Goal: Task Accomplishment & Management: Complete application form

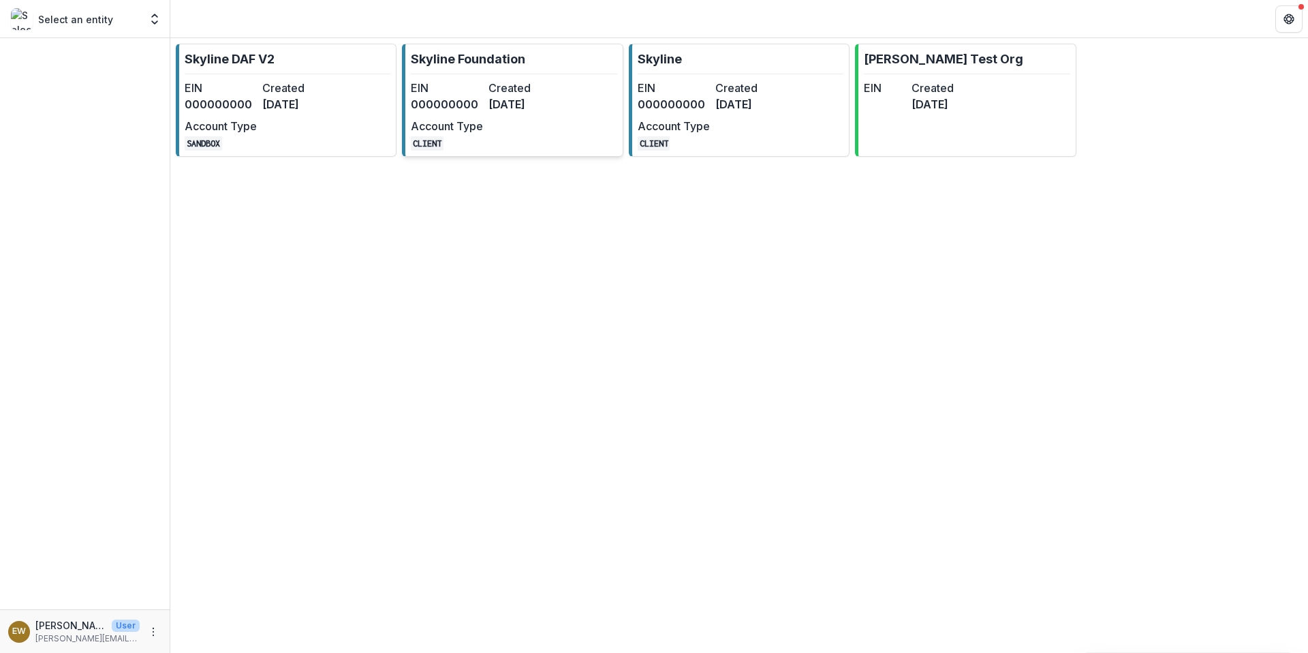
click at [519, 61] on p "Skyline Foundation" at bounding box center [468, 59] width 114 height 18
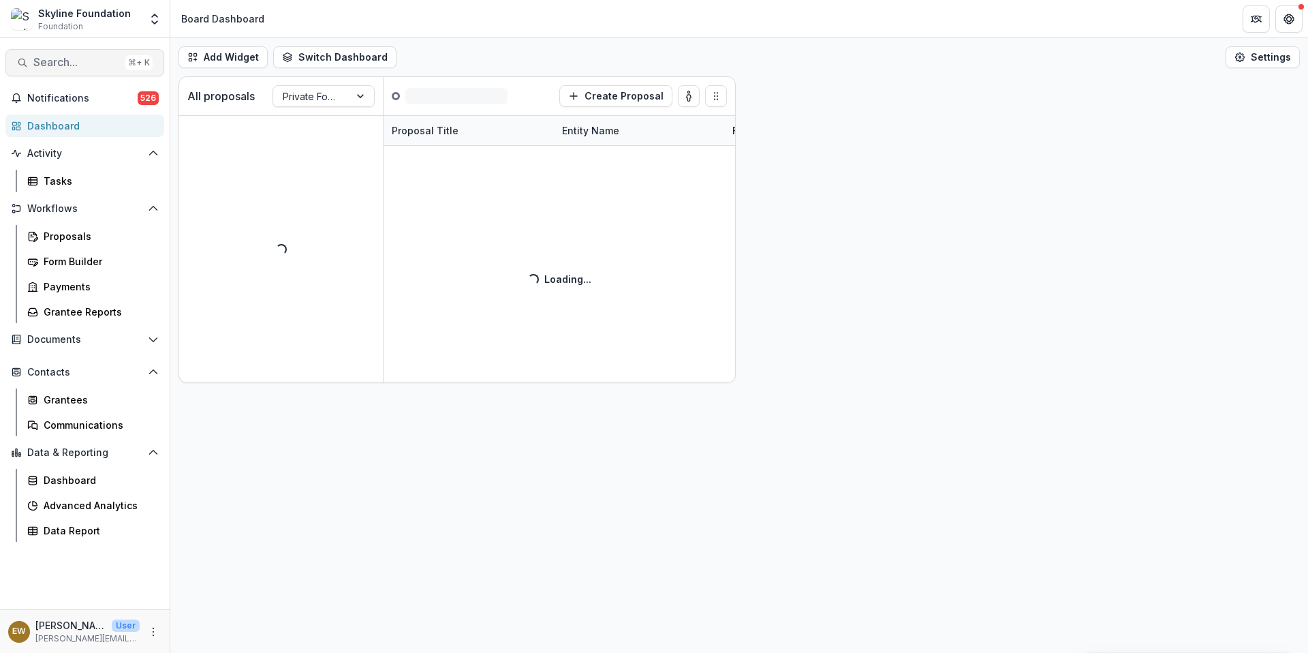
click at [97, 62] on span "Search..." at bounding box center [76, 62] width 87 height 13
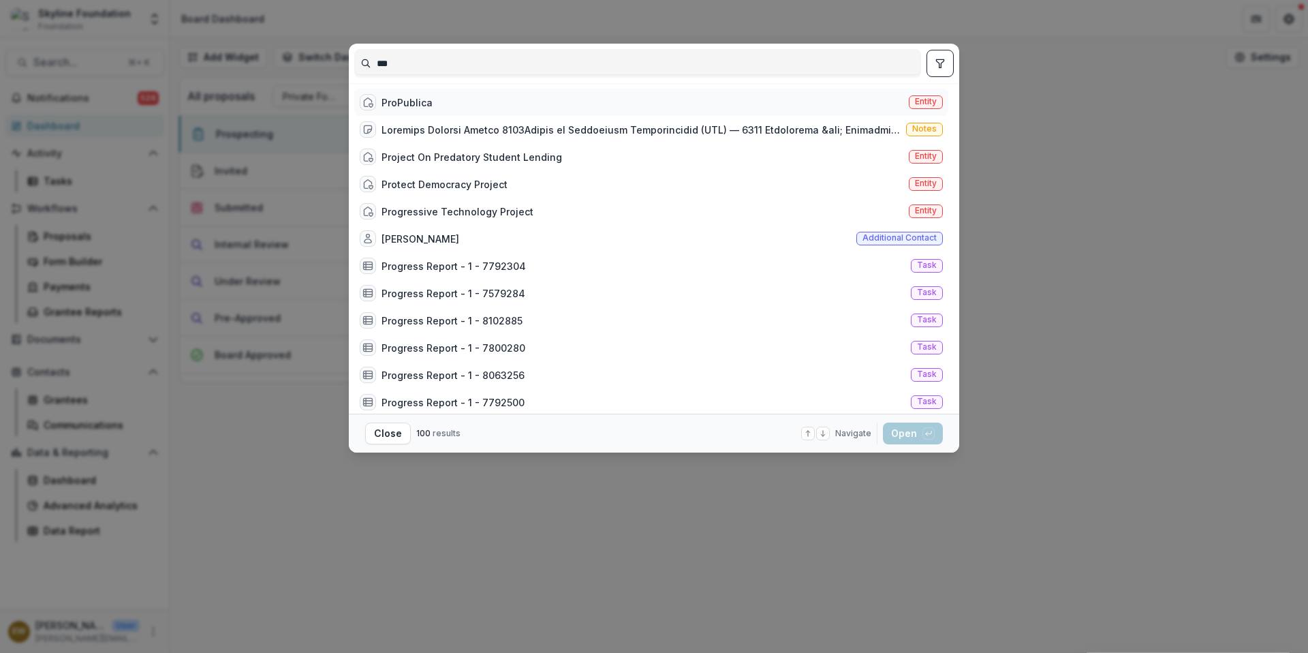
type input "***"
click at [496, 95] on div "ProPublica Entity" at bounding box center [651, 102] width 594 height 27
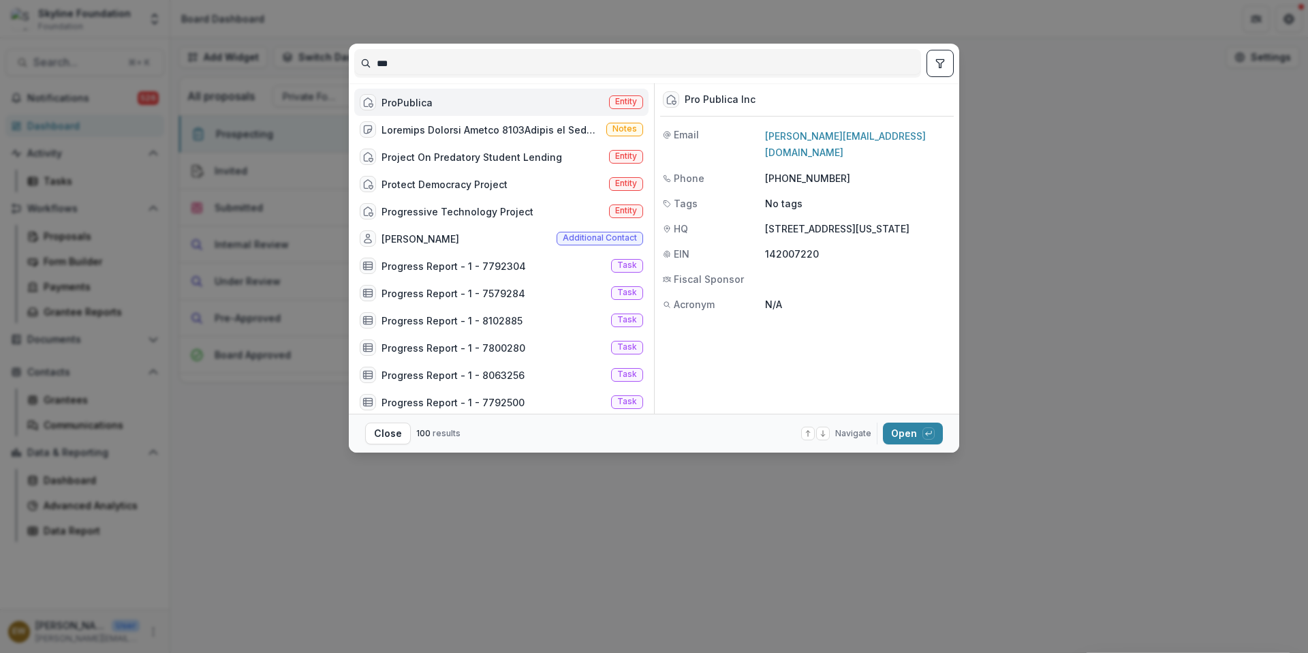
click at [914, 421] on footer "Close 100 results Navigate up and down with arrow keys Open with enter key" at bounding box center [654, 433] width 611 height 39
click at [911, 433] on button "Open with enter key" at bounding box center [913, 433] width 60 height 22
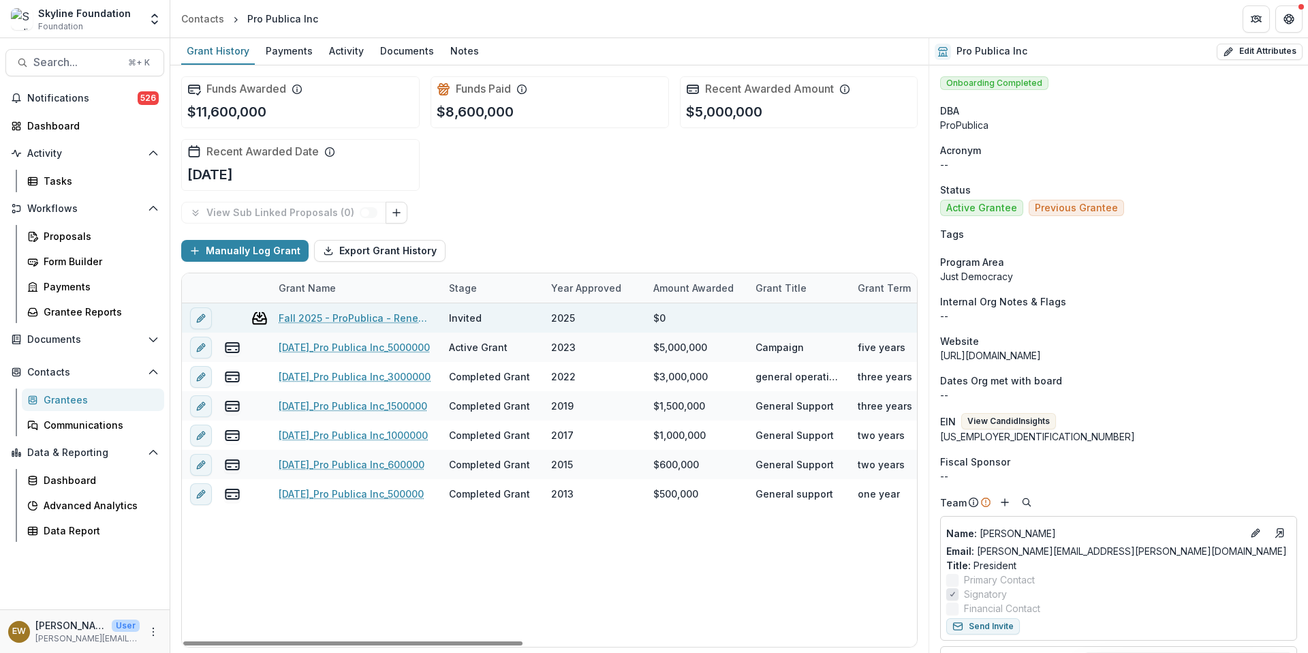
click at [250, 321] on div at bounding box center [256, 317] width 27 height 29
click at [261, 322] on icon at bounding box center [259, 318] width 16 height 16
click at [322, 319] on link "Fall 2025 - ProPublica - Renewal Application" at bounding box center [356, 318] width 154 height 14
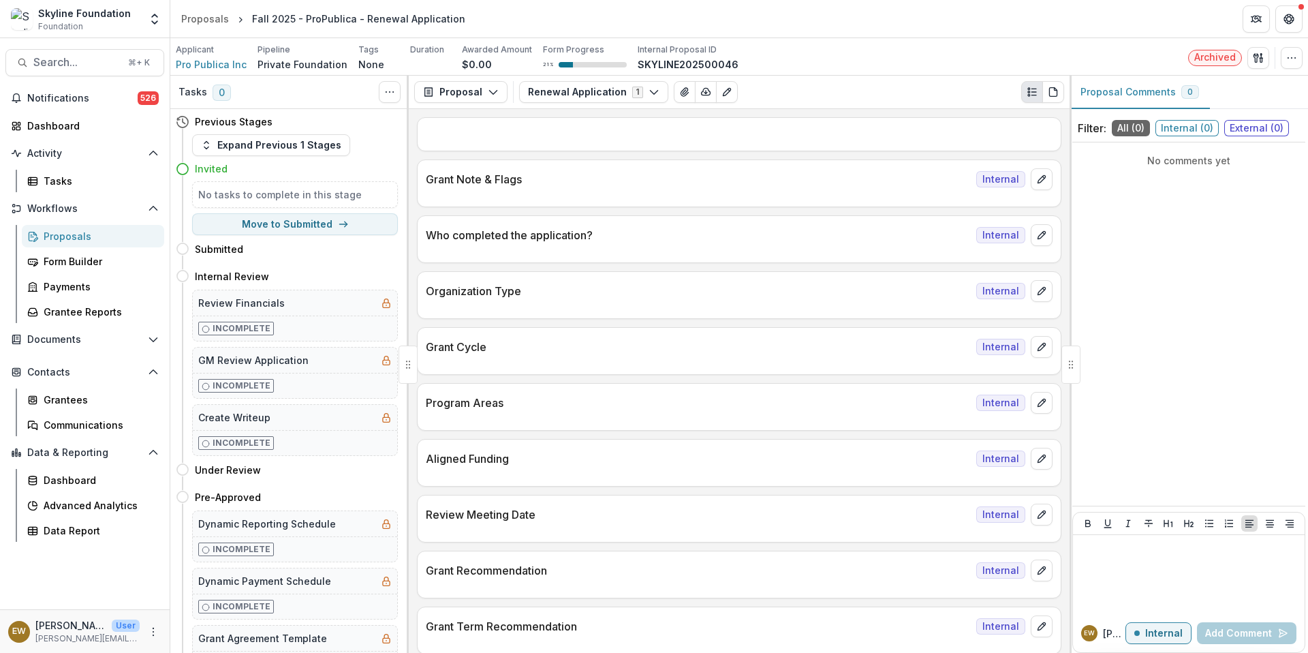
click at [1215, 55] on span "Archived" at bounding box center [1216, 58] width 42 height 12
click at [1259, 57] on icon "button" at bounding box center [1258, 57] width 11 height 11
click at [1278, 63] on div "Archived Send Email Proposal Files Edit Viewers View All Reviews View Related E…" at bounding box center [1245, 58] width 114 height 22
click at [1303, 59] on div "Applicant Pro Publica Inc Pipeline Private Foundation Tags None All tags Durati…" at bounding box center [739, 56] width 1138 height 37
click at [1301, 61] on button "button" at bounding box center [1292, 58] width 22 height 22
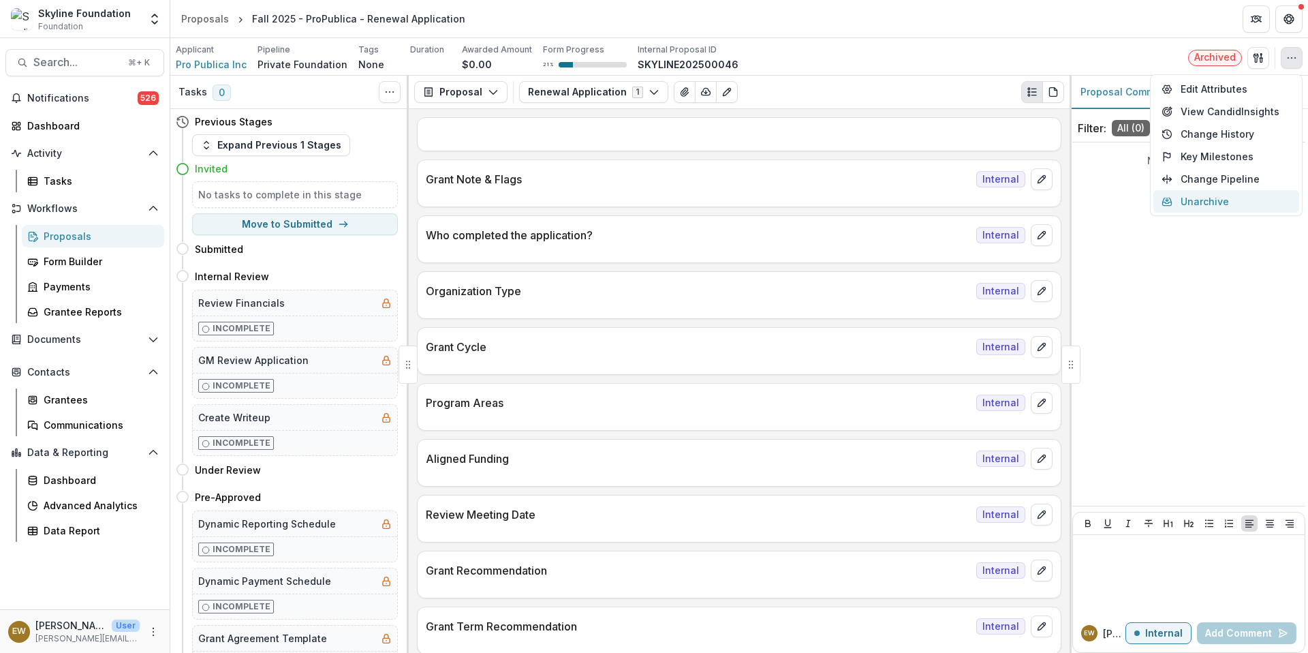
click at [1217, 194] on button "Unarchive" at bounding box center [1227, 201] width 146 height 22
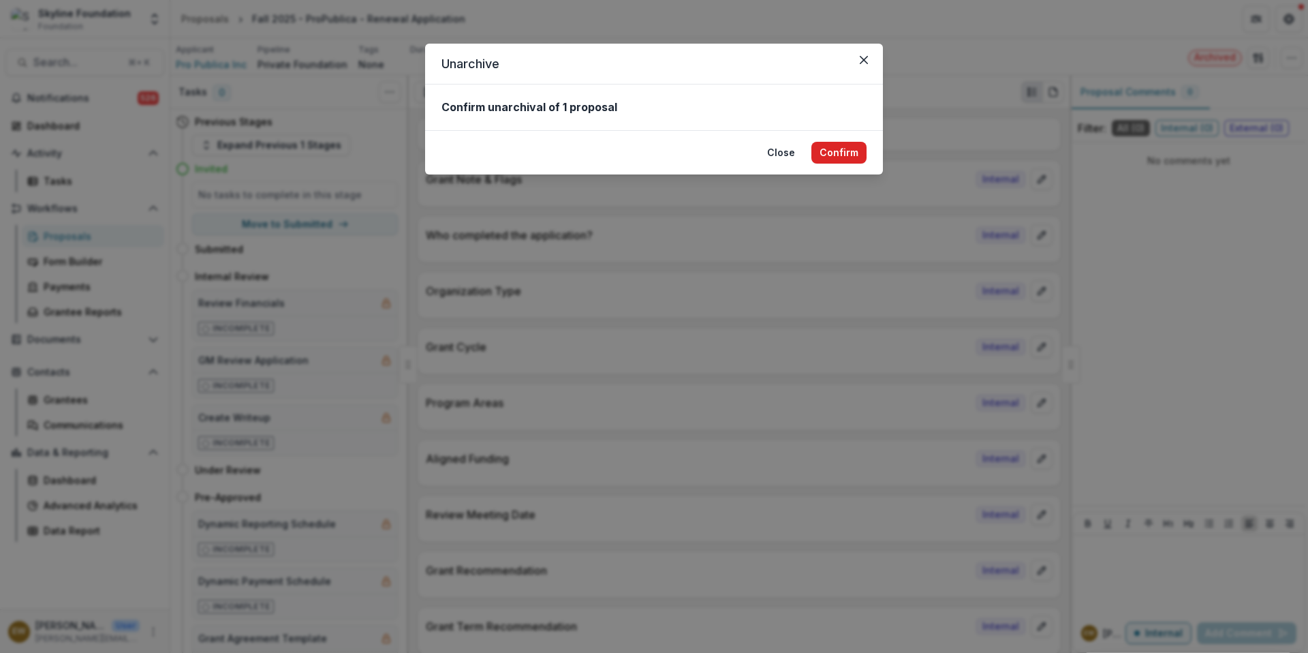
click at [833, 153] on button "Confirm" at bounding box center [839, 153] width 55 height 22
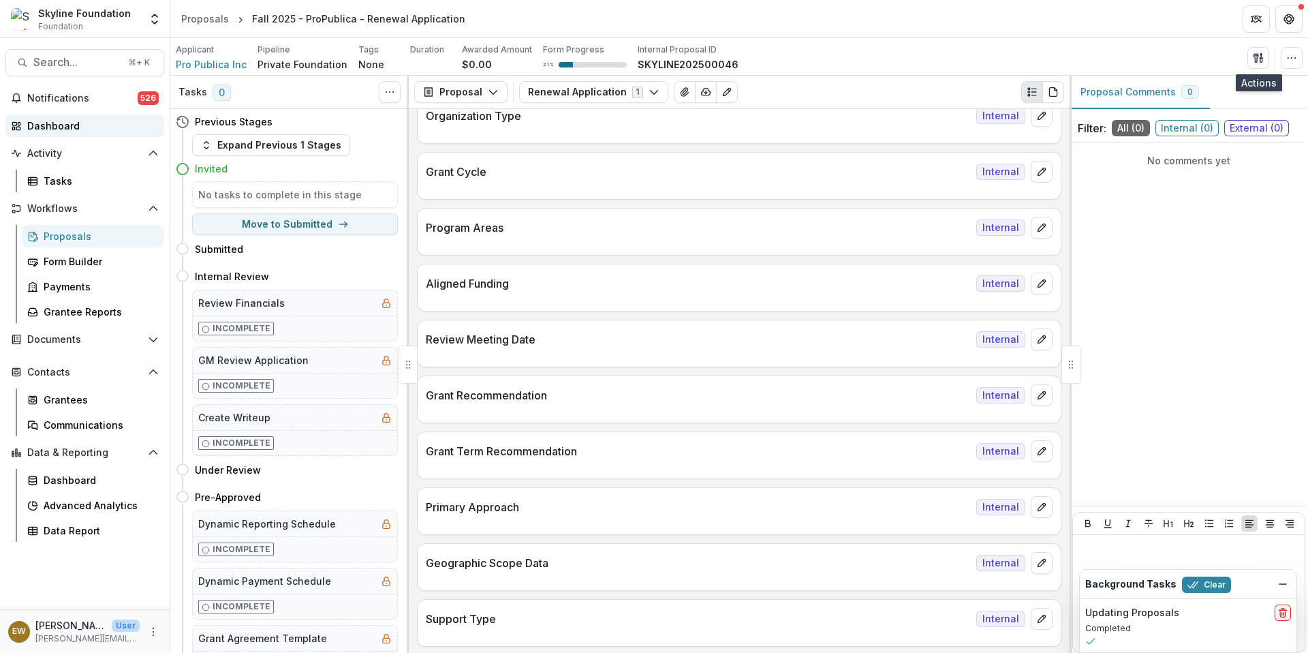
scroll to position [485, 0]
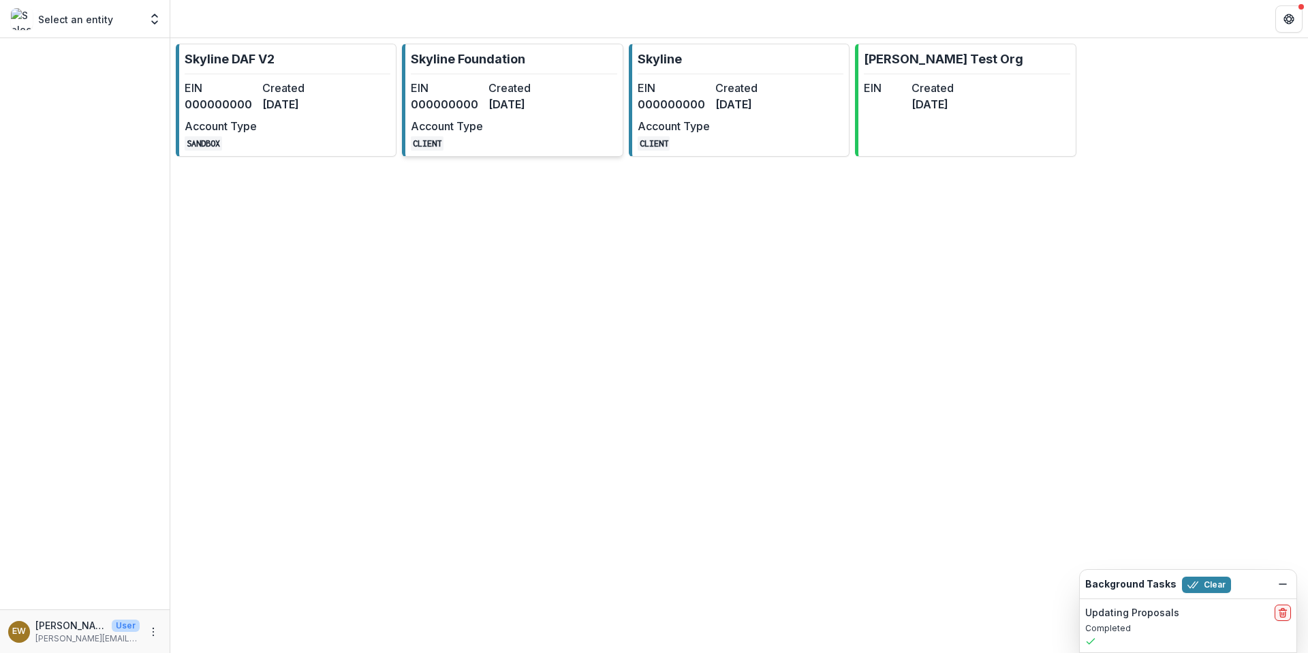
click at [476, 124] on dt "Account Type" at bounding box center [447, 126] width 72 height 16
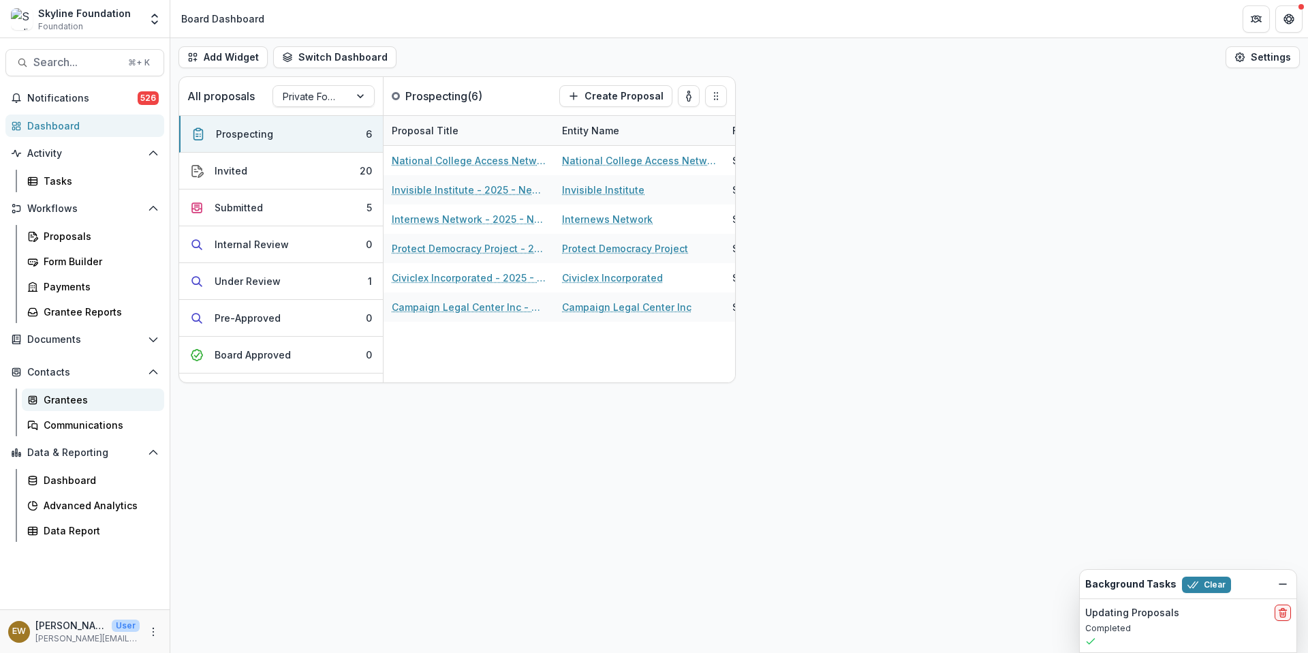
click at [74, 395] on div "Grantees" at bounding box center [99, 400] width 110 height 14
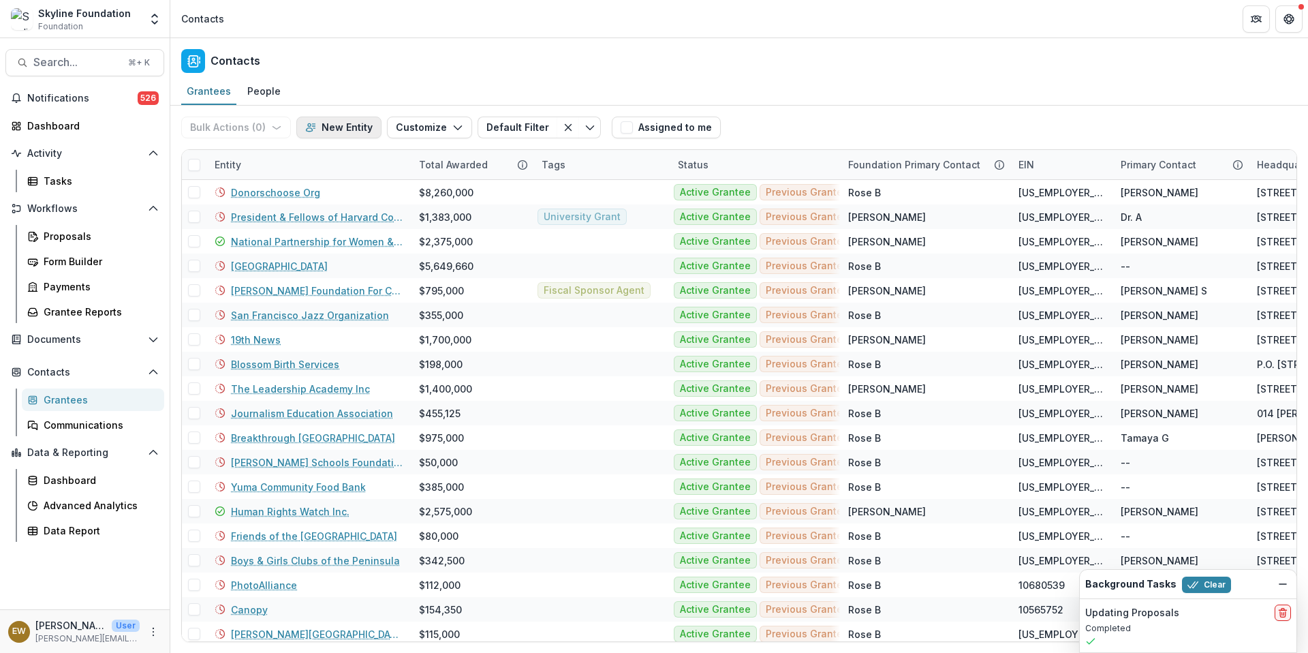
click at [350, 132] on button "New Entity" at bounding box center [338, 128] width 85 height 22
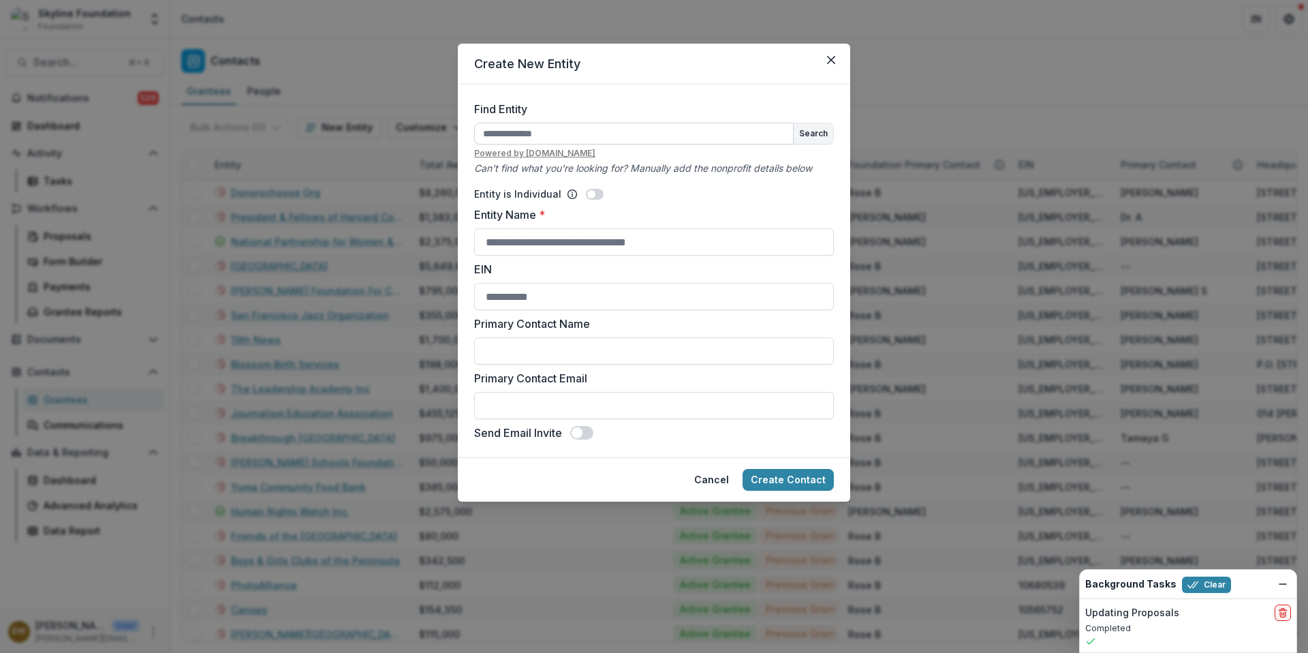
click at [530, 138] on input "Find Entity" at bounding box center [634, 134] width 320 height 22
type input "*"
type input "**********"
click at [743, 469] on button "Create Contact" at bounding box center [788, 480] width 91 height 22
click at [818, 127] on button "Search" at bounding box center [814, 133] width 40 height 20
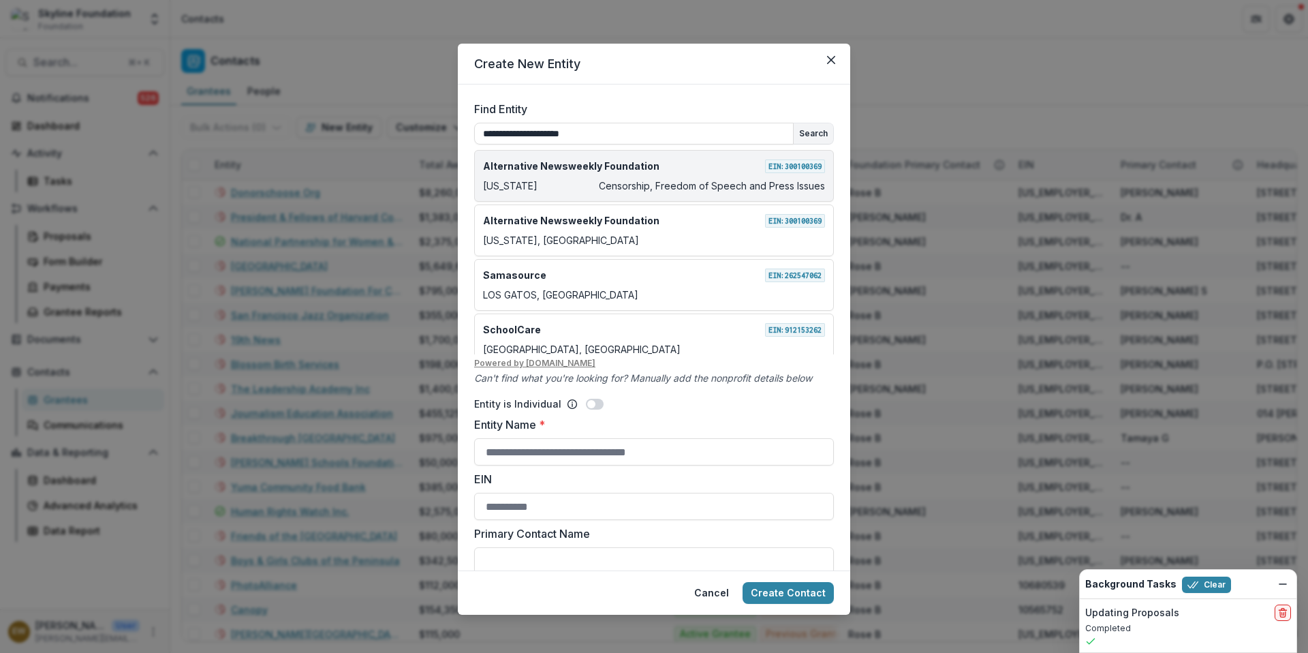
click at [631, 189] on p "Censorship, Freedom of Speech and Press Issues" at bounding box center [712, 186] width 226 height 14
type input "**********"
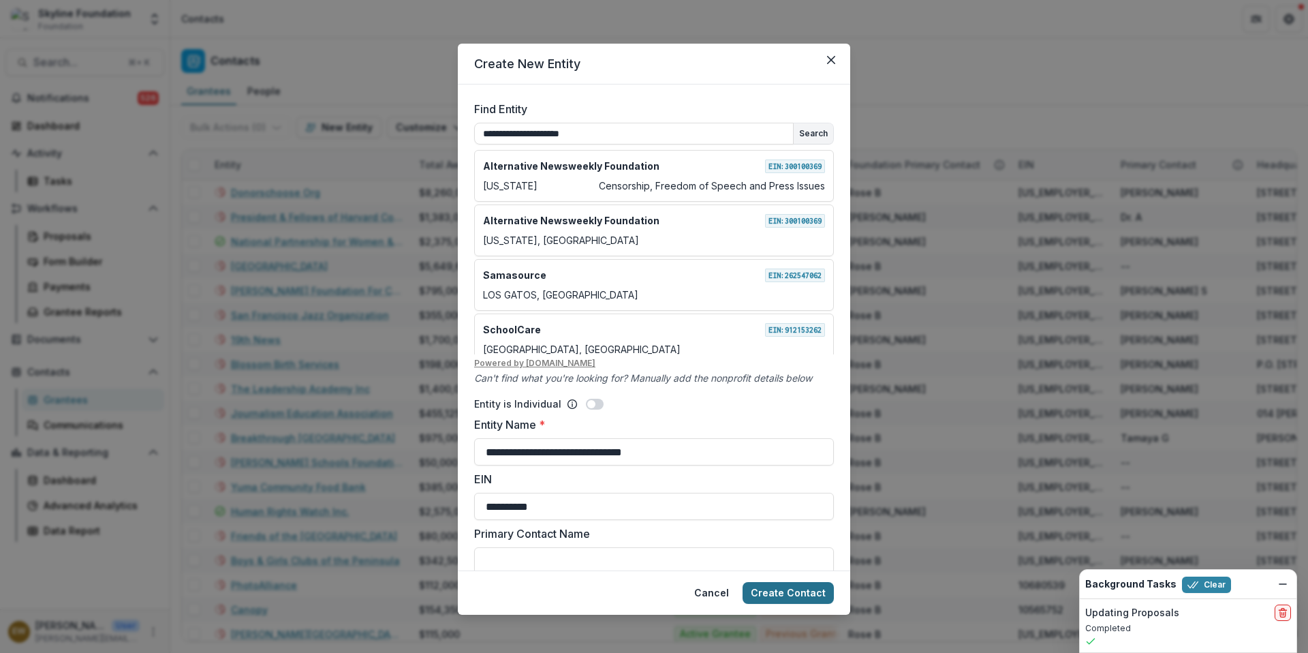
click at [797, 596] on button "Create Contact" at bounding box center [788, 593] width 91 height 22
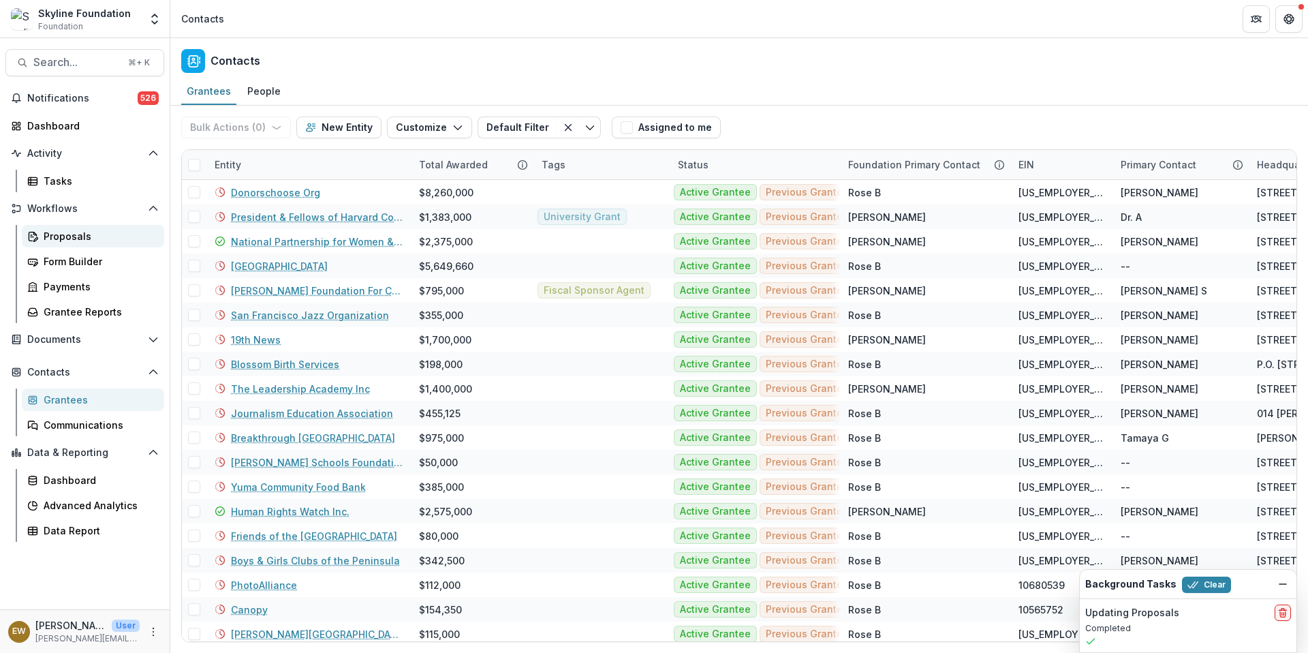
click at [91, 236] on div "Proposals" at bounding box center [99, 236] width 110 height 14
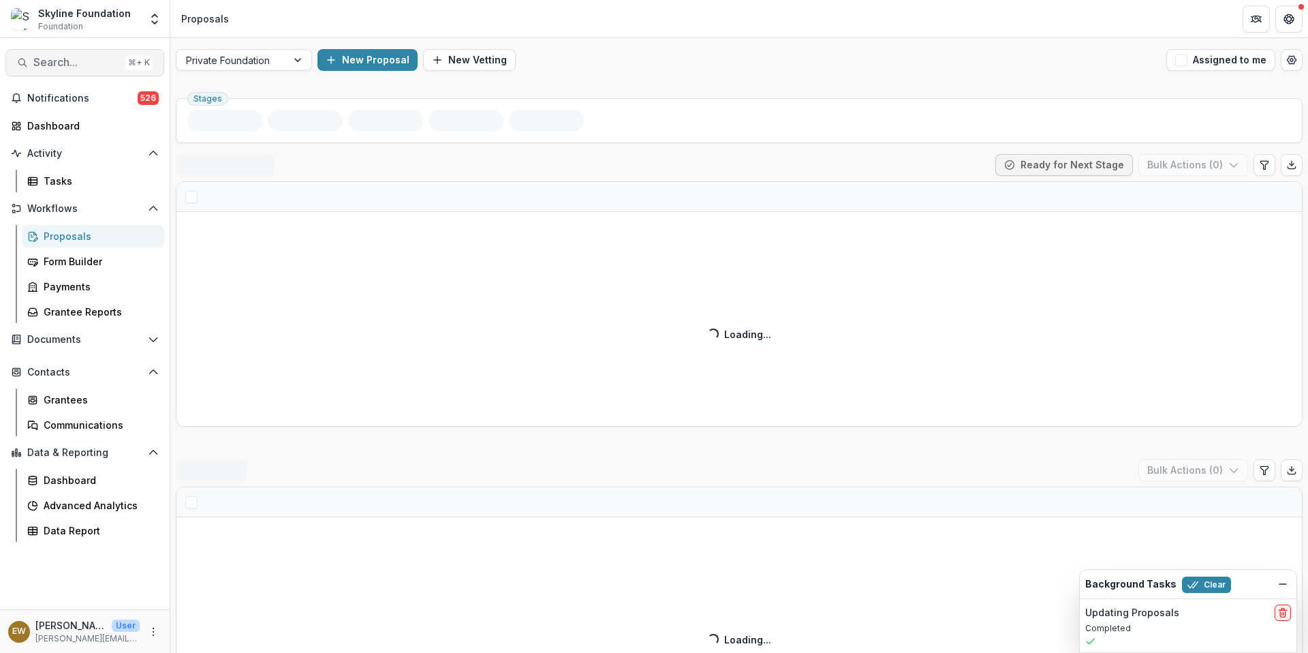
click at [96, 59] on span "Search..." at bounding box center [76, 62] width 87 height 13
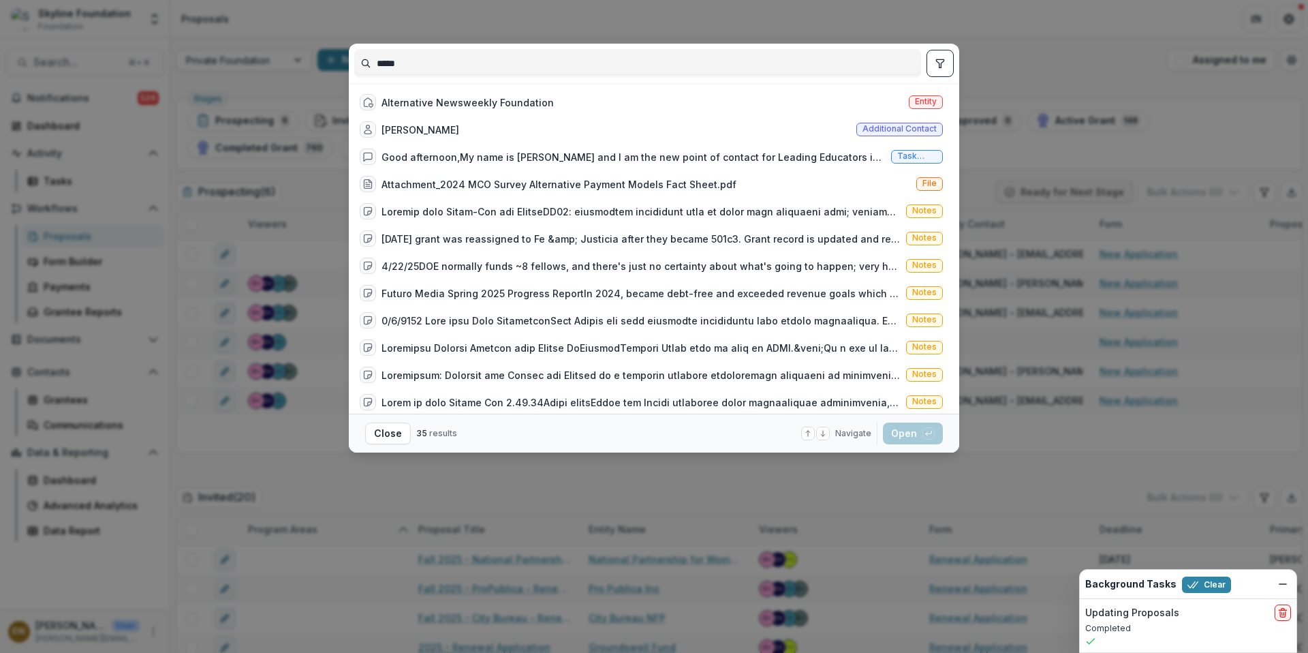
type input "*****"
click at [656, 87] on div "Alternative Newsweekly Foundation Entity Suzanne Alberga Additional contact Goo…" at bounding box center [654, 248] width 600 height 330
click at [655, 89] on div "Alternative Newsweekly Foundation Entity" at bounding box center [651, 102] width 594 height 27
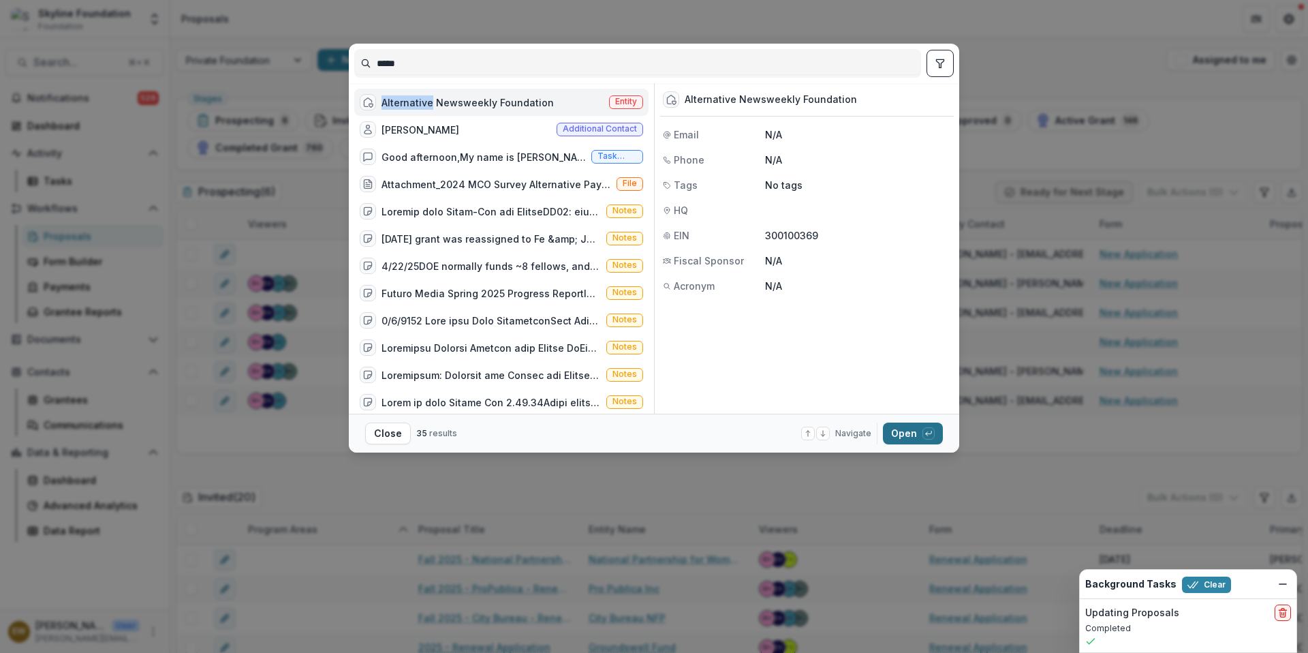
click at [911, 430] on button "Open with enter key" at bounding box center [913, 433] width 60 height 22
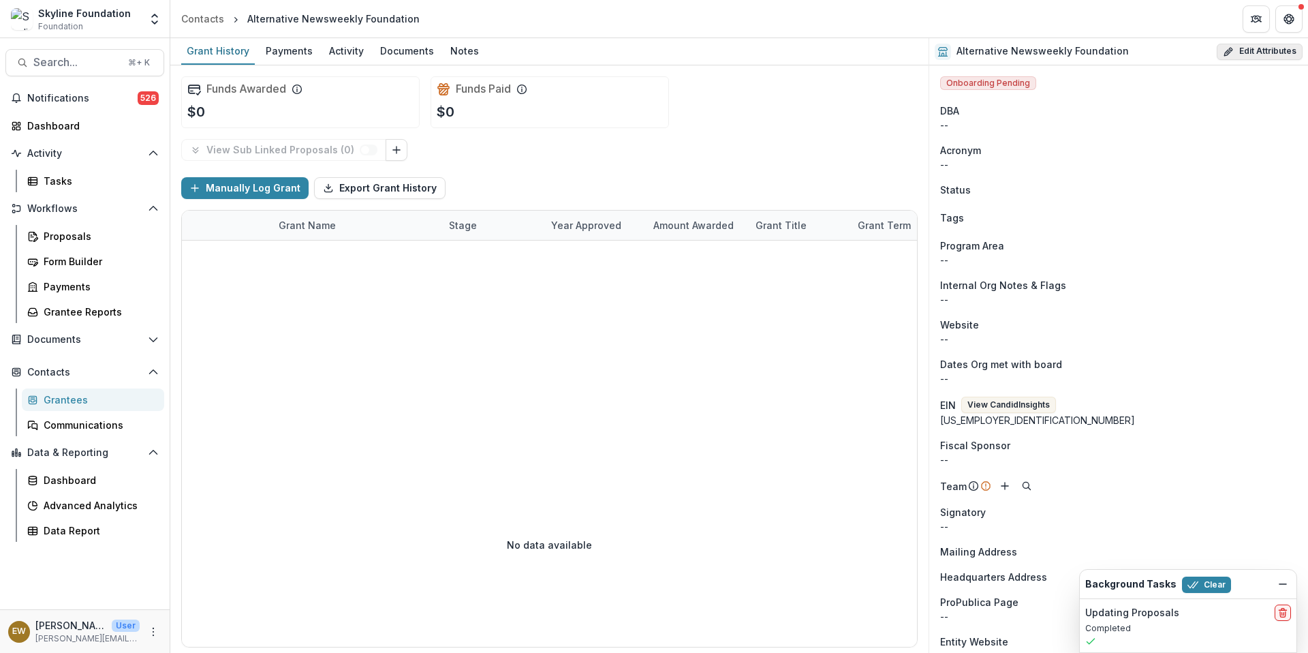
click at [1249, 50] on button "Edit Attributes" at bounding box center [1260, 52] width 86 height 16
select select
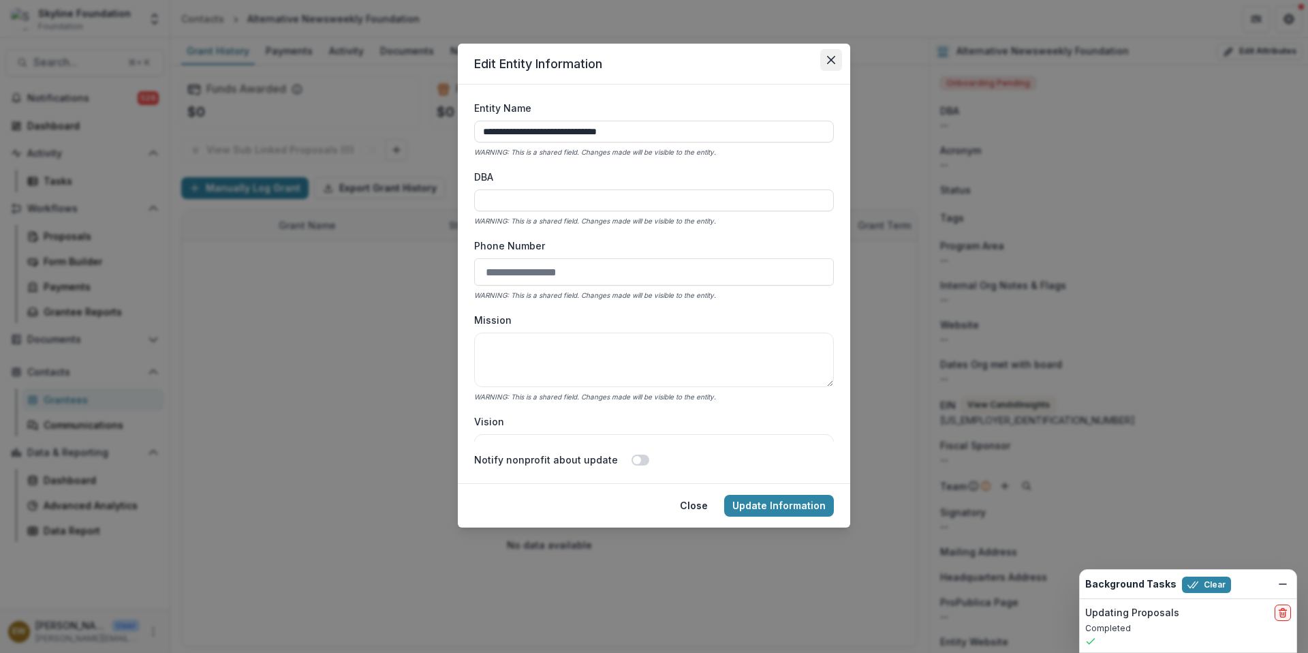
click at [838, 60] on button "Close" at bounding box center [831, 60] width 22 height 22
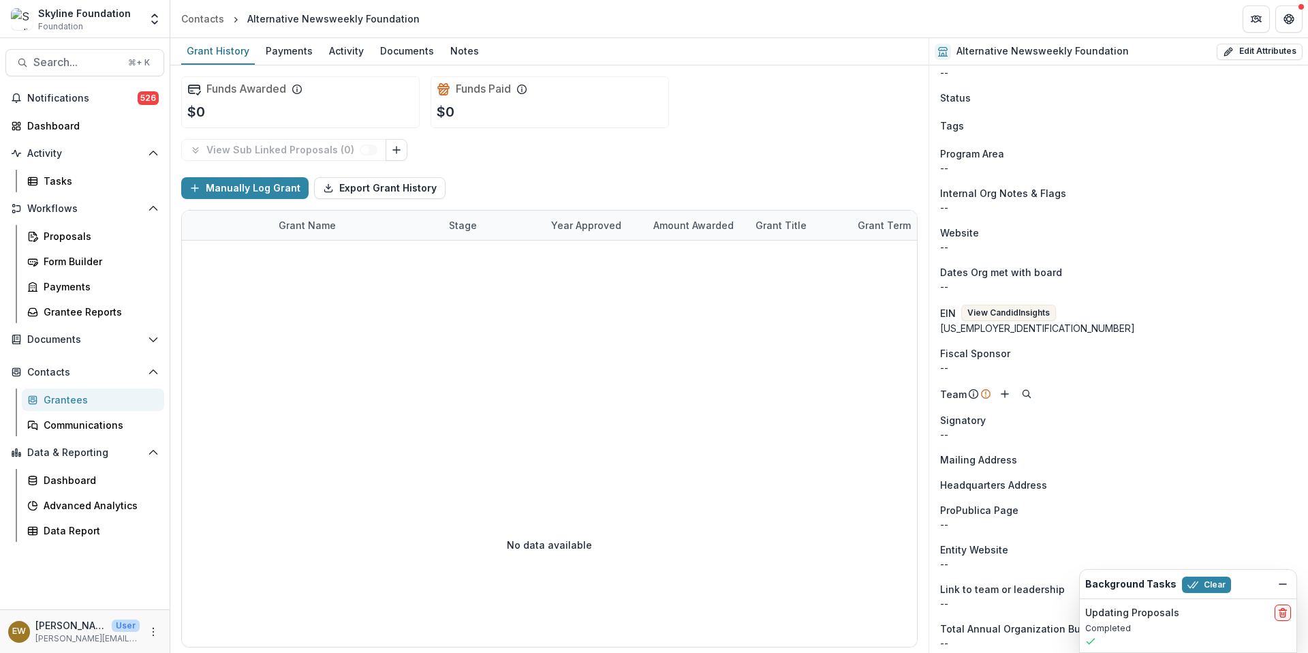
scroll to position [95, 0]
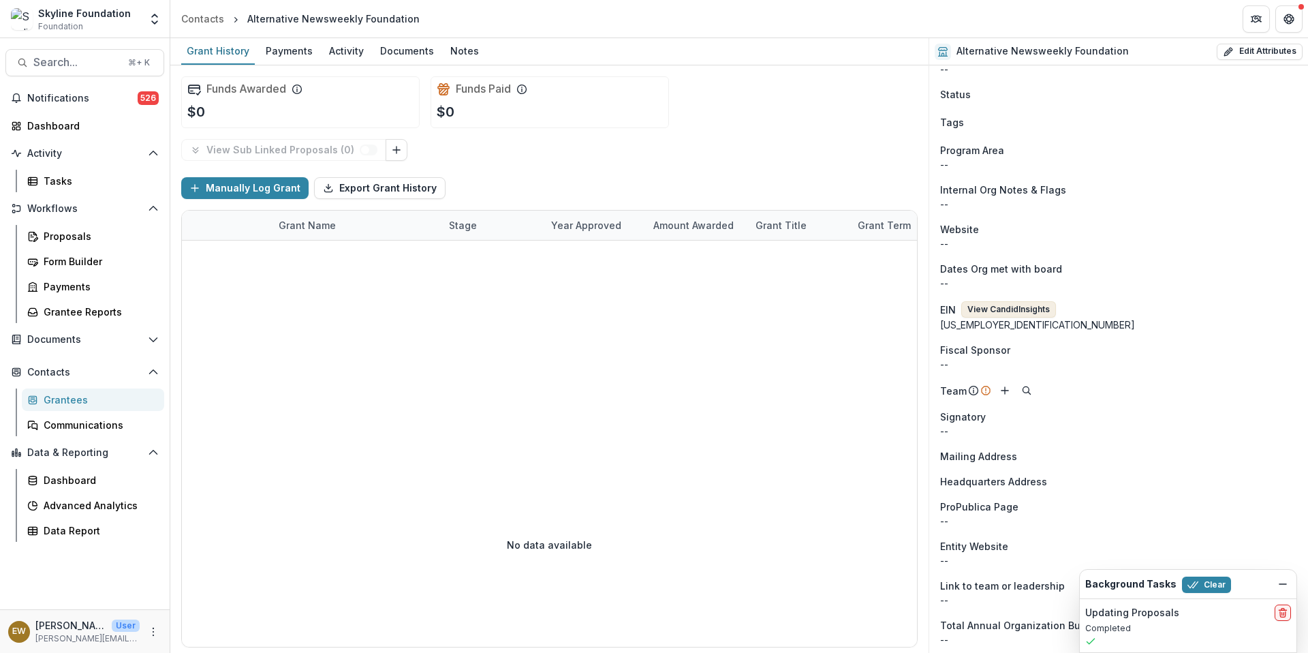
click at [1026, 313] on button "View Candid Insights" at bounding box center [1009, 309] width 95 height 16
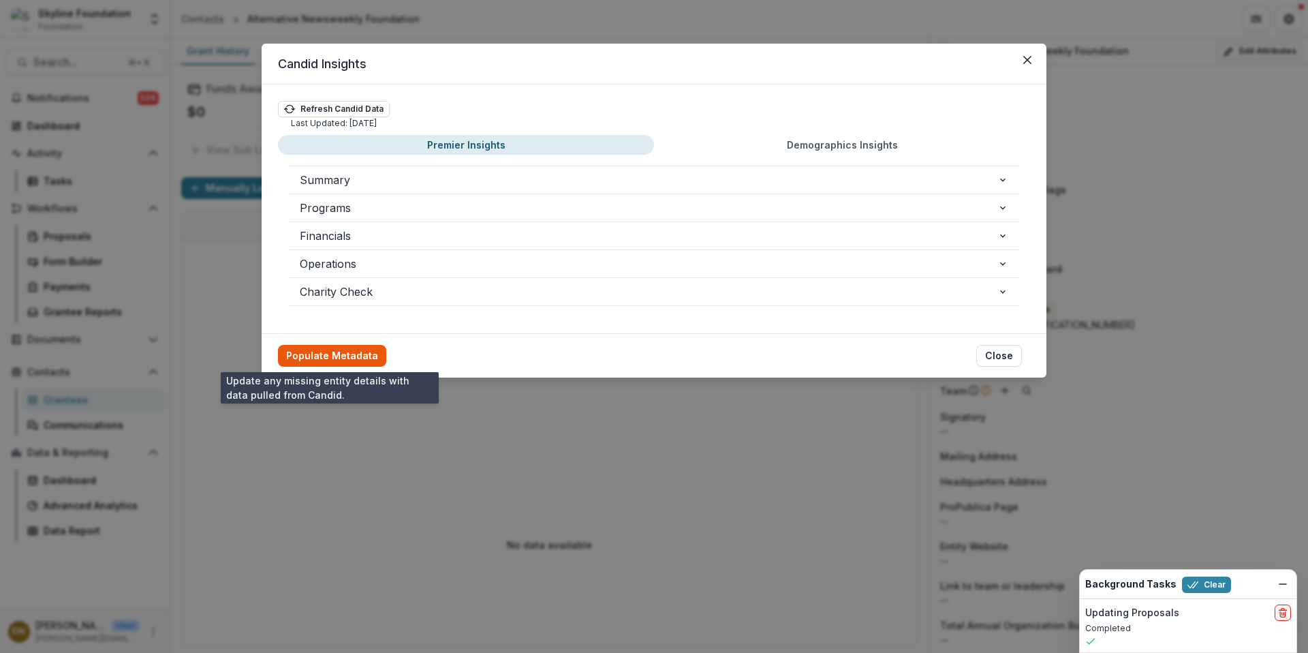
click at [361, 356] on button "Populate Metadata" at bounding box center [332, 356] width 108 height 22
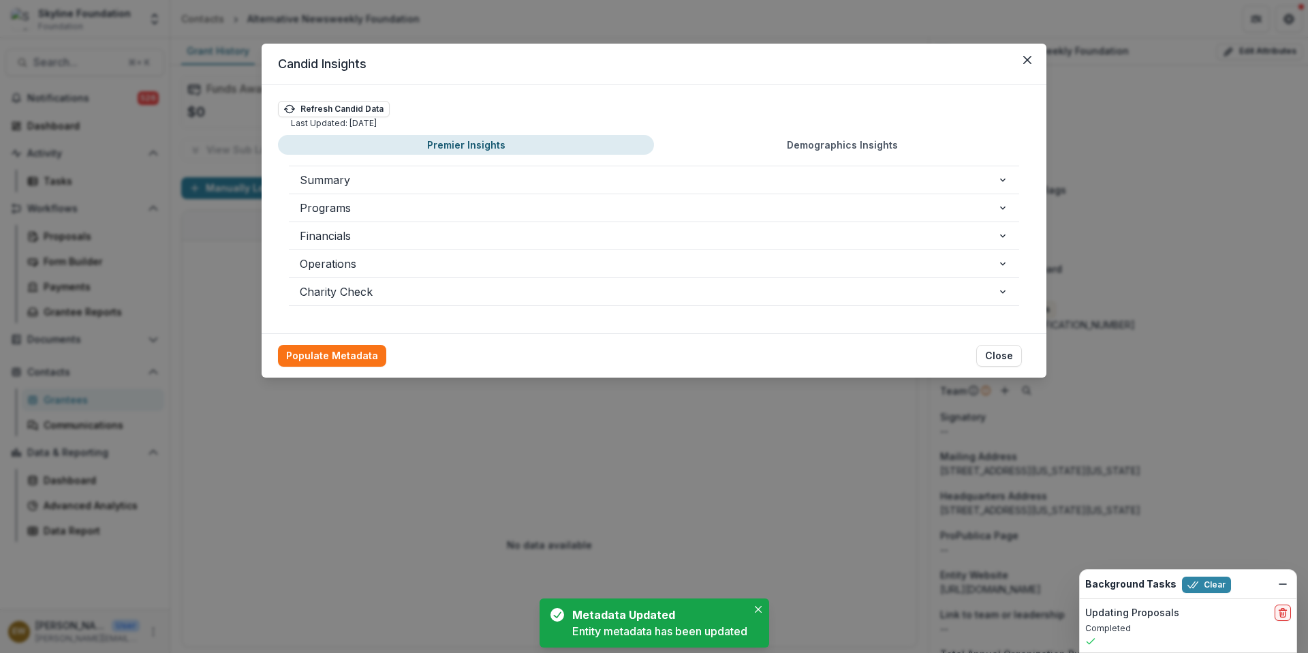
click at [1190, 376] on div "Candid Insights Refresh Candid Data Last Updated: 07/21/2025 Premier Insights D…" at bounding box center [654, 326] width 1308 height 653
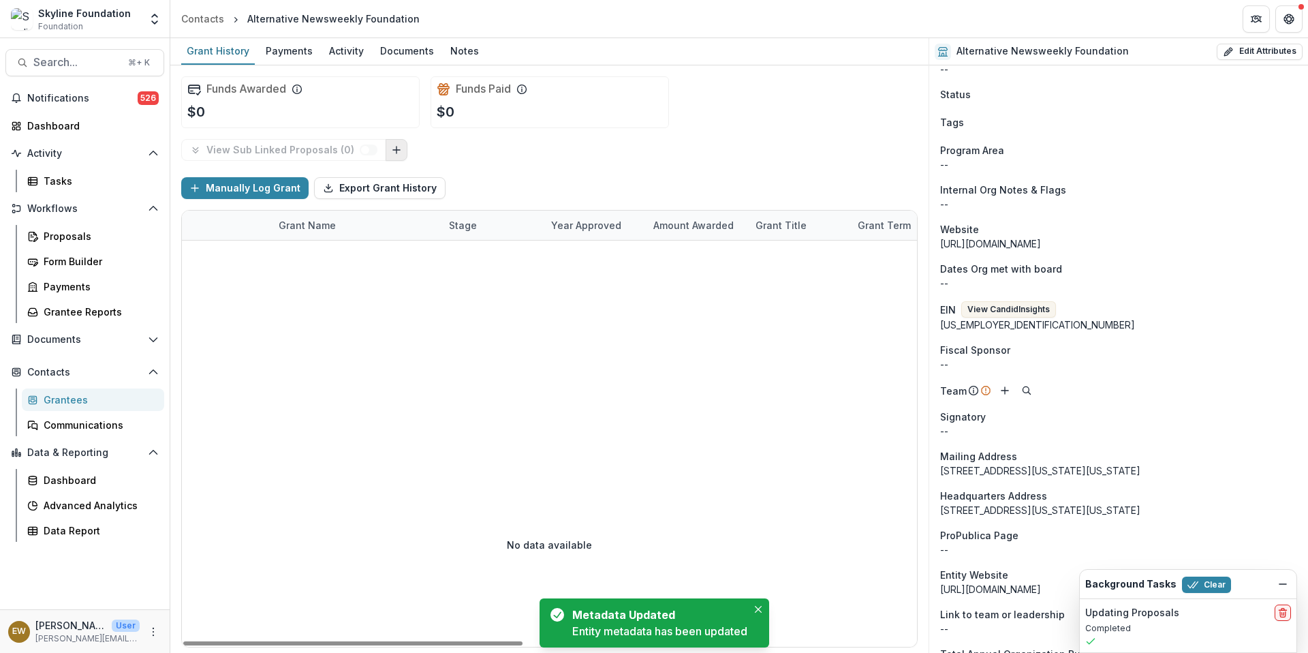
click at [386, 146] on button "Link Grants" at bounding box center [397, 150] width 22 height 22
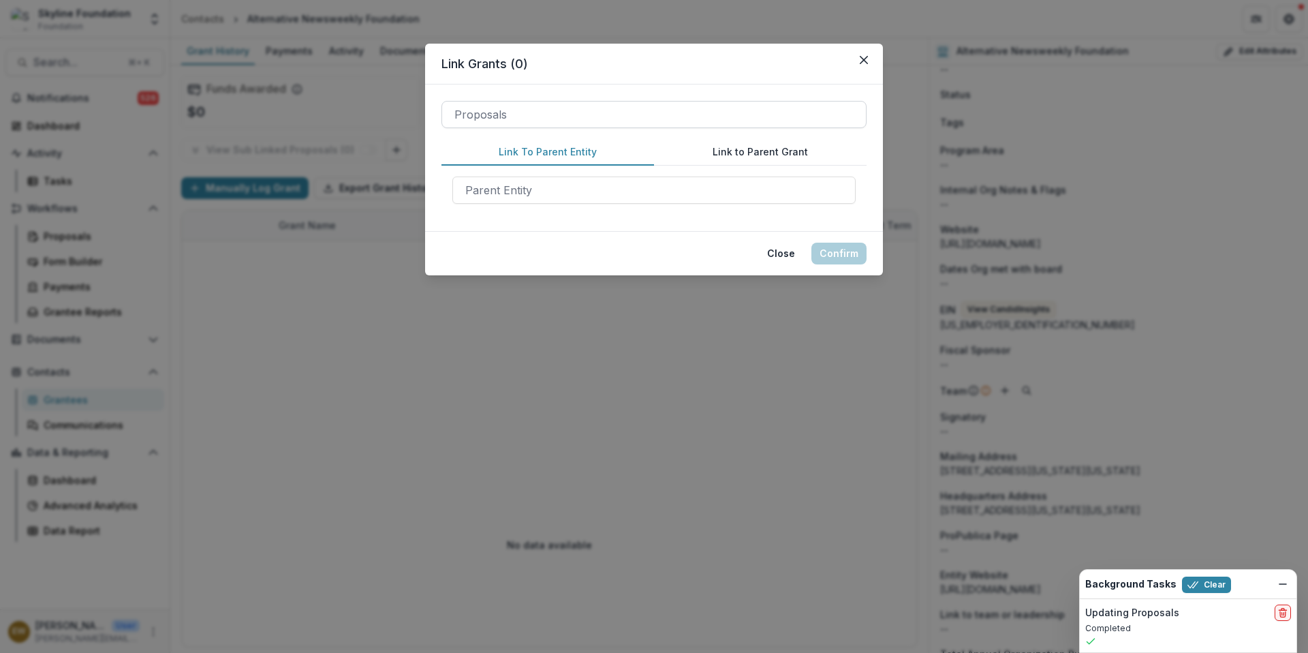
click at [773, 114] on div at bounding box center [654, 114] width 399 height 19
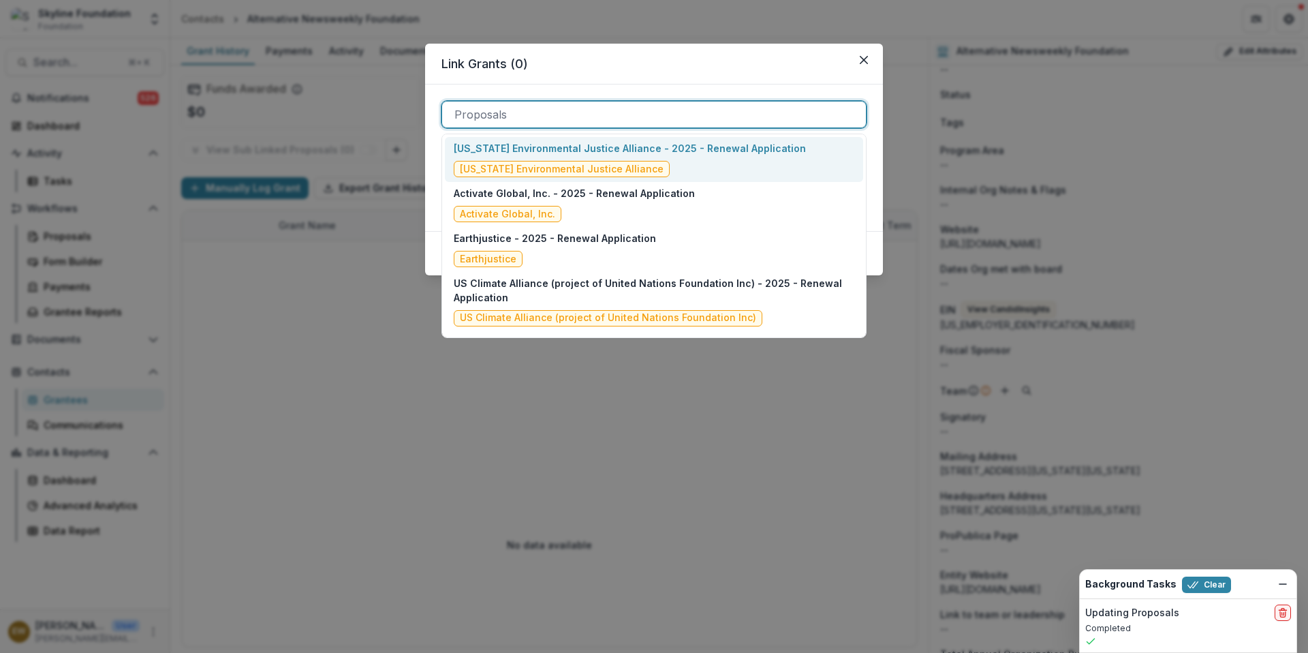
click at [360, 252] on div "Link Grants ( 0 ) California Environmental Justice Alliance - 2025 - Renewal Ap…" at bounding box center [654, 326] width 1308 height 653
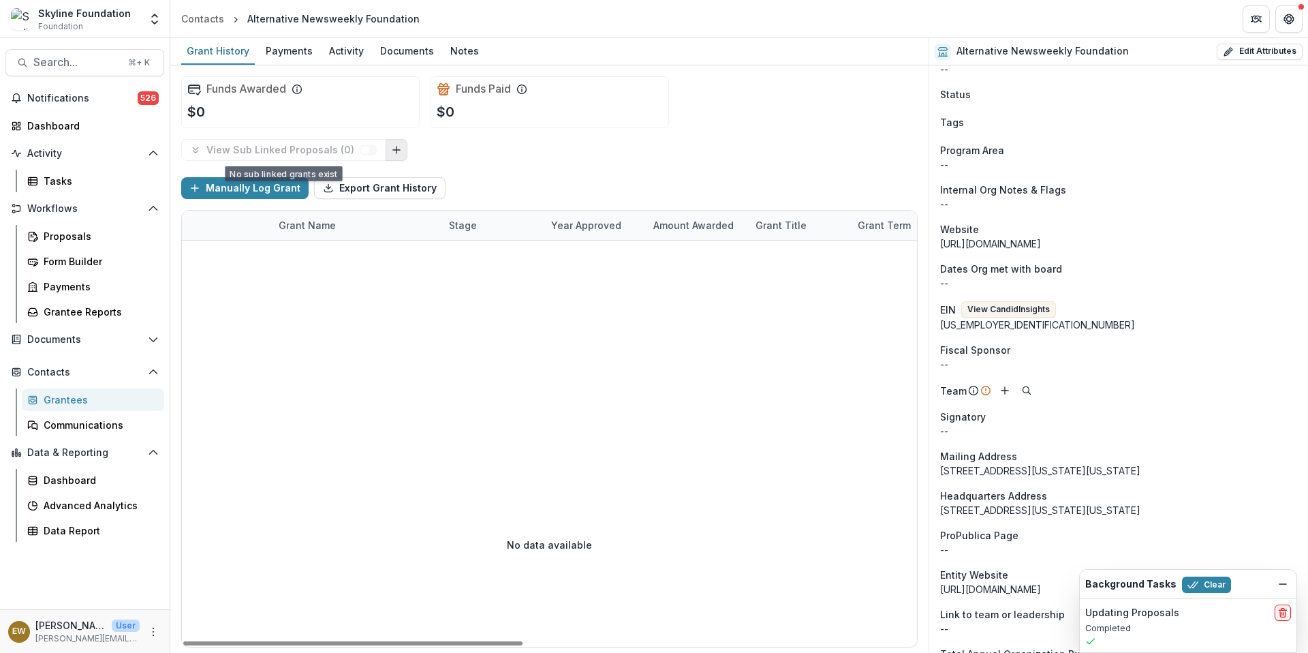
click at [386, 146] on button "Link Grants" at bounding box center [397, 150] width 22 height 22
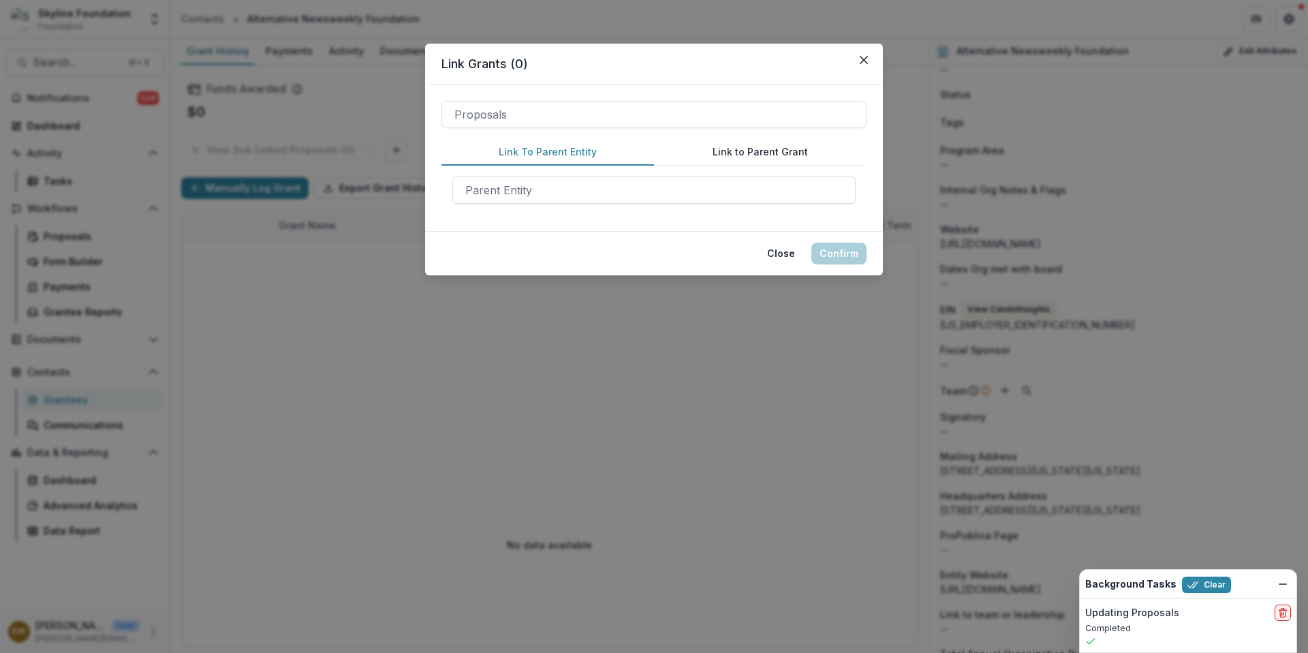
click at [758, 156] on button "Link to Parent Grant" at bounding box center [760, 152] width 213 height 27
click at [574, 156] on button "Link To Parent Entity" at bounding box center [548, 152] width 213 height 27
click at [767, 251] on button "Close" at bounding box center [781, 254] width 44 height 22
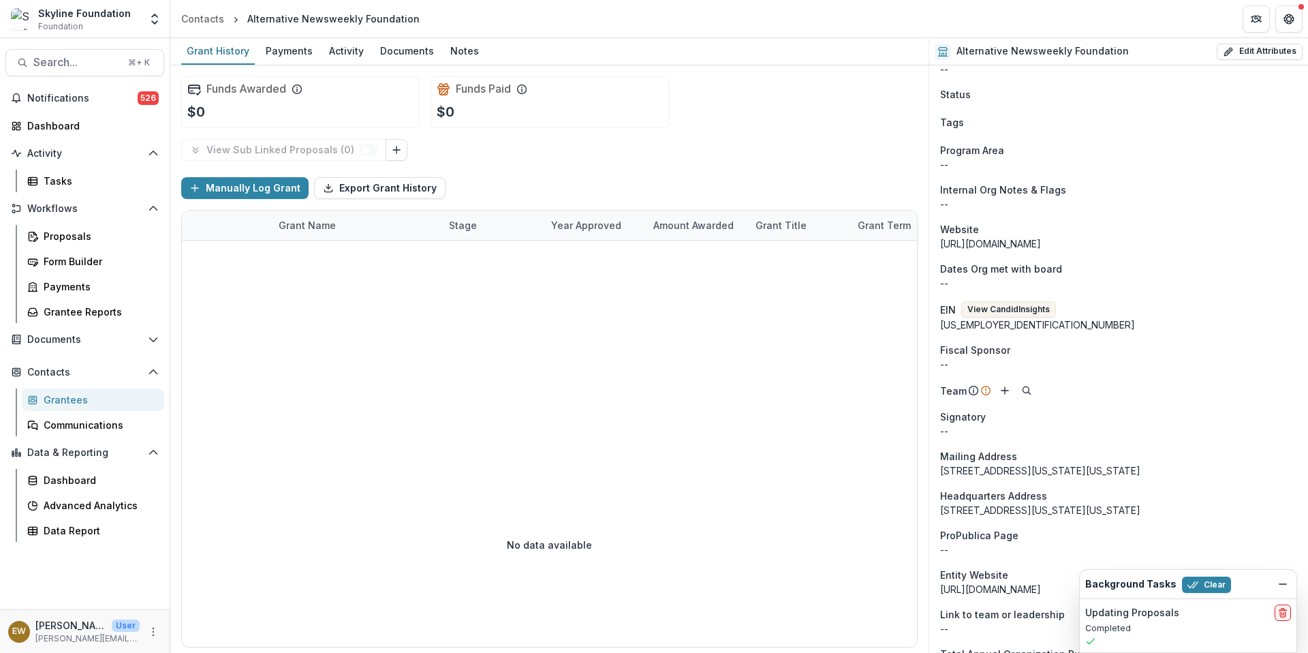
click at [87, 390] on link "Grantees" at bounding box center [93, 399] width 142 height 22
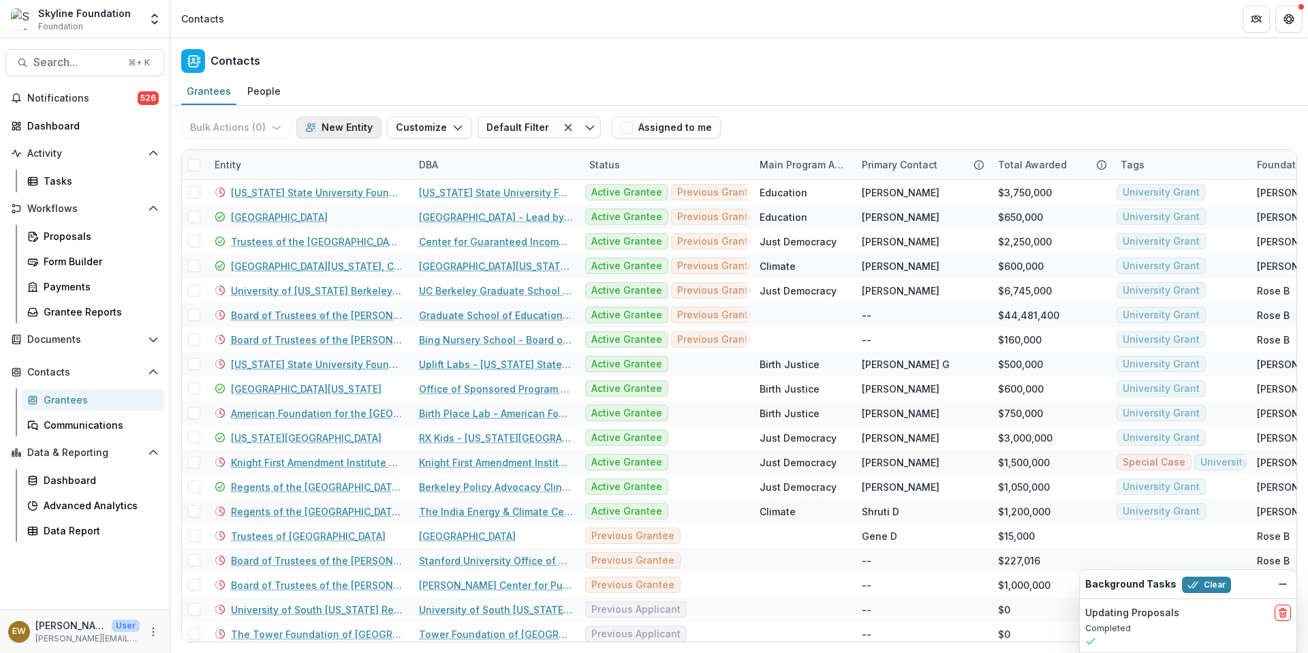
click at [339, 134] on button "New Entity" at bounding box center [338, 128] width 85 height 22
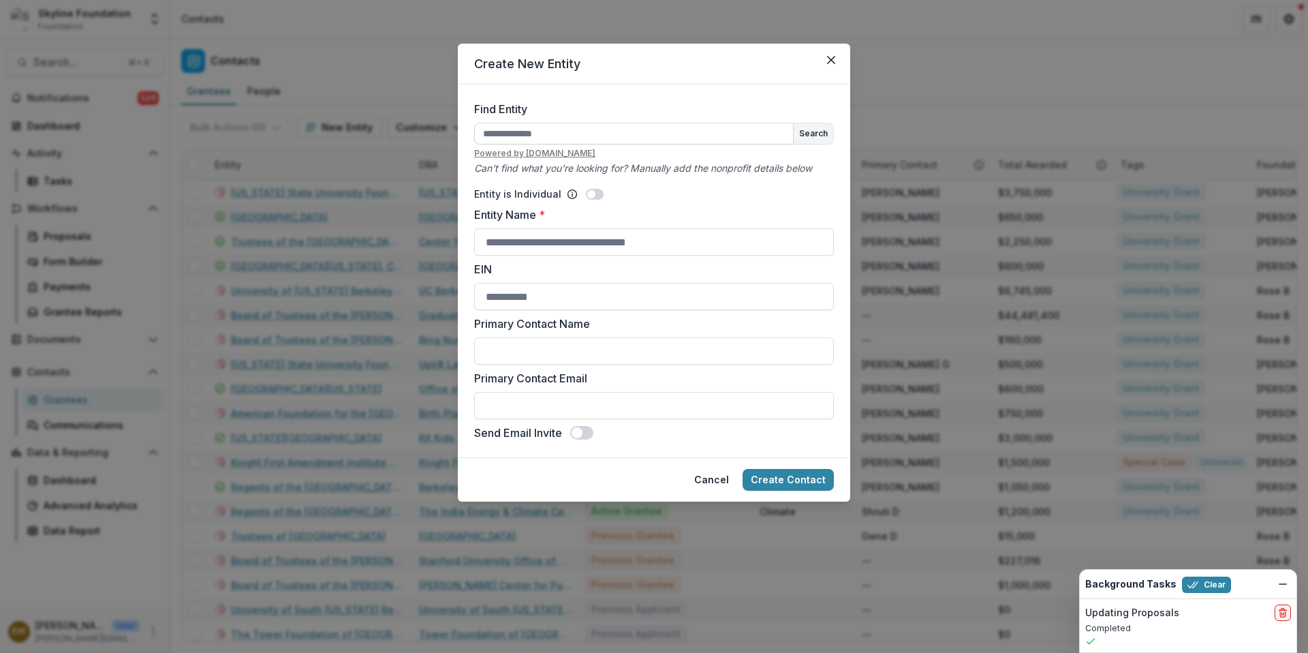
click at [600, 130] on input "Find Entity" at bounding box center [634, 134] width 320 height 22
click at [339, 176] on div "Create New Entity Find Entity Search Powered by every.org Can't find what you'r…" at bounding box center [654, 326] width 1308 height 653
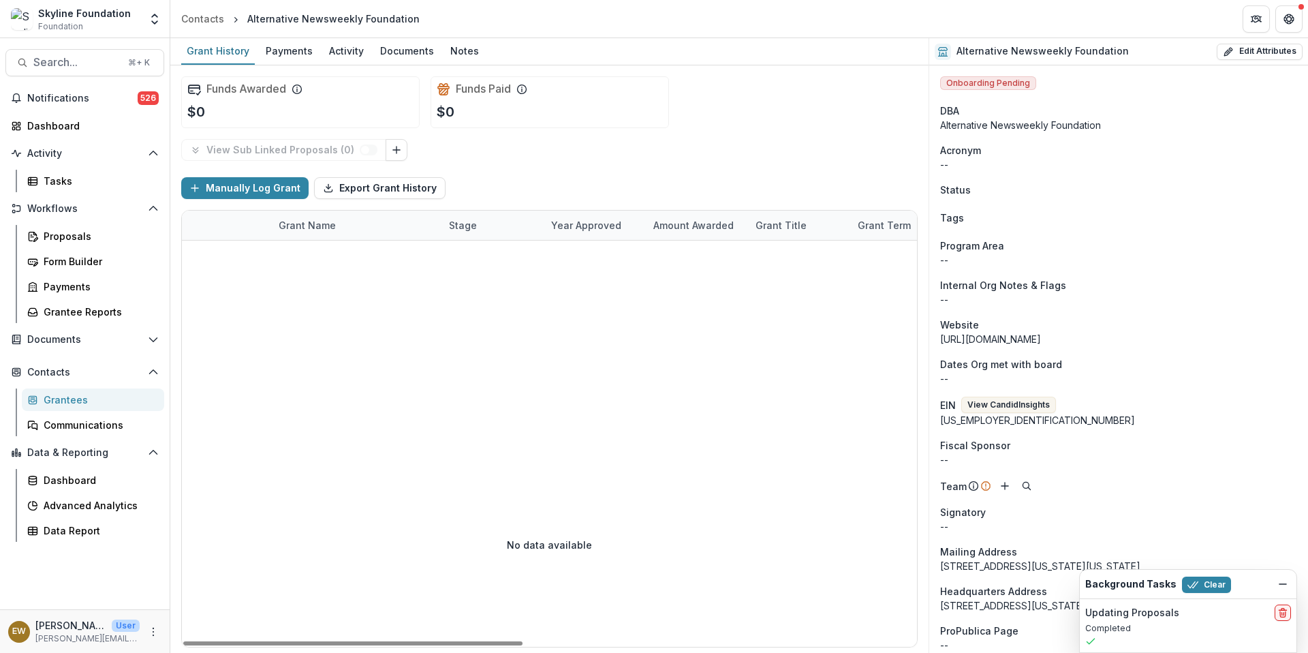
drag, startPoint x: 990, startPoint y: 427, endPoint x: 940, endPoint y: 426, distance: 50.4
copy div "30-0100369"
click at [59, 401] on div "Grantees" at bounding box center [99, 400] width 110 height 14
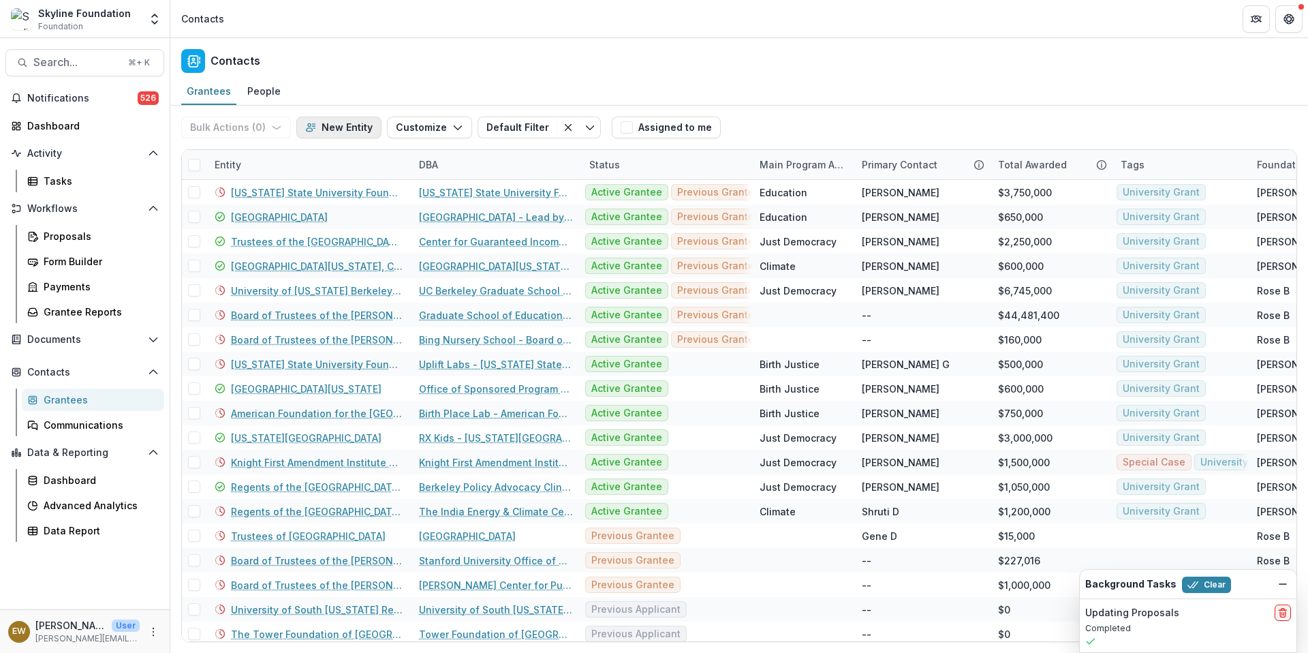
click at [358, 132] on button "New Entity" at bounding box center [338, 128] width 85 height 22
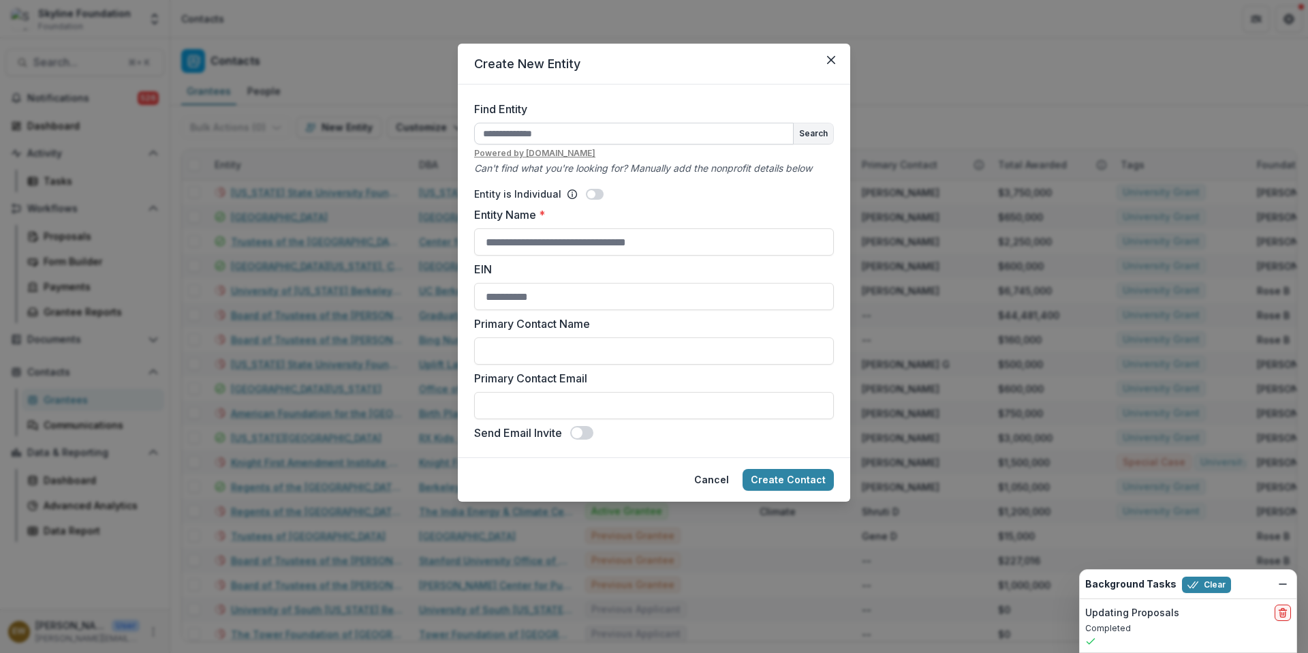
click at [533, 136] on input "Find Entity" at bounding box center [634, 134] width 320 height 22
type input "*******"
click at [530, 234] on input "Entity Name *" at bounding box center [654, 241] width 360 height 27
type input "**********"
click at [529, 305] on input "EIN" at bounding box center [654, 296] width 360 height 27
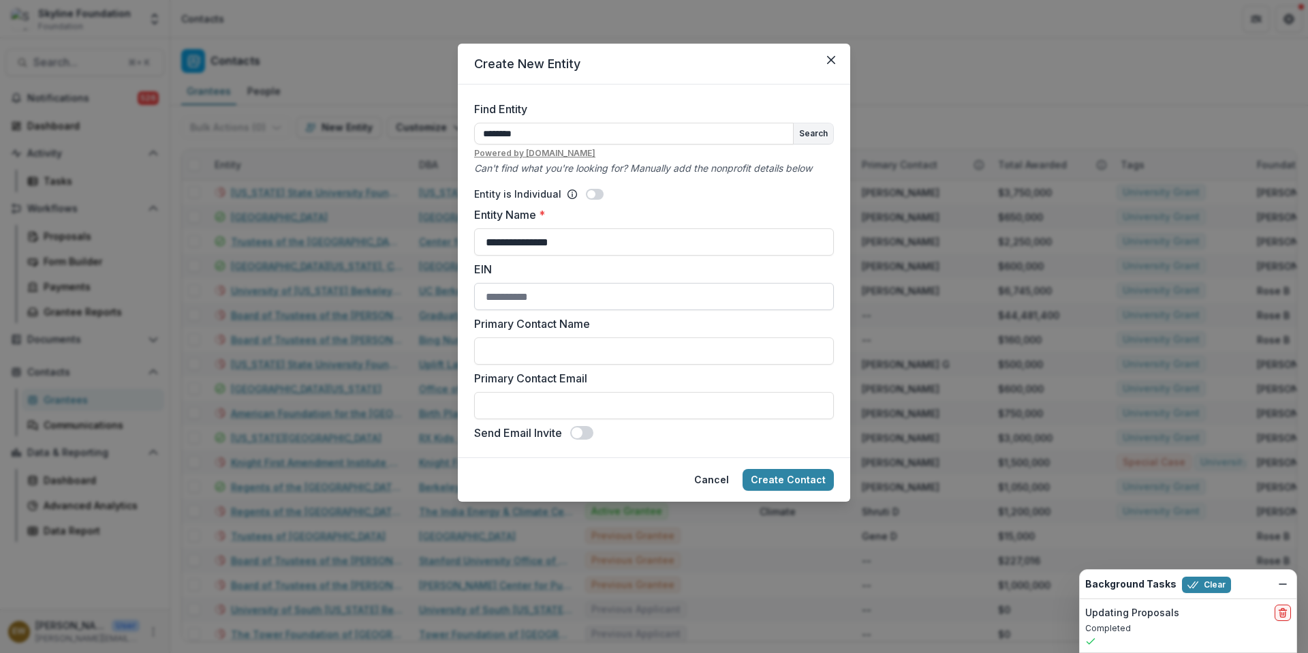
paste input "**********"
type input "**********"
click at [525, 345] on input "Primary Contact Name" at bounding box center [654, 350] width 360 height 27
type input "*******"
type input "*****"
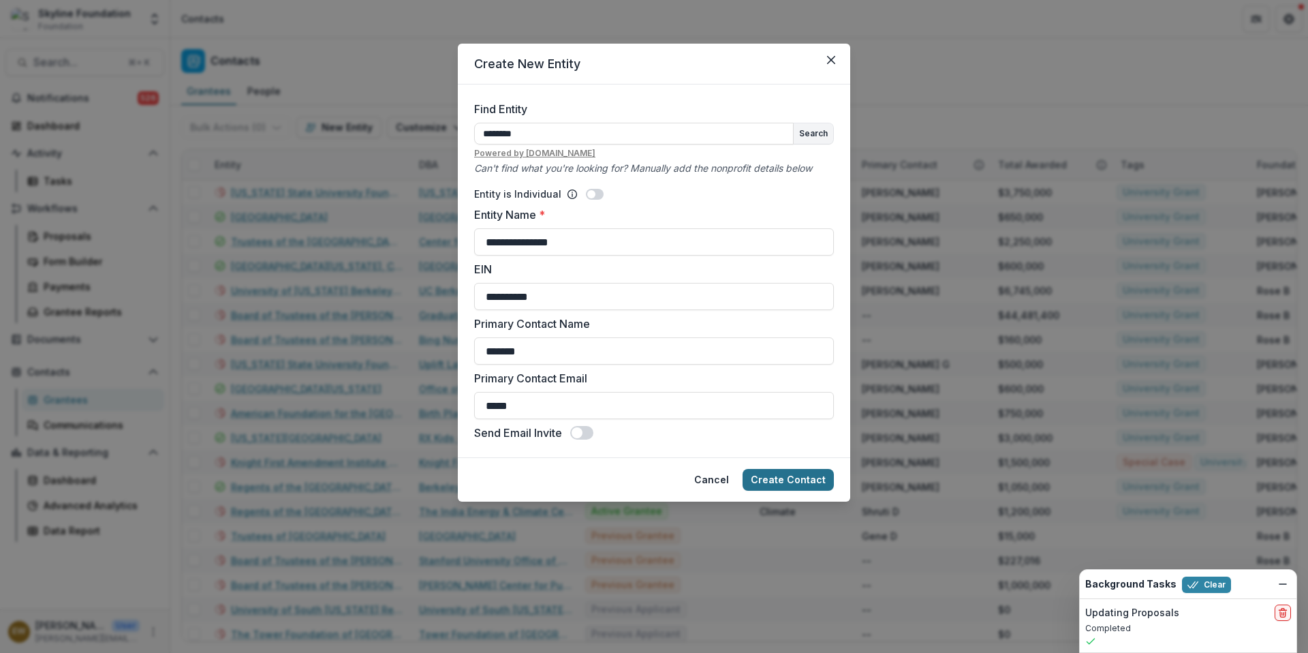
click at [792, 477] on button "Create Contact" at bounding box center [788, 480] width 91 height 22
click at [574, 408] on input "*****" at bounding box center [654, 405] width 360 height 27
drag, startPoint x: 574, startPoint y: 408, endPoint x: 337, endPoint y: 405, distance: 237.2
click at [337, 405] on div "**********" at bounding box center [654, 326] width 1308 height 653
click at [644, 358] on input "*******" at bounding box center [654, 350] width 360 height 27
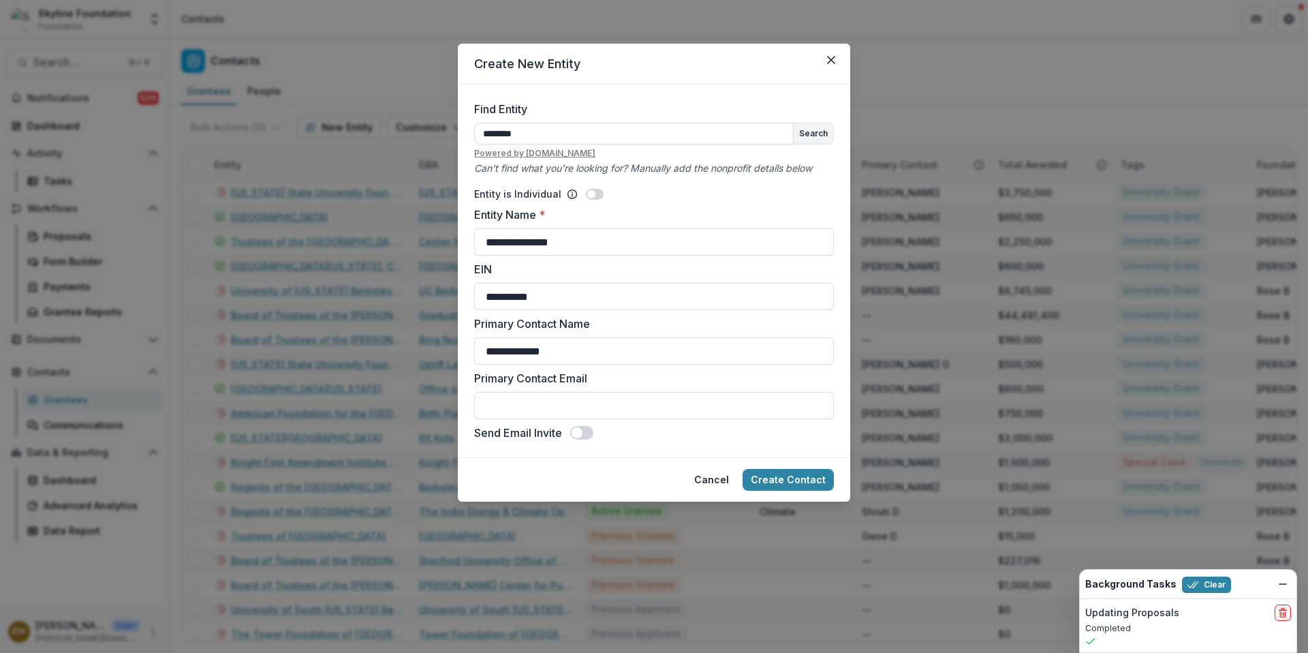
type input "**********"
click at [566, 408] on input "Primary Contact Email" at bounding box center [654, 405] width 360 height 27
paste input "**********"
type input "**********"
click at [743, 469] on button "Create Contact" at bounding box center [788, 480] width 91 height 22
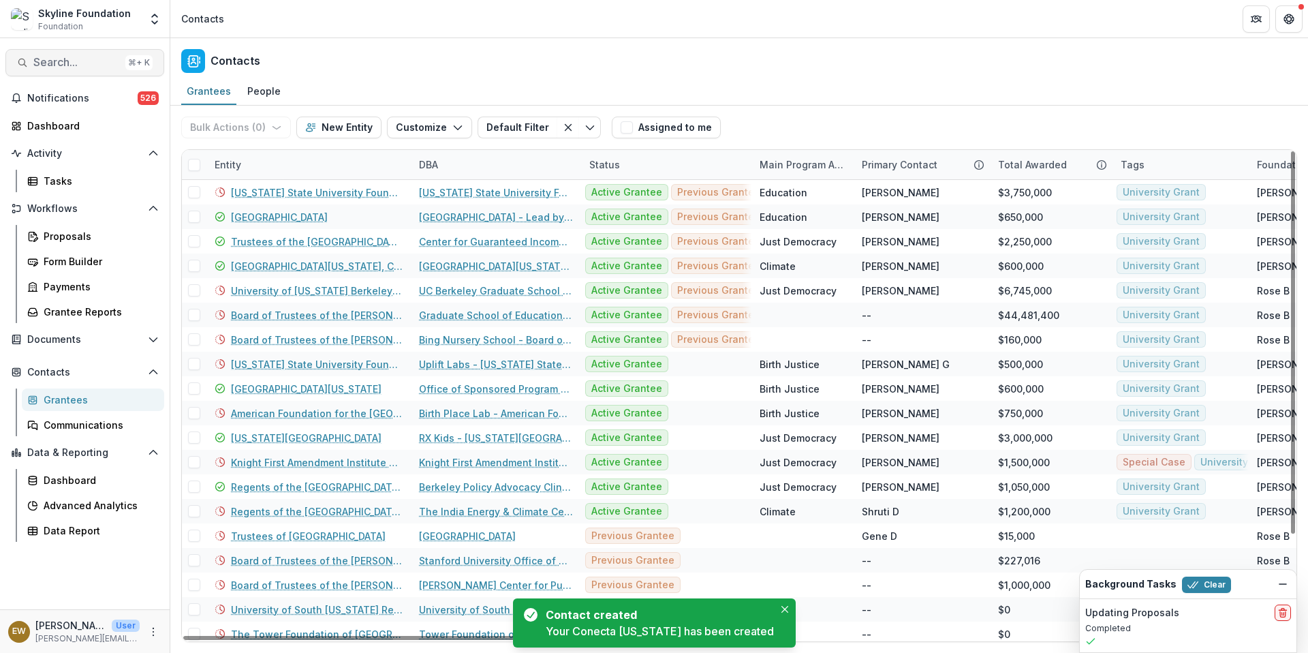
click at [88, 68] on span "Search..." at bounding box center [76, 62] width 87 height 13
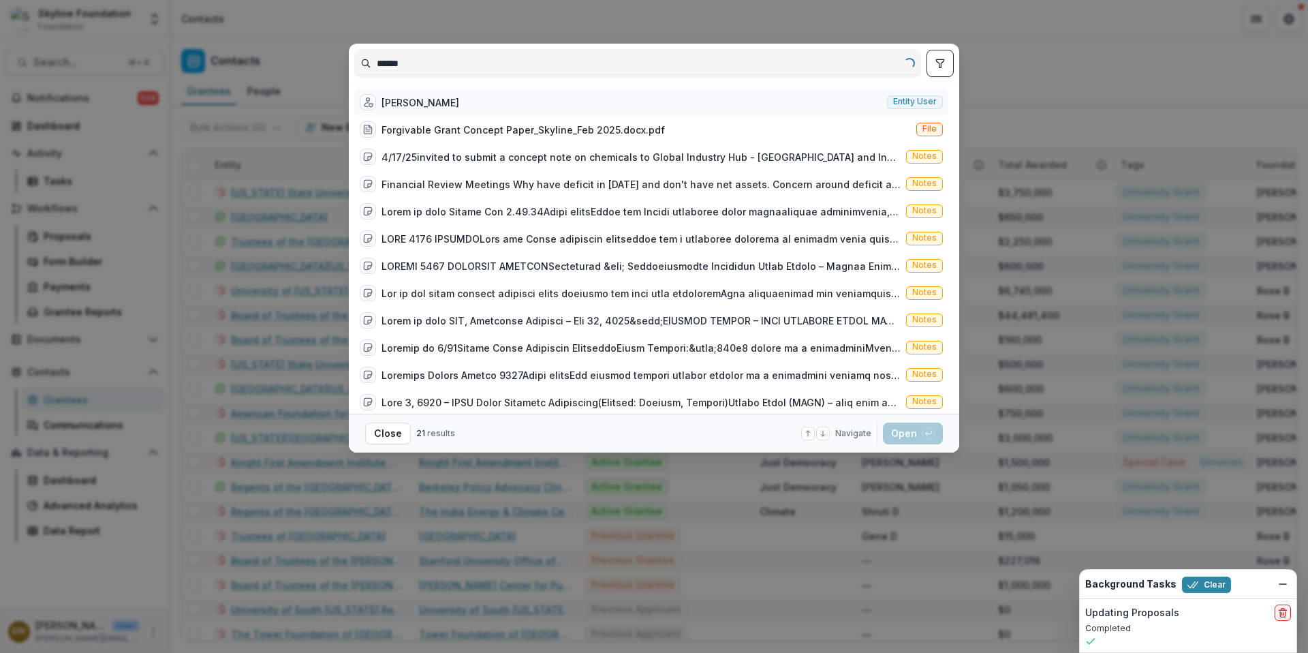
type input "*******"
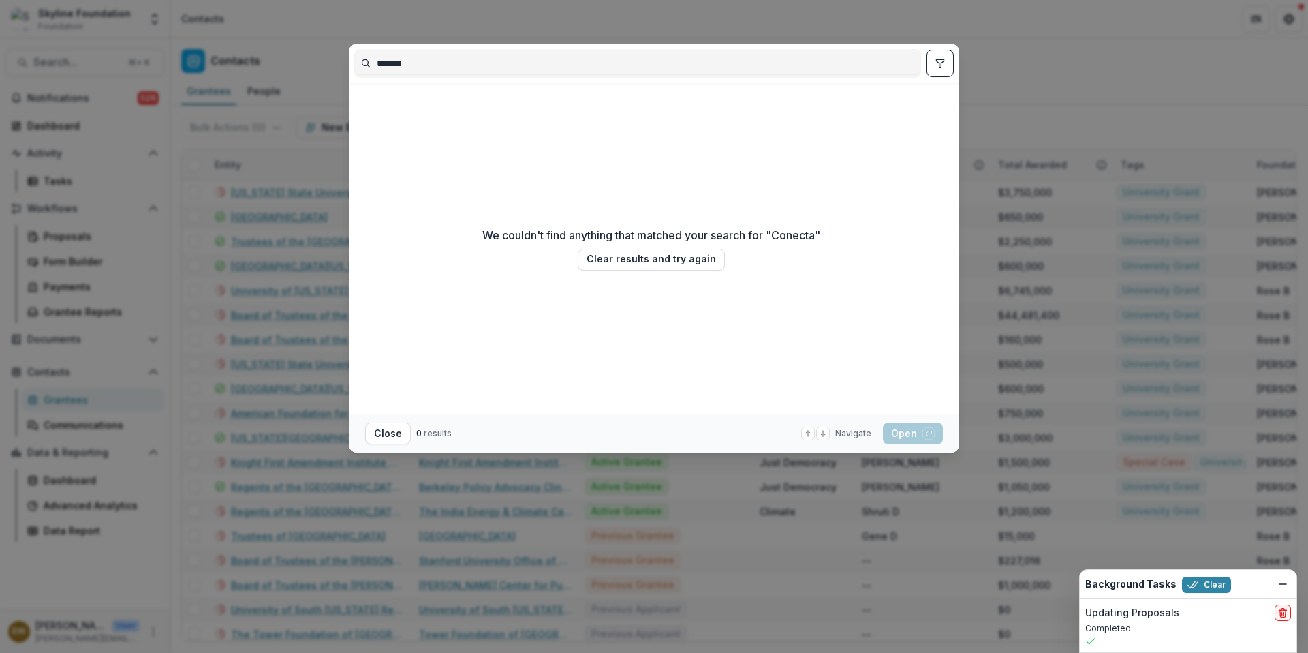
click at [451, 67] on input "*******" at bounding box center [638, 63] width 566 height 22
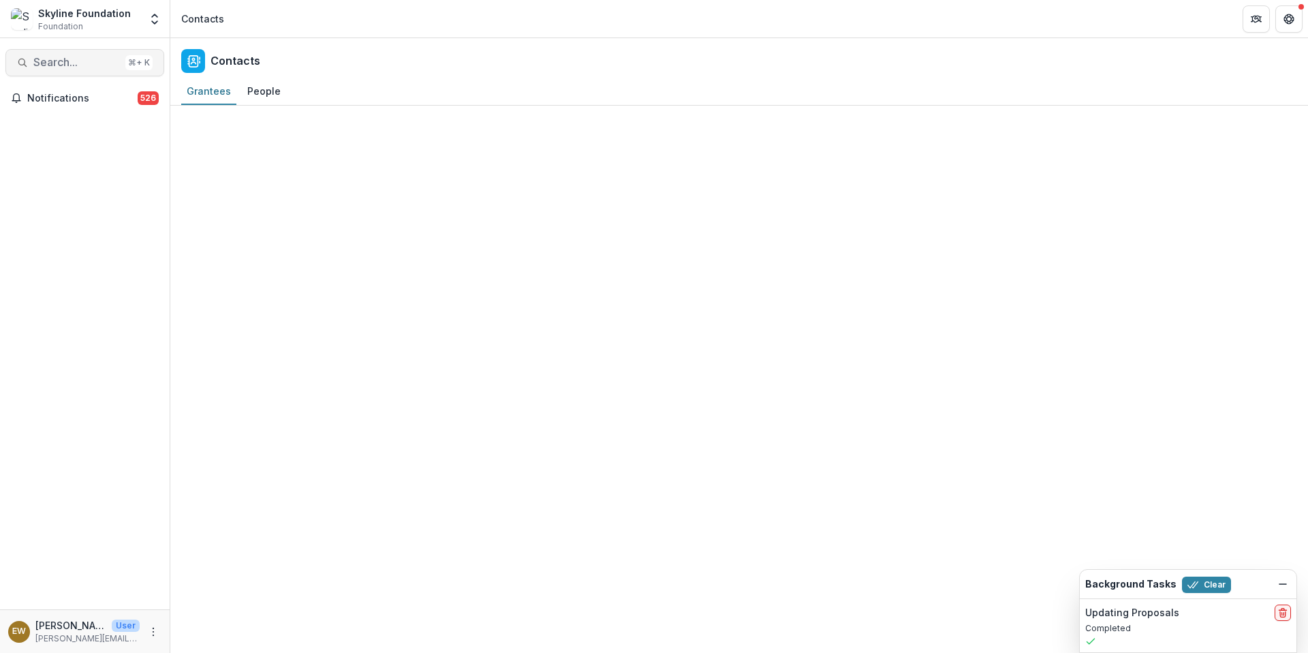
click at [57, 62] on span "Search..." at bounding box center [76, 62] width 87 height 13
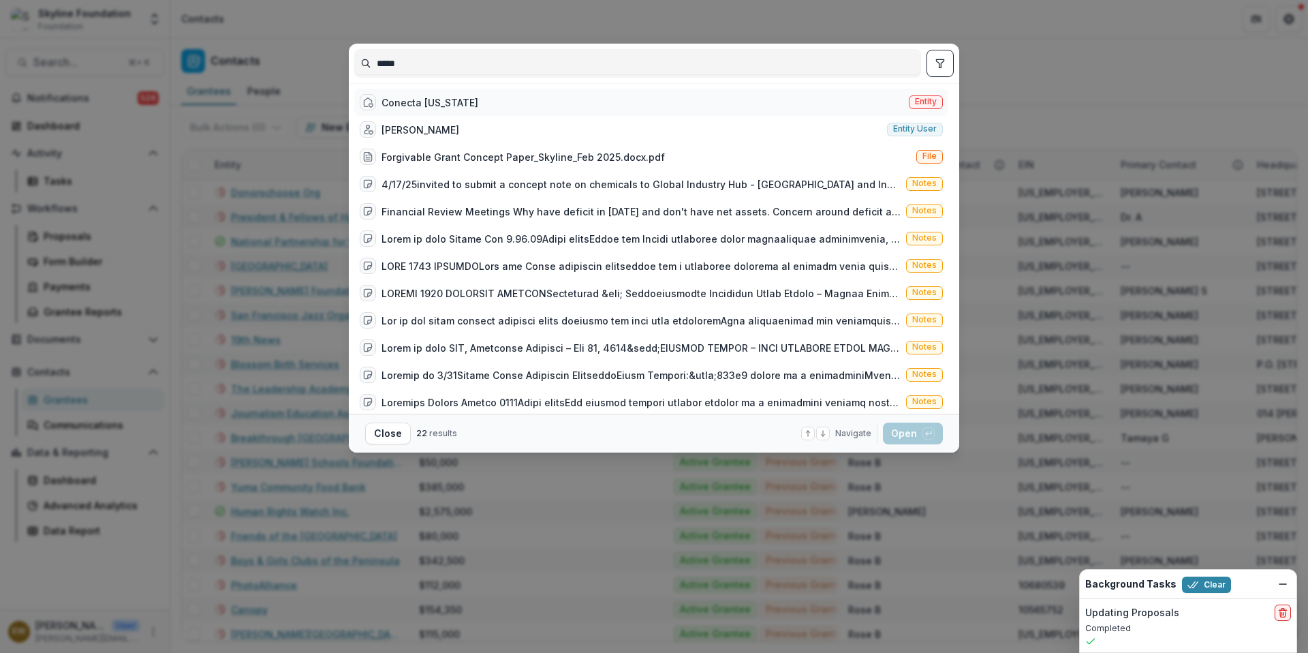
type input "*****"
click at [523, 92] on div "Conecta Arizona Entity" at bounding box center [651, 102] width 594 height 27
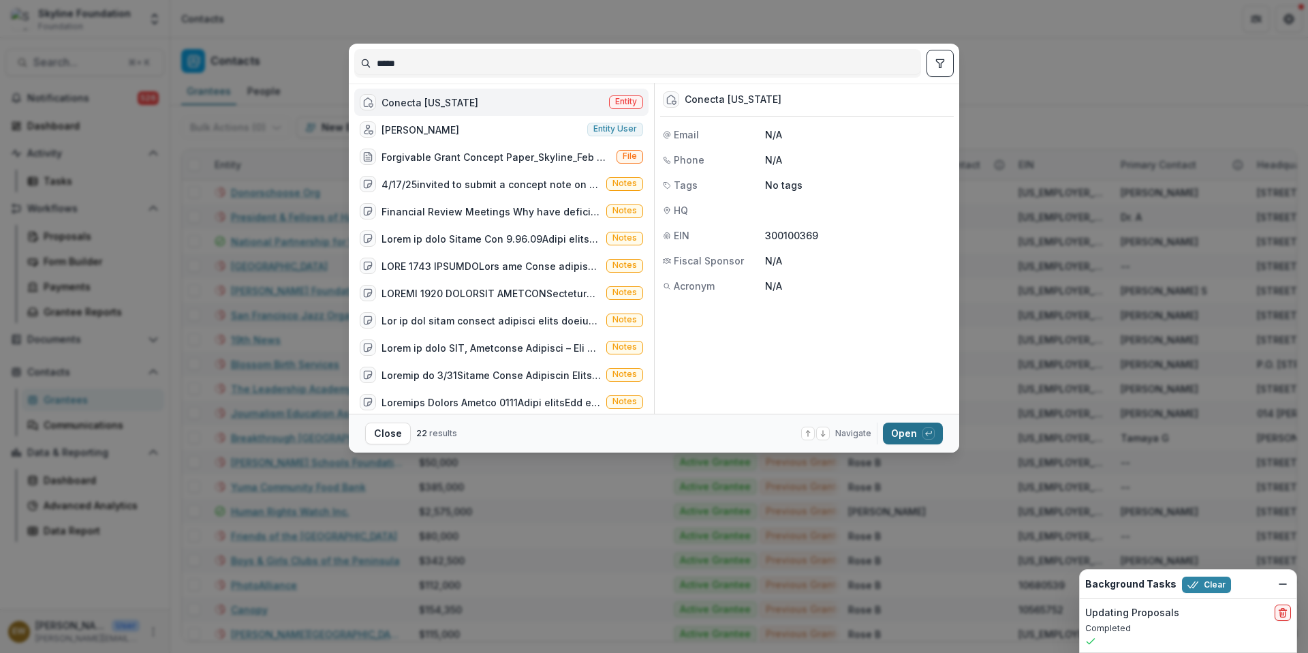
click at [893, 427] on button "Open with enter key" at bounding box center [913, 433] width 60 height 22
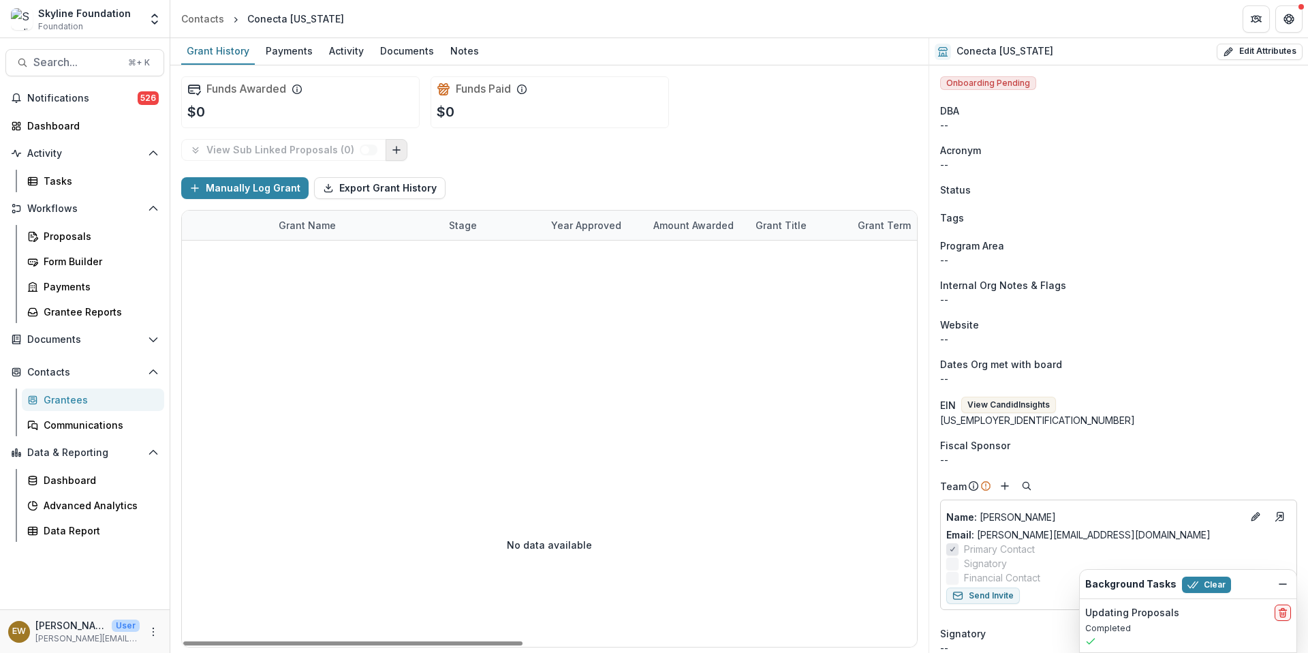
click at [399, 149] on button "Link Grants" at bounding box center [397, 150] width 22 height 22
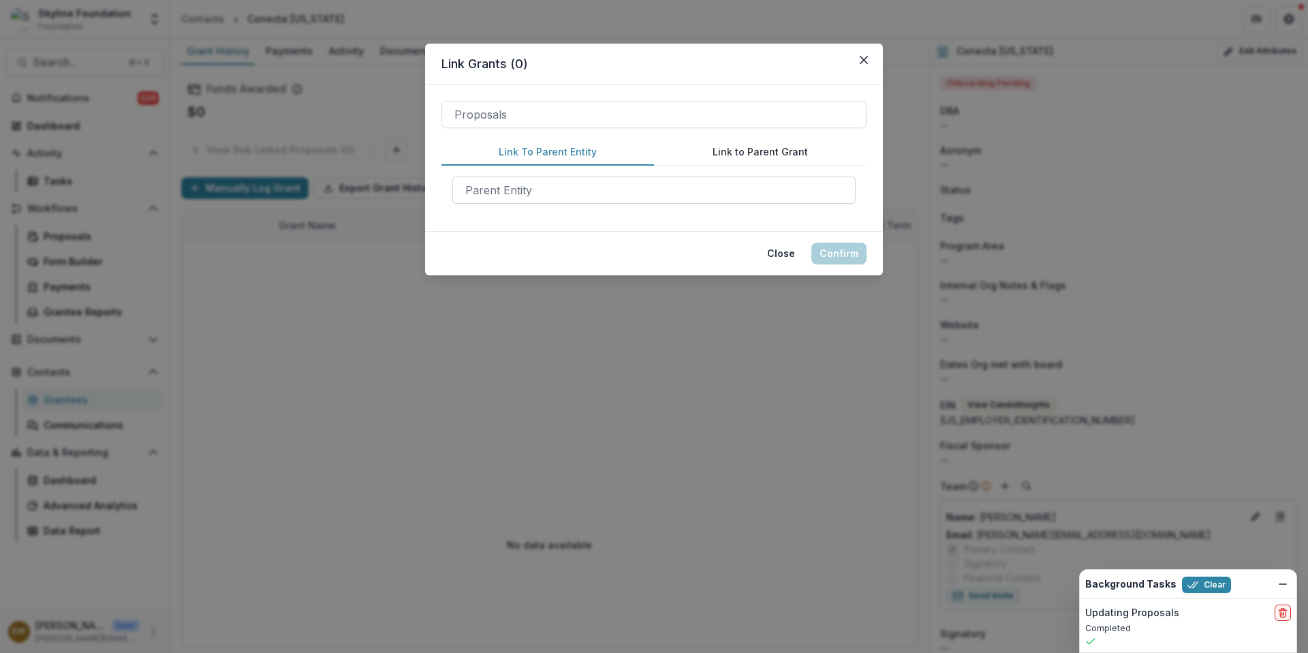
click at [600, 183] on div at bounding box center [654, 190] width 378 height 19
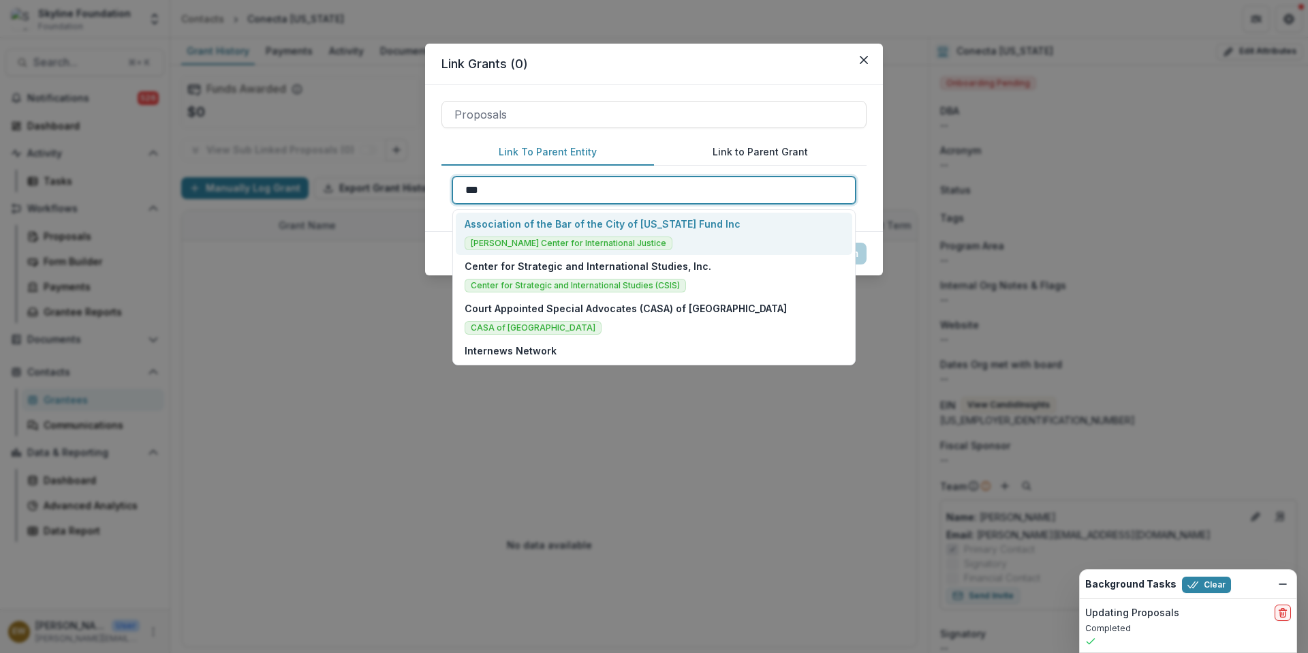
type input "***"
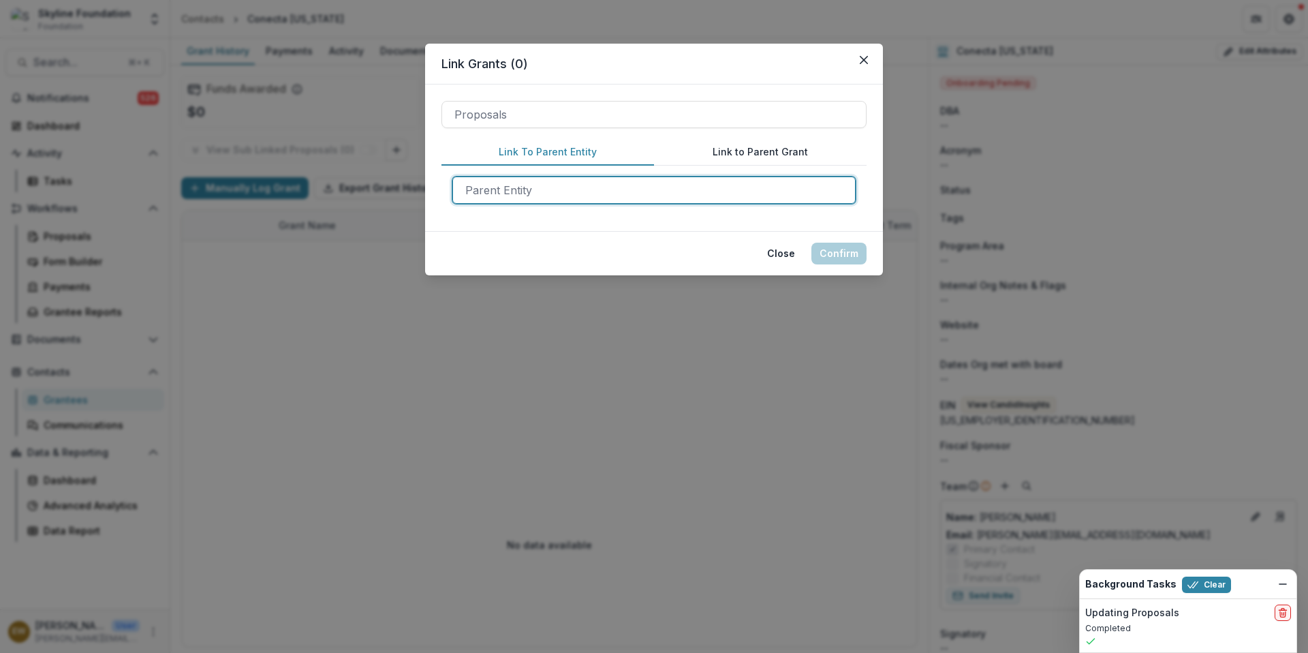
click at [484, 196] on div at bounding box center [654, 190] width 378 height 19
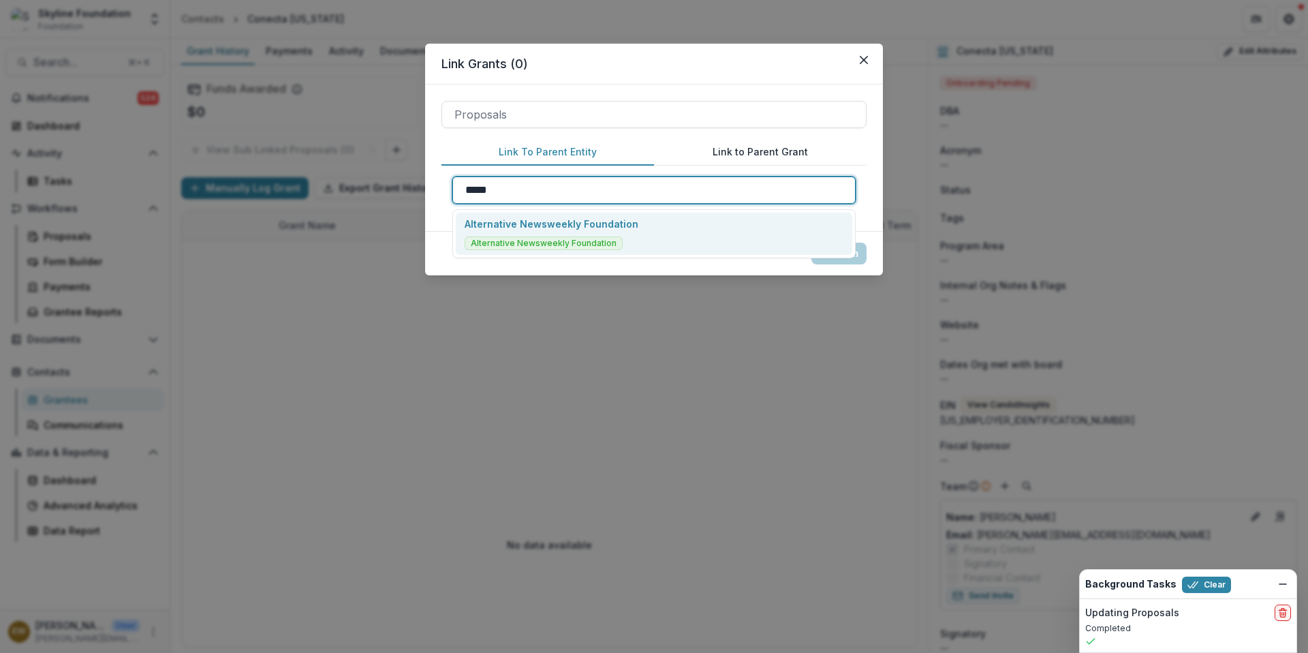
type input "******"
click at [720, 228] on div "Alternative Newsweekly Foundation Alternative Newsweekly Foundation" at bounding box center [654, 234] width 397 height 42
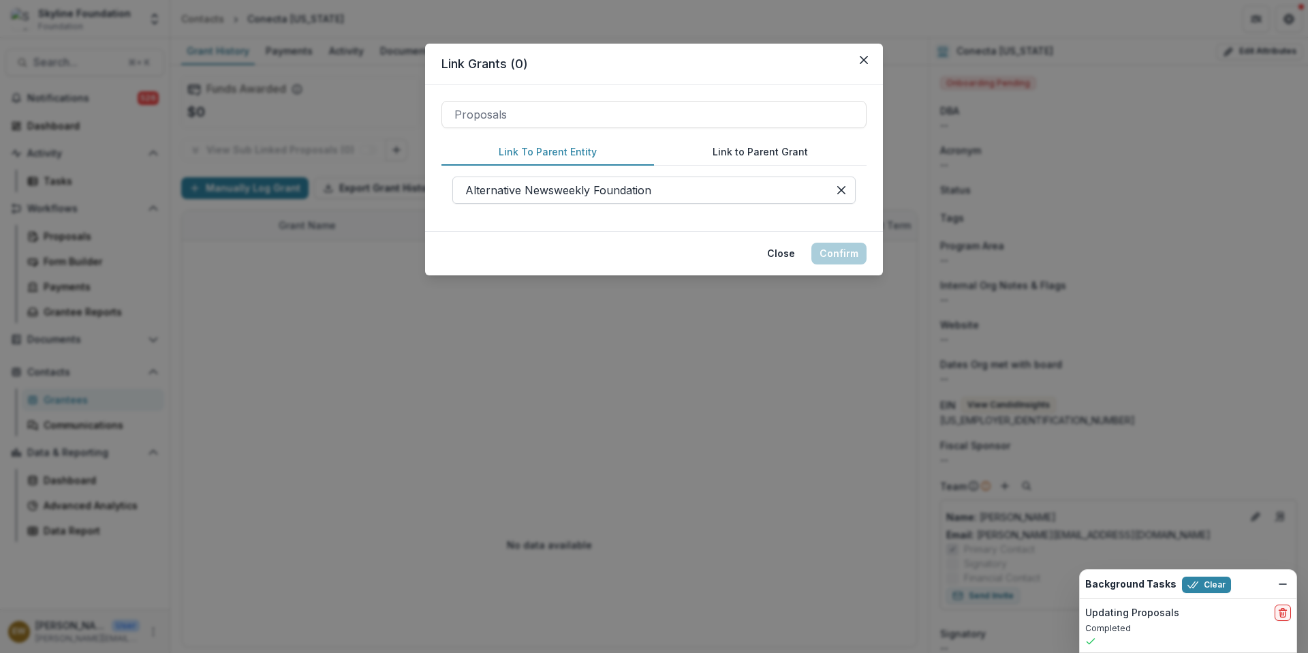
click at [702, 186] on div at bounding box center [640, 190] width 350 height 19
drag, startPoint x: 675, startPoint y: 93, endPoint x: 686, endPoint y: 97, distance: 11.6
click at [675, 91] on div "Proposals Link To Parent Entity Link to Parent Grant Alternative Newsweekly Fou…" at bounding box center [654, 157] width 458 height 147
click at [765, 259] on button "Close" at bounding box center [781, 254] width 44 height 22
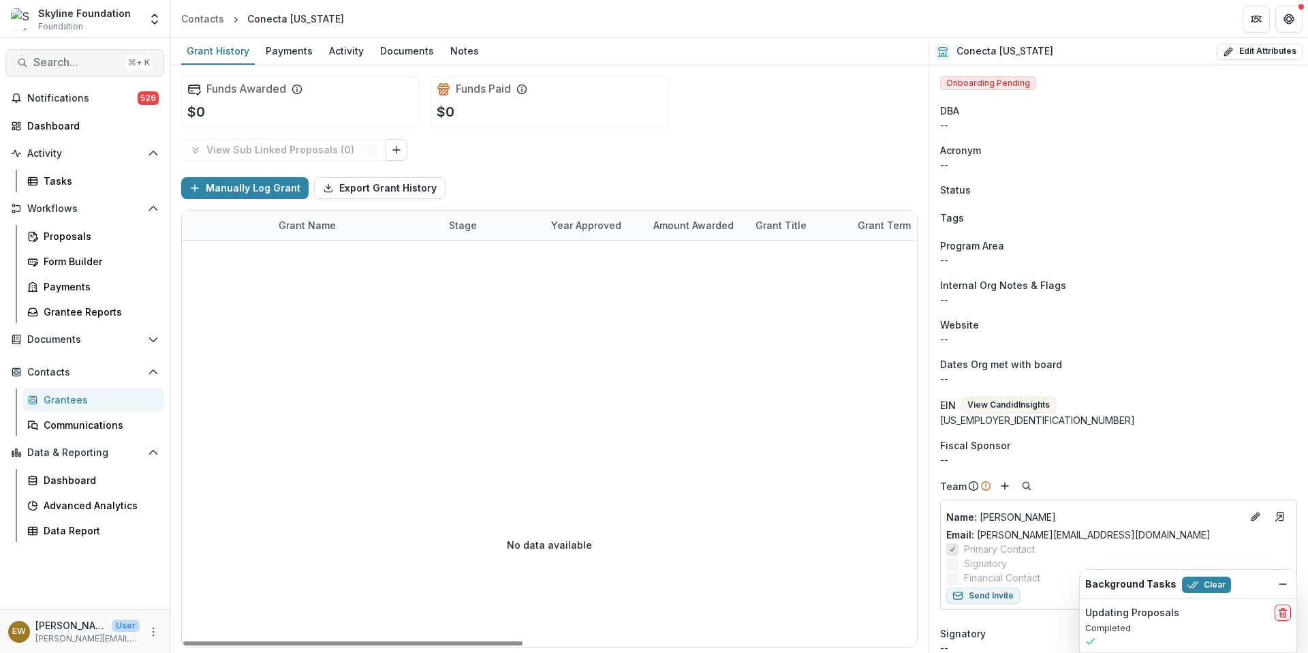
click at [88, 65] on span "Search..." at bounding box center [76, 62] width 87 height 13
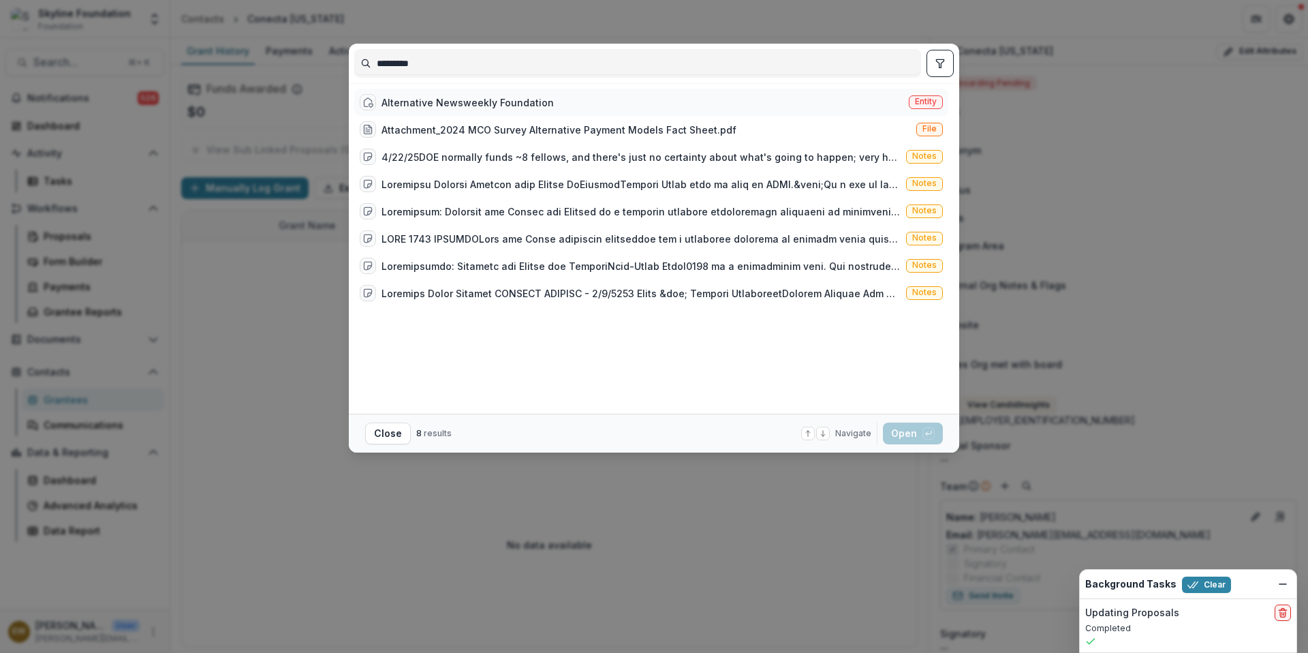
type input "*********"
click at [456, 104] on div "Alternative Newsweekly Foundation" at bounding box center [468, 102] width 172 height 14
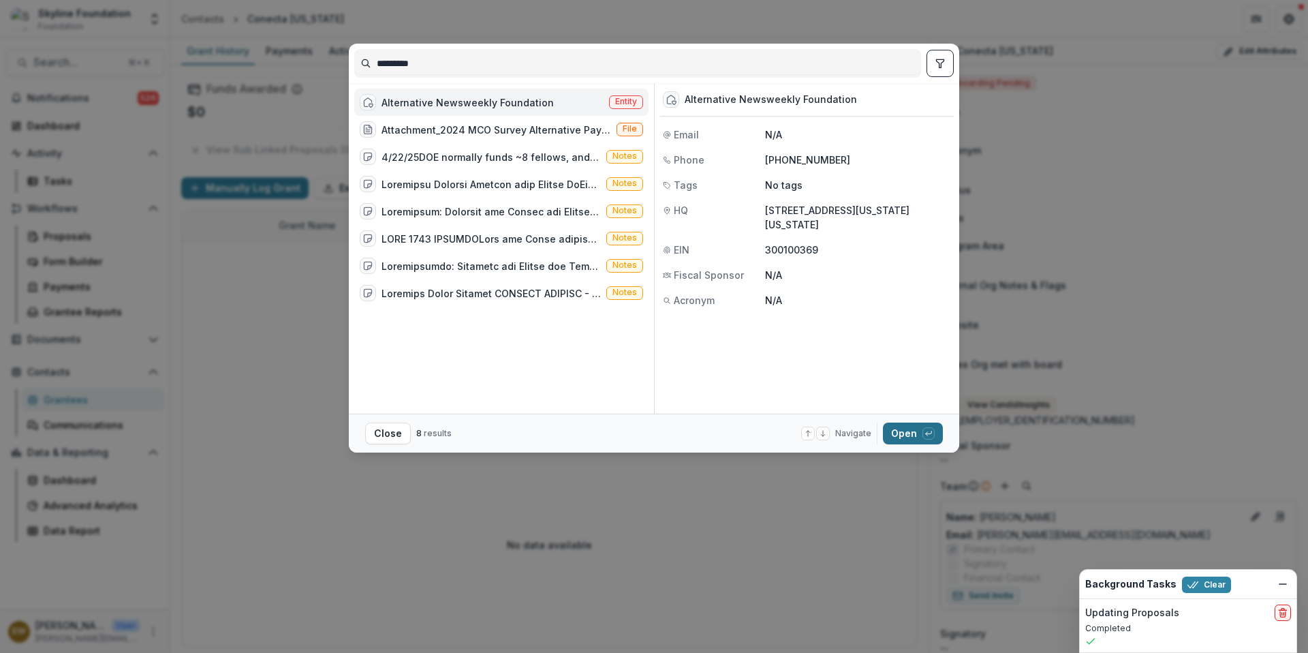
click at [906, 433] on button "Open with enter key" at bounding box center [913, 433] width 60 height 22
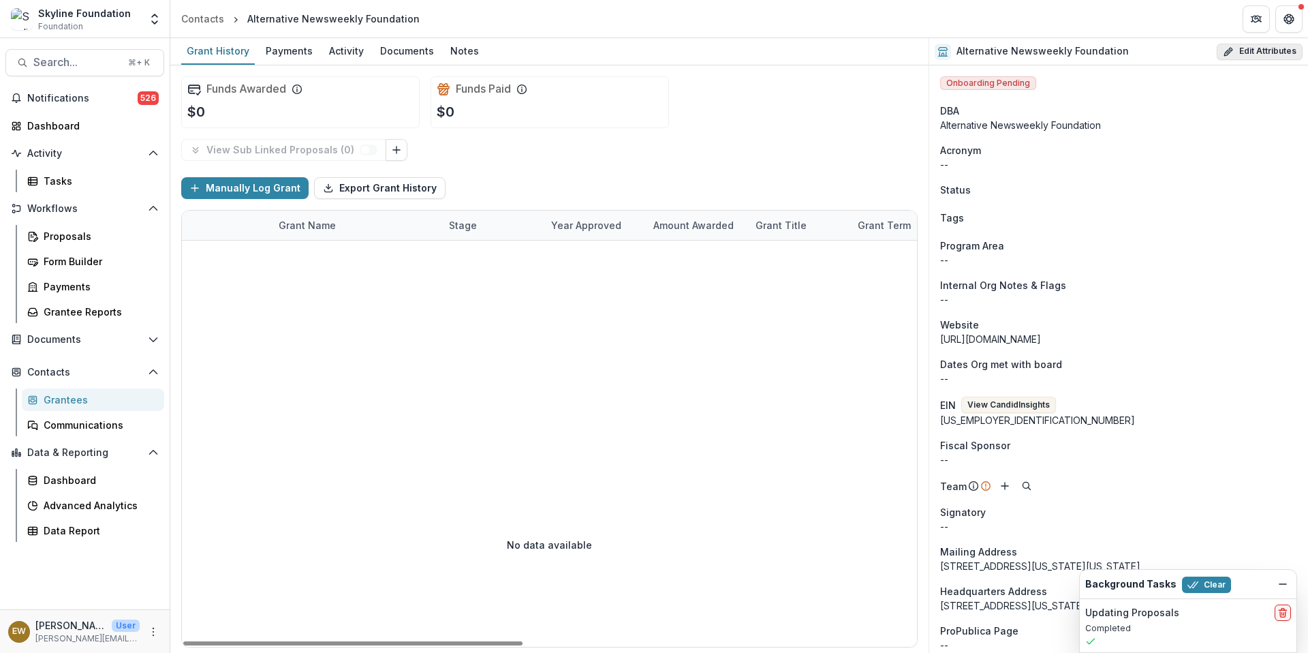
click at [1247, 46] on button "Edit Attributes" at bounding box center [1260, 52] width 86 height 16
select select
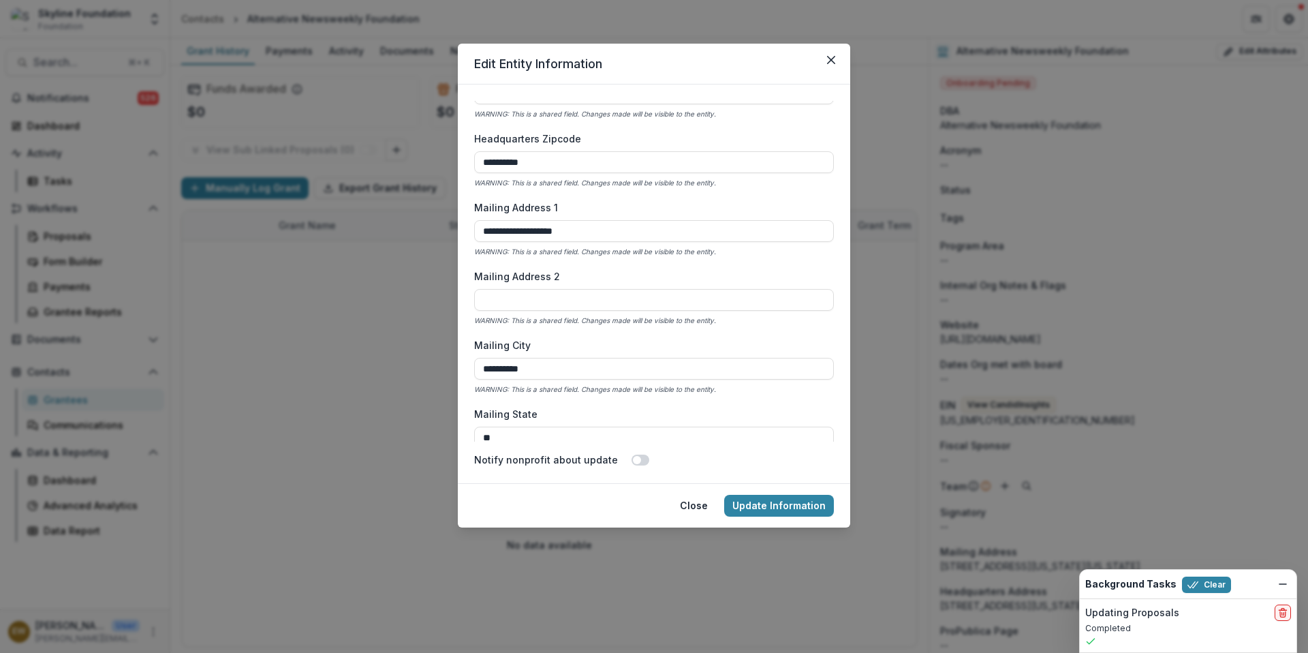
scroll to position [1340, 0]
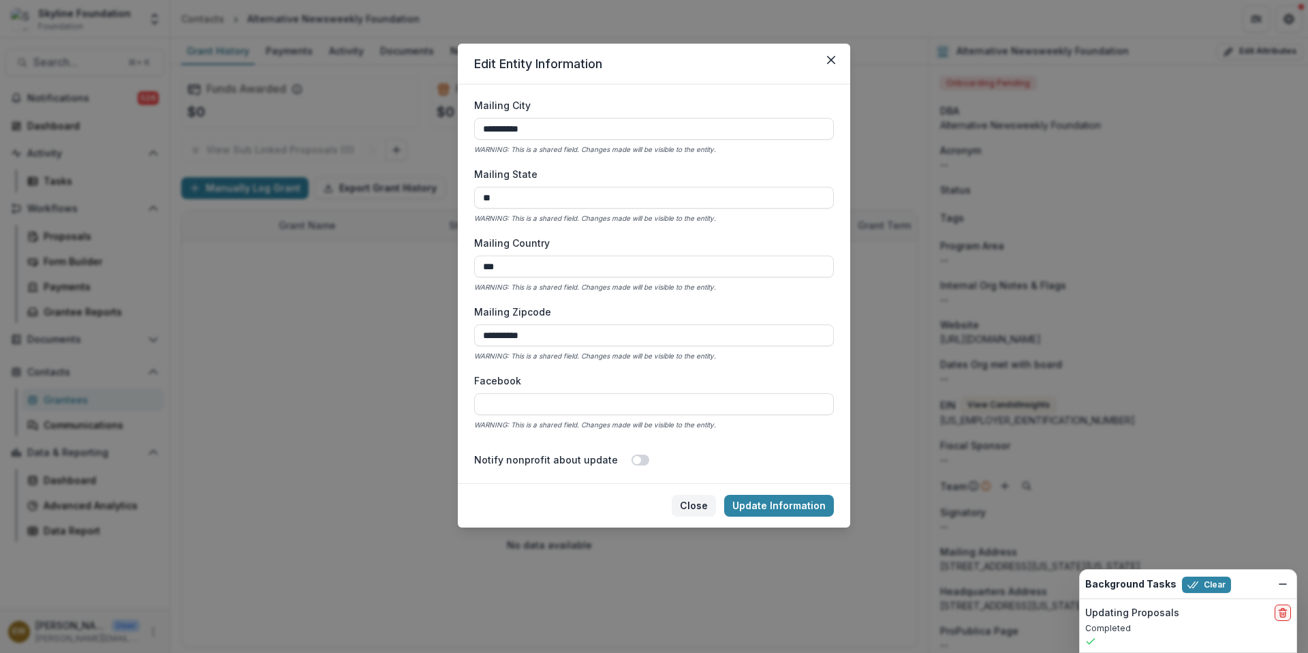
click at [706, 506] on button "Close" at bounding box center [694, 506] width 44 height 22
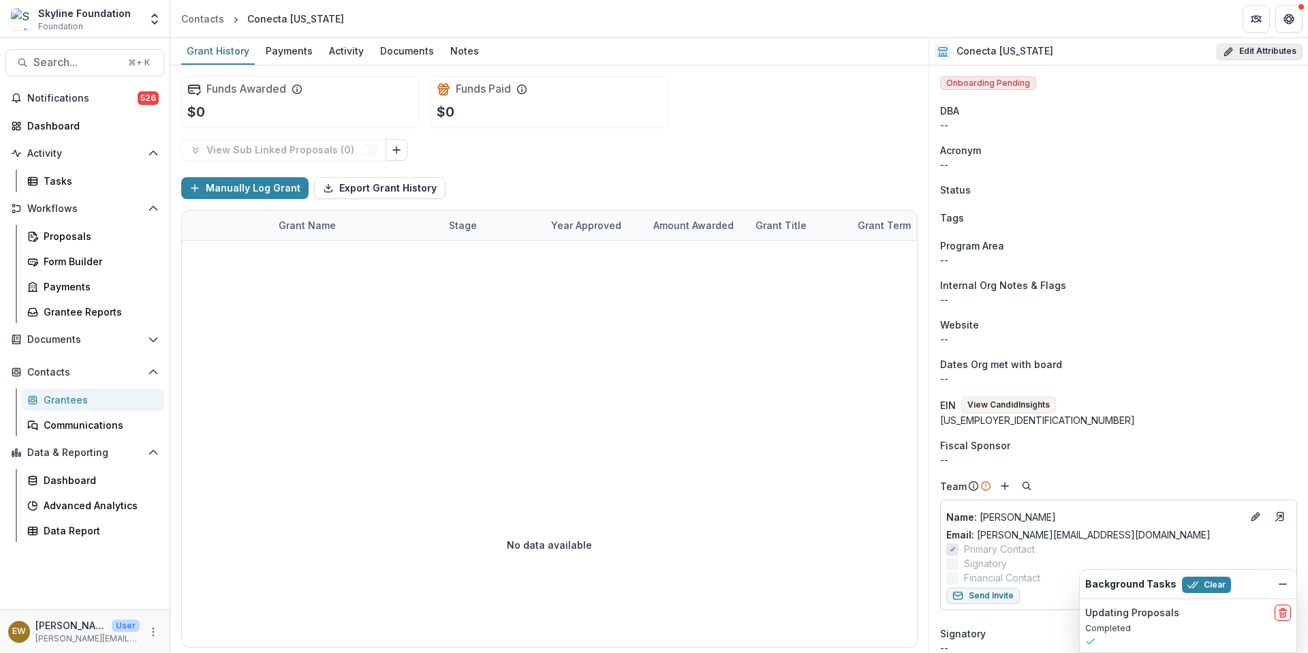
click at [1246, 51] on button "Edit Attributes" at bounding box center [1260, 52] width 86 height 16
select select
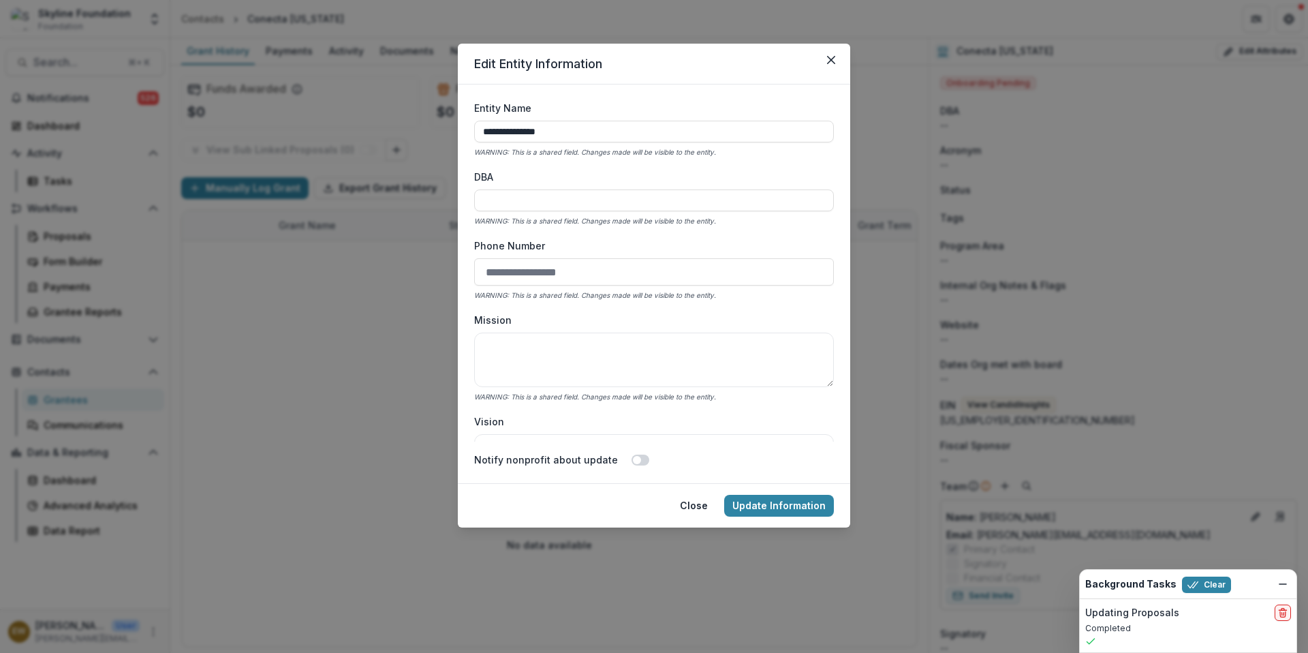
scroll to position [416, 0]
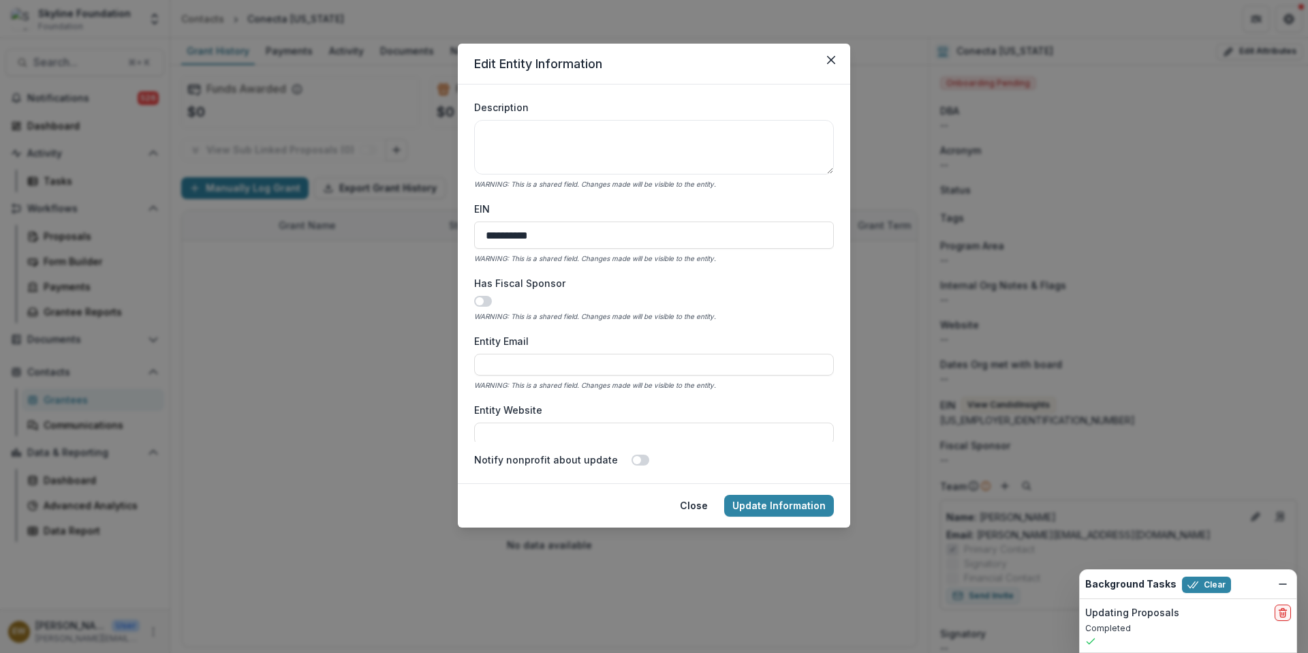
click at [487, 302] on span at bounding box center [483, 301] width 18 height 11
click at [535, 372] on input "Fiscal Sponsor EIN" at bounding box center [654, 365] width 360 height 22
paste input "**********"
type input "**********"
click at [553, 373] on input "**********" at bounding box center [654, 365] width 360 height 22
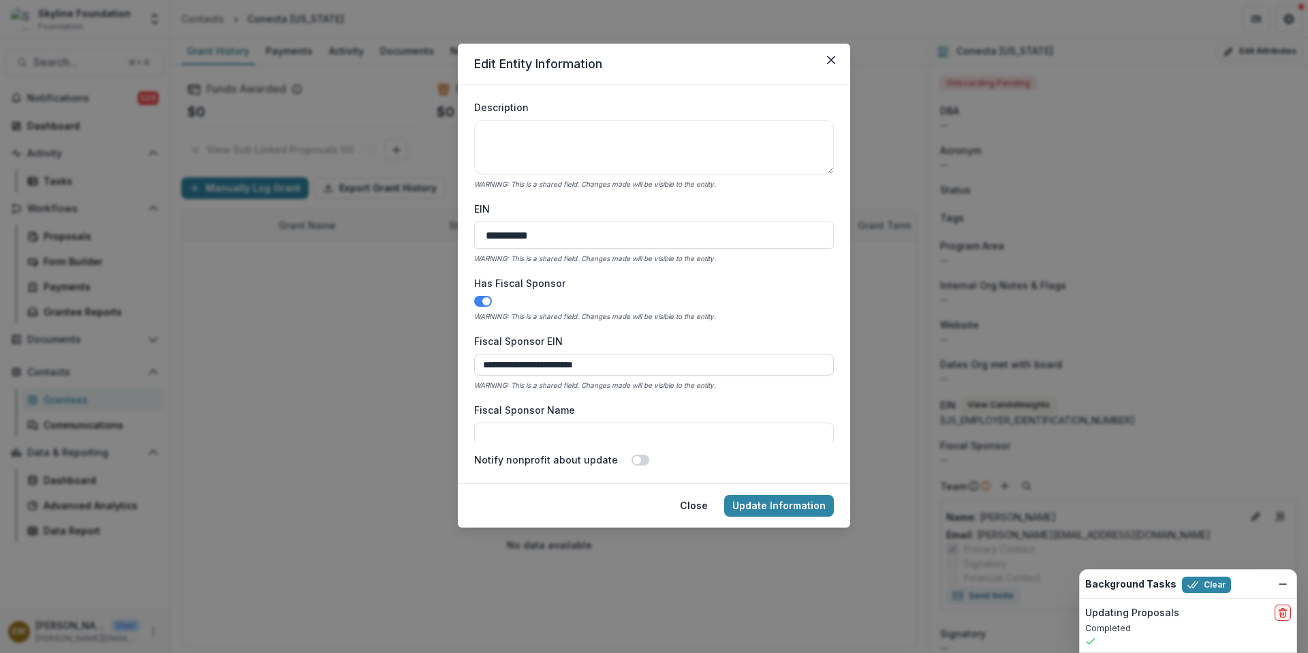
click at [553, 373] on input "**********" at bounding box center [654, 365] width 360 height 22
click at [634, 356] on input "Fiscal Sponsor EIN" at bounding box center [654, 365] width 360 height 22
paste input "**********"
type input "**********"
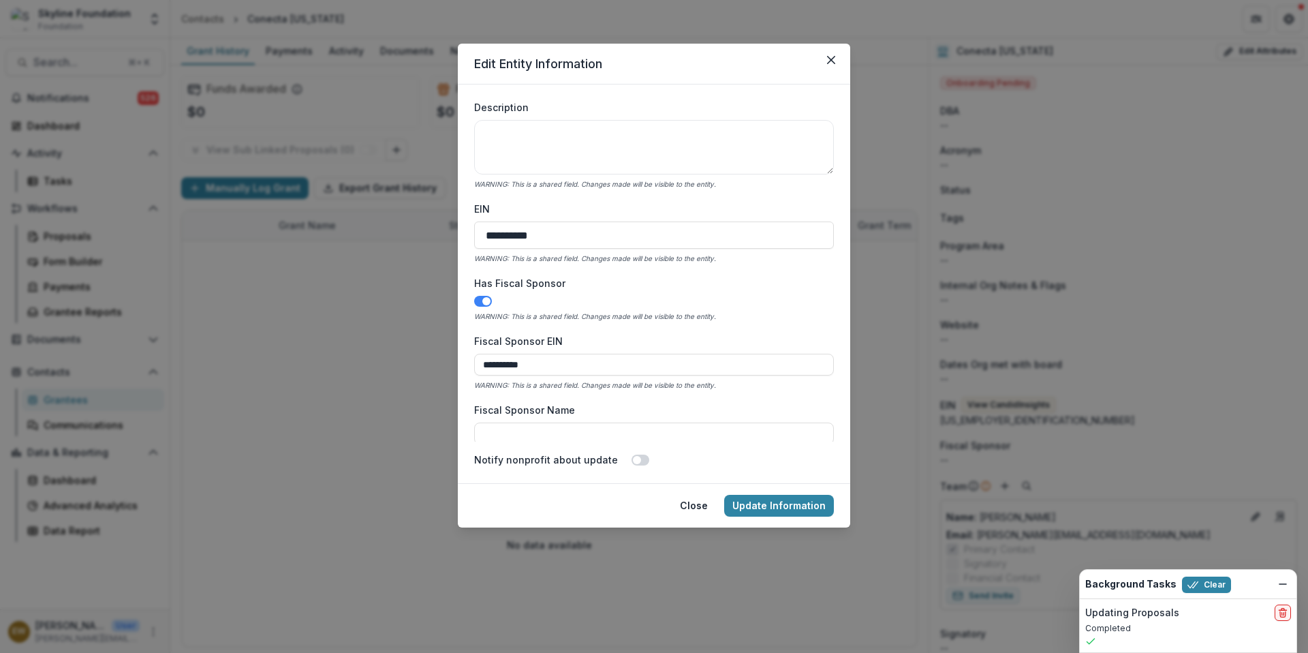
click at [665, 403] on label "Fiscal Sponsor Name" at bounding box center [650, 410] width 352 height 14
click at [665, 422] on input "Fiscal Sponsor Name" at bounding box center [654, 433] width 360 height 22
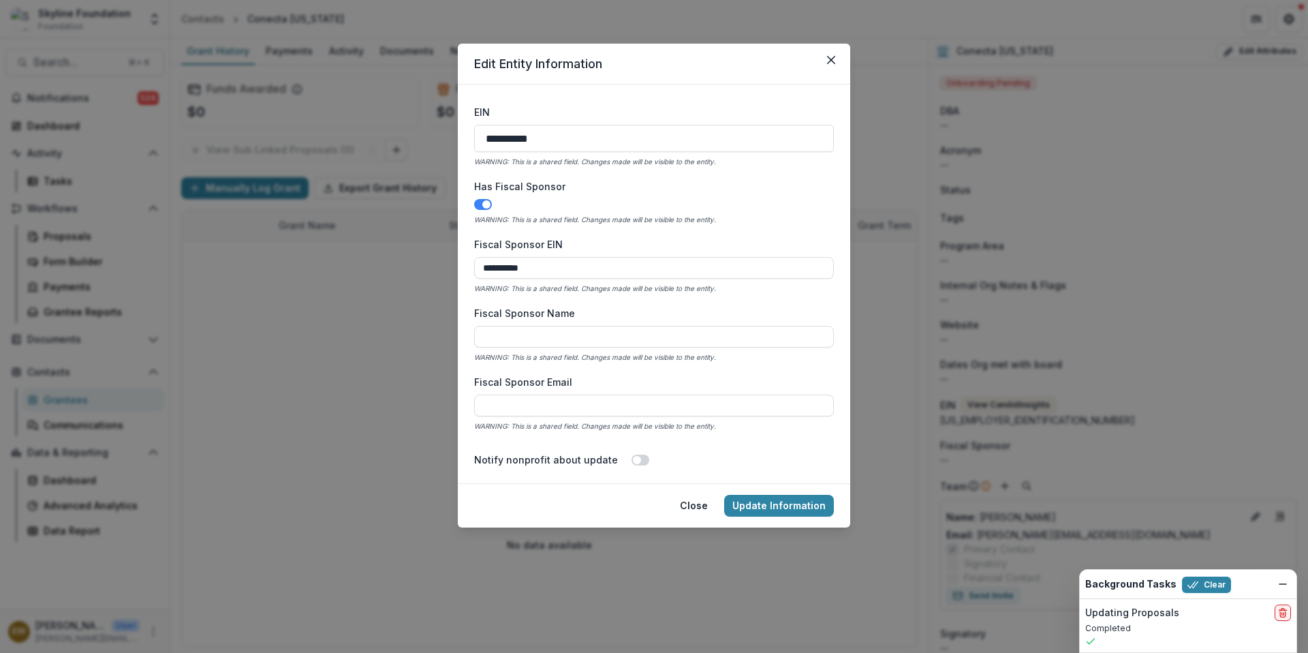
scroll to position [513, 0]
click at [560, 328] on input "Fiscal Sponsor Name" at bounding box center [654, 336] width 360 height 22
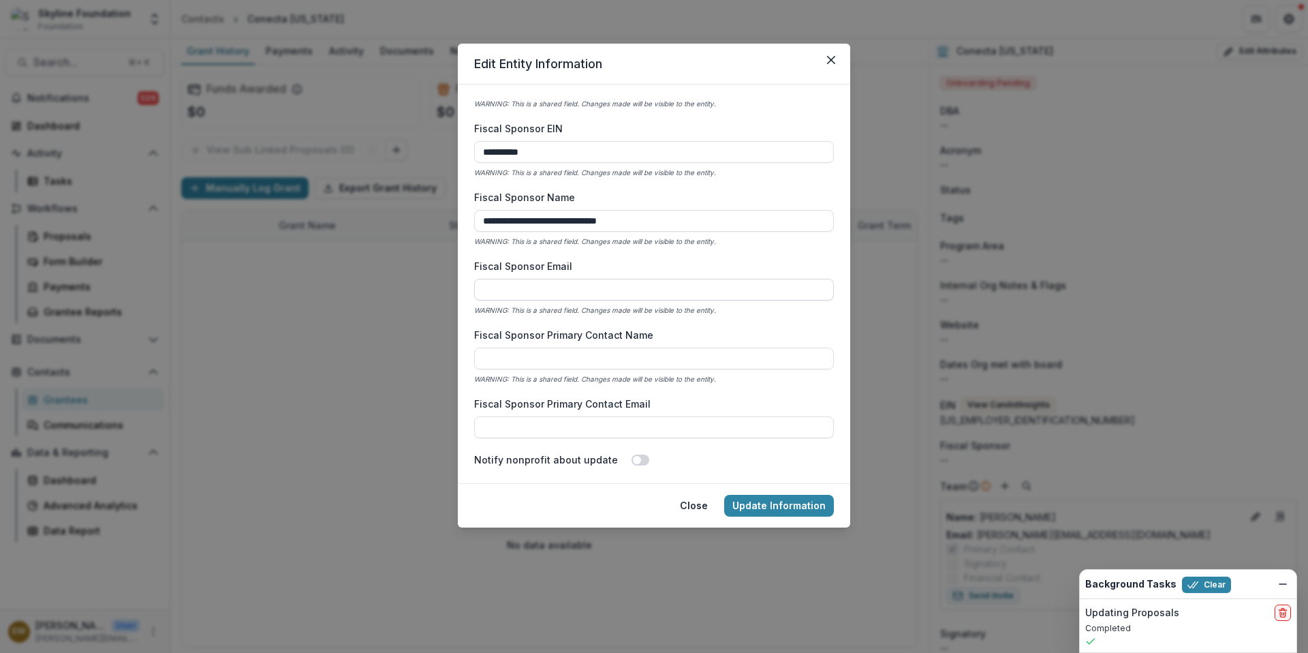
type input "**********"
click at [532, 287] on input "Fiscal Sponsor Email" at bounding box center [654, 290] width 360 height 22
click at [600, 264] on label "Fiscal Sponsor Email" at bounding box center [650, 266] width 352 height 14
click at [600, 279] on input "Fiscal Sponsor Email" at bounding box center [654, 290] width 360 height 22
click at [600, 264] on label "Fiscal Sponsor Email" at bounding box center [650, 266] width 352 height 14
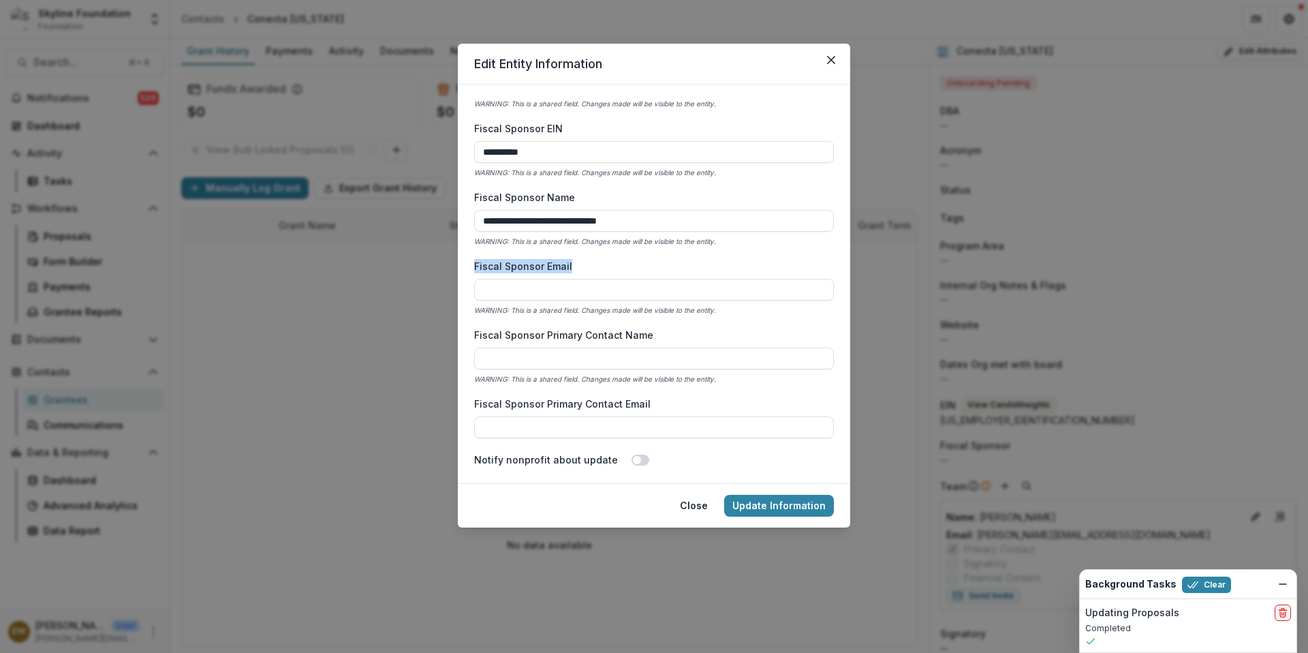
click at [600, 279] on input "Fiscal Sponsor Email" at bounding box center [654, 290] width 360 height 22
click at [600, 264] on label "Fiscal Sponsor Email" at bounding box center [650, 266] width 352 height 14
click at [600, 279] on input "Fiscal Sponsor Email" at bounding box center [654, 290] width 360 height 22
click at [578, 284] on input "Fiscal Sponsor Email" at bounding box center [654, 290] width 360 height 22
drag, startPoint x: 581, startPoint y: 268, endPoint x: 475, endPoint y: 268, distance: 105.6
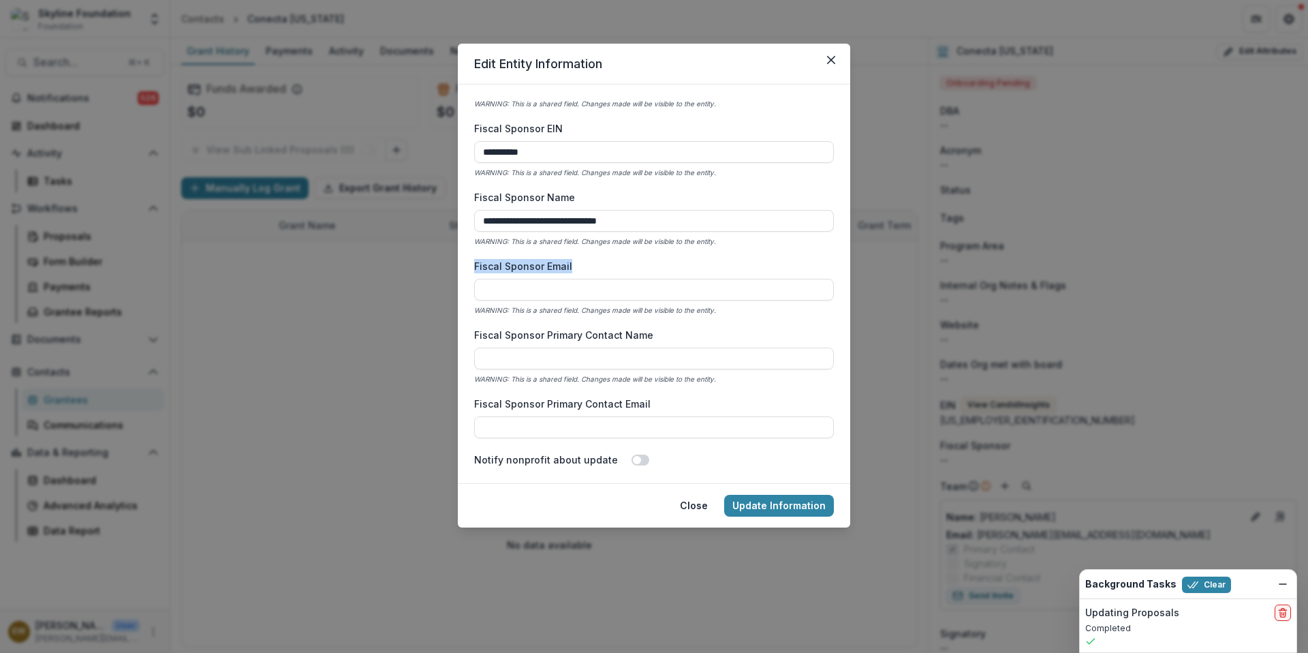
click at [475, 268] on label "Fiscal Sponsor Email" at bounding box center [650, 266] width 352 height 14
click at [475, 279] on input "Fiscal Sponsor Email" at bounding box center [654, 290] width 360 height 22
drag, startPoint x: 475, startPoint y: 268, endPoint x: 638, endPoint y: 273, distance: 163.0
click at [638, 273] on div "Fiscal Sponsor Email WARNING: This is a shared field. Changes made will be visi…" at bounding box center [654, 288] width 360 height 58
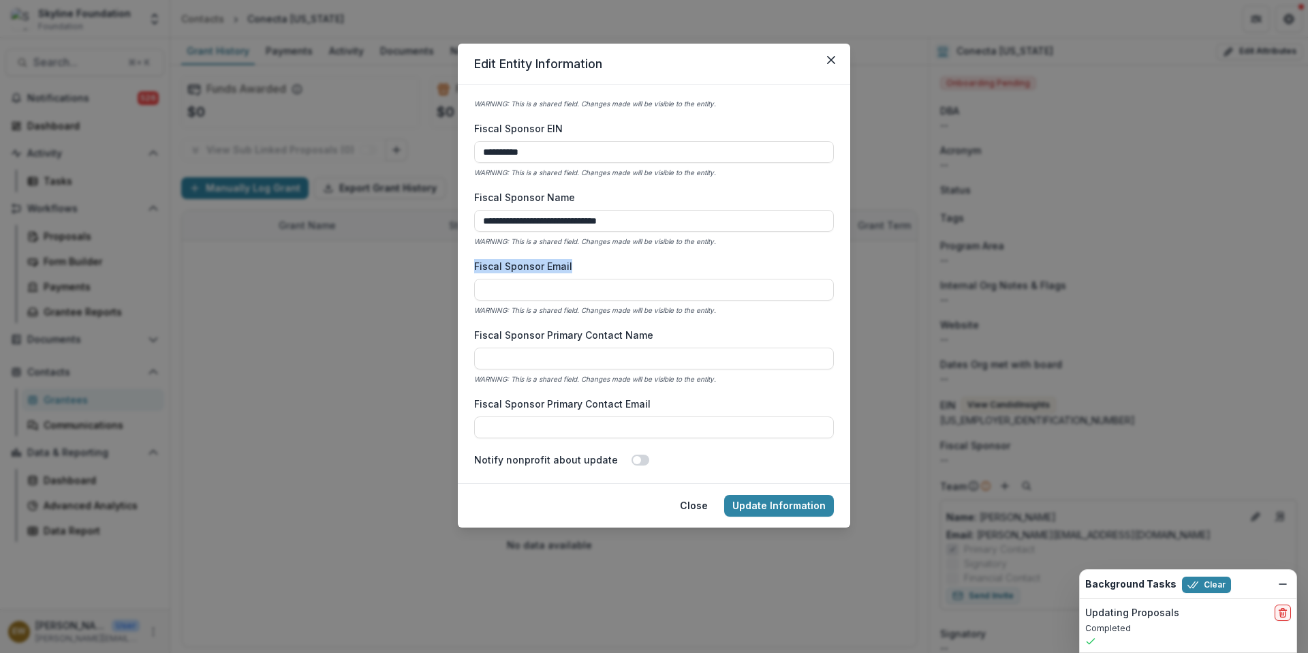
click at [638, 273] on div "Fiscal Sponsor Email WARNING: This is a shared field. Changes made will be visi…" at bounding box center [654, 288] width 360 height 58
drag, startPoint x: 638, startPoint y: 274, endPoint x: 476, endPoint y: 261, distance: 162.7
click at [476, 261] on div "Fiscal Sponsor Email WARNING: This is a shared field. Changes made will be visi…" at bounding box center [654, 288] width 360 height 58
click at [535, 305] on div "Fiscal Sponsor Email WARNING: This is a shared field. Changes made will be visi…" at bounding box center [654, 288] width 360 height 58
click at [543, 286] on input "Fiscal Sponsor Email" at bounding box center [654, 290] width 360 height 22
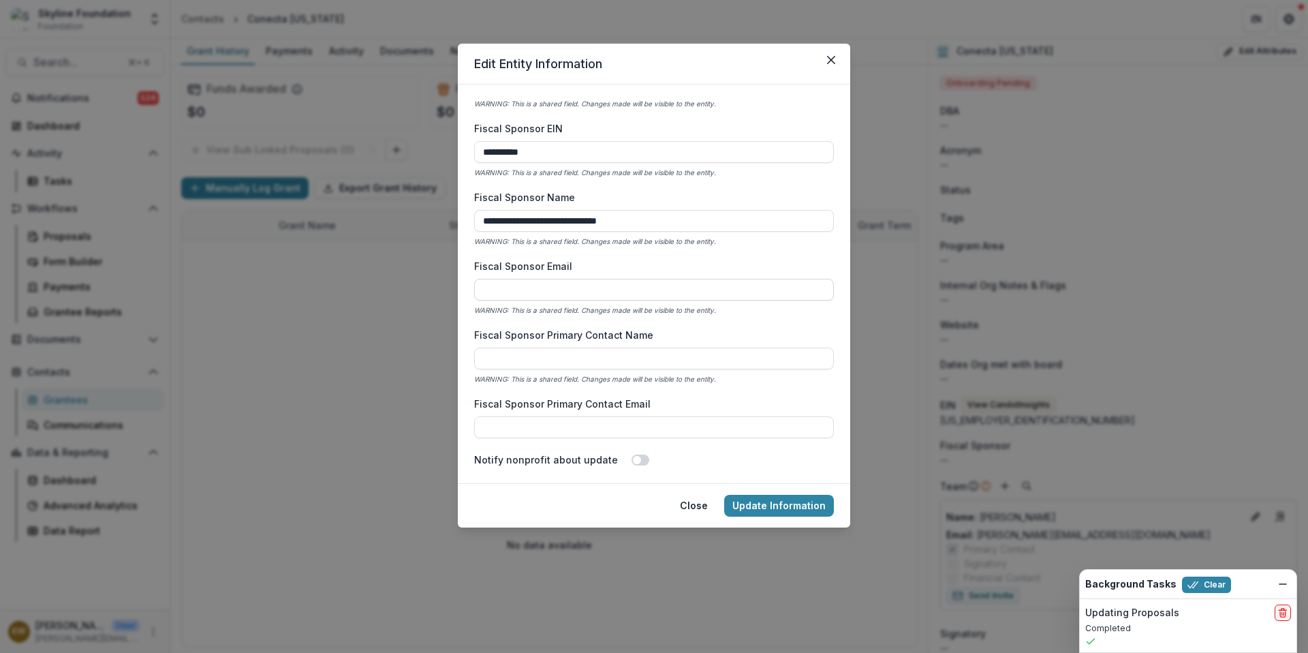
click at [543, 286] on input "Fiscal Sponsor Email" at bounding box center [654, 290] width 360 height 22
click at [650, 279] on input "Fiscal Sponsor Email" at bounding box center [654, 290] width 360 height 22
click at [651, 271] on label "Fiscal Sponsor Email" at bounding box center [650, 266] width 352 height 14
click at [651, 279] on input "Fiscal Sponsor Email" at bounding box center [654, 290] width 360 height 22
click at [585, 292] on input "Fiscal Sponsor Email" at bounding box center [654, 290] width 360 height 22
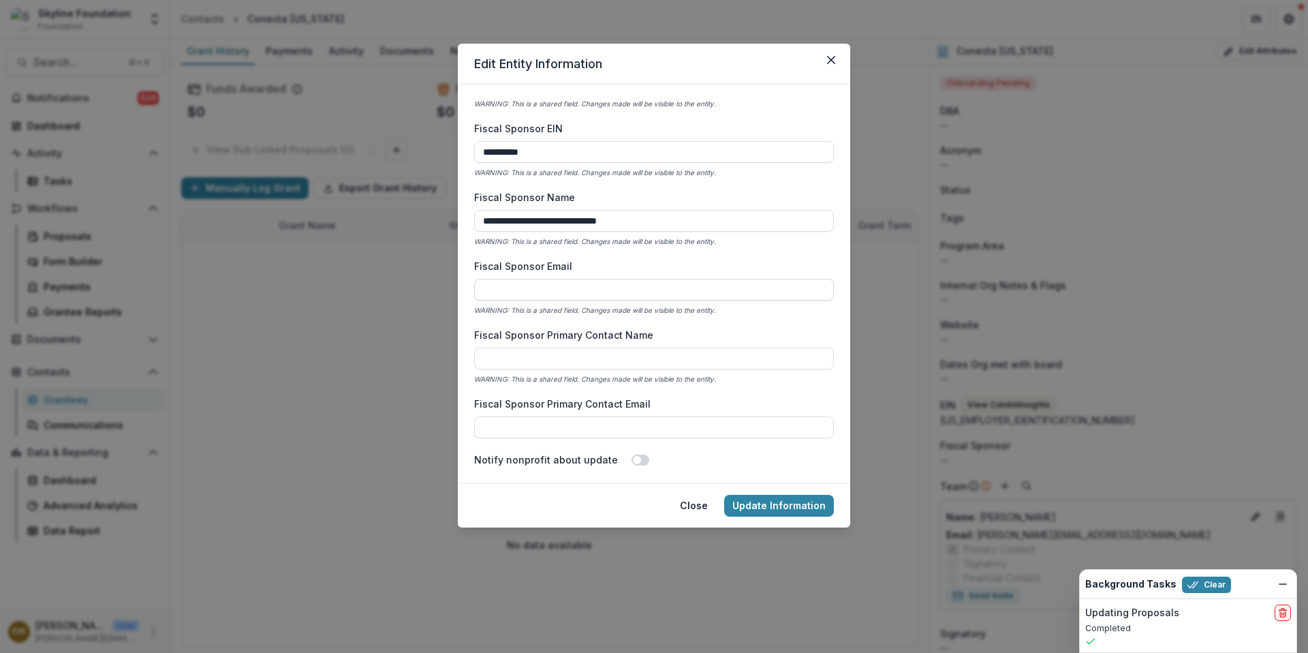
click at [584, 279] on input "Fiscal Sponsor Email" at bounding box center [654, 290] width 360 height 22
click at [589, 262] on label "Fiscal Sponsor Email" at bounding box center [650, 266] width 352 height 14
click at [589, 279] on input "Fiscal Sponsor Email" at bounding box center [654, 290] width 360 height 22
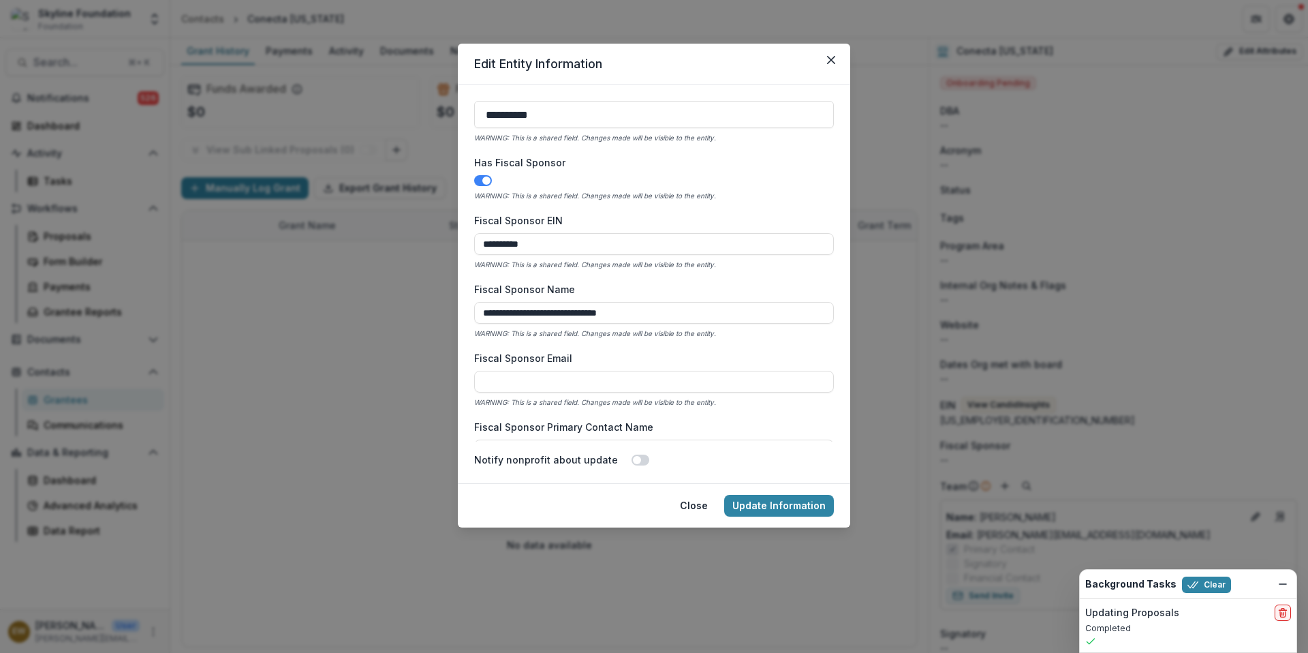
scroll to position [433, 0]
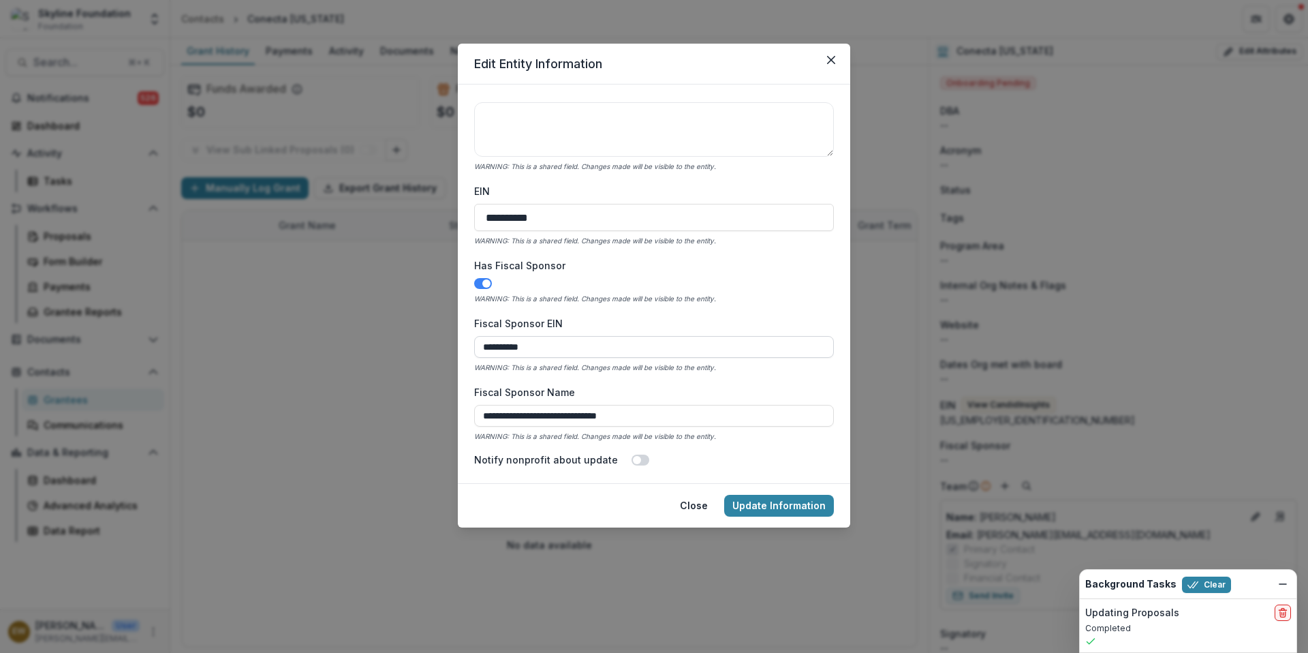
click at [581, 345] on input "**********" at bounding box center [654, 347] width 360 height 22
click at [635, 343] on input "**********" at bounding box center [654, 347] width 360 height 22
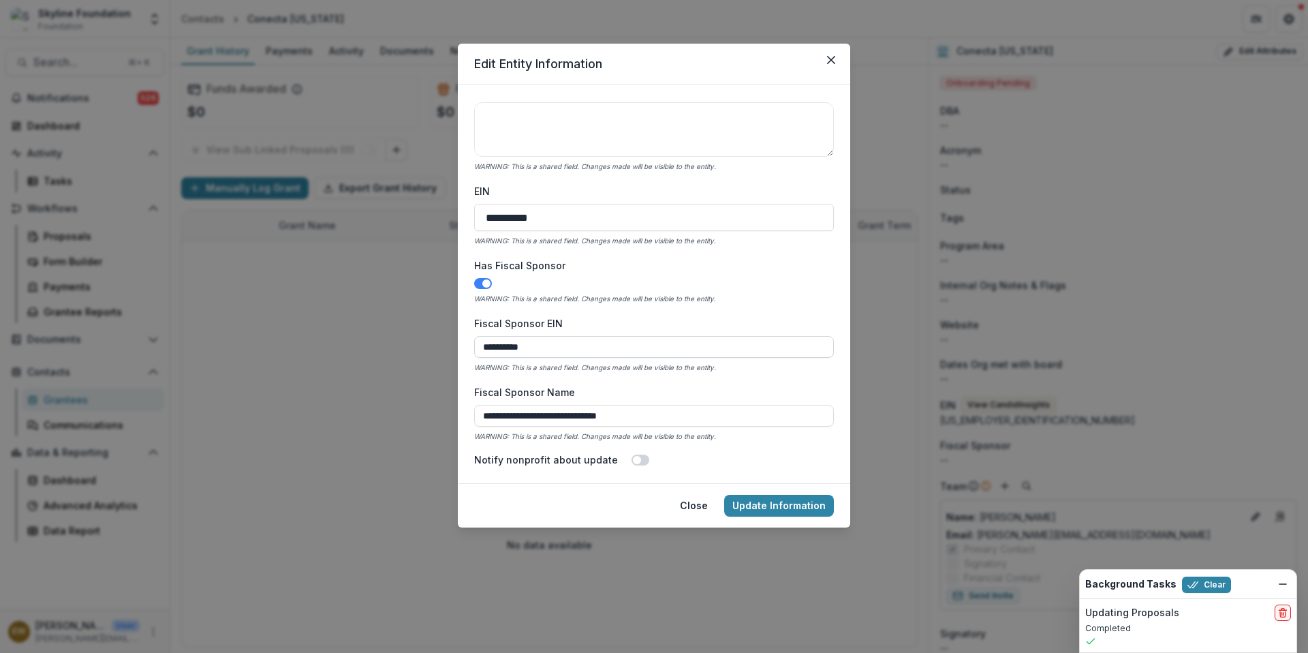
click at [635, 343] on input "**********" at bounding box center [654, 347] width 360 height 22
click at [506, 348] on input "**********" at bounding box center [654, 347] width 360 height 22
click at [608, 348] on input "**********" at bounding box center [654, 347] width 360 height 22
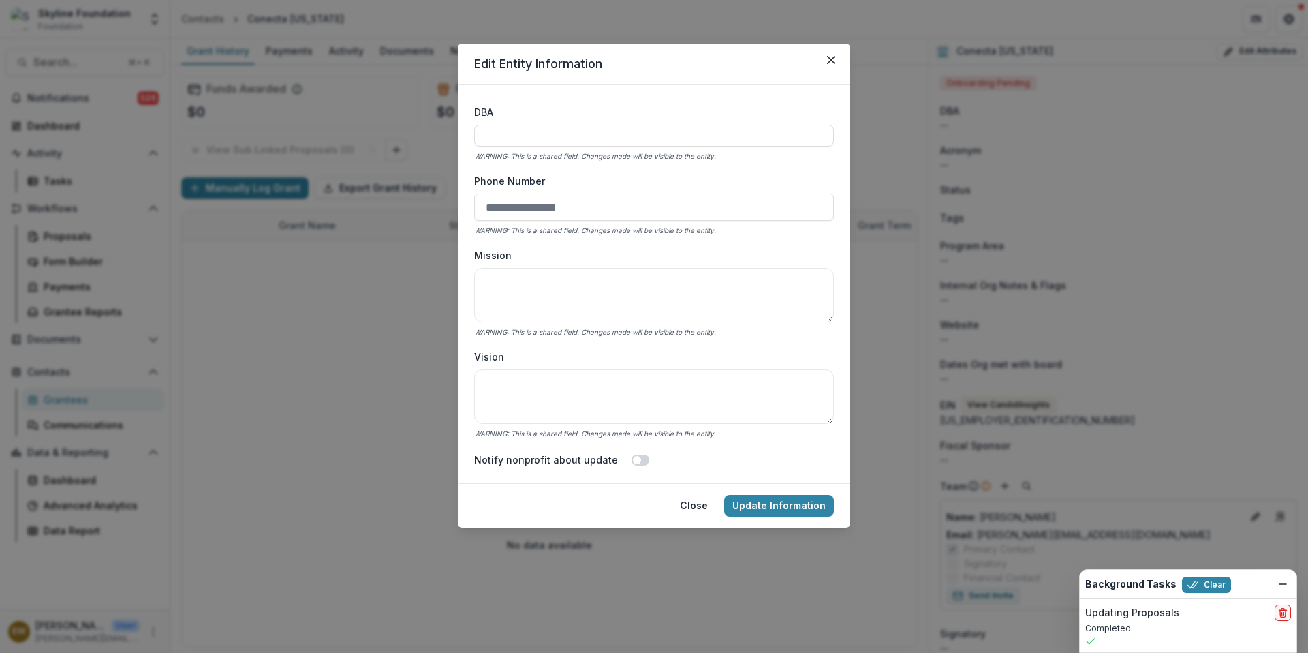
scroll to position [580, 0]
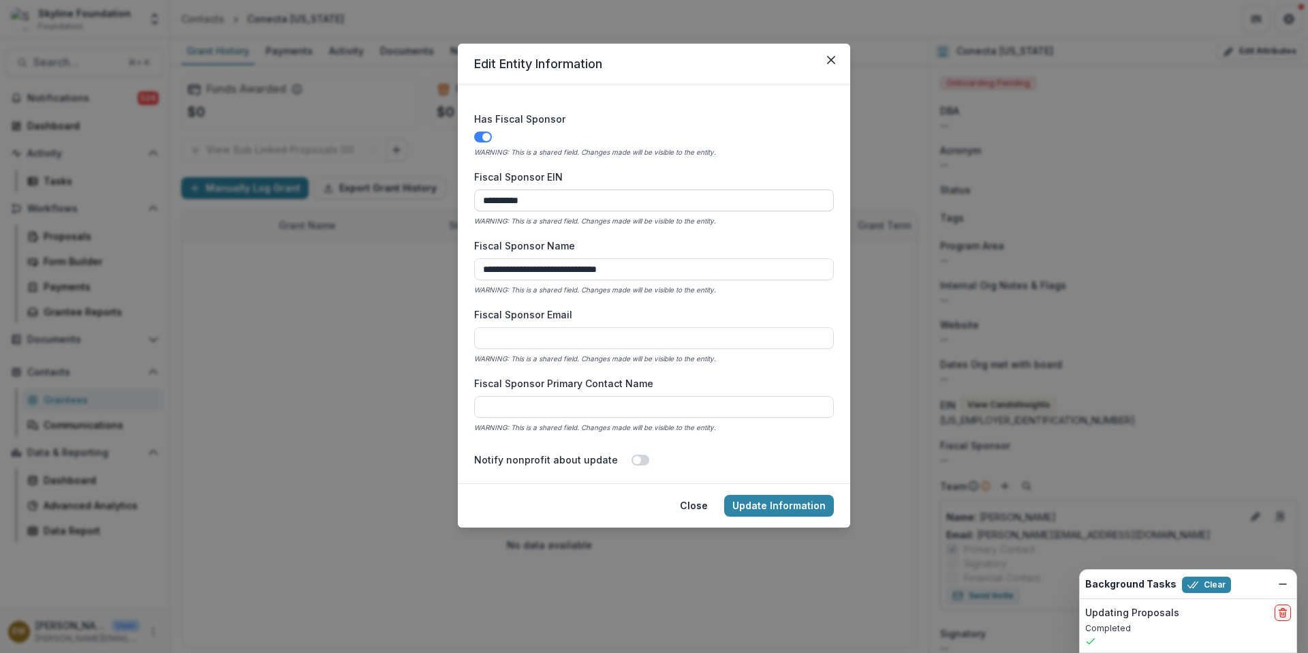
click at [521, 206] on input "**********" at bounding box center [654, 200] width 360 height 22
click at [521, 207] on input "**********" at bounding box center [654, 200] width 360 height 22
click at [521, 206] on input "**********" at bounding box center [654, 200] width 360 height 22
click at [614, 204] on input "**********" at bounding box center [654, 200] width 360 height 22
click at [615, 204] on input "**********" at bounding box center [654, 200] width 360 height 22
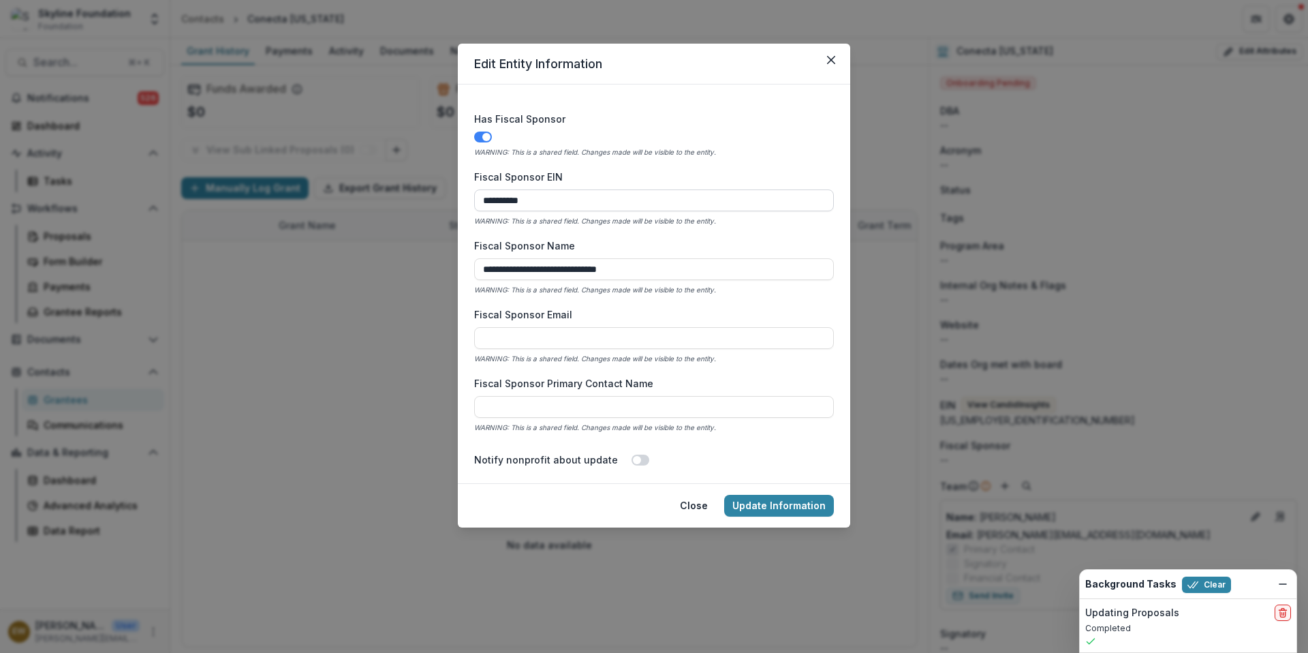
click at [615, 204] on input "**********" at bounding box center [654, 200] width 360 height 22
click at [549, 200] on input "**********" at bounding box center [654, 200] width 360 height 22
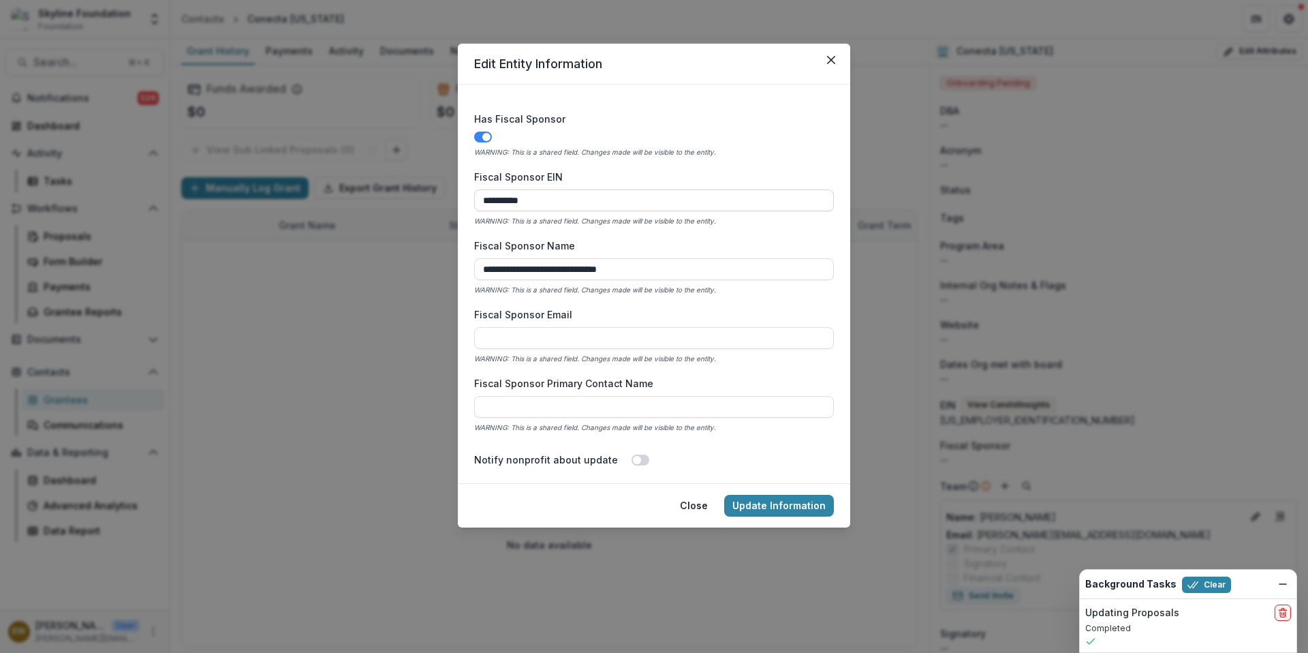
click at [621, 194] on input "**********" at bounding box center [654, 200] width 360 height 22
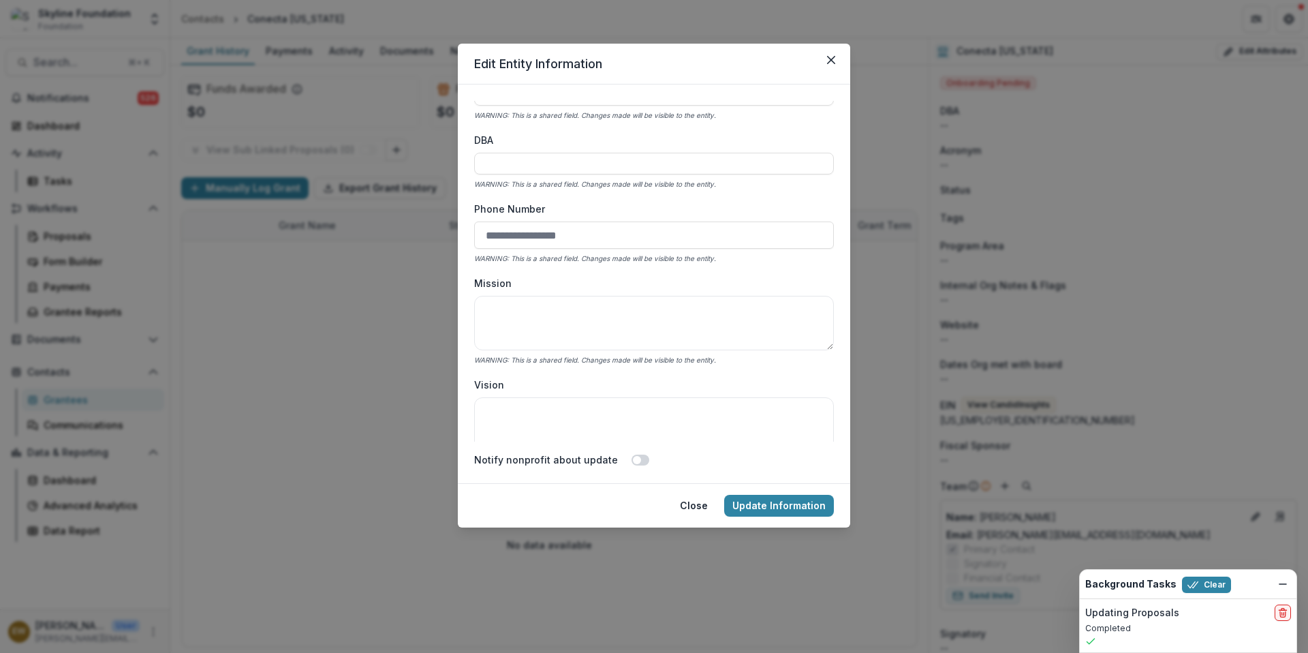
scroll to position [0, 0]
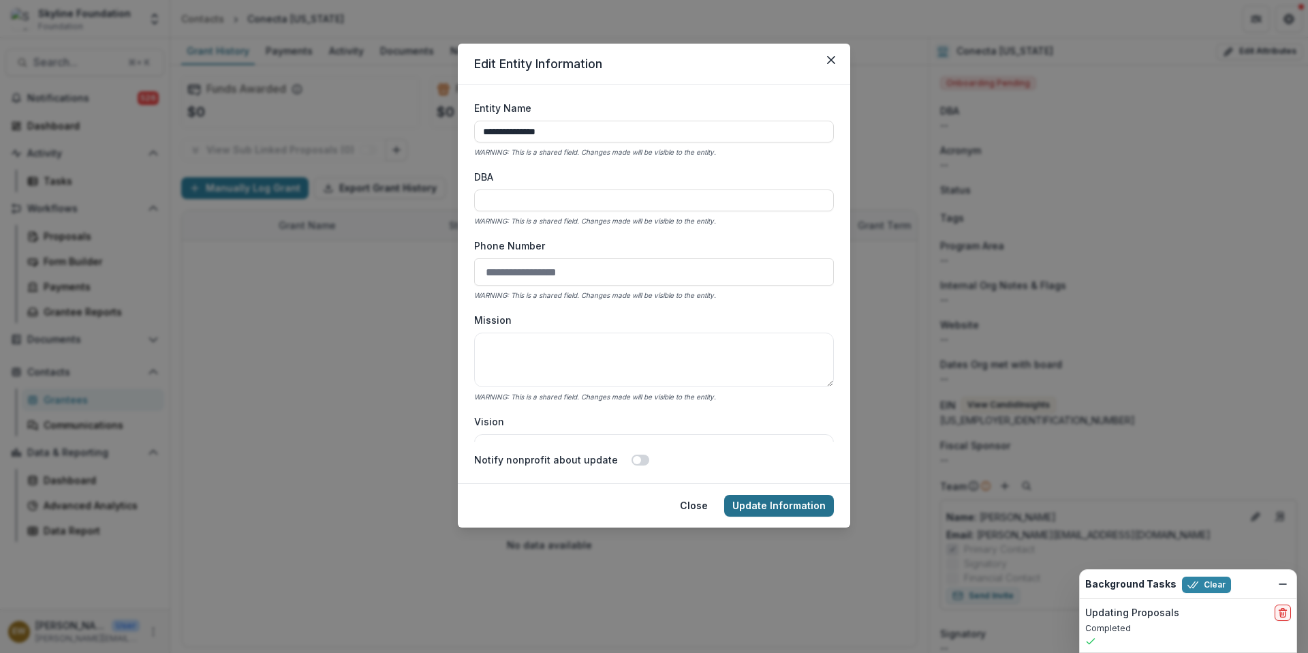
click at [763, 503] on button "Update Information" at bounding box center [779, 506] width 110 height 22
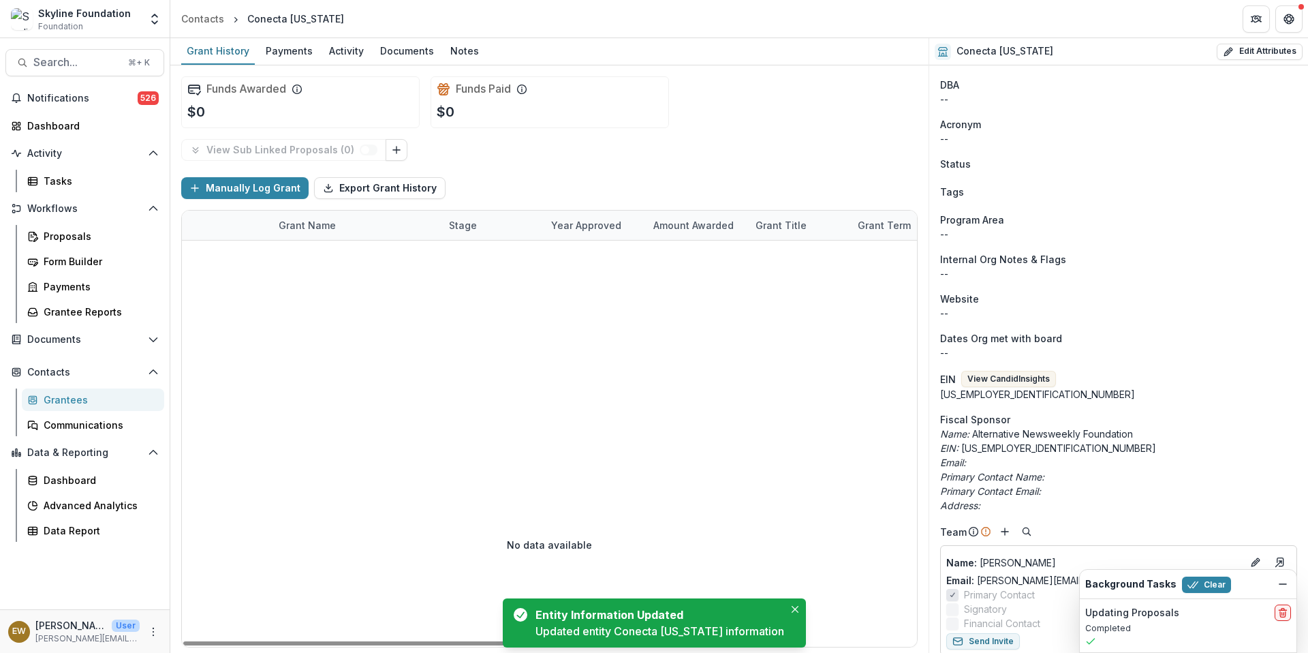
scroll to position [27, 0]
click at [395, 147] on button "Link Grants" at bounding box center [397, 150] width 22 height 22
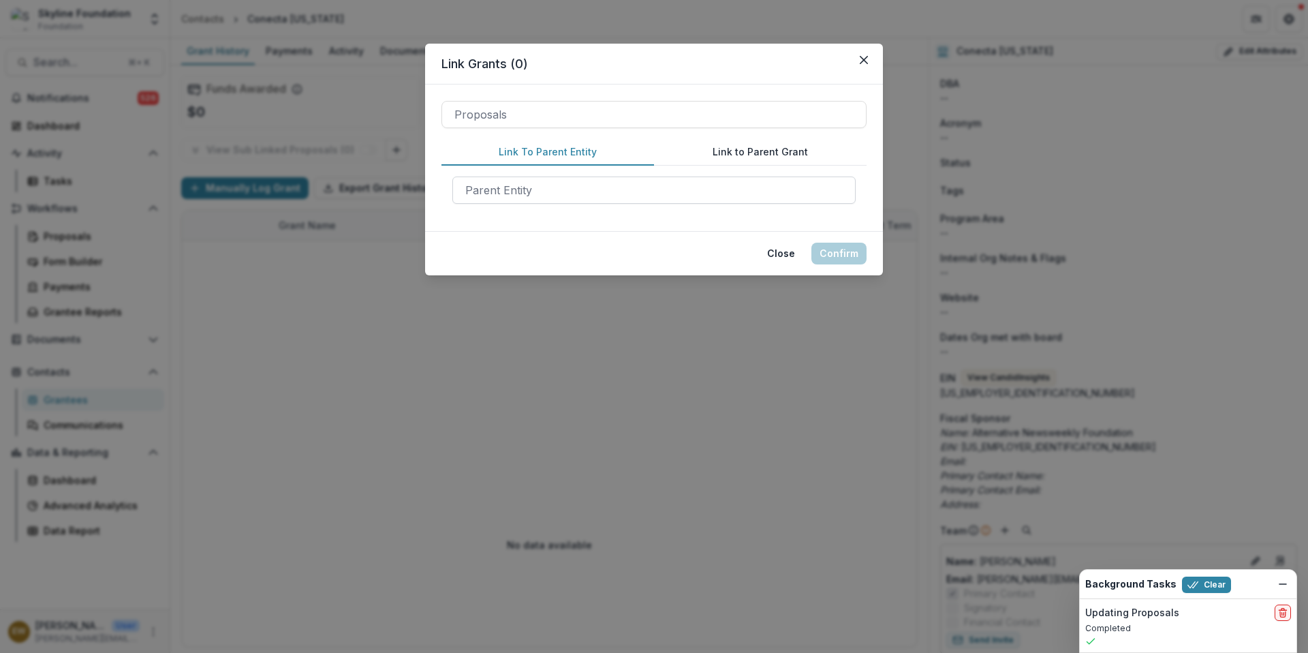
click at [520, 195] on div at bounding box center [654, 190] width 378 height 19
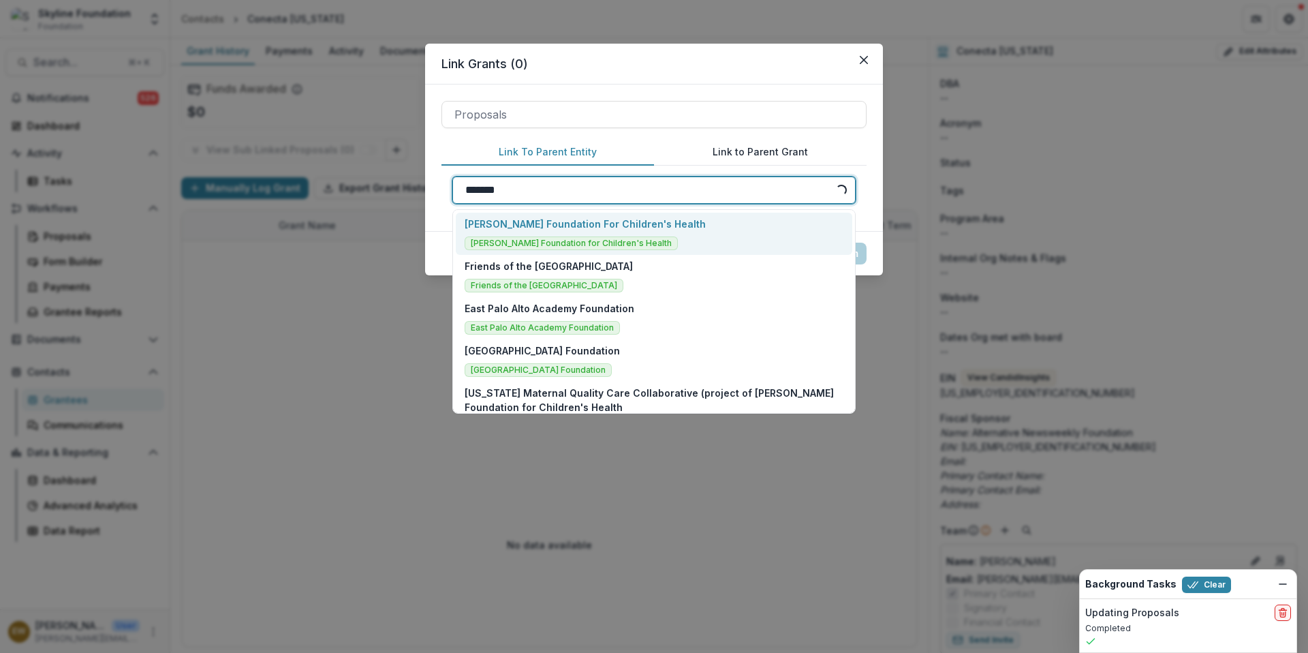
type input "********"
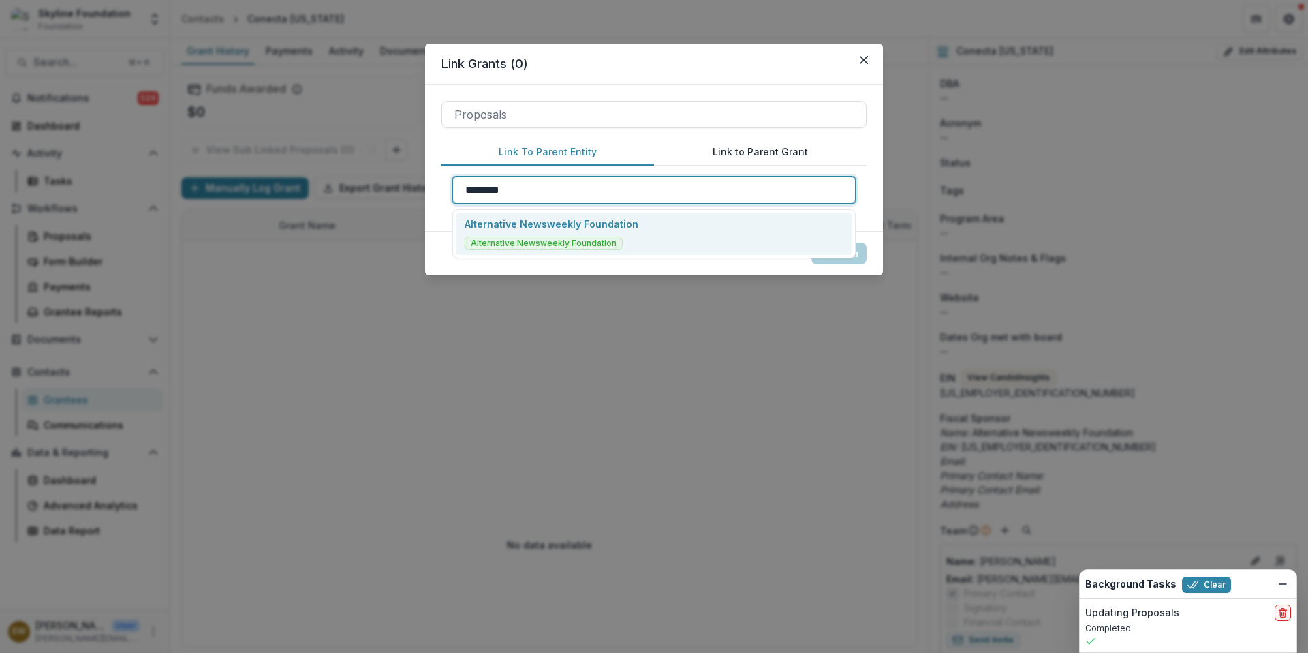
click at [570, 243] on span "Alternative Newsweekly Foundation" at bounding box center [544, 243] width 158 height 14
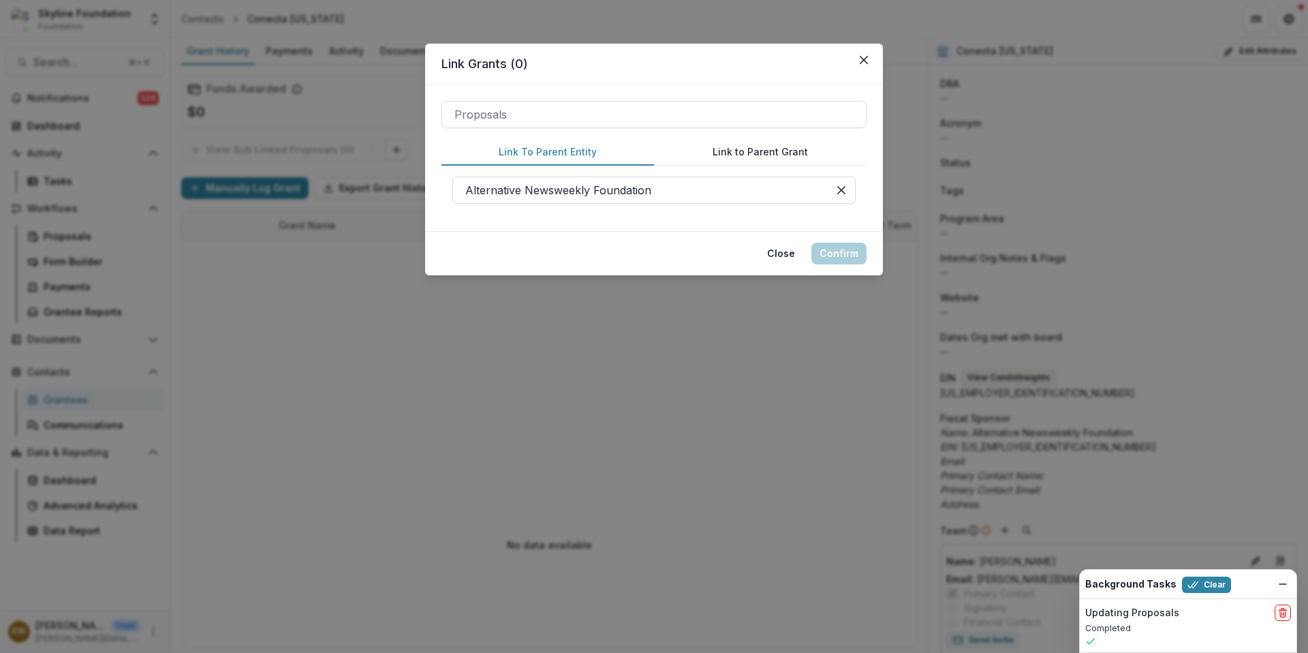
click at [755, 144] on button "Link to Parent Grant" at bounding box center [760, 152] width 213 height 27
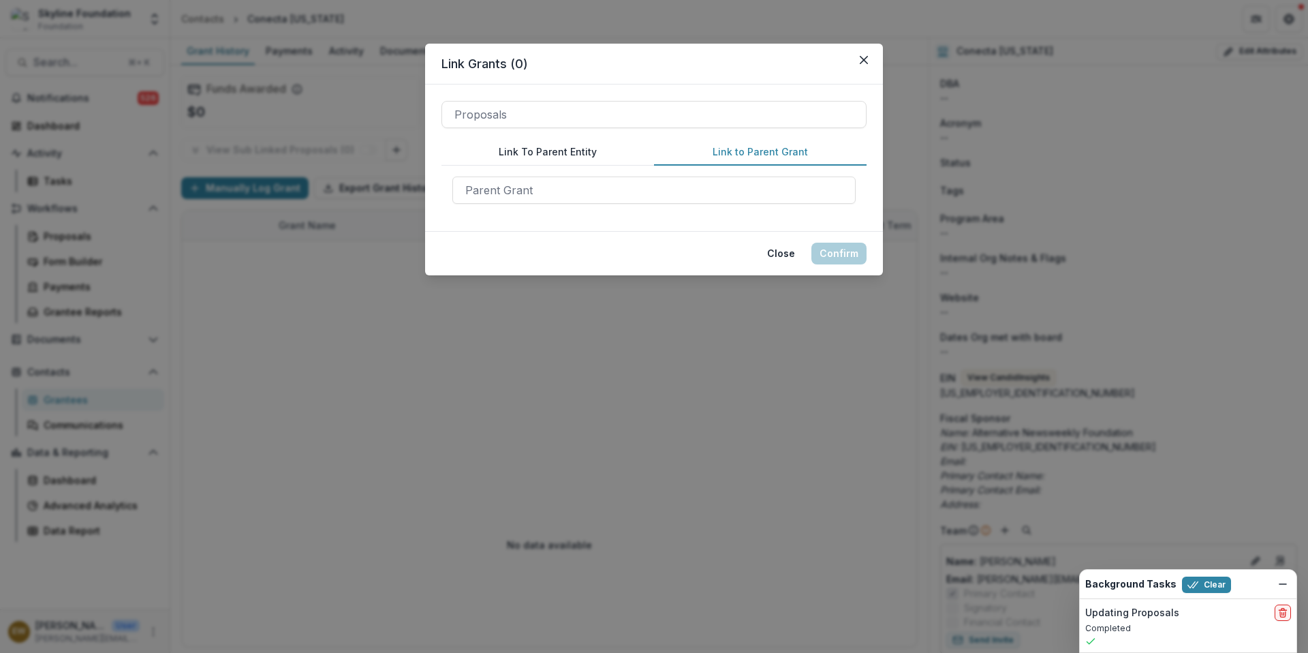
click at [575, 151] on button "Link To Parent Entity" at bounding box center [548, 152] width 213 height 27
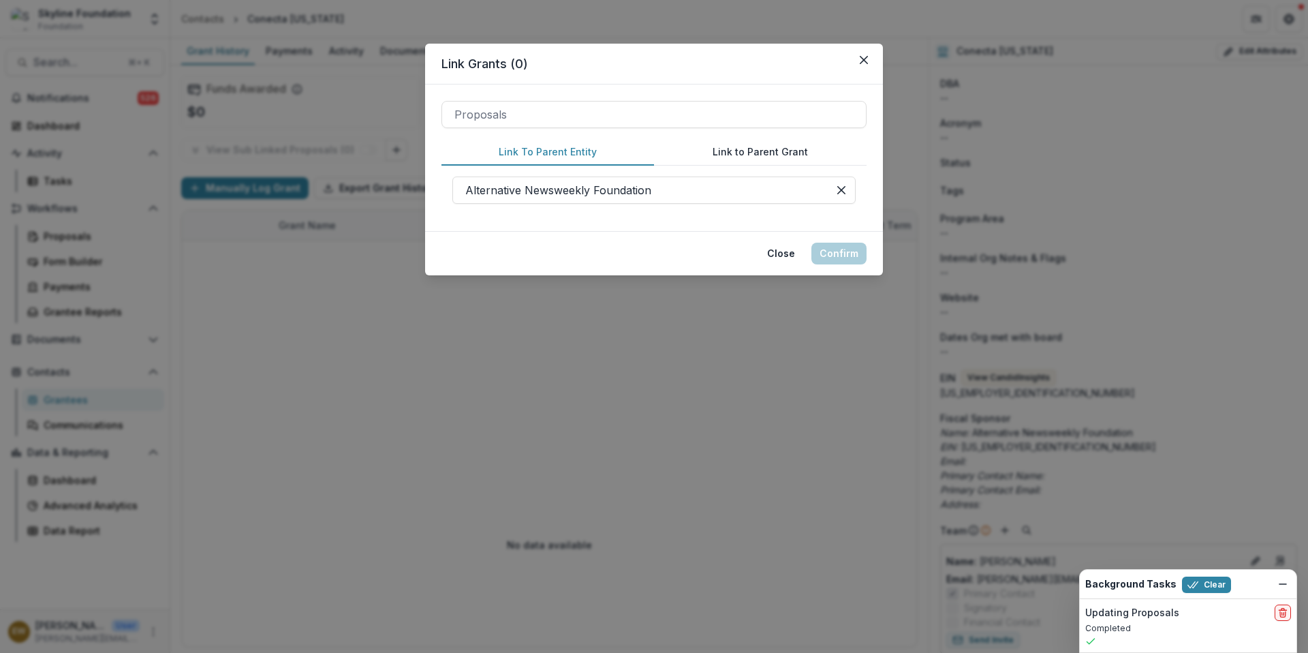
click at [559, 98] on div "Proposals Link To Parent Entity Link to Parent Grant Alternative Newsweekly Fou…" at bounding box center [654, 157] width 458 height 147
click at [555, 107] on div at bounding box center [654, 114] width 399 height 19
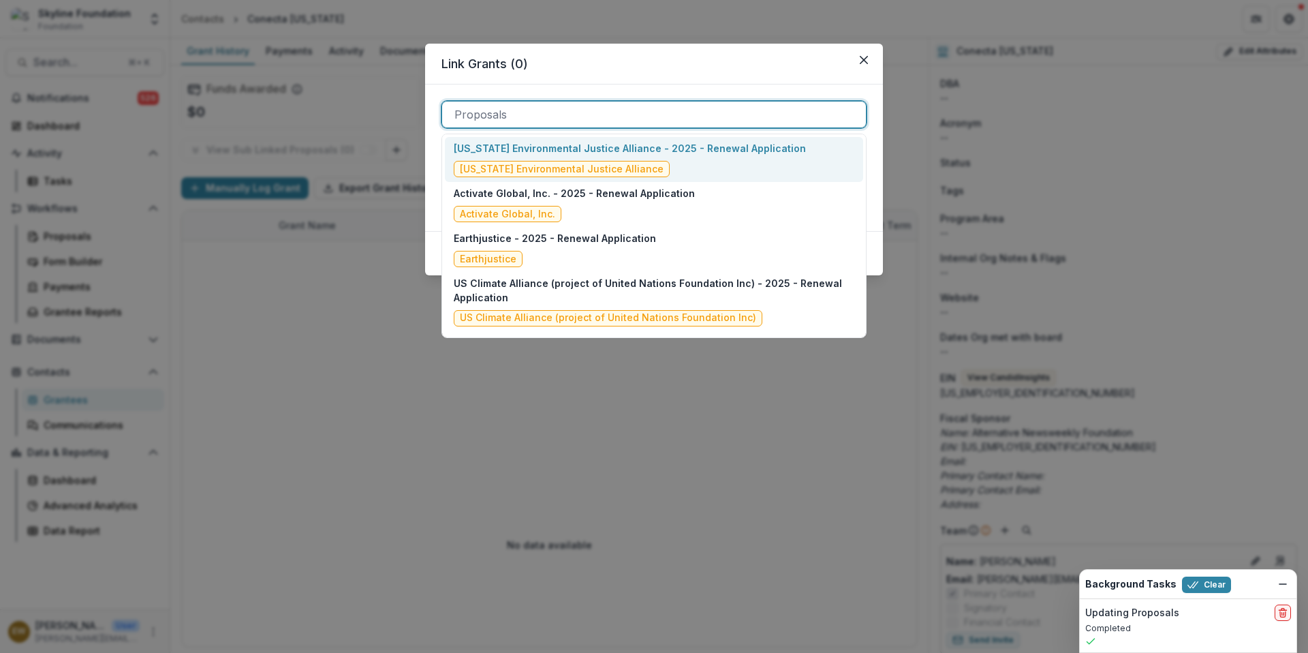
click at [346, 257] on div "Link Grants ( 0 ) California Environmental Justice Alliance - 2025 - Renewal Ap…" at bounding box center [654, 326] width 1308 height 653
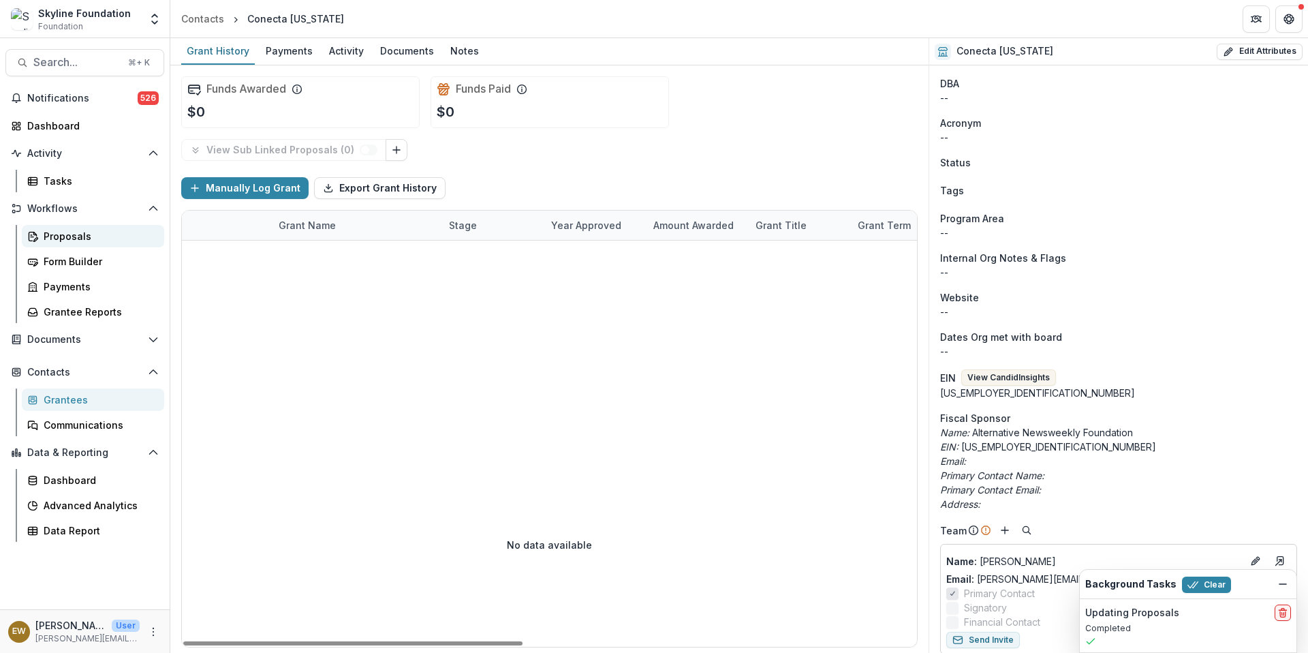
click at [73, 240] on div "Proposals" at bounding box center [99, 236] width 110 height 14
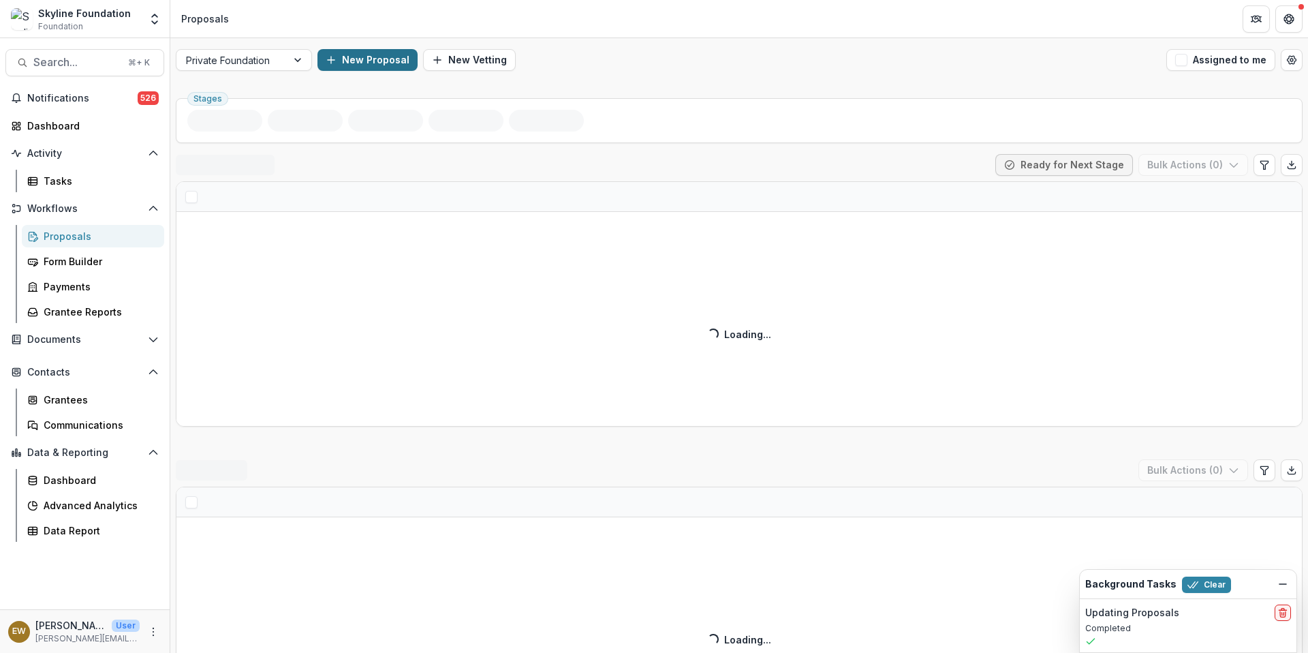
click at [376, 59] on button "New Proposal" at bounding box center [368, 60] width 100 height 22
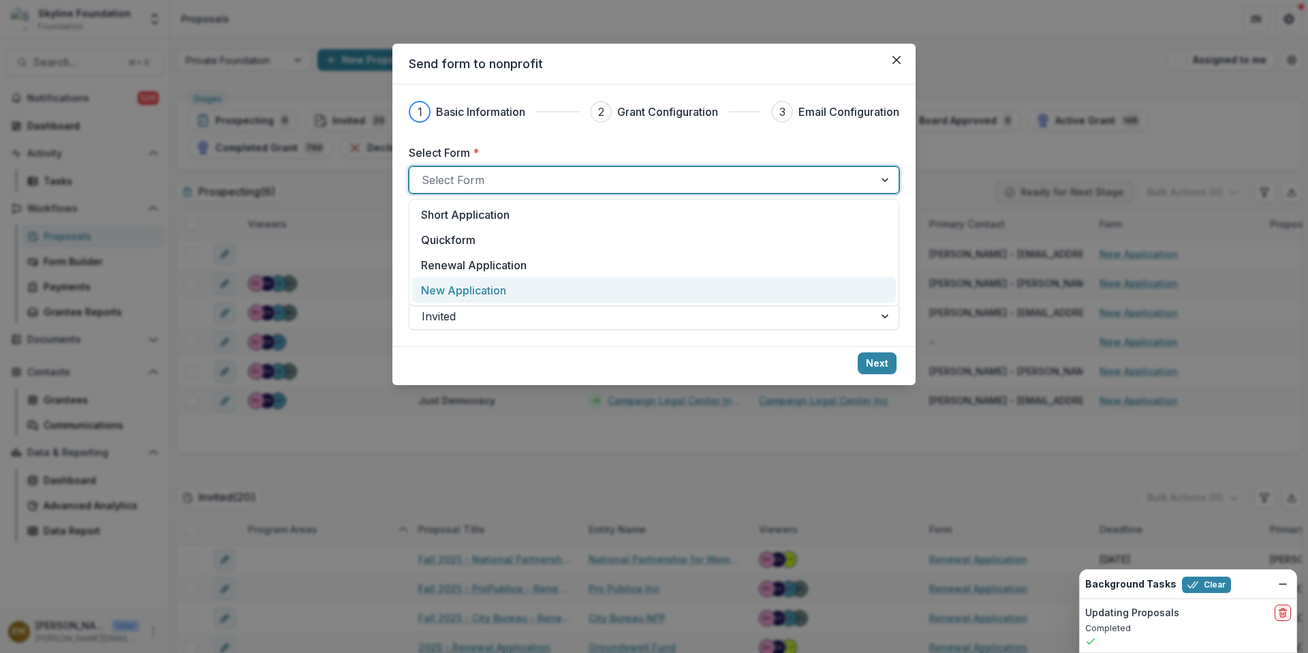
click at [513, 288] on div "New Application" at bounding box center [654, 290] width 466 height 16
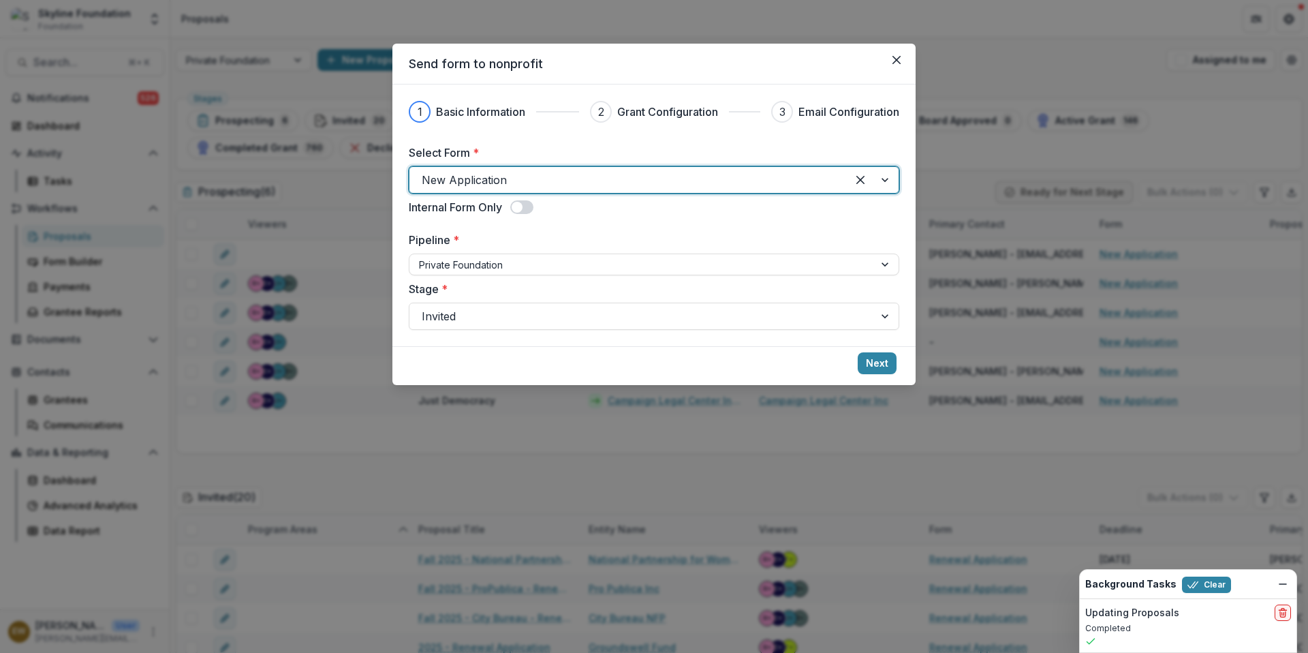
click at [519, 210] on span at bounding box center [517, 207] width 11 height 11
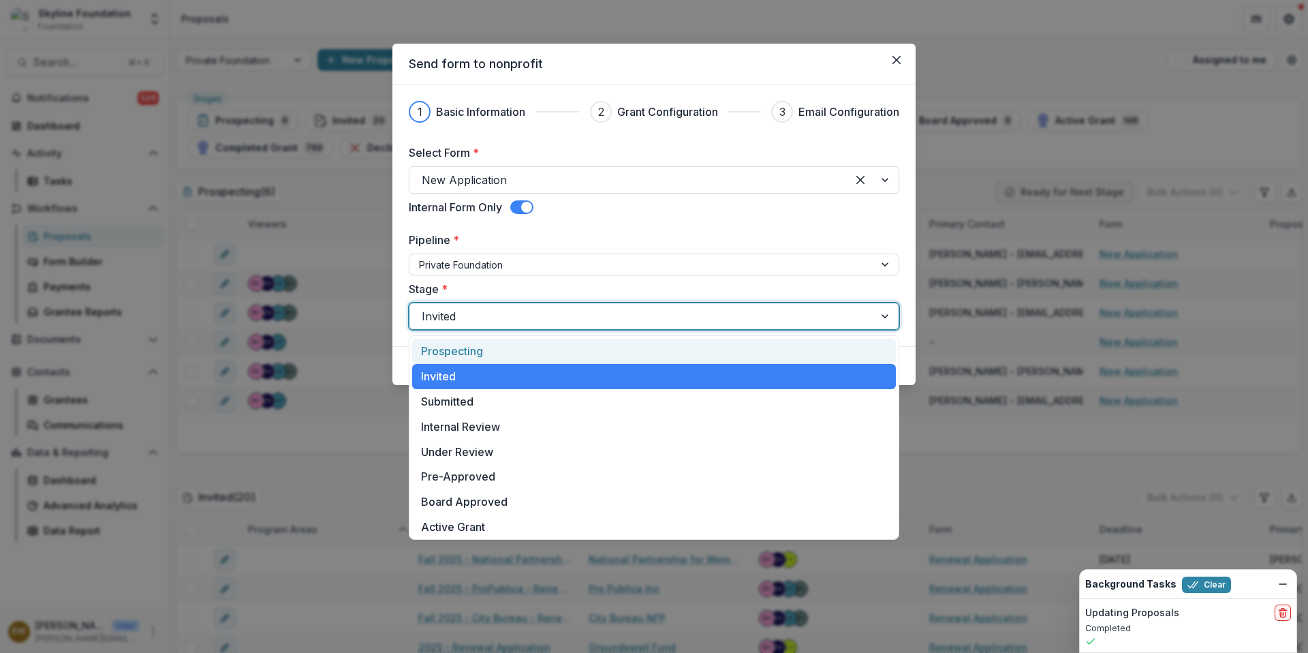
click at [599, 309] on div at bounding box center [642, 316] width 440 height 19
click at [553, 343] on div "Prospecting" at bounding box center [654, 351] width 484 height 25
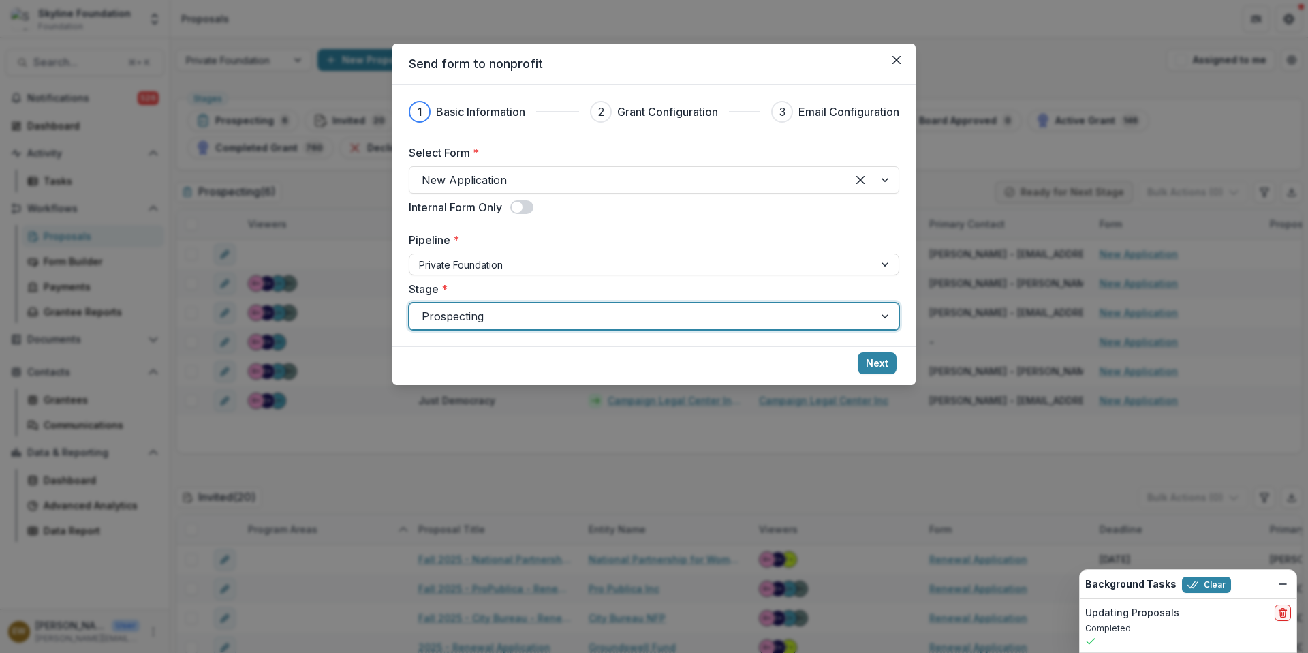
click at [554, 358] on footer "Next" at bounding box center [654, 365] width 523 height 39
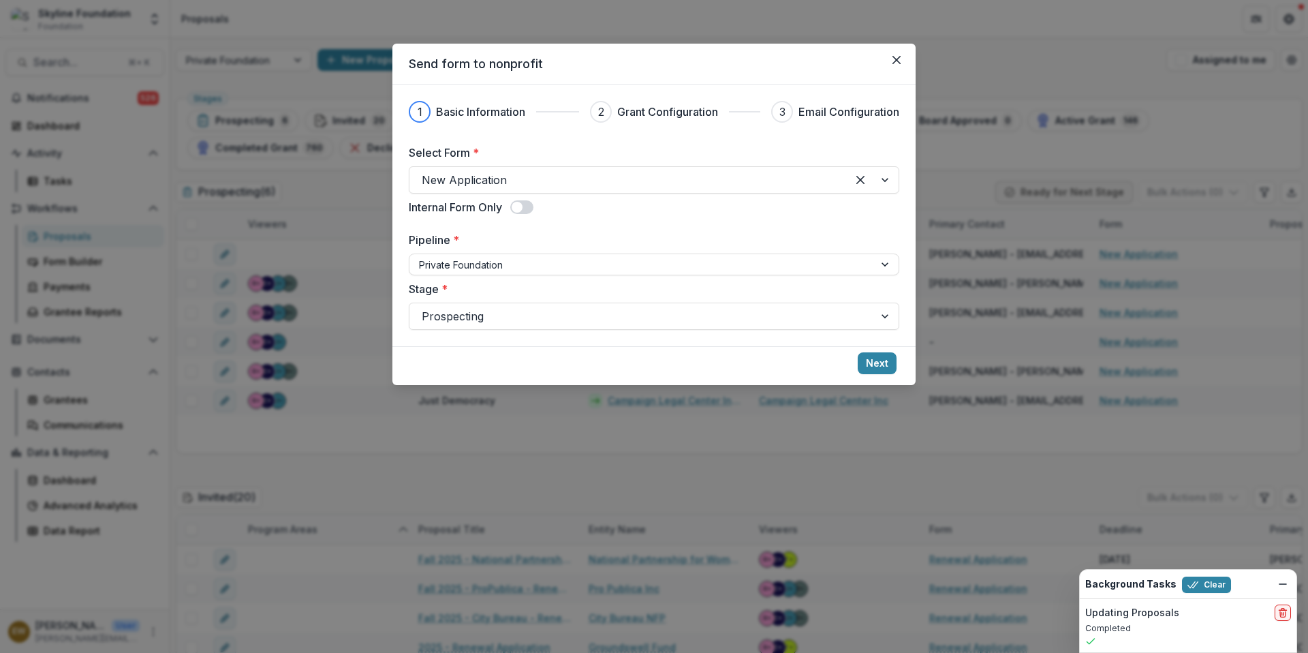
click at [526, 213] on span at bounding box center [521, 207] width 23 height 14
click at [864, 365] on button "Next" at bounding box center [877, 363] width 39 height 22
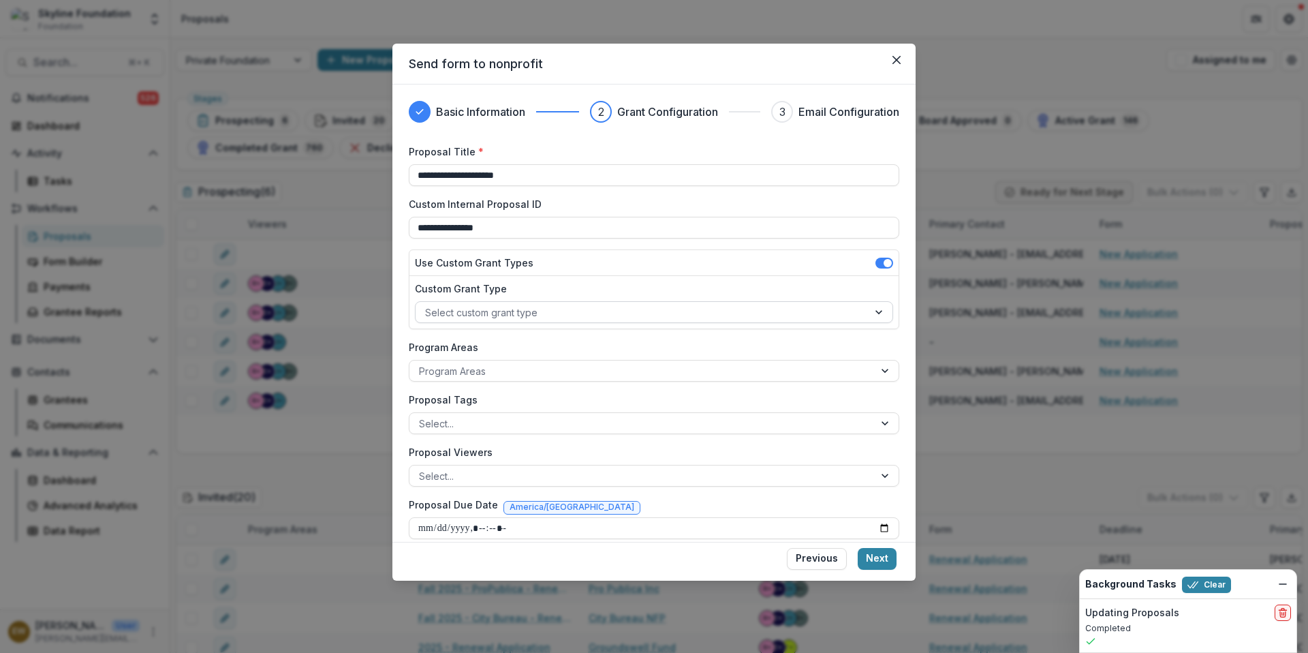
click at [570, 307] on div at bounding box center [641, 312] width 433 height 17
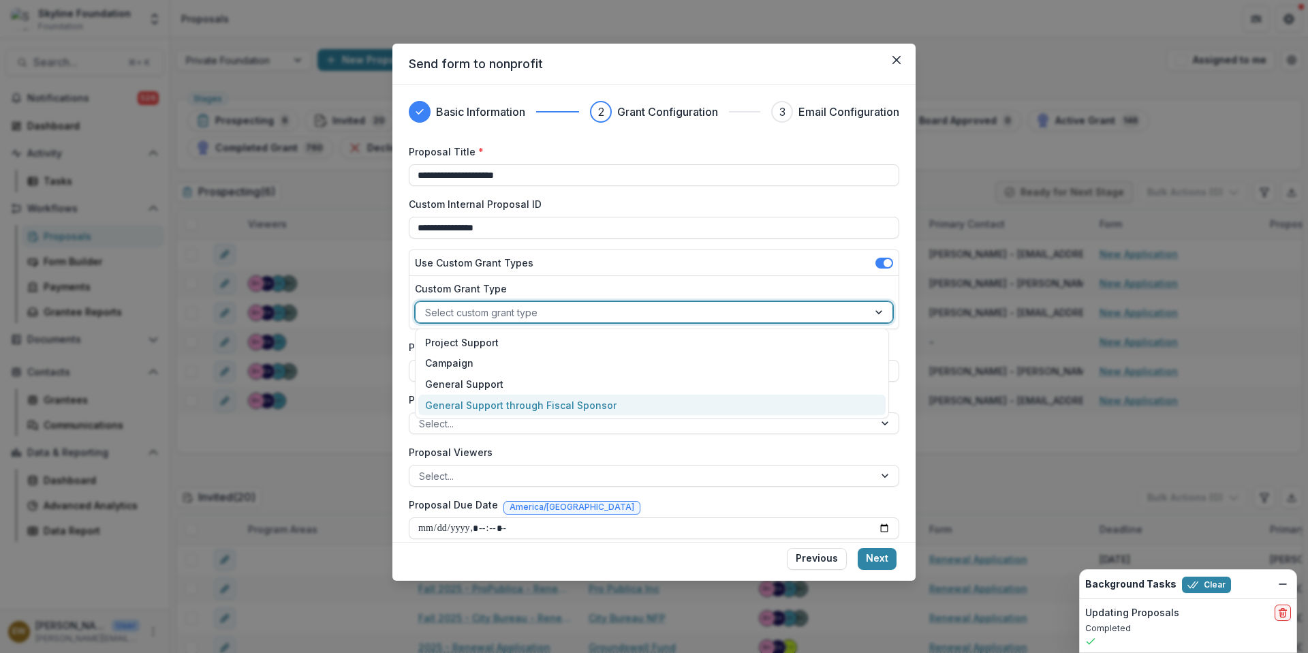
click at [493, 409] on div "General Support through Fiscal Sponsor" at bounding box center [651, 405] width 467 height 21
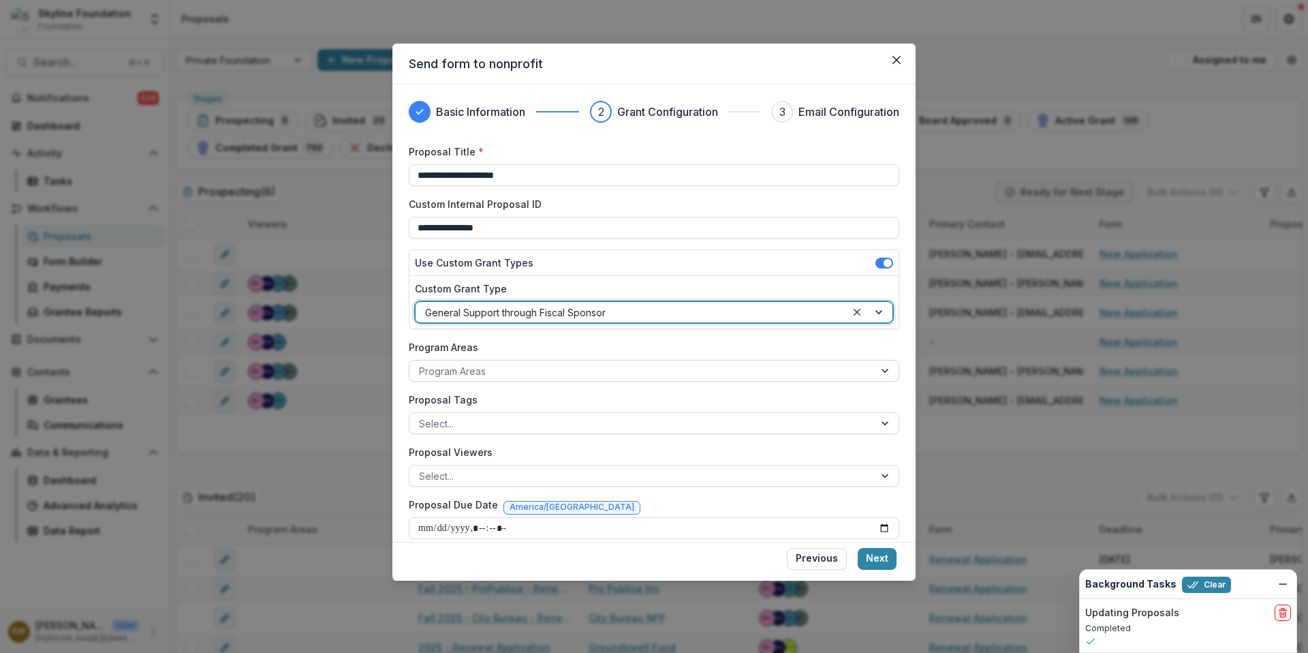
click at [485, 367] on div at bounding box center [642, 371] width 446 height 17
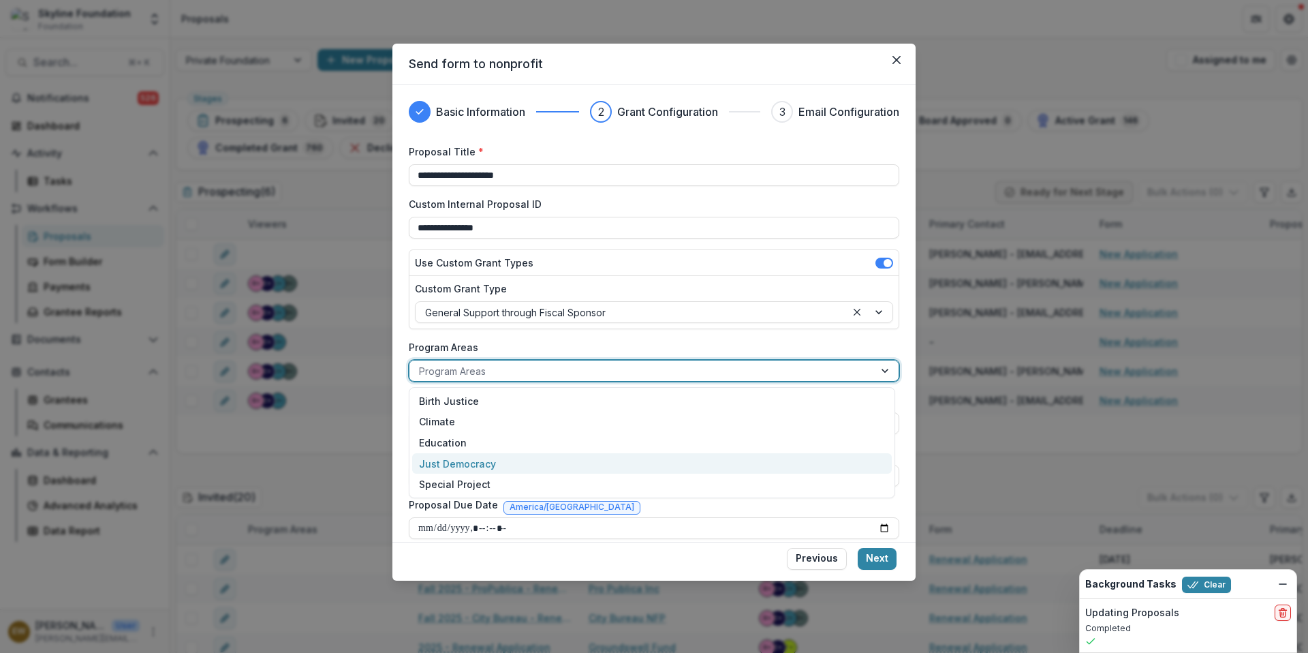
click at [488, 467] on div "Just Democracy" at bounding box center [652, 463] width 480 height 21
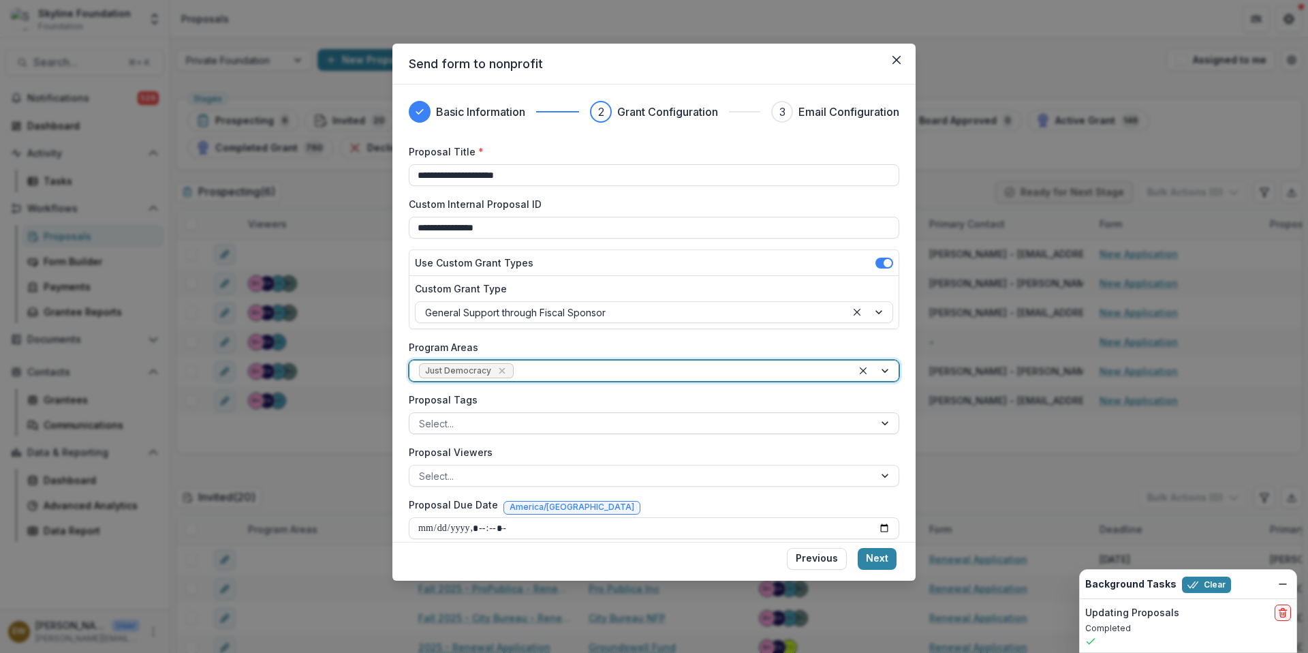
click at [491, 424] on div at bounding box center [642, 423] width 446 height 17
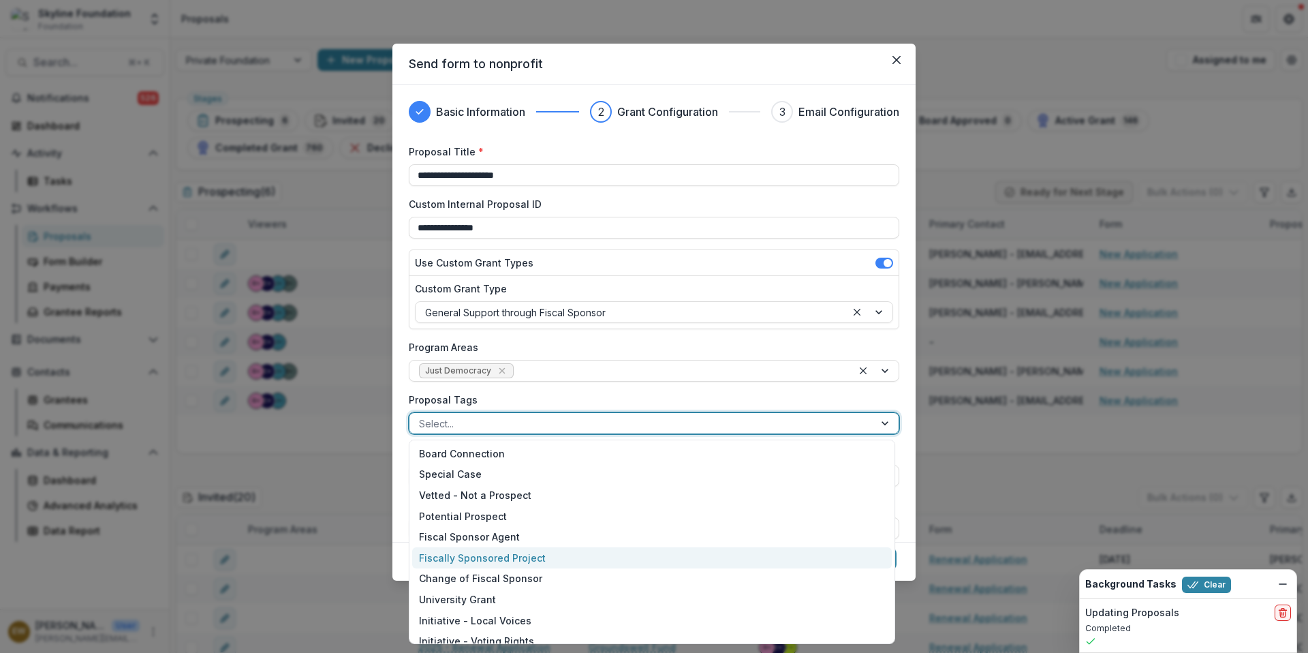
scroll to position [17, 0]
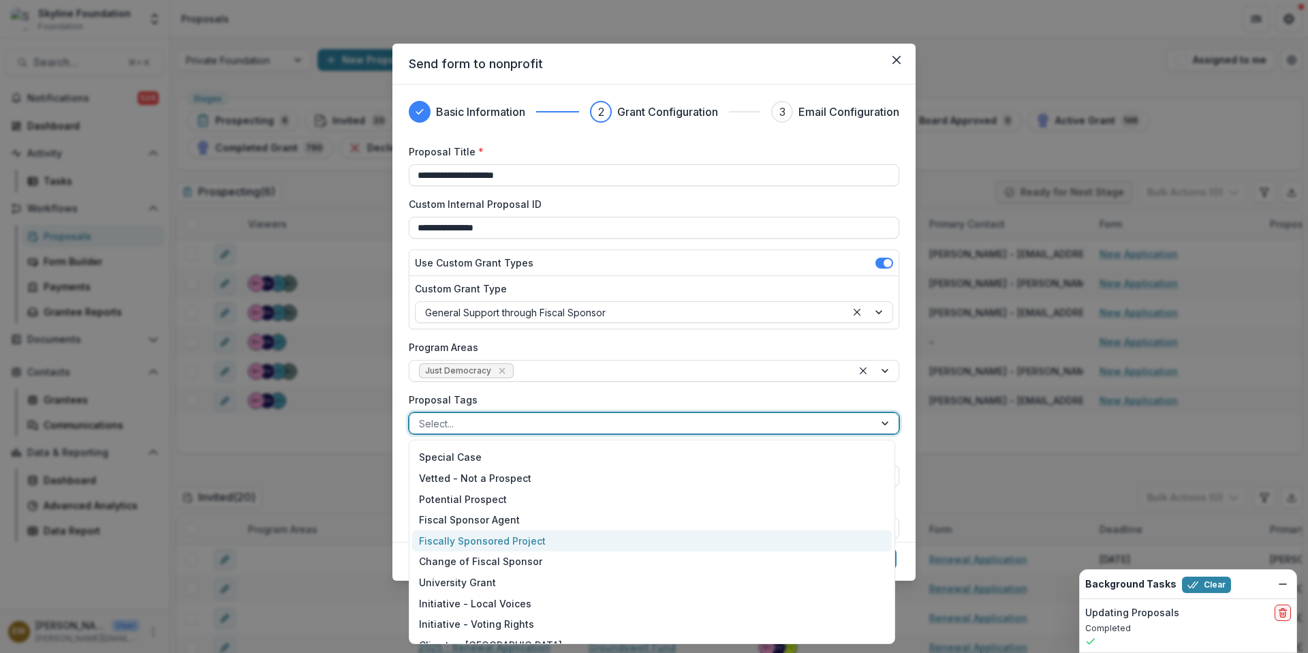
click at [573, 543] on div "Fiscally Sponsored Project" at bounding box center [652, 540] width 480 height 21
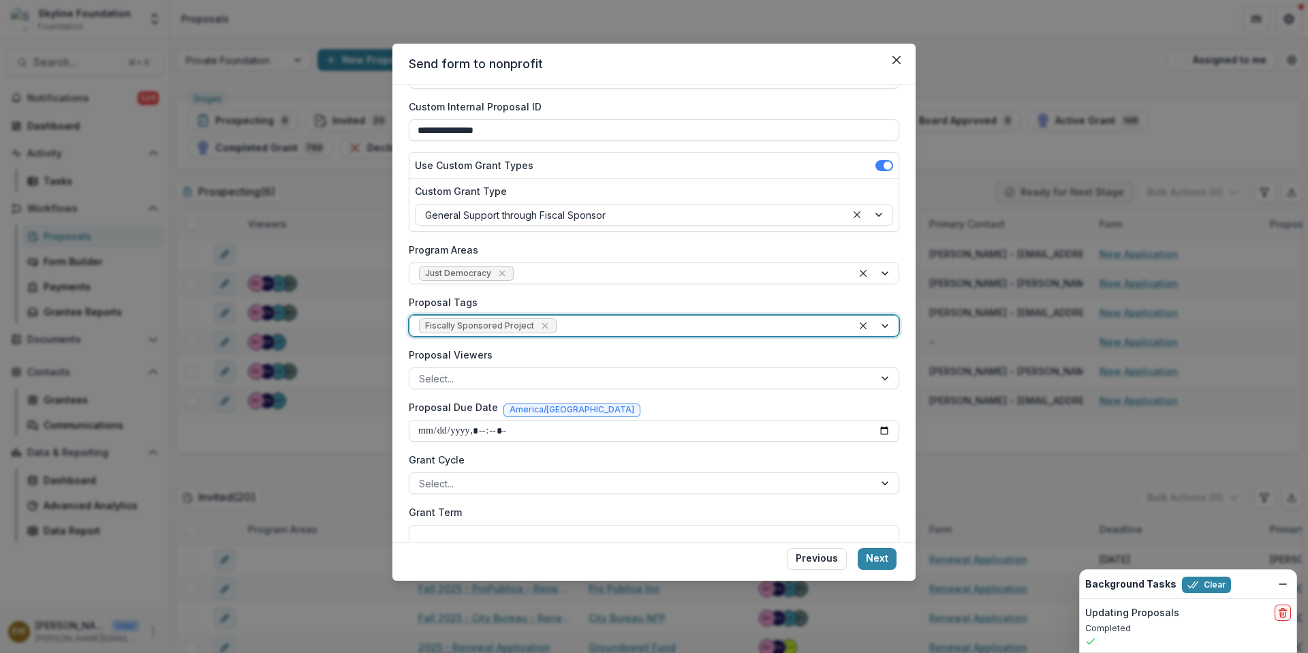
scroll to position [101, 0]
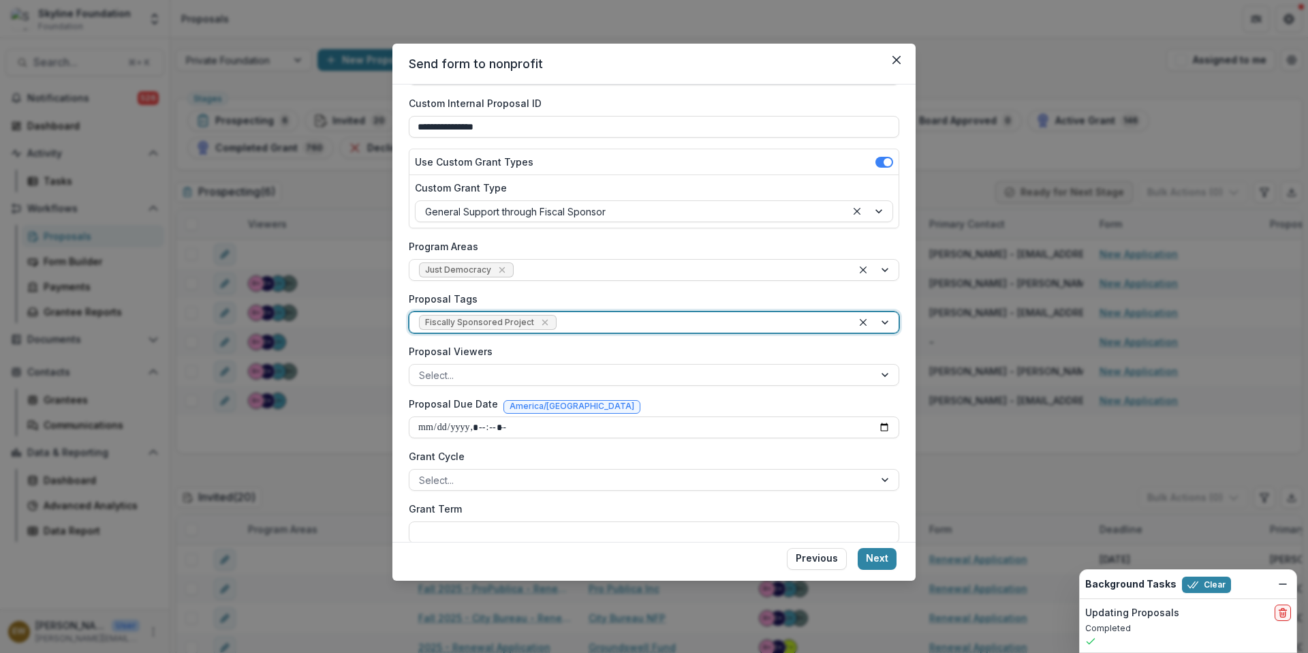
click at [606, 321] on div at bounding box center [700, 322] width 283 height 17
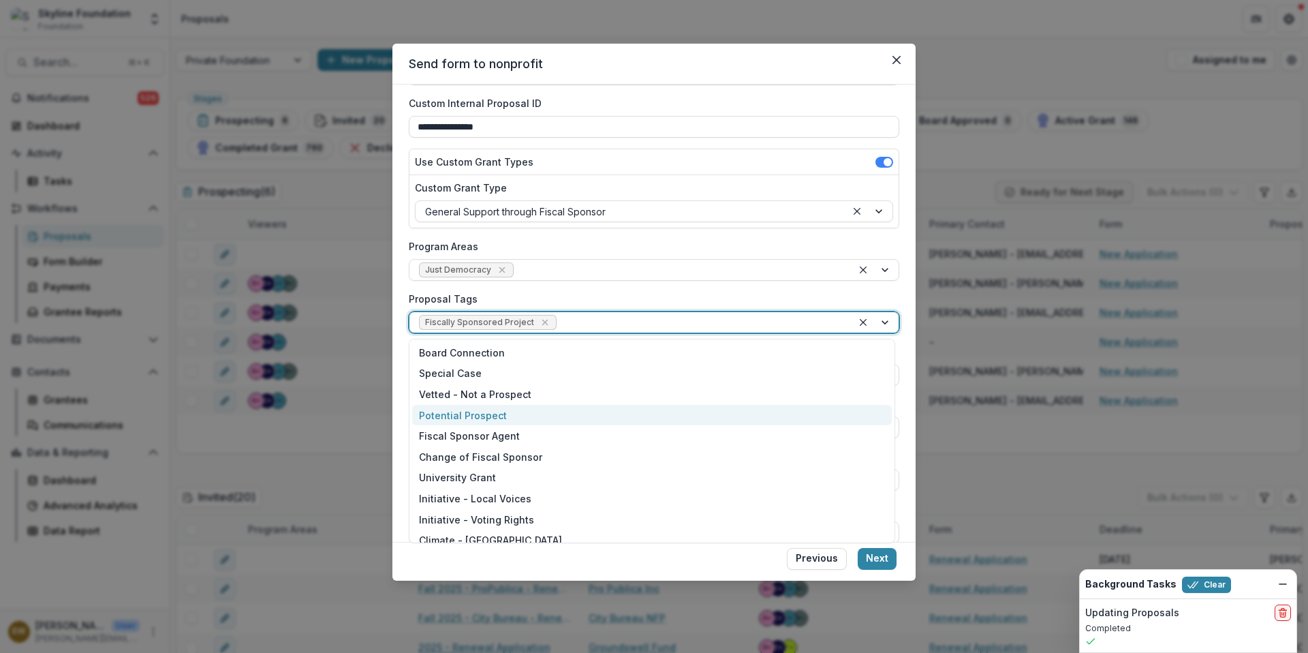
scroll to position [87, 0]
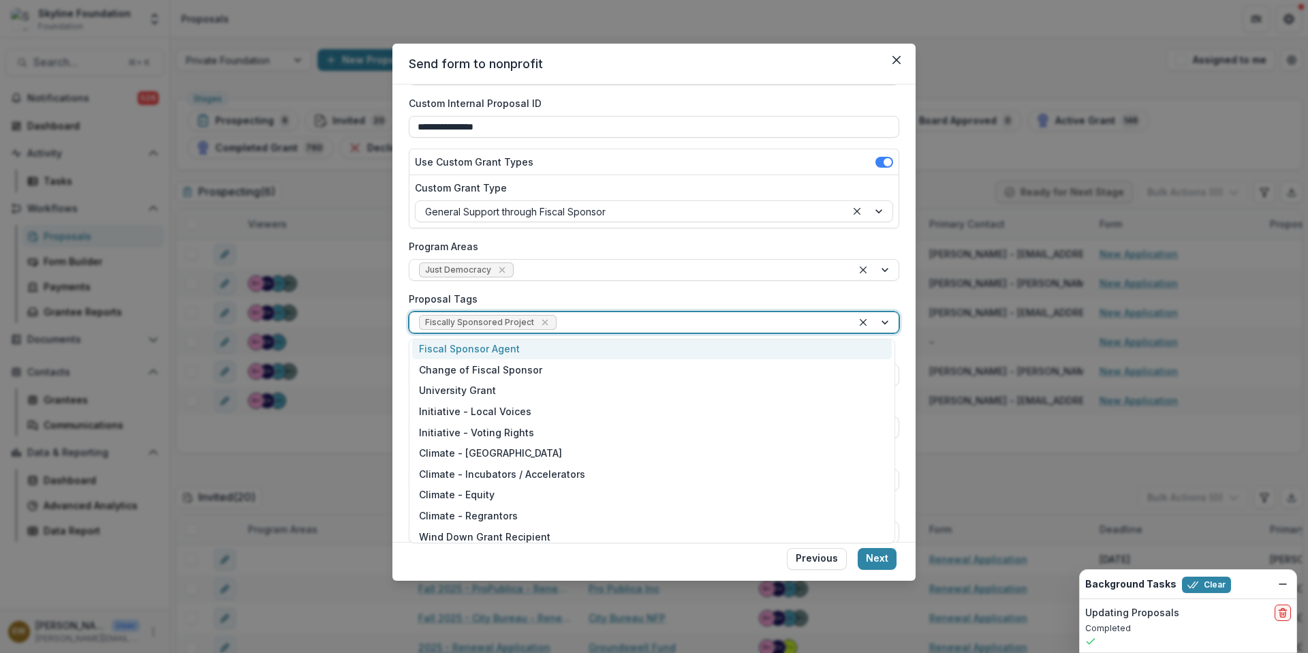
click at [610, 295] on label "Proposal Tags" at bounding box center [650, 299] width 482 height 14
click at [562, 316] on input "Proposal Tags" at bounding box center [560, 323] width 3 height 14
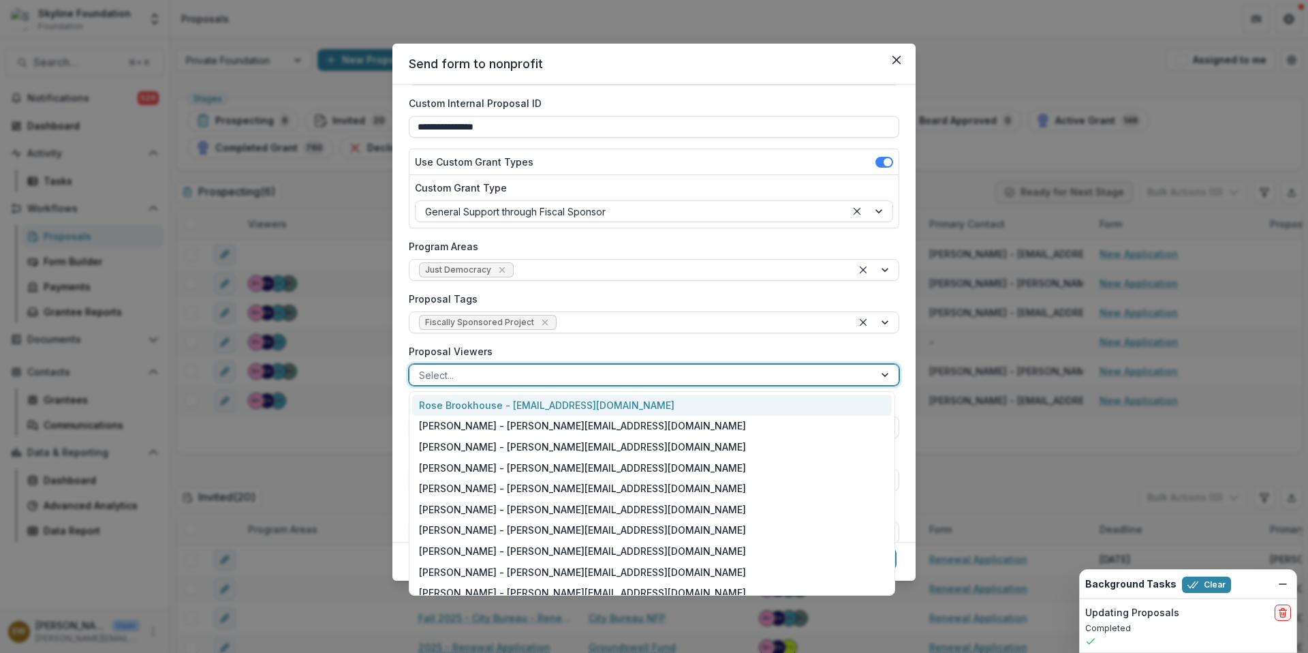
click at [530, 377] on div at bounding box center [642, 375] width 446 height 17
click at [521, 407] on div "Rose Brookhouse - rose@skylinefoundation.org" at bounding box center [652, 405] width 480 height 21
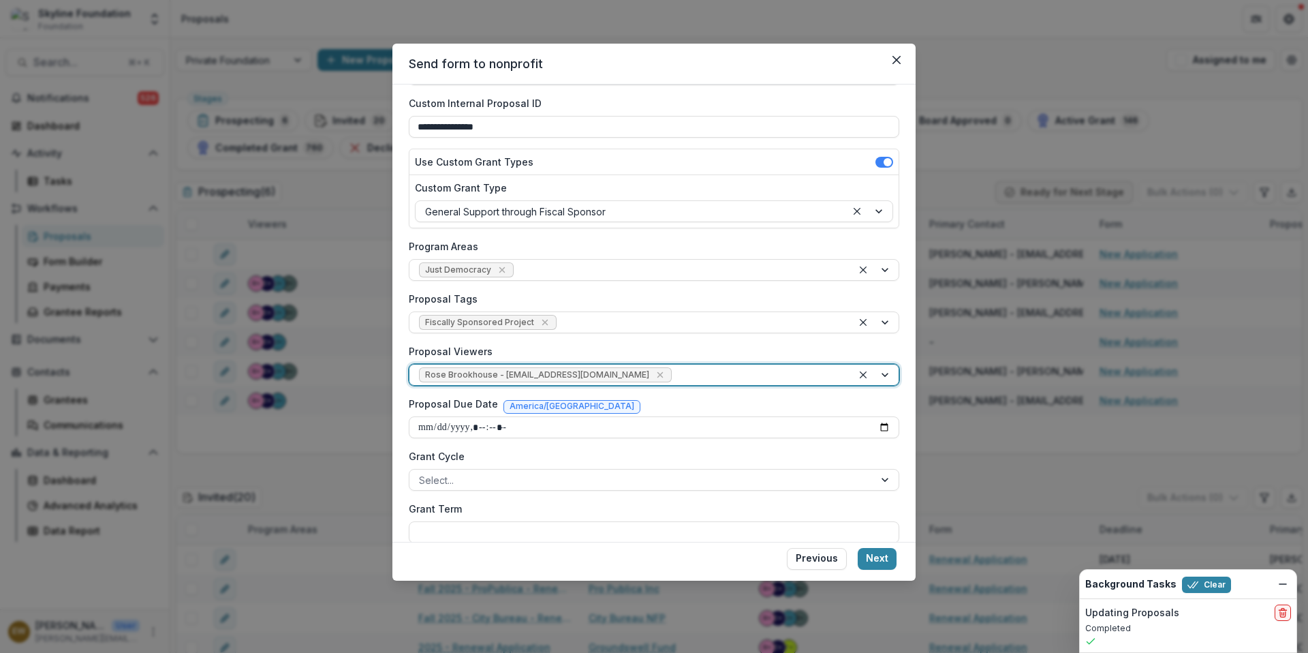
click at [685, 370] on div at bounding box center [759, 375] width 168 height 17
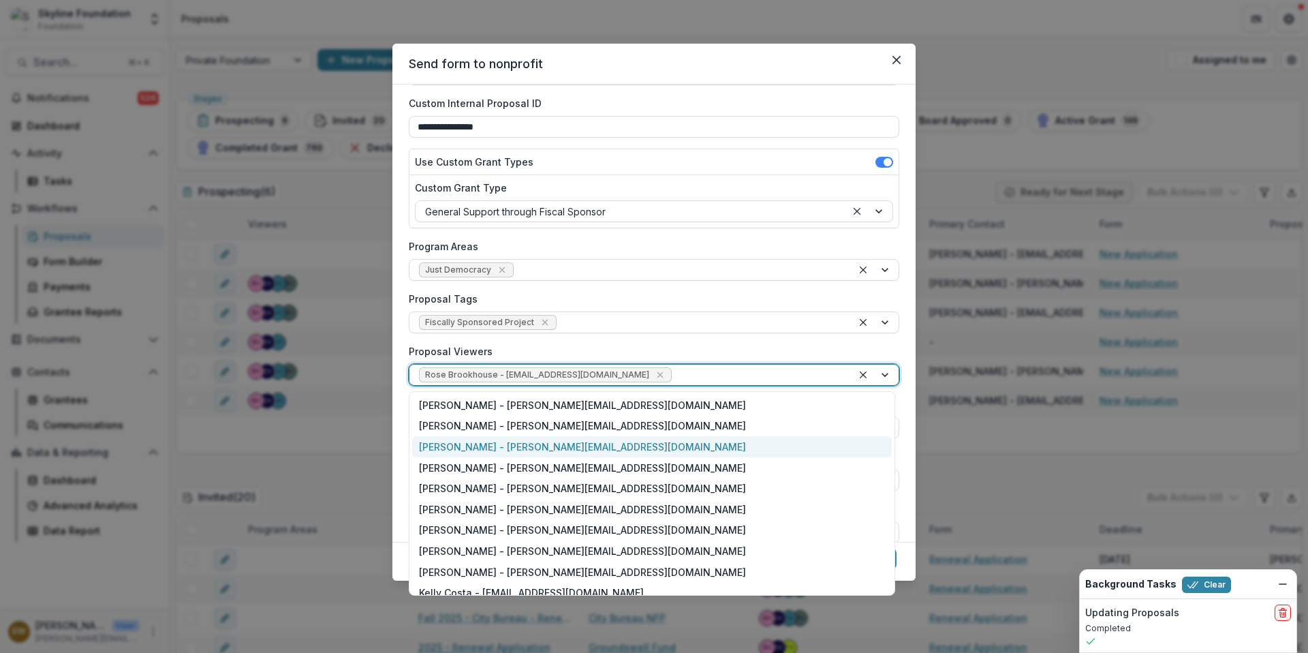
drag, startPoint x: 549, startPoint y: 446, endPoint x: 600, endPoint y: 422, distance: 56.1
click at [549, 446] on div "Eddie Whitfield - eddie@skylinefoundation.org" at bounding box center [652, 446] width 480 height 21
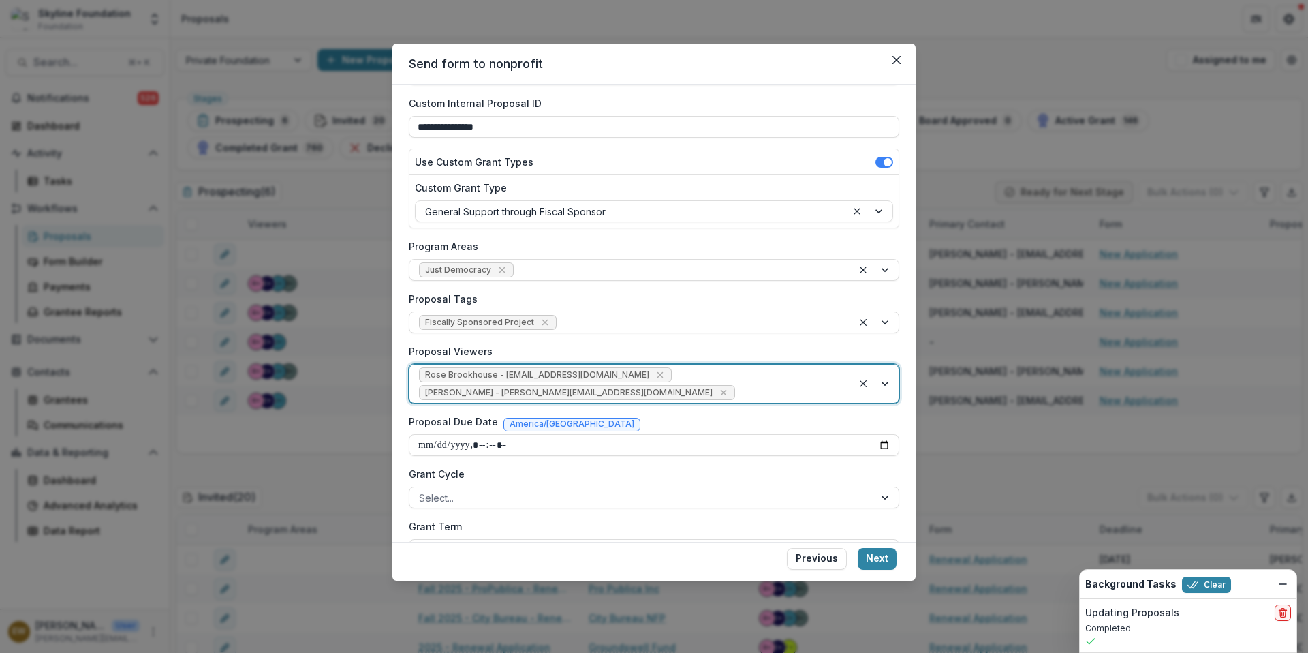
click at [738, 387] on div at bounding box center [790, 392] width 105 height 17
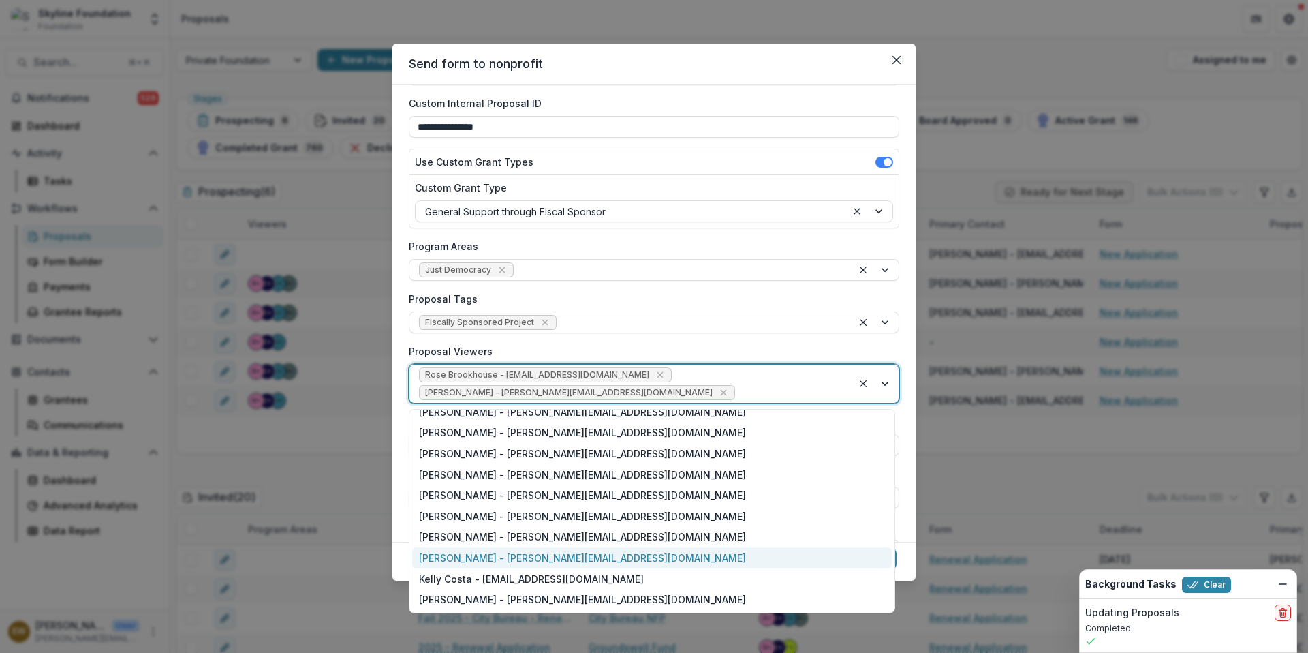
scroll to position [29, 0]
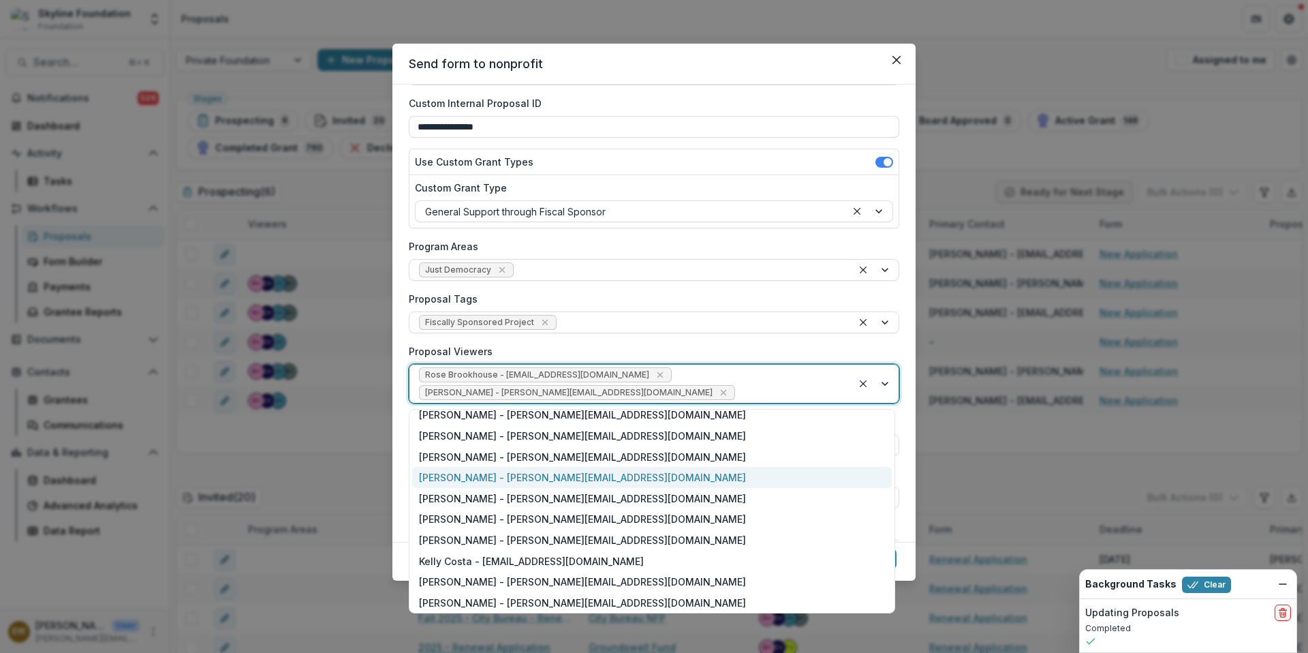
click at [504, 470] on div "Jenny Montoya - jenny@skylinefoundation.org" at bounding box center [652, 477] width 480 height 21
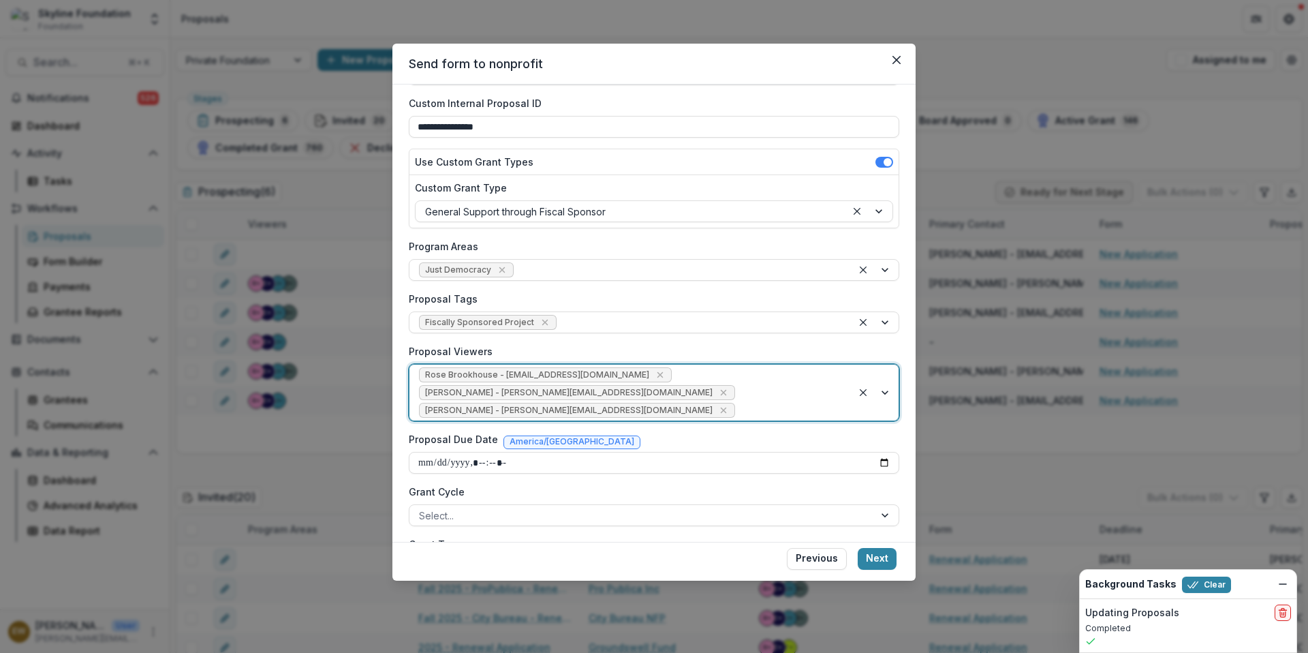
click at [737, 401] on div "Rose Brookhouse - rose@skylinefoundation.org Eddie Whitfield - eddie@skylinefou…" at bounding box center [631, 393] width 443 height 56
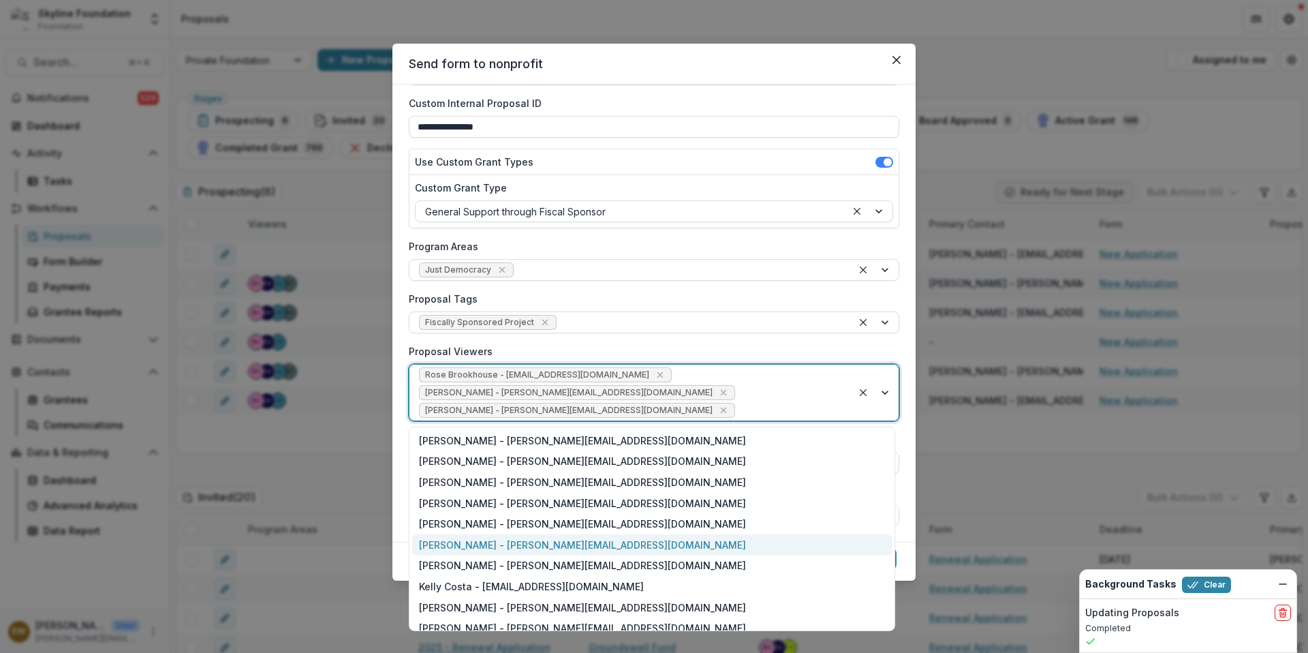
scroll to position [32, 0]
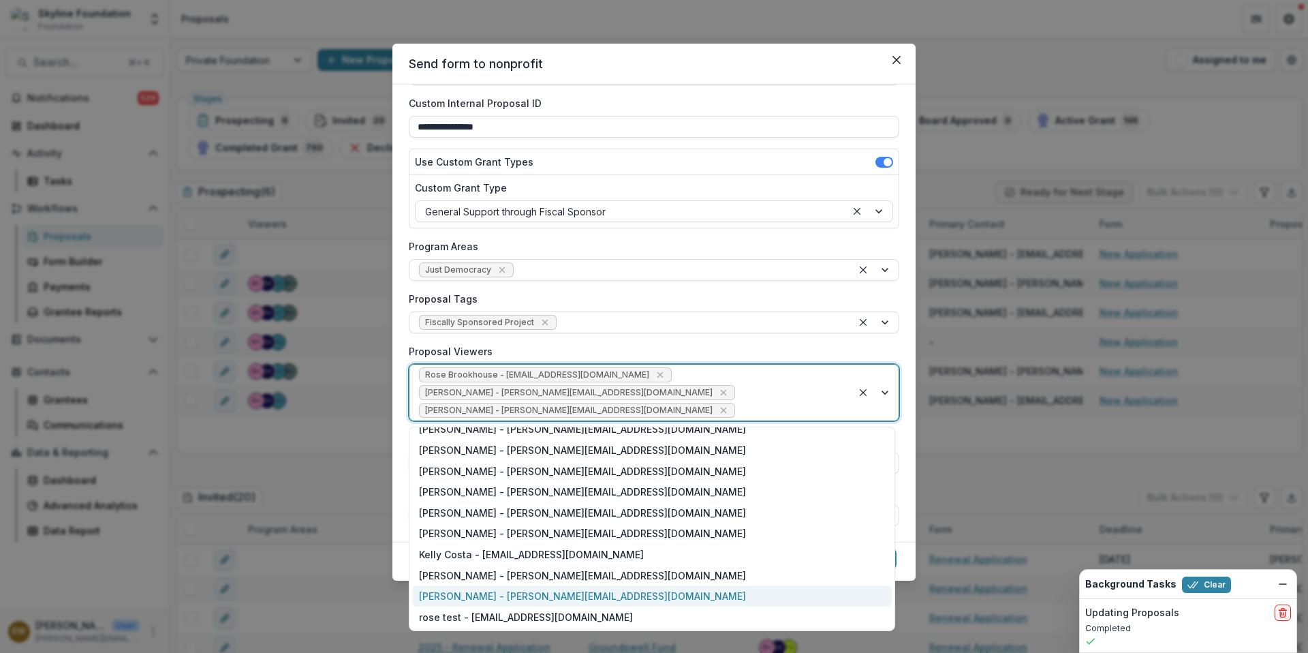
click at [474, 596] on div "Bettina Chang - bettina@skylinefoundation.org" at bounding box center [652, 595] width 480 height 21
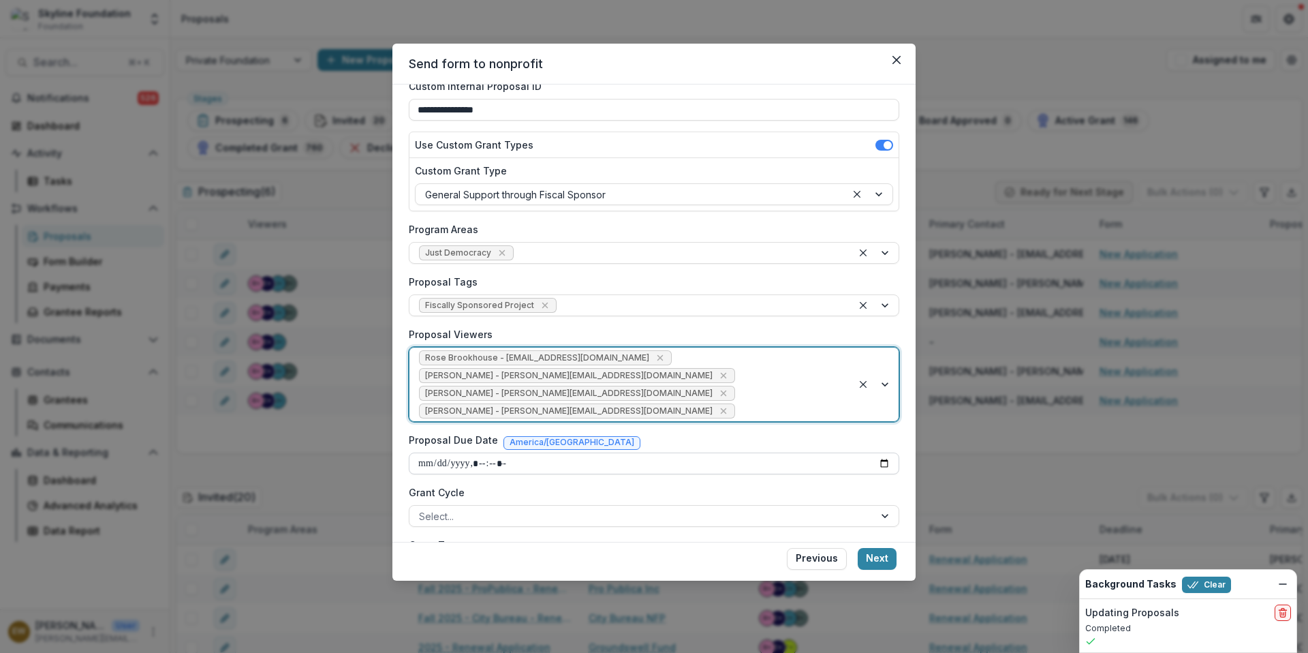
scroll to position [122, 0]
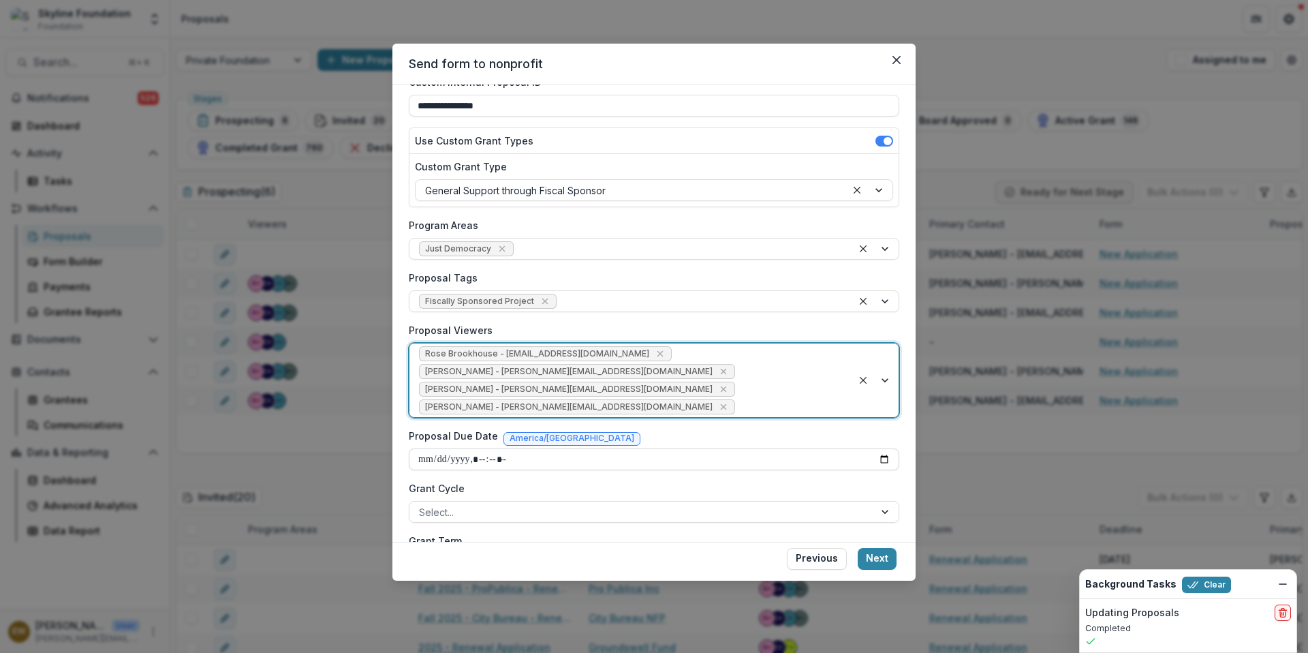
click at [591, 461] on input "Proposal Due Date" at bounding box center [654, 459] width 491 height 22
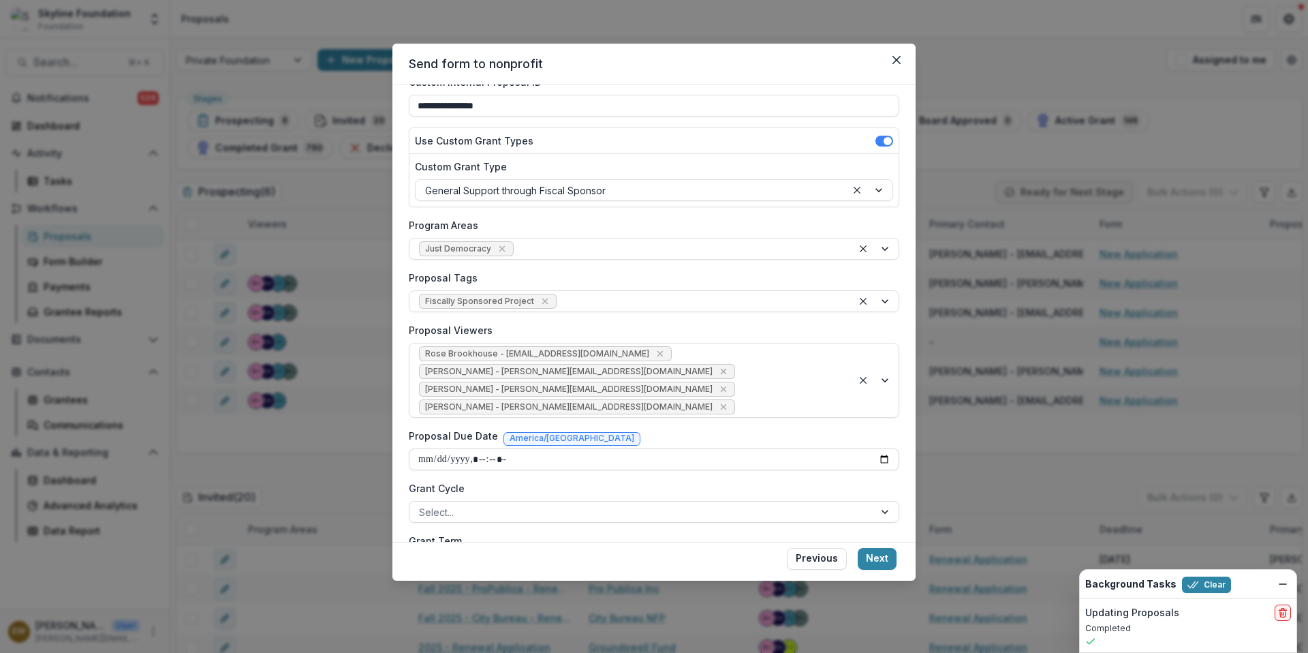
click at [884, 463] on input "Proposal Due Date" at bounding box center [654, 459] width 491 height 22
type input "**********"
click at [574, 483] on label "Grant Cycle" at bounding box center [650, 488] width 482 height 14
click at [422, 505] on input "Grant Cycle" at bounding box center [420, 512] width 3 height 14
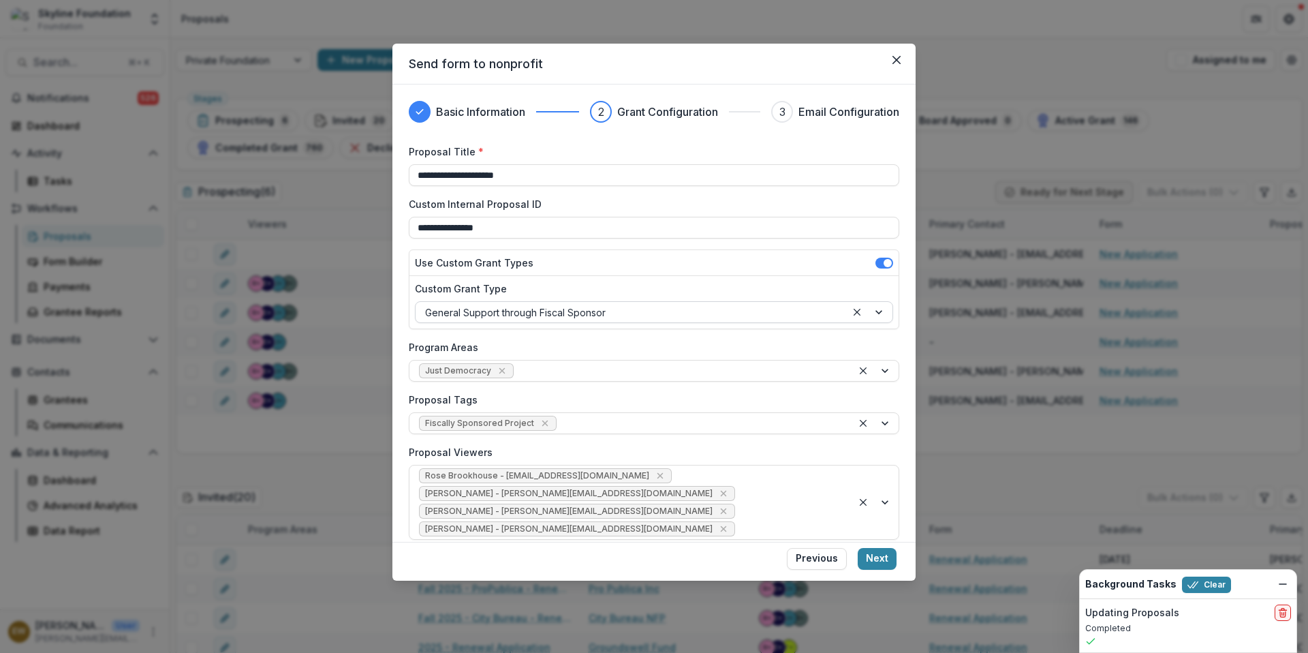
scroll to position [382, 0]
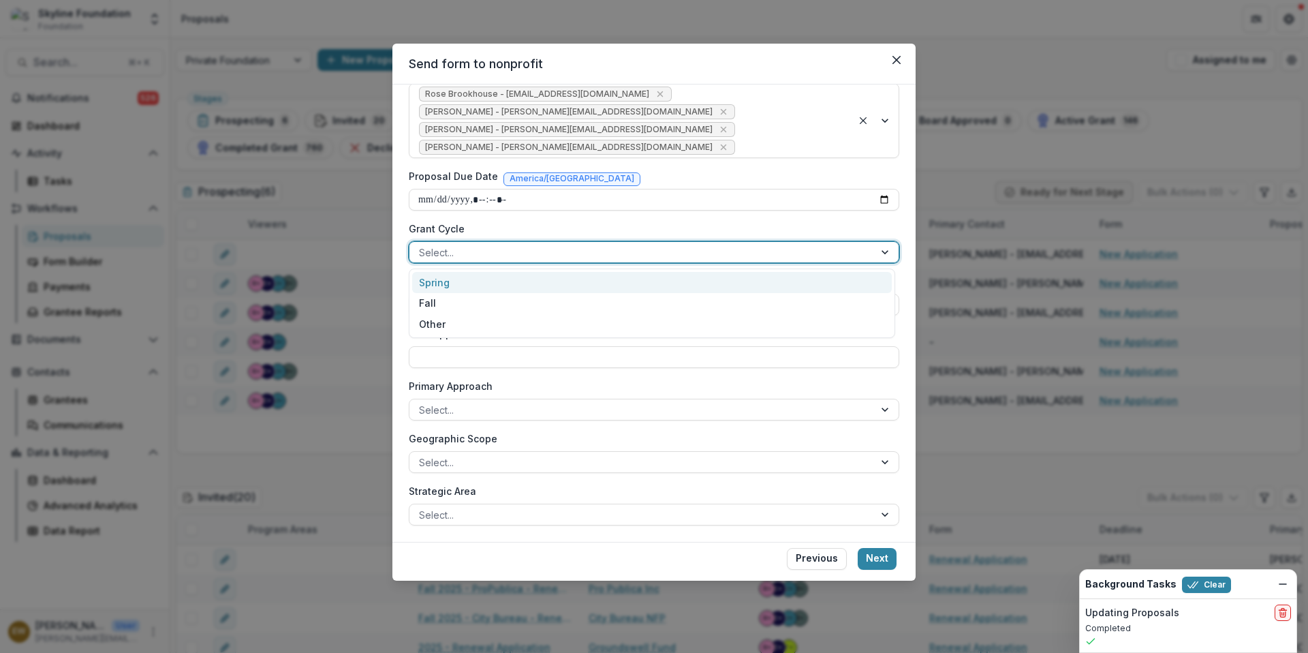
click at [500, 241] on div "Select..." at bounding box center [654, 252] width 491 height 22
click at [446, 301] on div "Fall" at bounding box center [652, 303] width 480 height 21
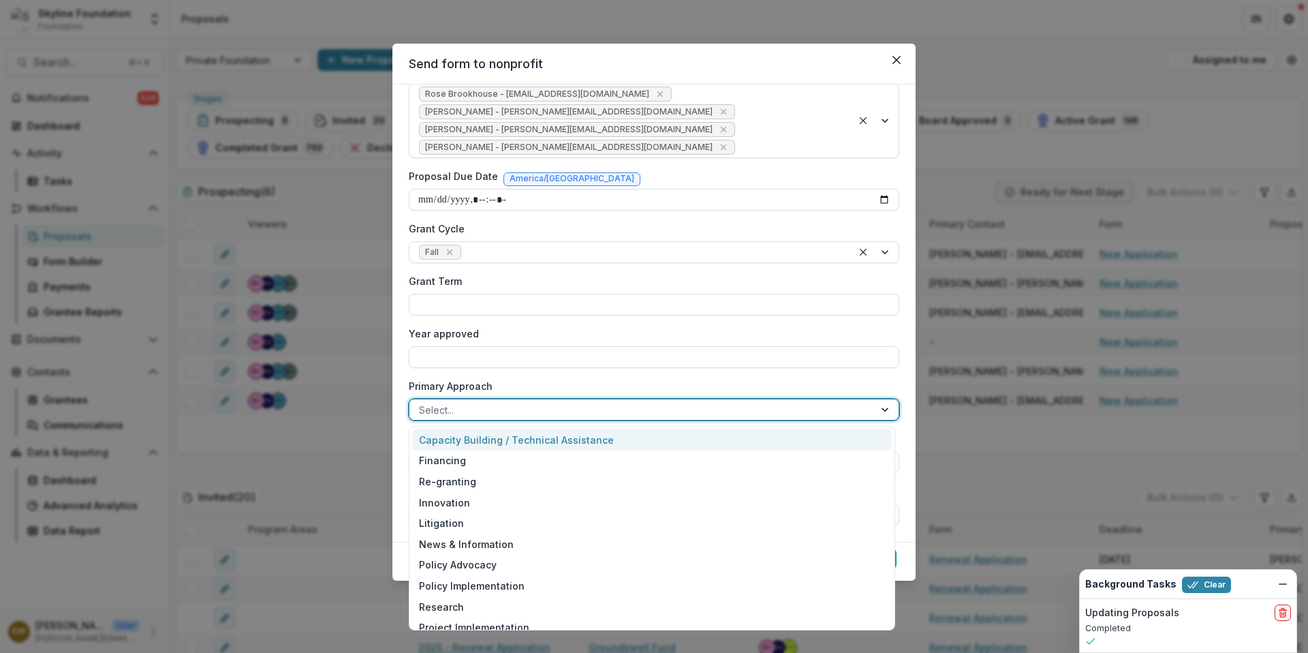
click at [558, 411] on div at bounding box center [642, 409] width 446 height 17
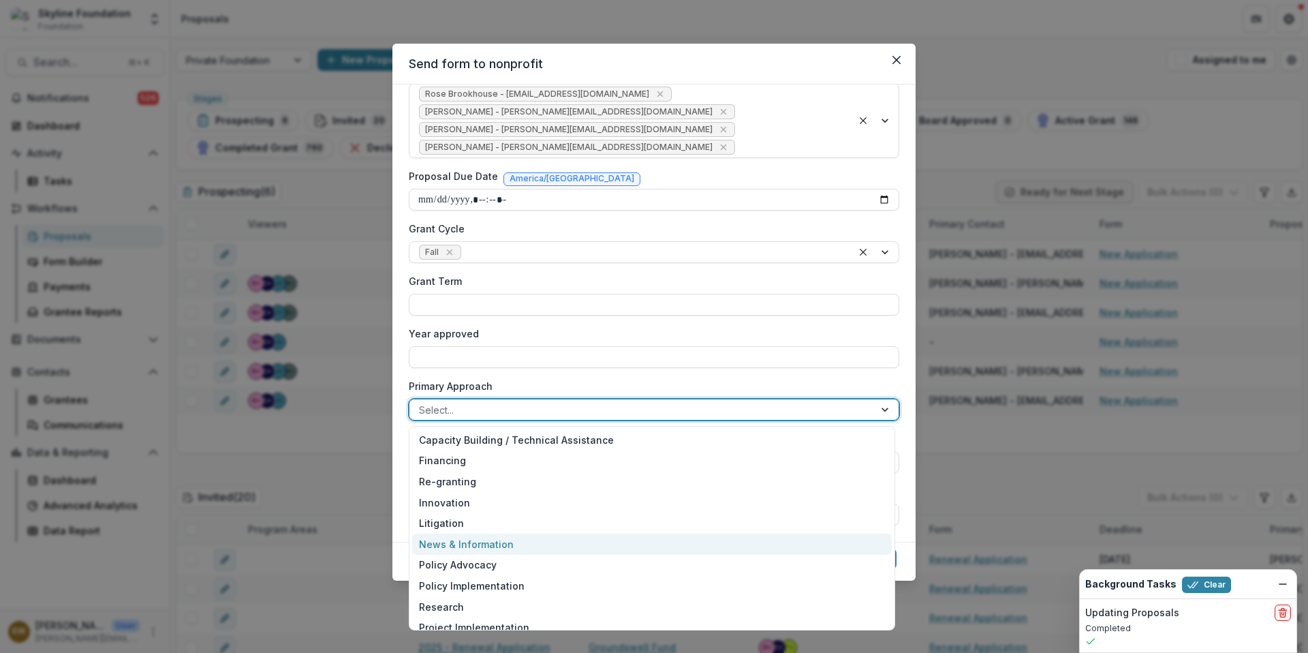
click at [547, 552] on div "News & Information" at bounding box center [652, 544] width 480 height 21
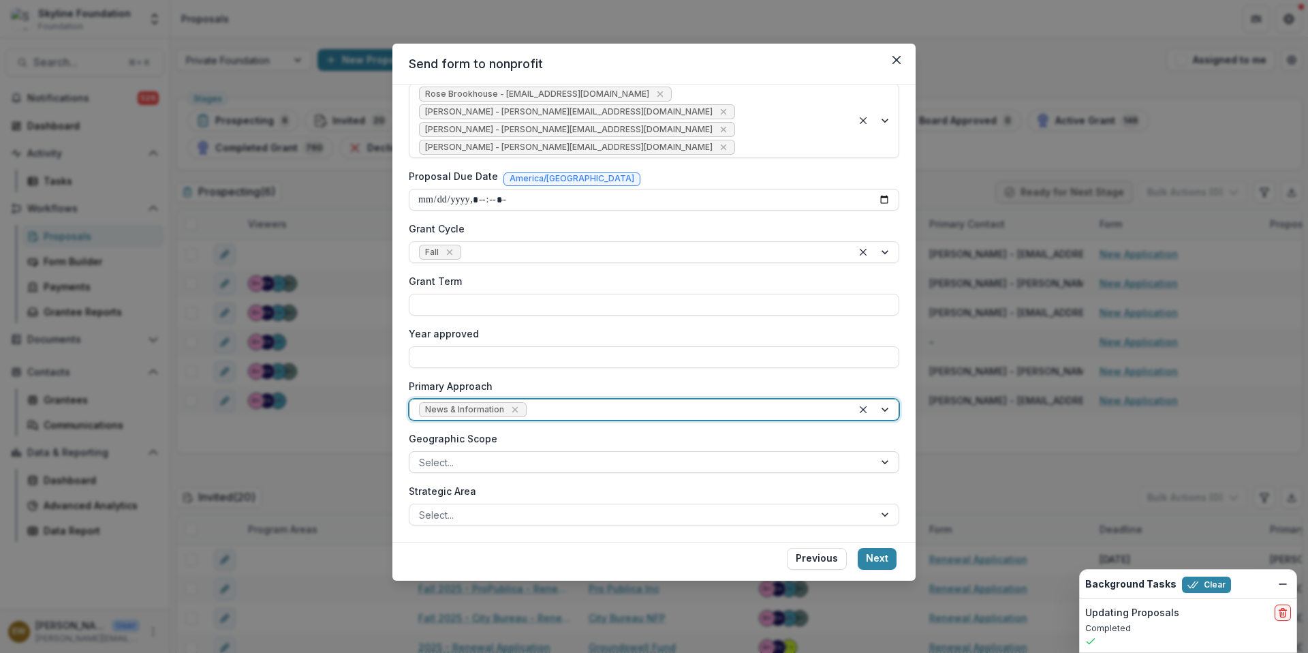
click at [534, 463] on div at bounding box center [642, 462] width 446 height 17
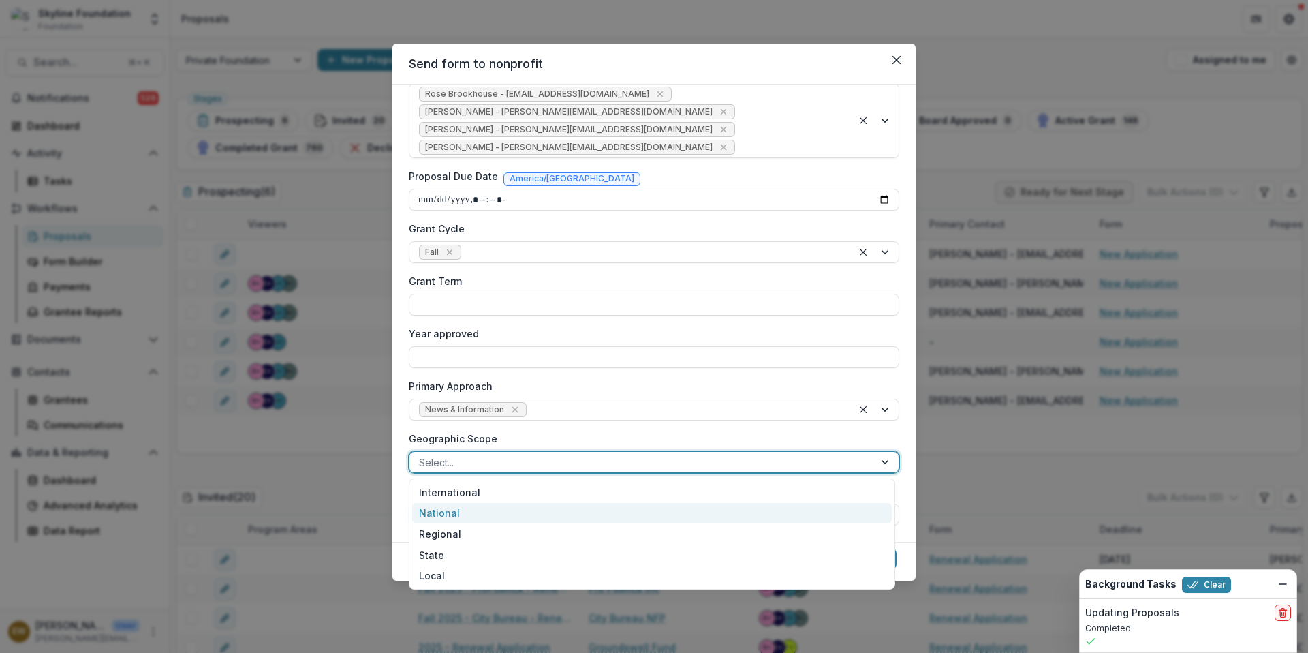
click at [509, 506] on div "National" at bounding box center [652, 513] width 480 height 21
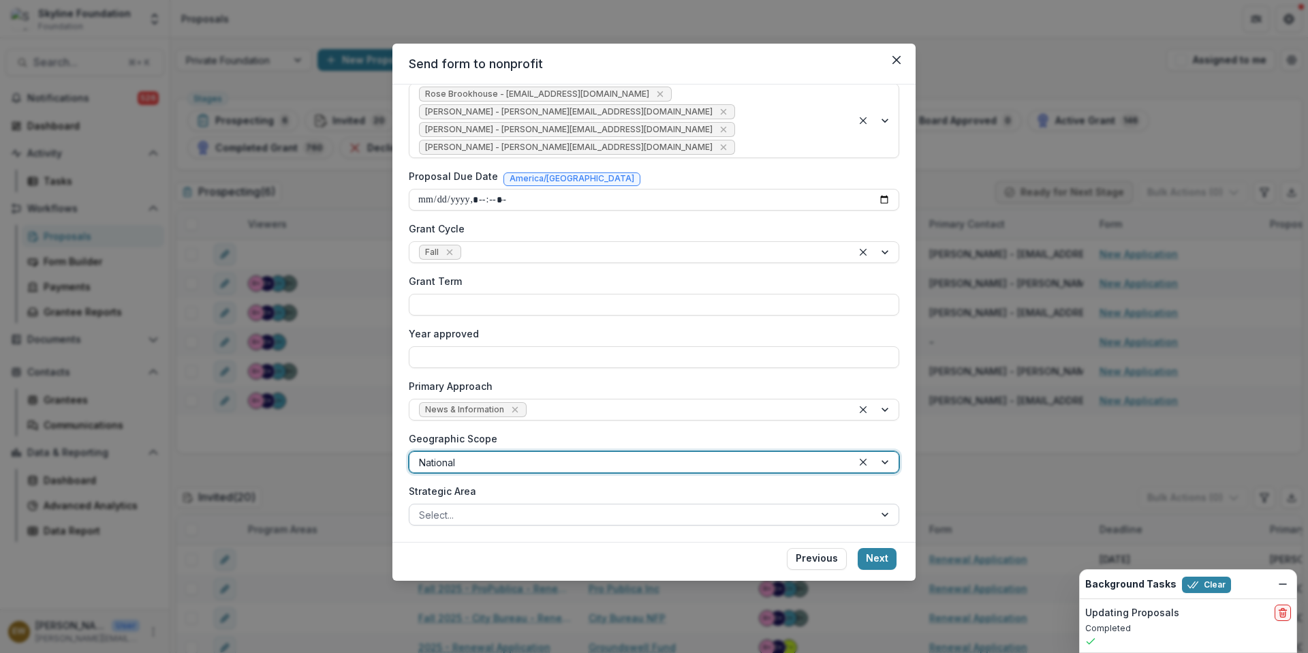
click at [506, 512] on div at bounding box center [642, 514] width 446 height 17
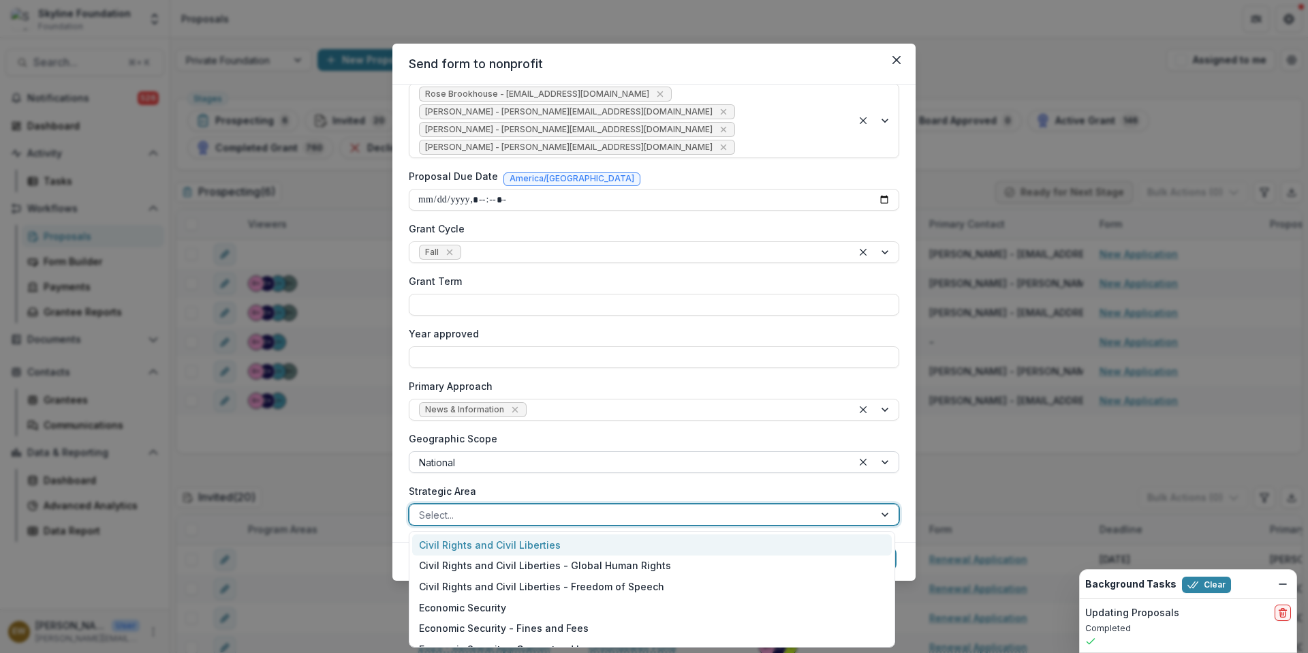
click at [497, 460] on div at bounding box center [631, 462] width 424 height 17
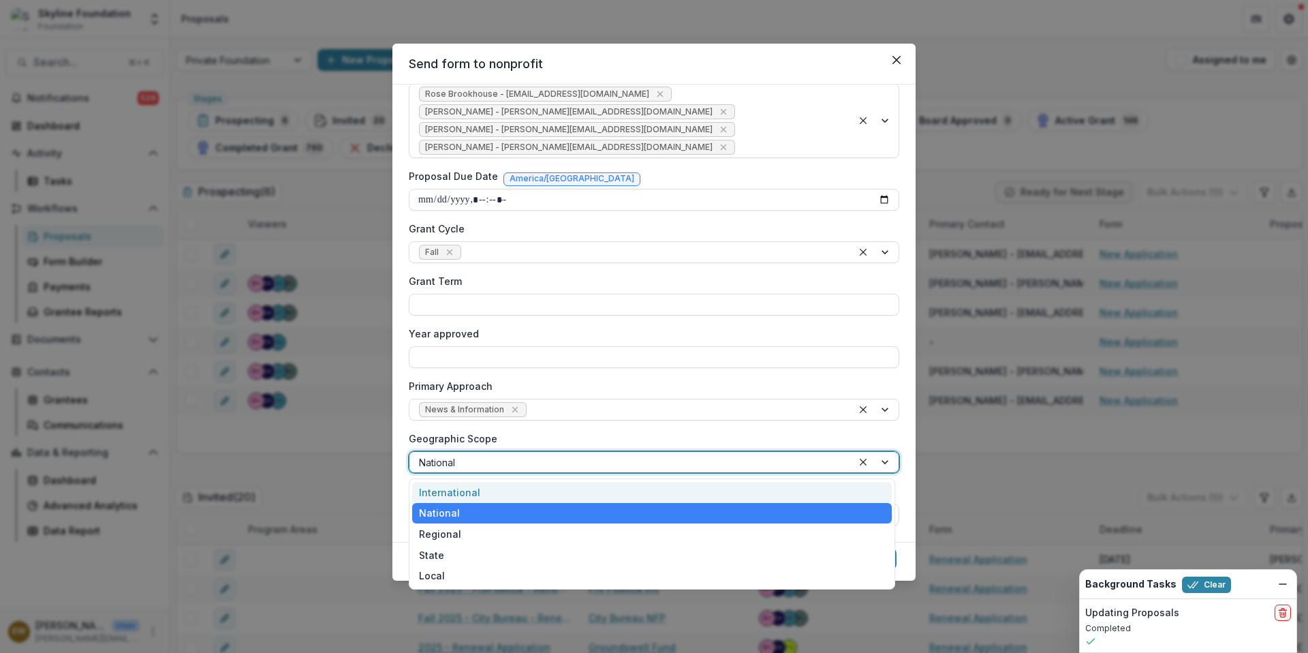
click at [497, 461] on div at bounding box center [631, 462] width 424 height 17
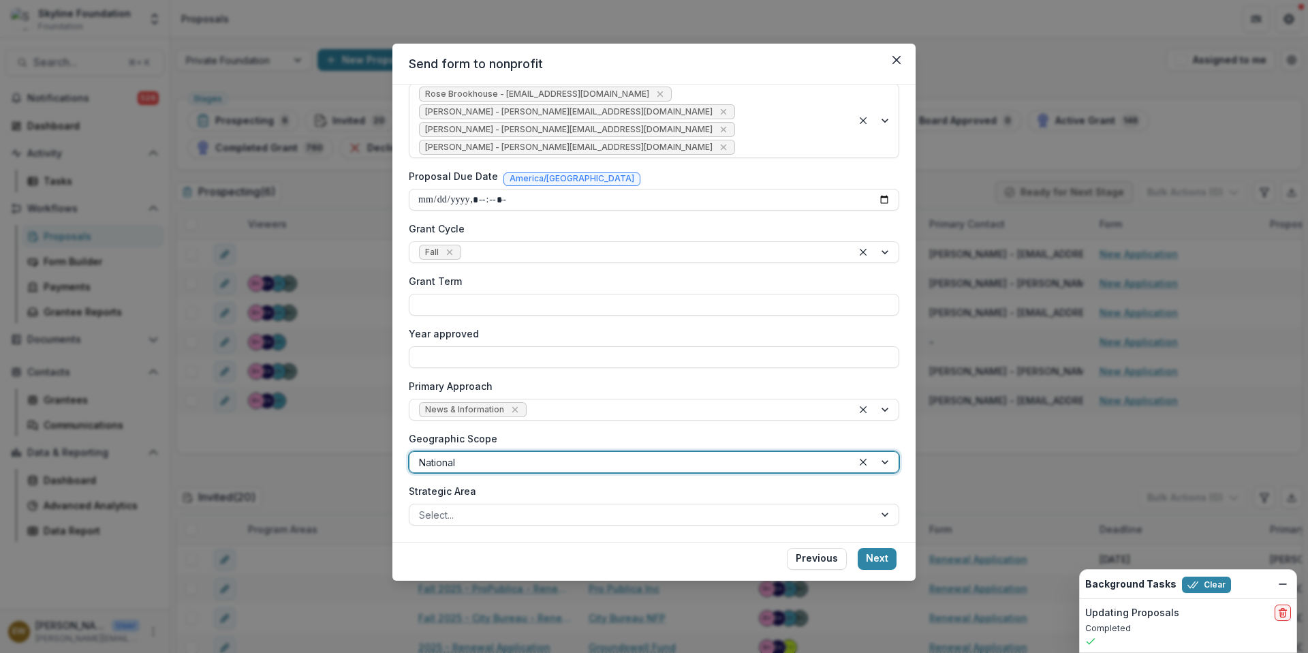
click at [497, 461] on div at bounding box center [631, 462] width 424 height 17
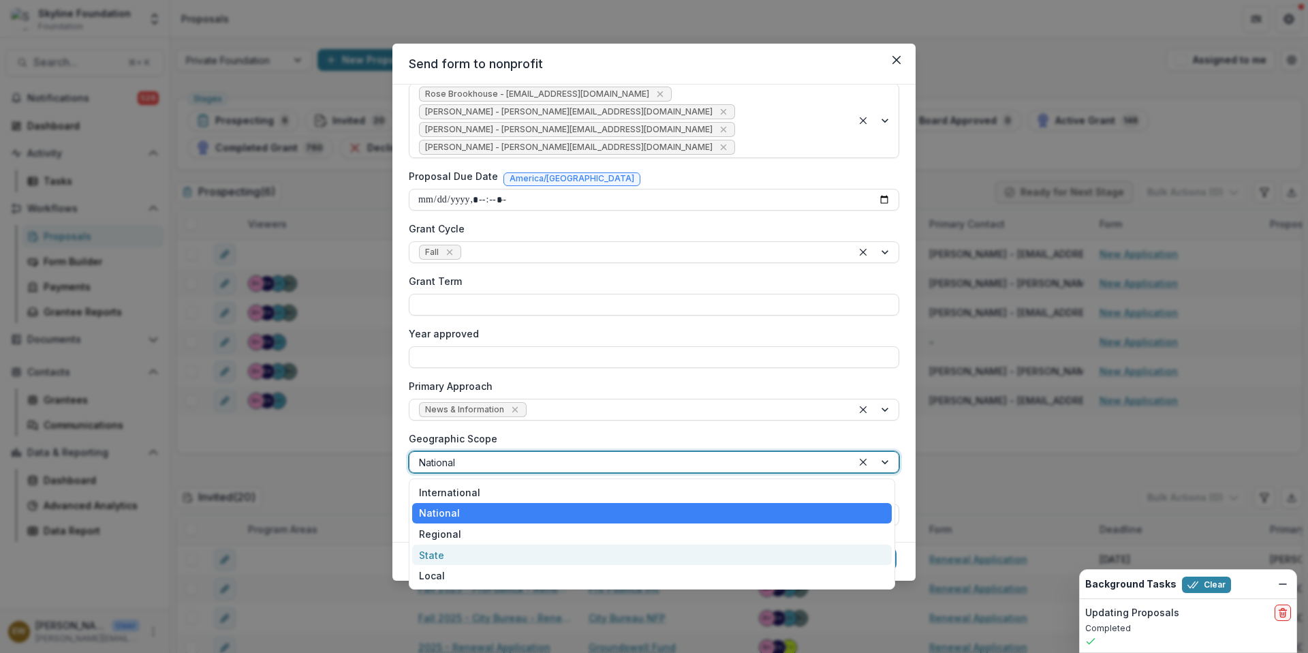
click at [482, 560] on div "State" at bounding box center [652, 554] width 480 height 21
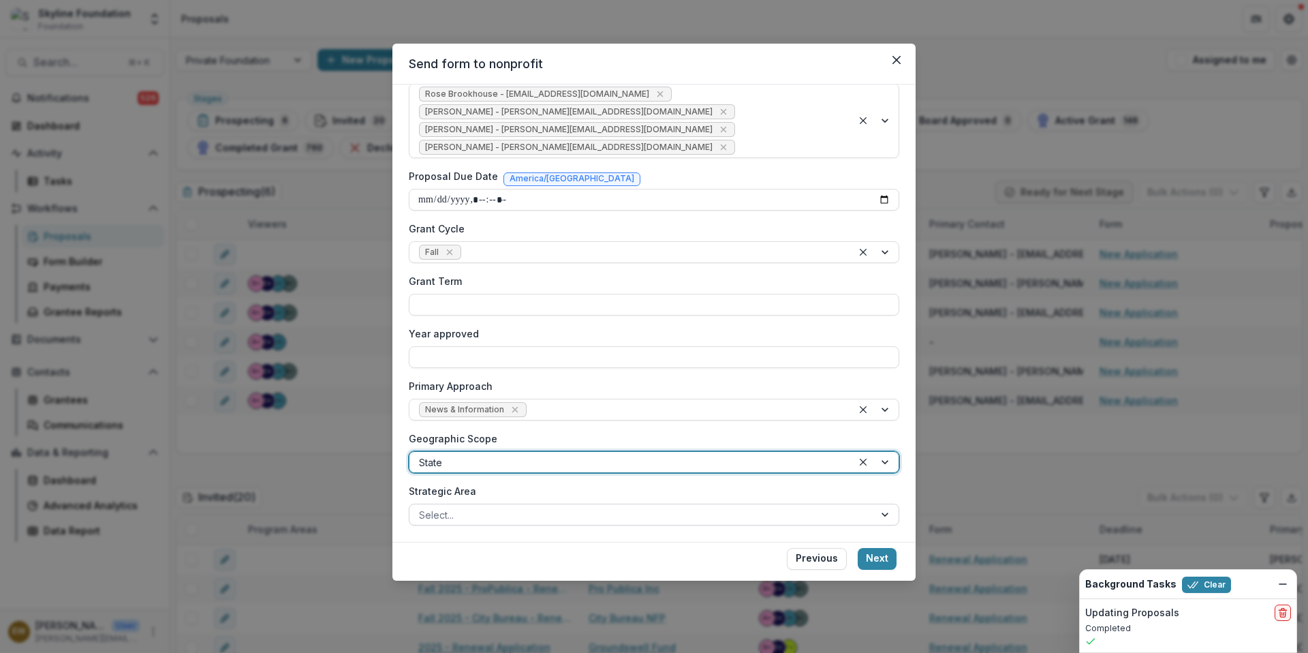
click at [516, 506] on div at bounding box center [642, 514] width 446 height 17
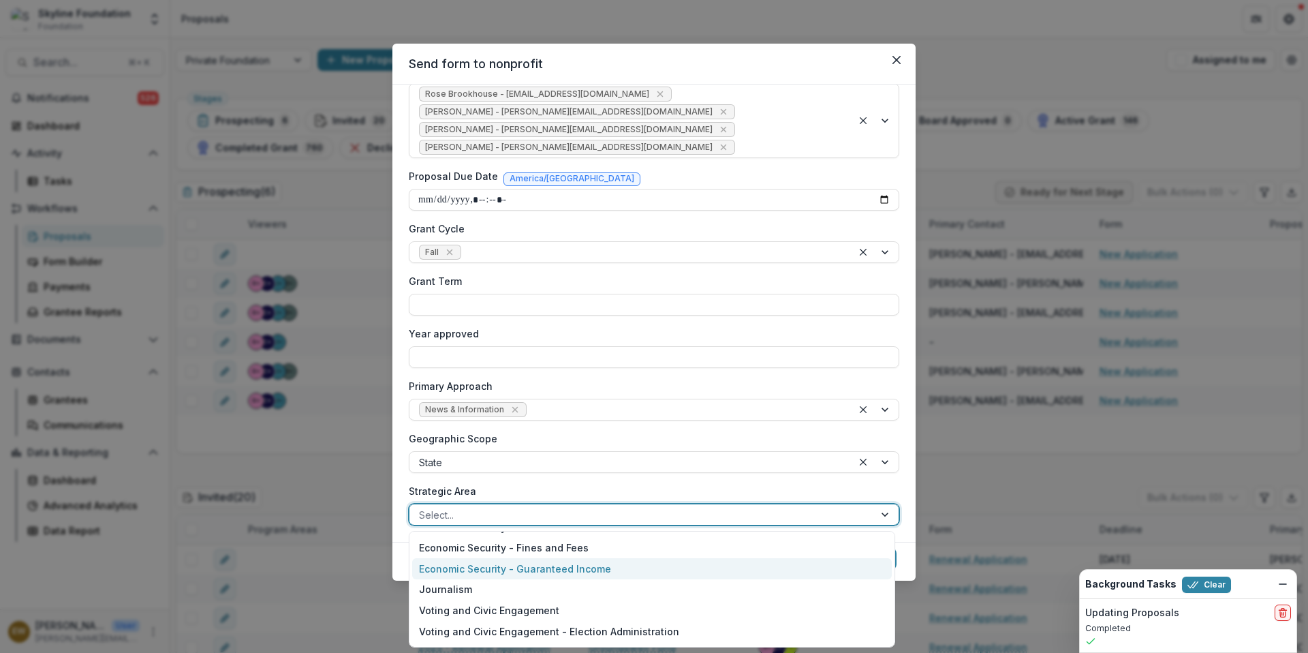
scroll to position [73, 0]
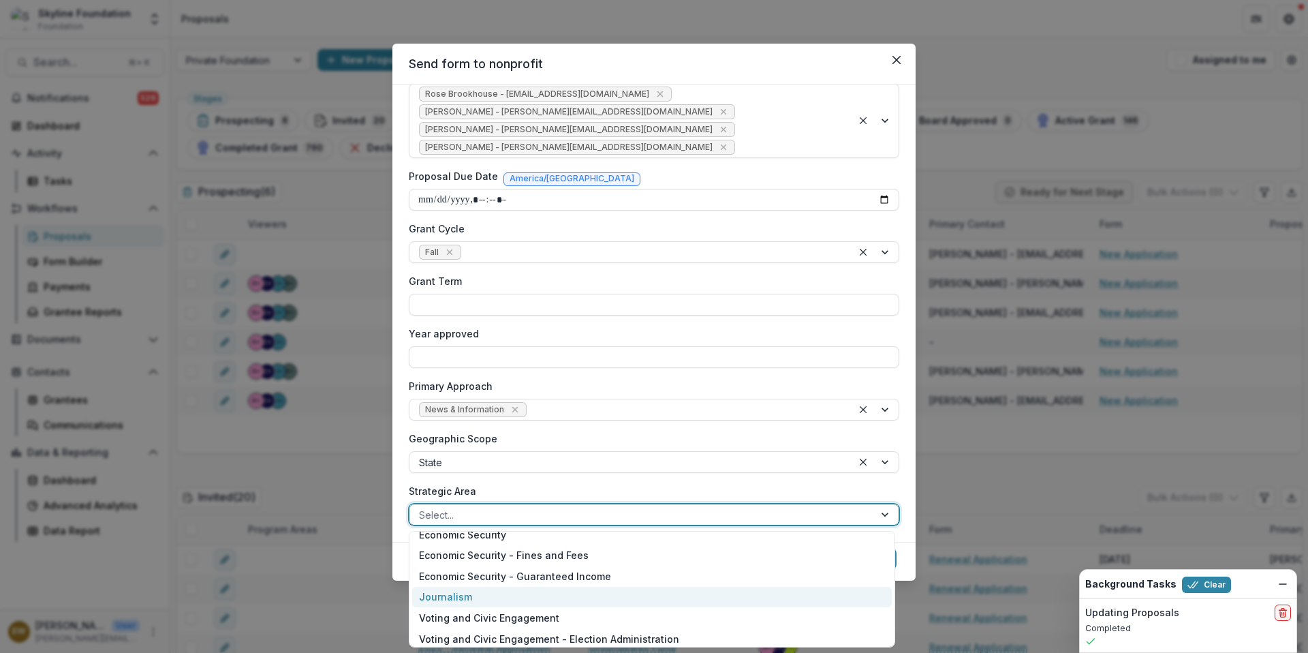
click at [538, 590] on div "Journalism" at bounding box center [652, 597] width 480 height 21
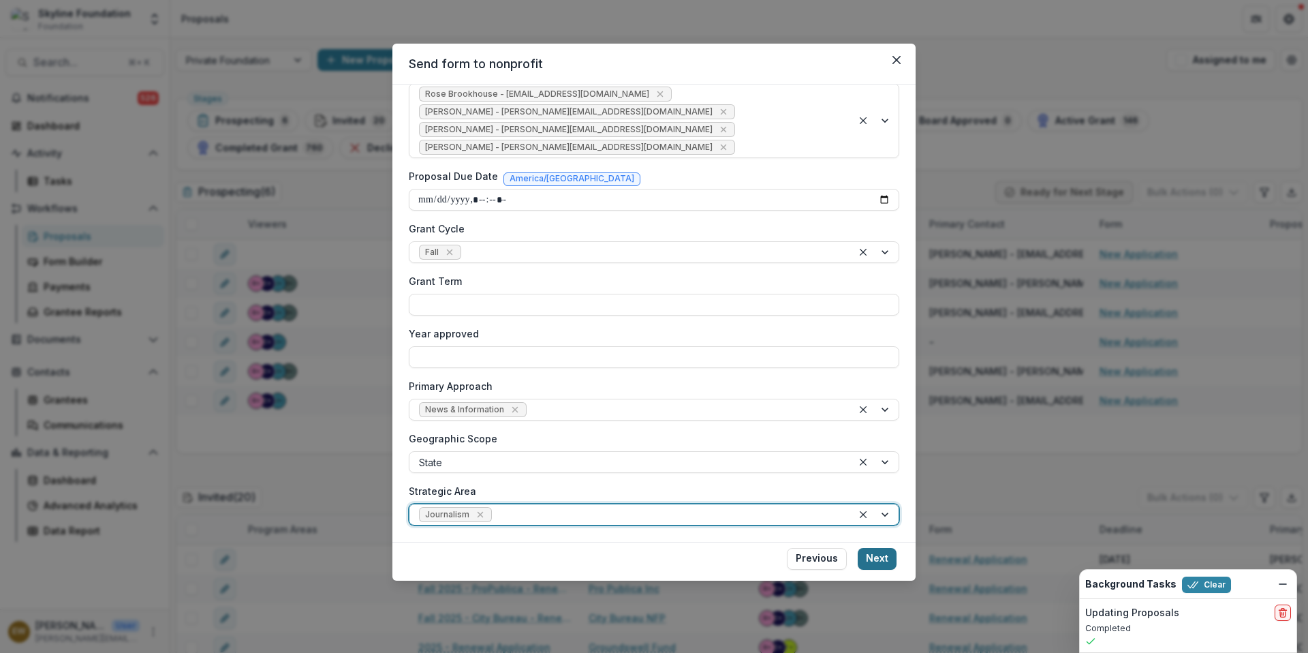
click at [880, 562] on button "Next" at bounding box center [877, 559] width 39 height 22
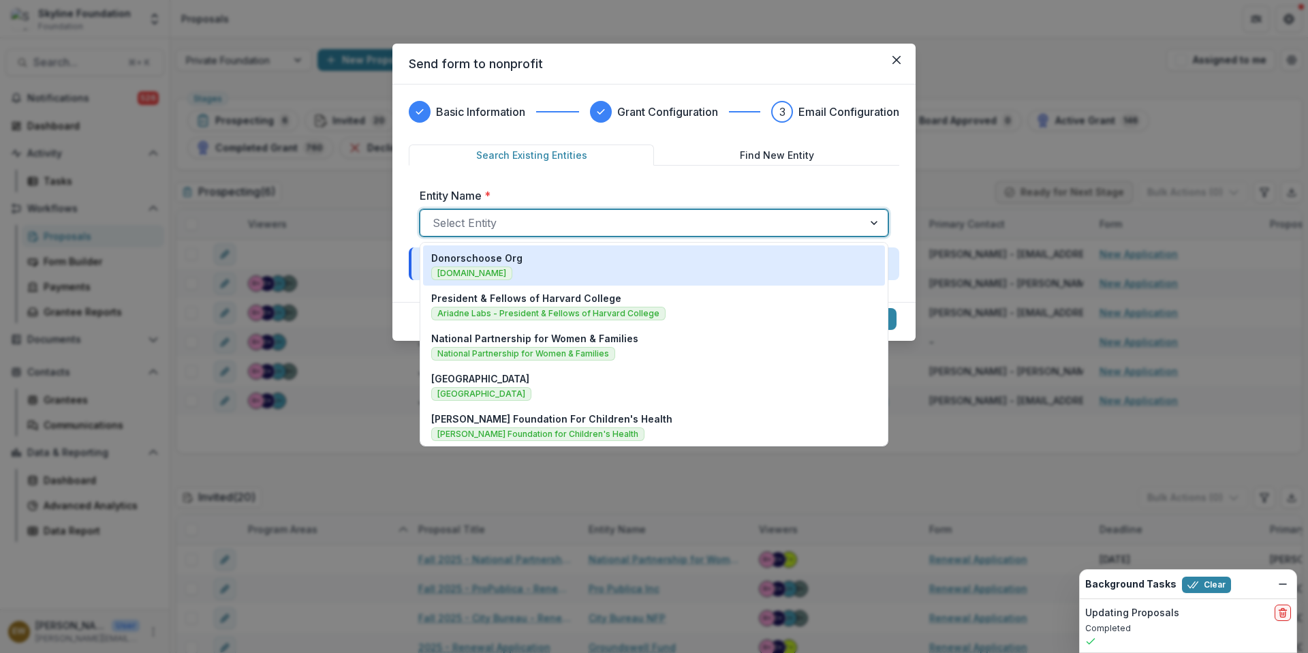
click at [557, 228] on div at bounding box center [642, 222] width 418 height 19
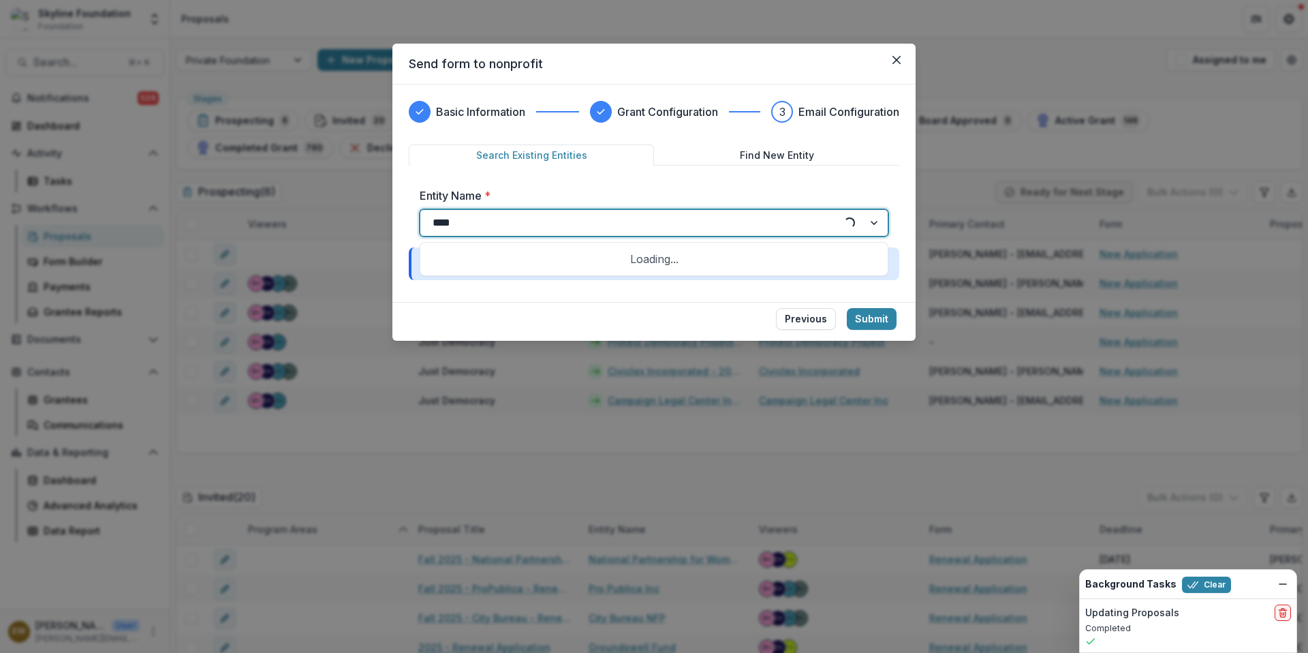
type input "*****"
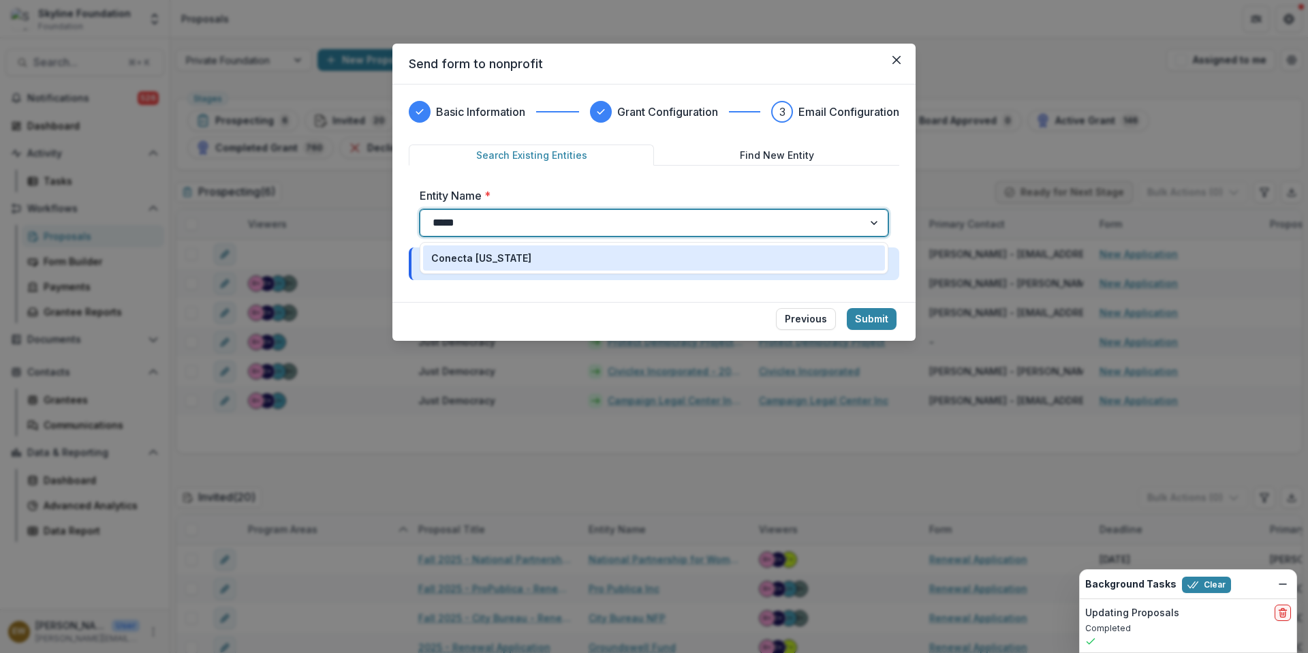
click at [538, 243] on div "Conecta Arizona" at bounding box center [654, 258] width 469 height 32
click at [538, 253] on div "Conecta Arizona" at bounding box center [654, 258] width 446 height 14
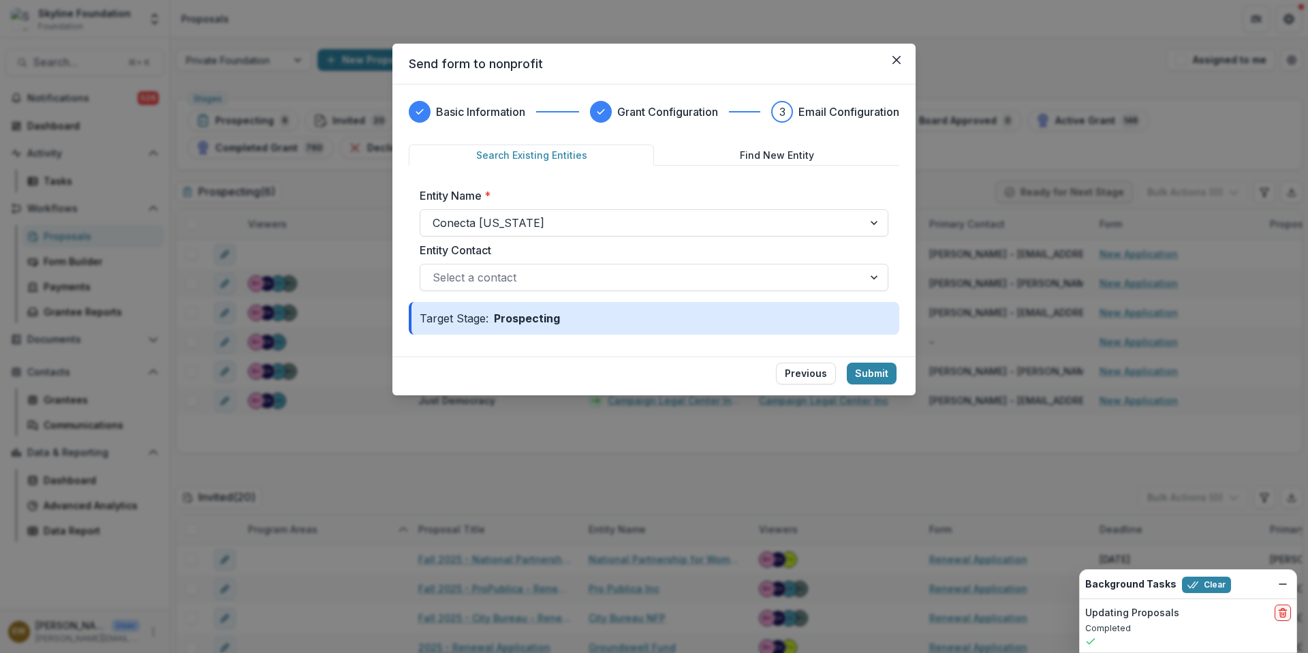
click at [729, 292] on div "Entity Name * Conecta Arizona Entity Contact Select a contact" at bounding box center [654, 238] width 491 height 125
click at [728, 278] on div at bounding box center [642, 277] width 418 height 19
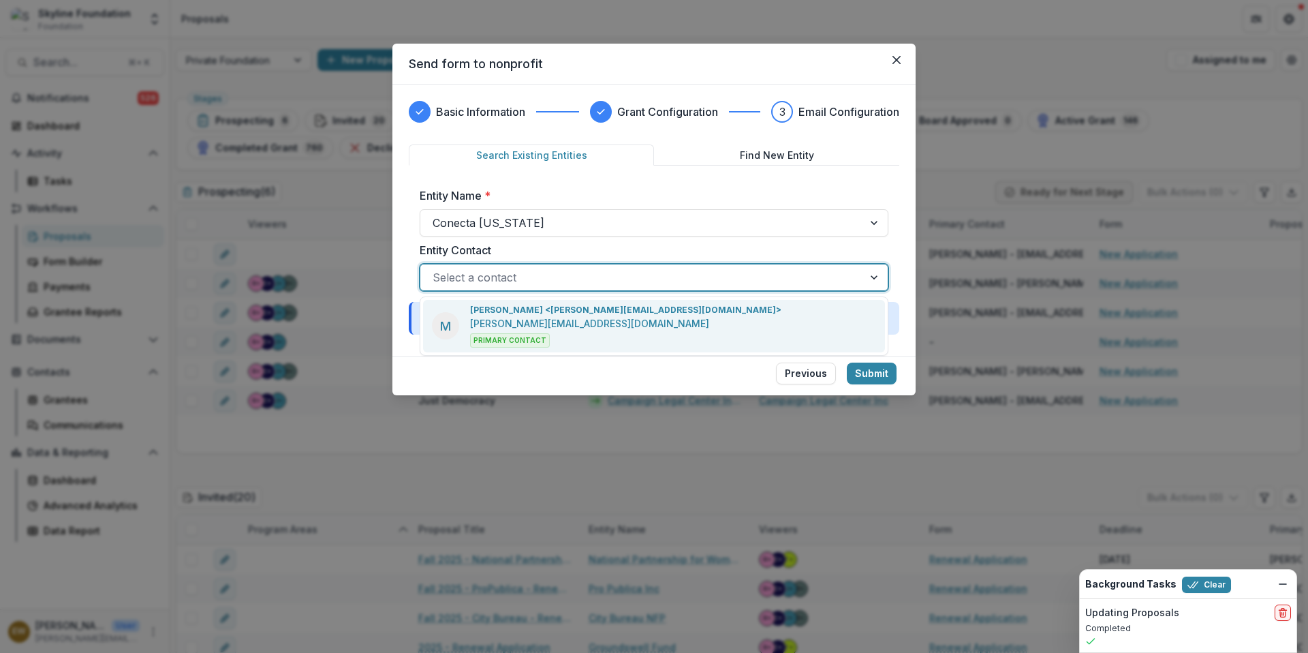
click at [713, 302] on div "M Maritza Felix <maritza@conectaarizona.com> maritza@conectaarizona.com Primary…" at bounding box center [654, 326] width 462 height 52
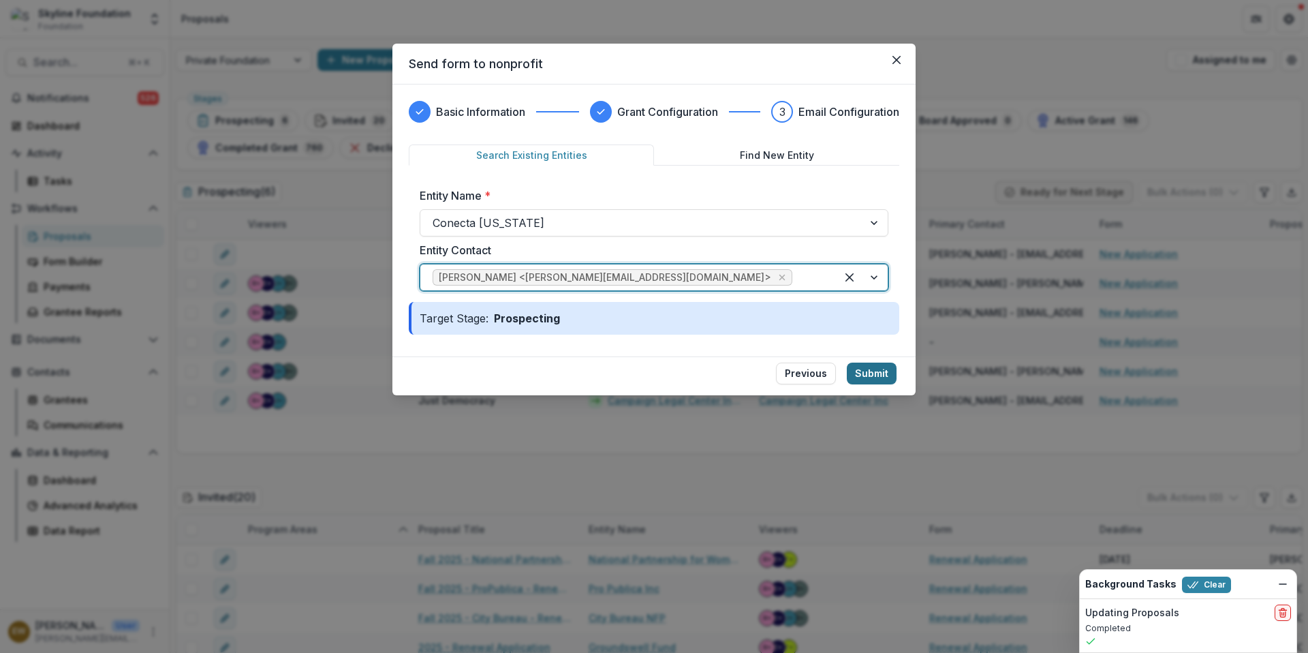
click at [883, 375] on button "Submit" at bounding box center [872, 374] width 50 height 22
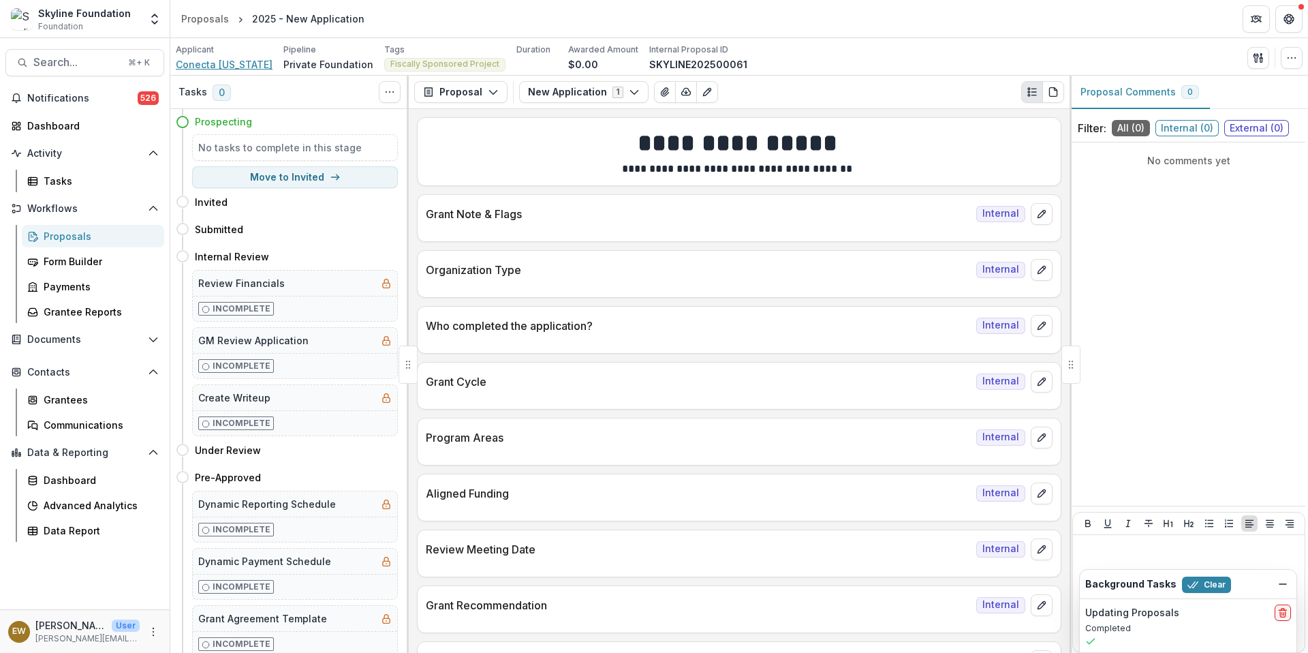
click at [242, 70] on span "Conecta Arizona" at bounding box center [224, 64] width 97 height 14
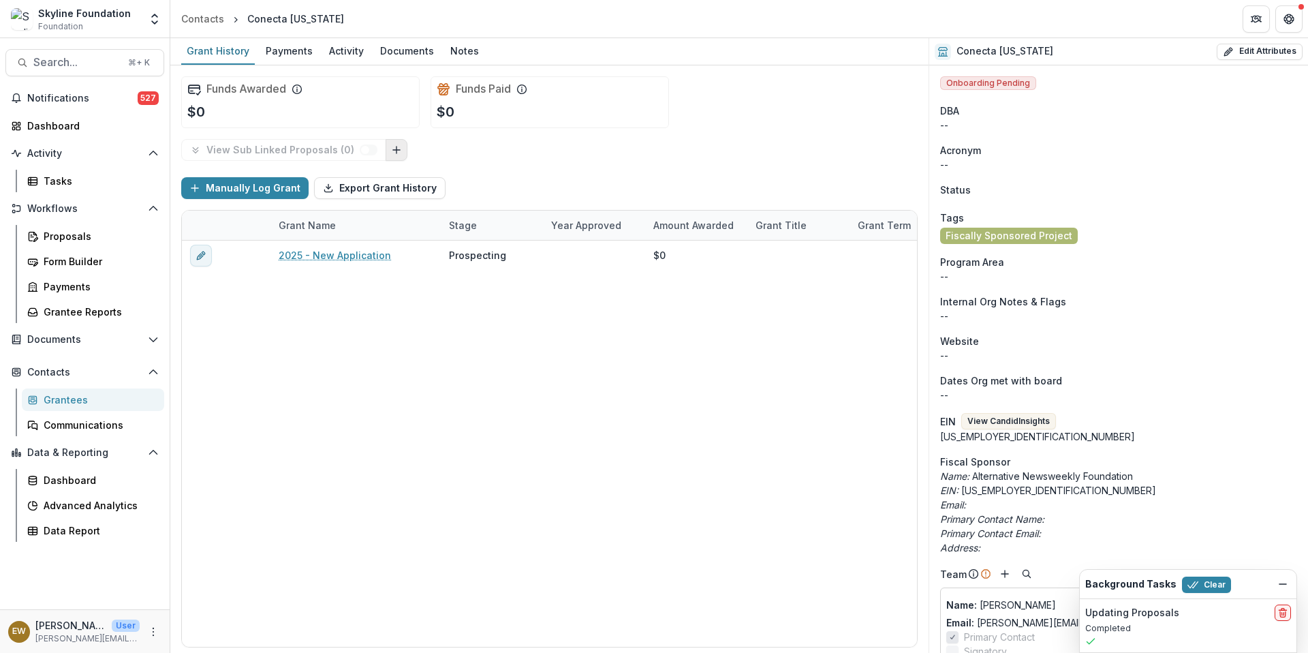
click at [391, 153] on icon "Link Grants" at bounding box center [396, 149] width 11 height 11
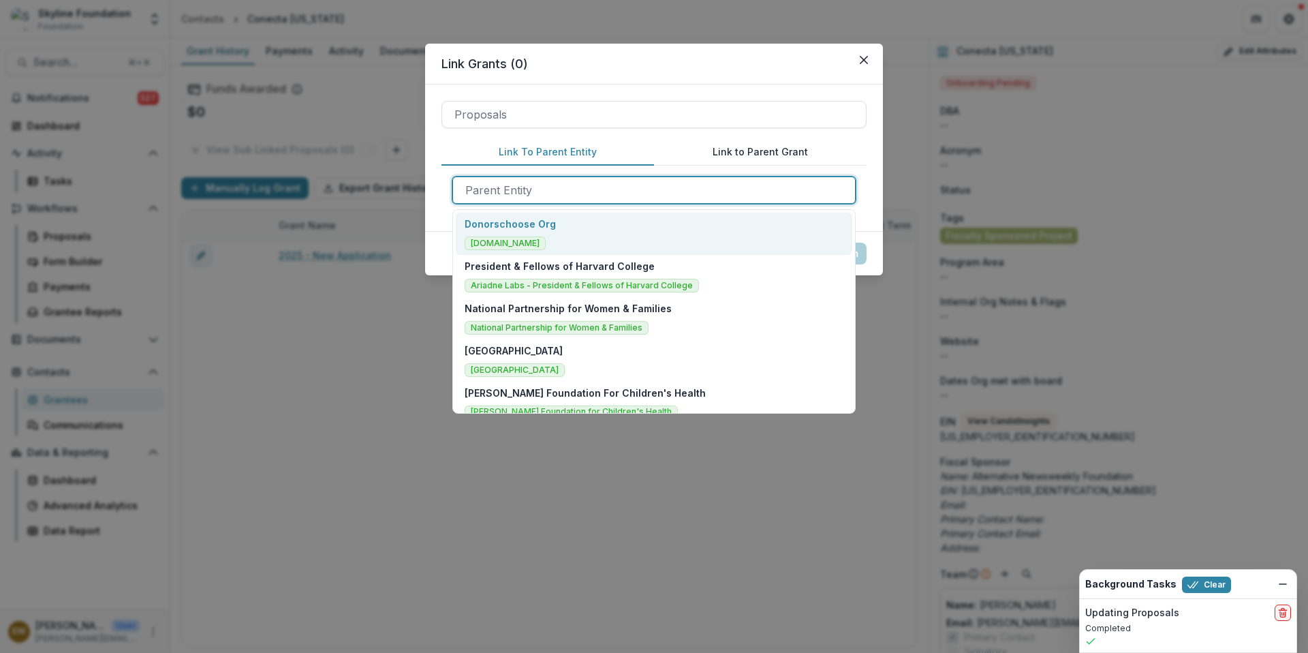
click at [505, 186] on div at bounding box center [654, 190] width 378 height 19
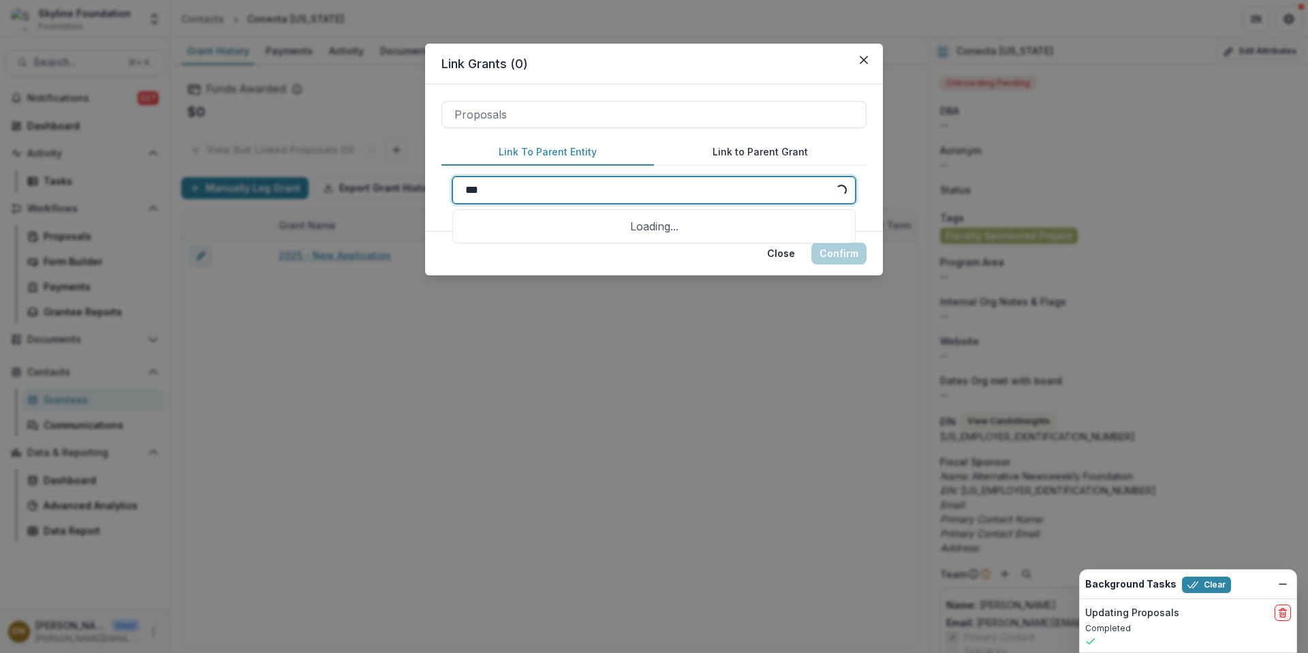
type input "****"
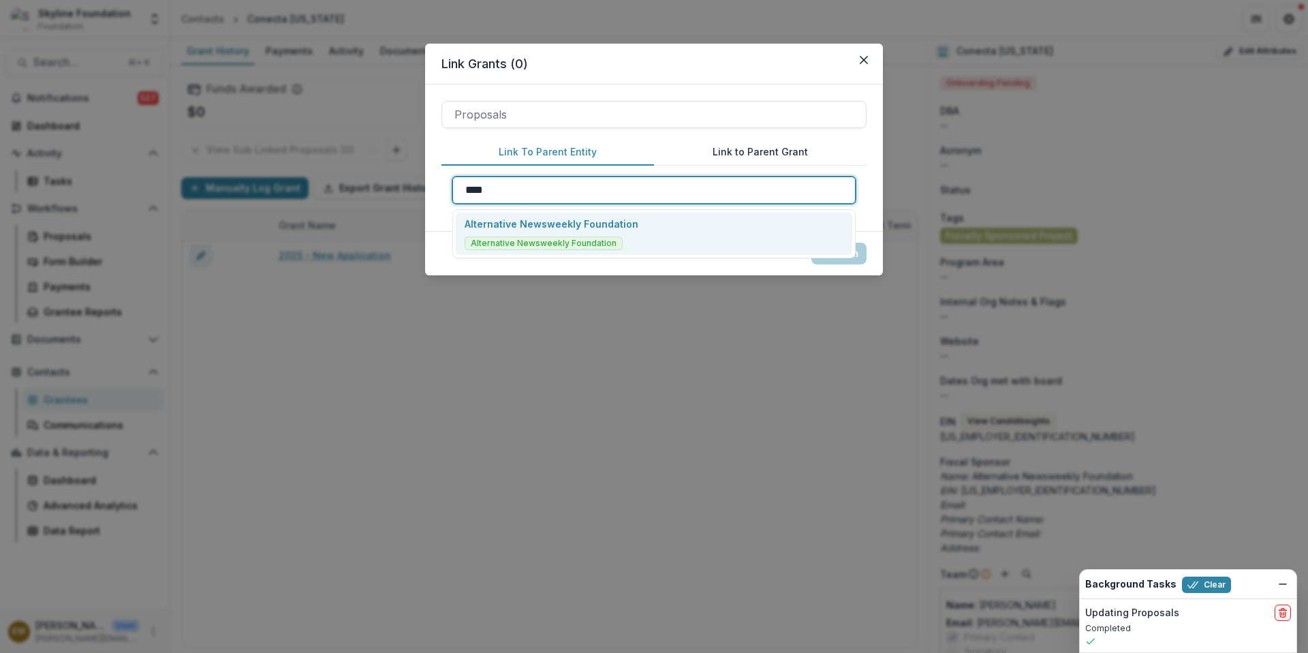
click at [536, 242] on span "Alternative Newsweekly Foundation" at bounding box center [544, 243] width 158 height 14
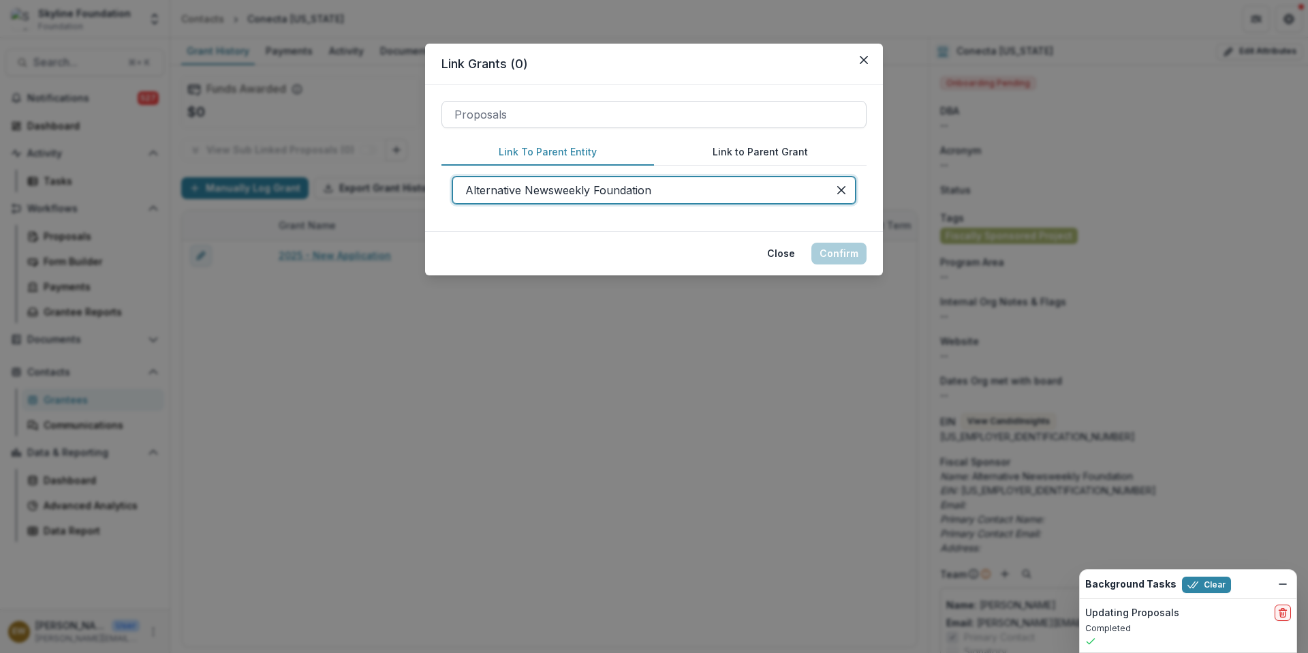
click at [576, 113] on div at bounding box center [654, 114] width 399 height 19
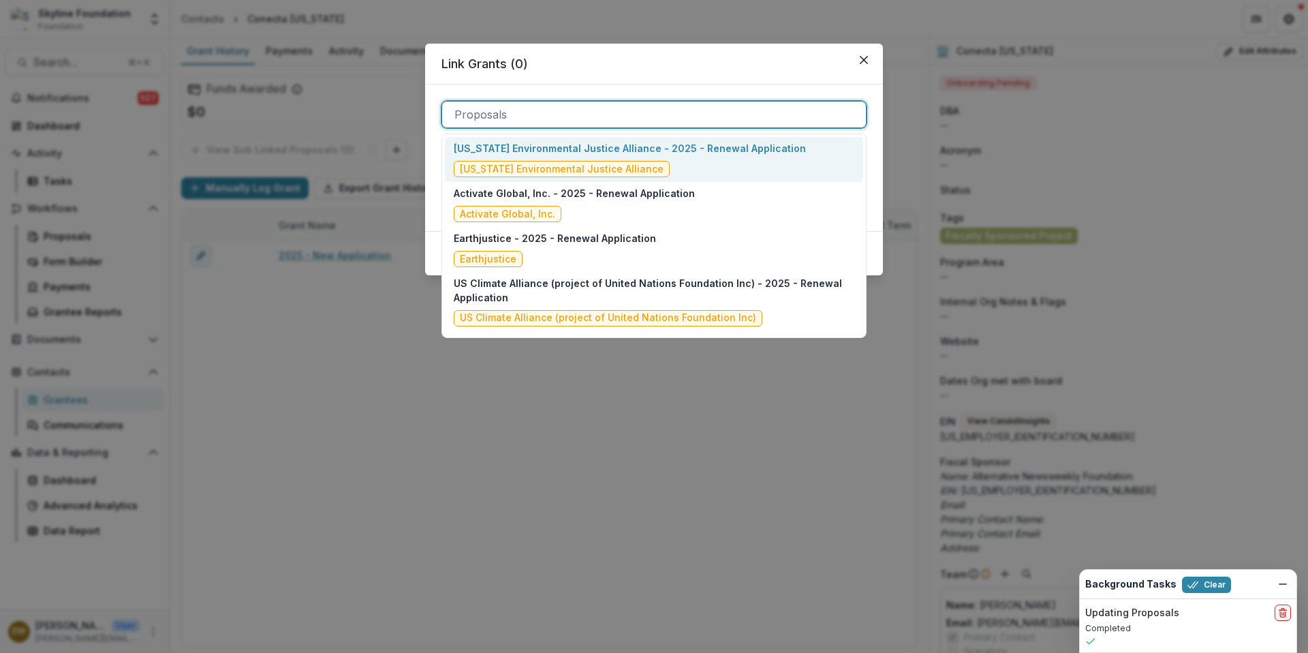
click at [660, 79] on header "Link Grants ( 0 )" at bounding box center [654, 64] width 458 height 41
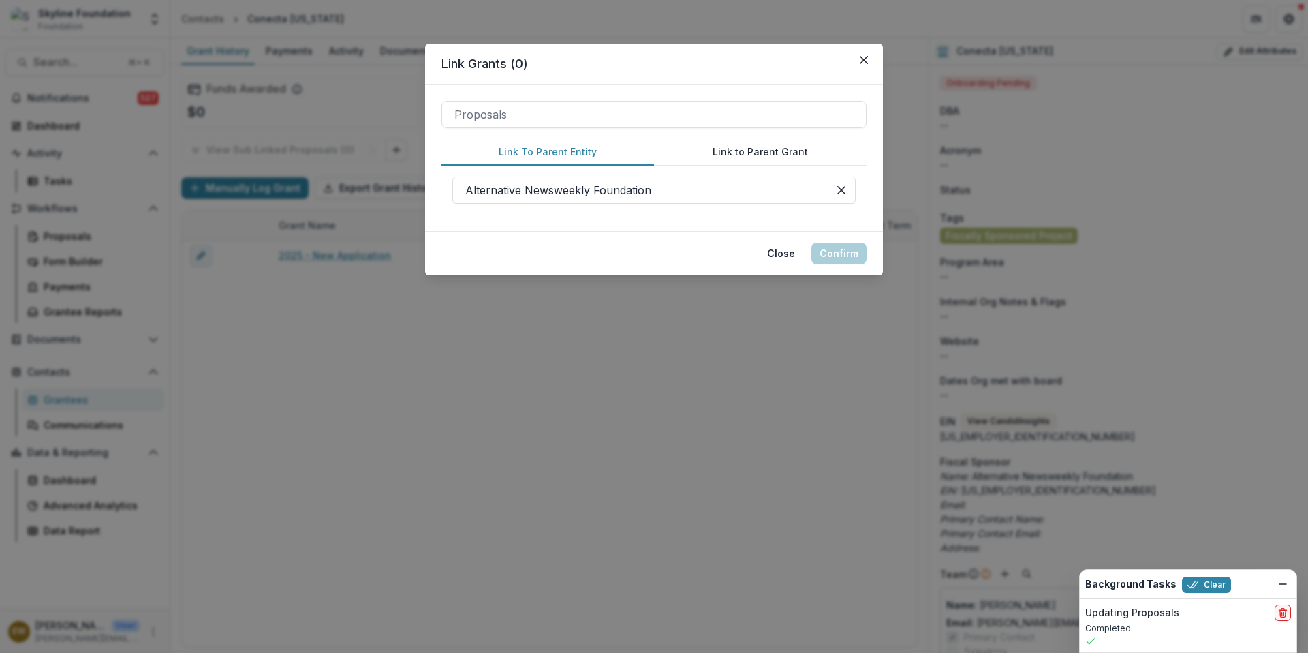
click at [772, 155] on button "Link to Parent Grant" at bounding box center [760, 152] width 213 height 27
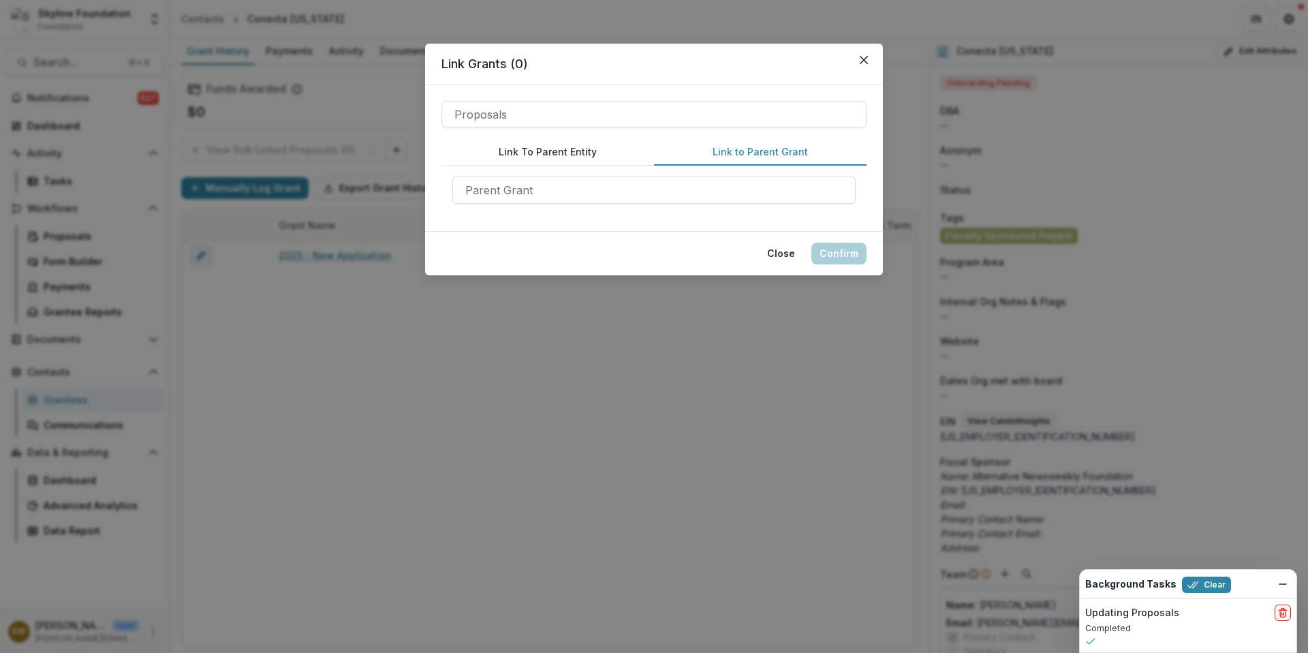
click at [549, 155] on button "Link To Parent Entity" at bounding box center [548, 152] width 213 height 27
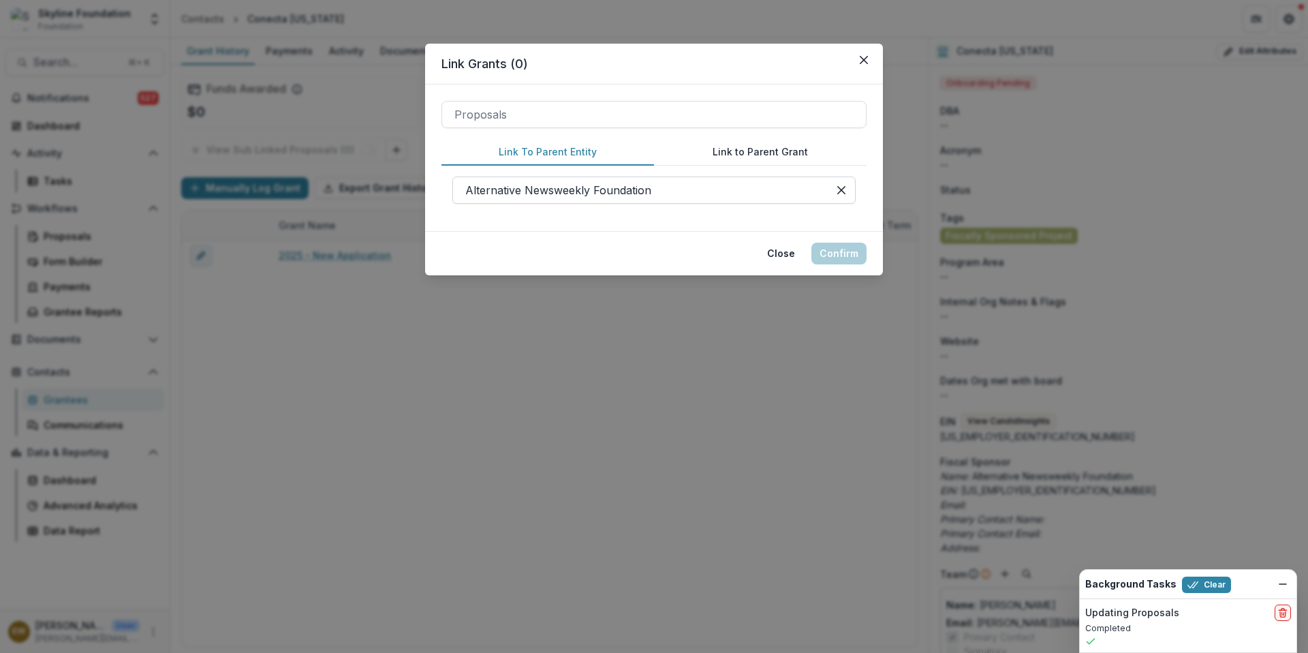
click at [546, 181] on div at bounding box center [640, 190] width 350 height 19
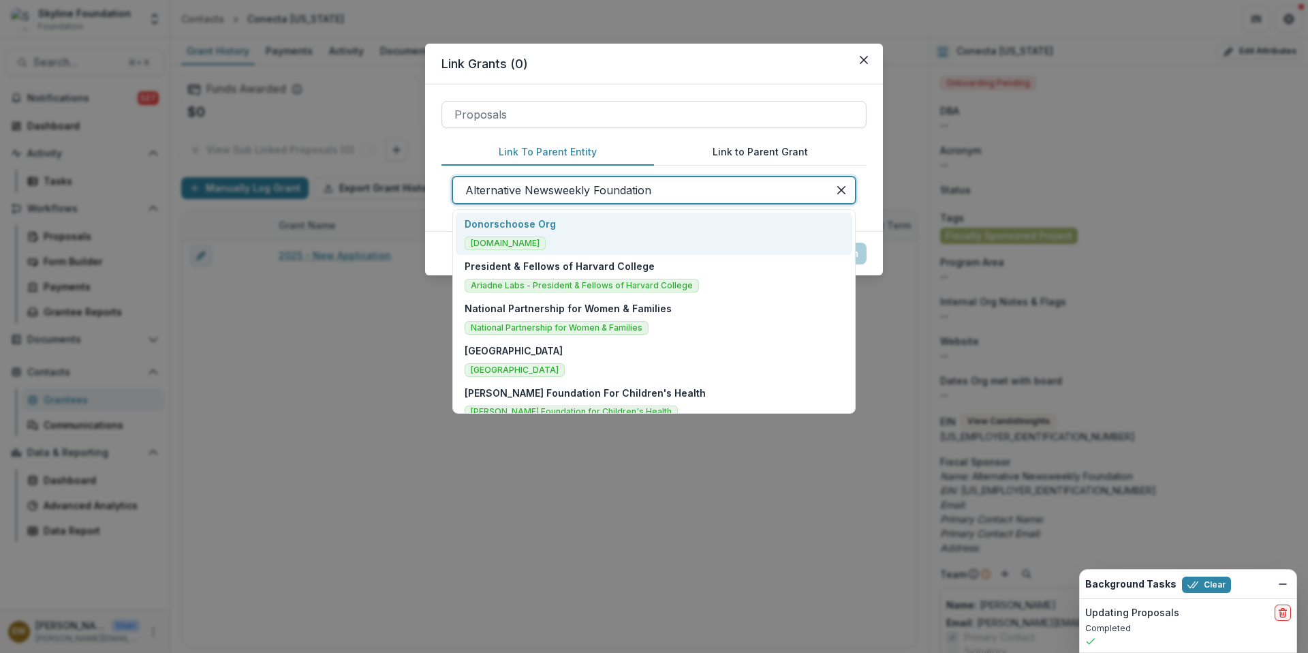
click at [589, 119] on div at bounding box center [654, 114] width 399 height 19
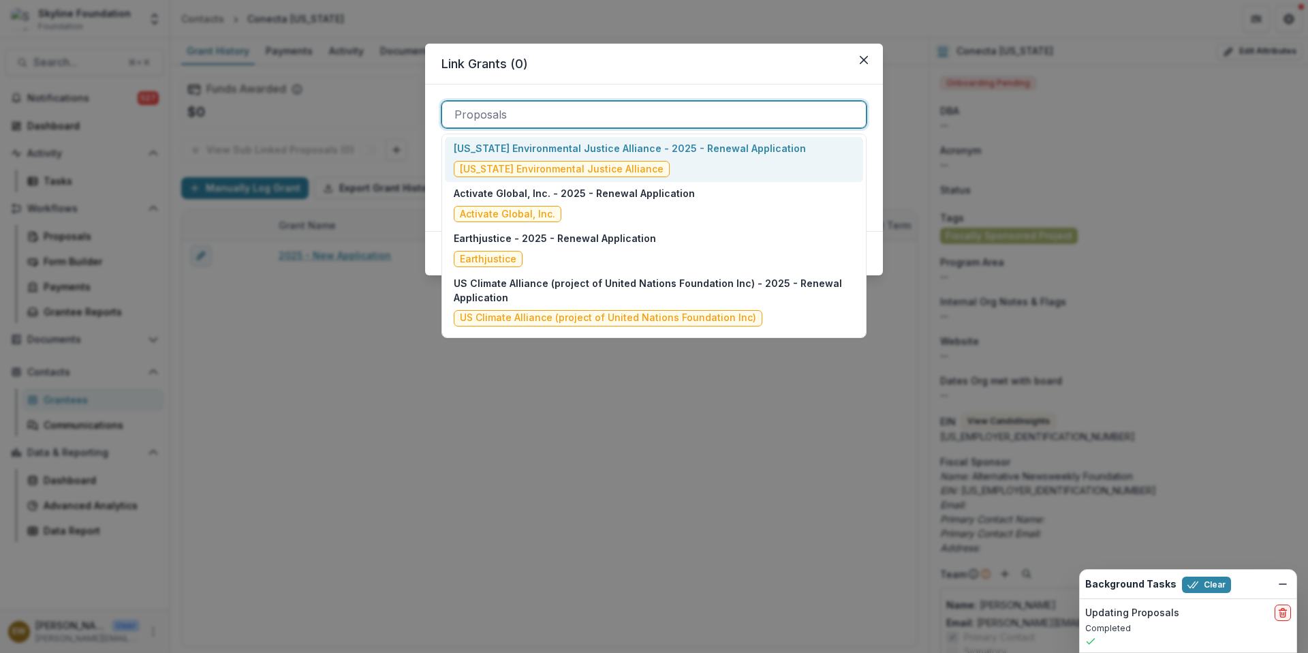
click at [721, 71] on header "Link Grants ( 0 )" at bounding box center [654, 64] width 458 height 41
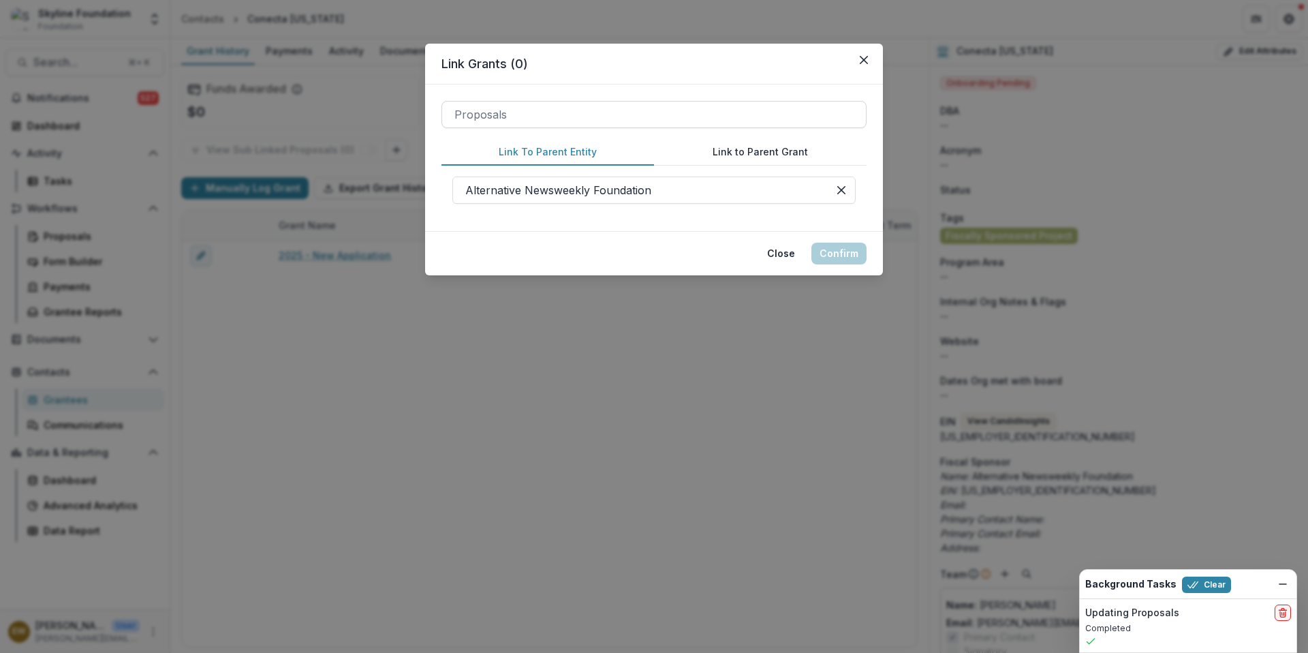
click at [539, 101] on div "Proposals" at bounding box center [654, 114] width 425 height 27
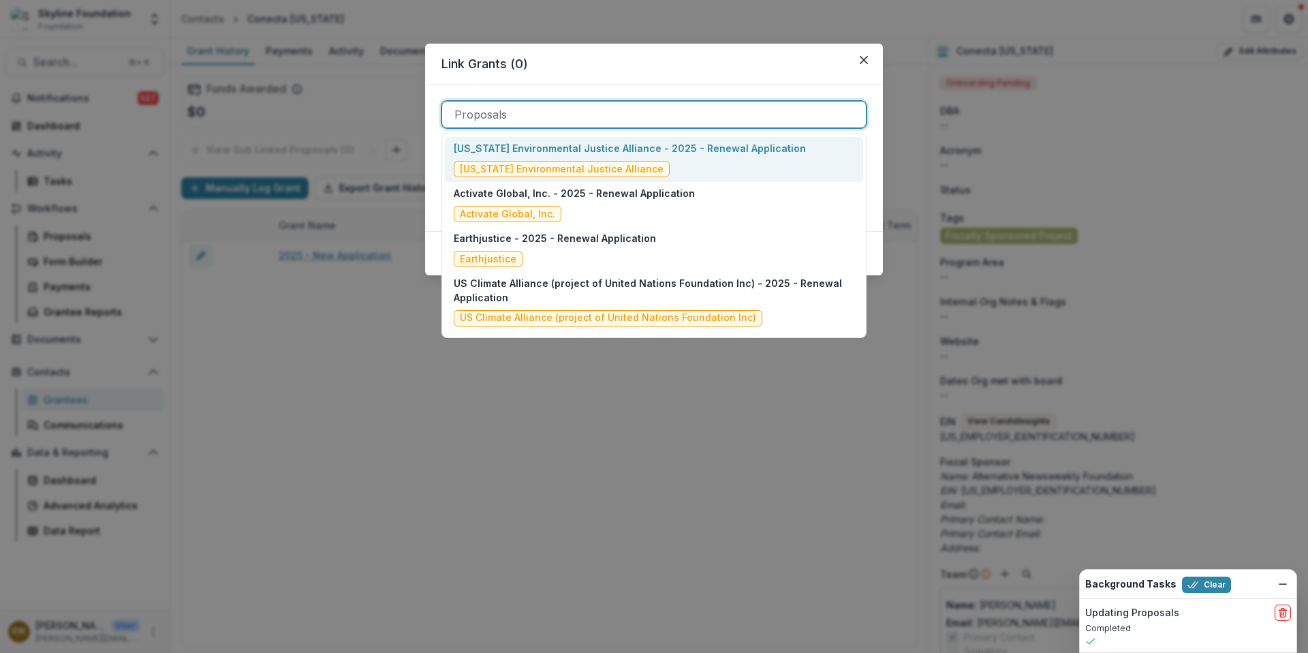
click at [695, 74] on header "Link Grants ( 0 )" at bounding box center [654, 64] width 458 height 41
click at [637, 116] on div at bounding box center [654, 114] width 399 height 19
click at [623, 80] on header "Link Grants ( 0 )" at bounding box center [654, 64] width 458 height 41
click at [594, 115] on div at bounding box center [654, 114] width 399 height 19
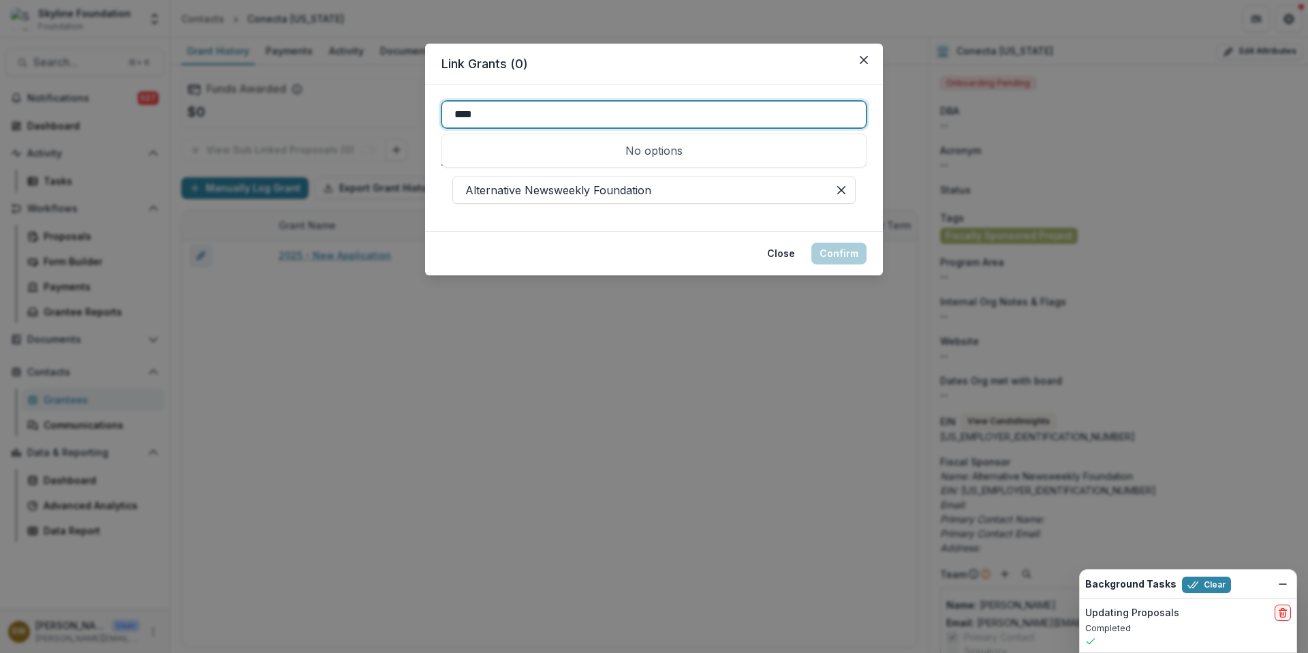
type input "****"
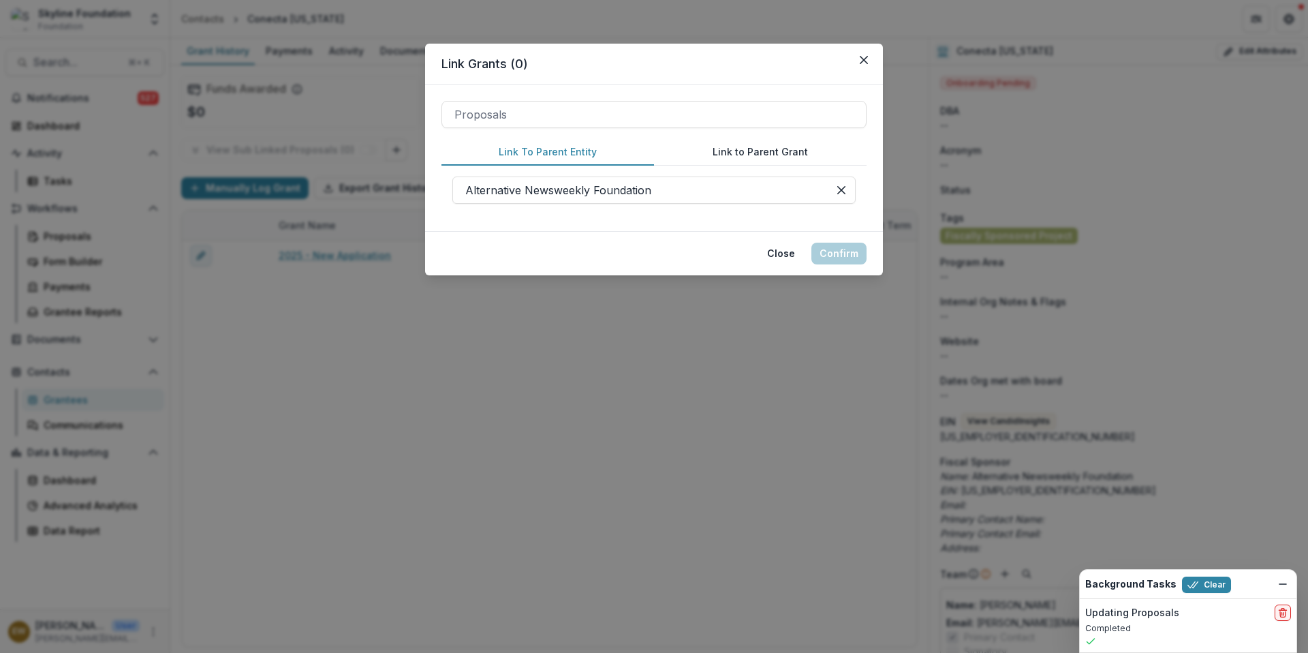
click at [265, 363] on div "Link Grants ( 0 ) Proposals Link To Parent Entity Link to Parent Grant Alternat…" at bounding box center [654, 326] width 1308 height 653
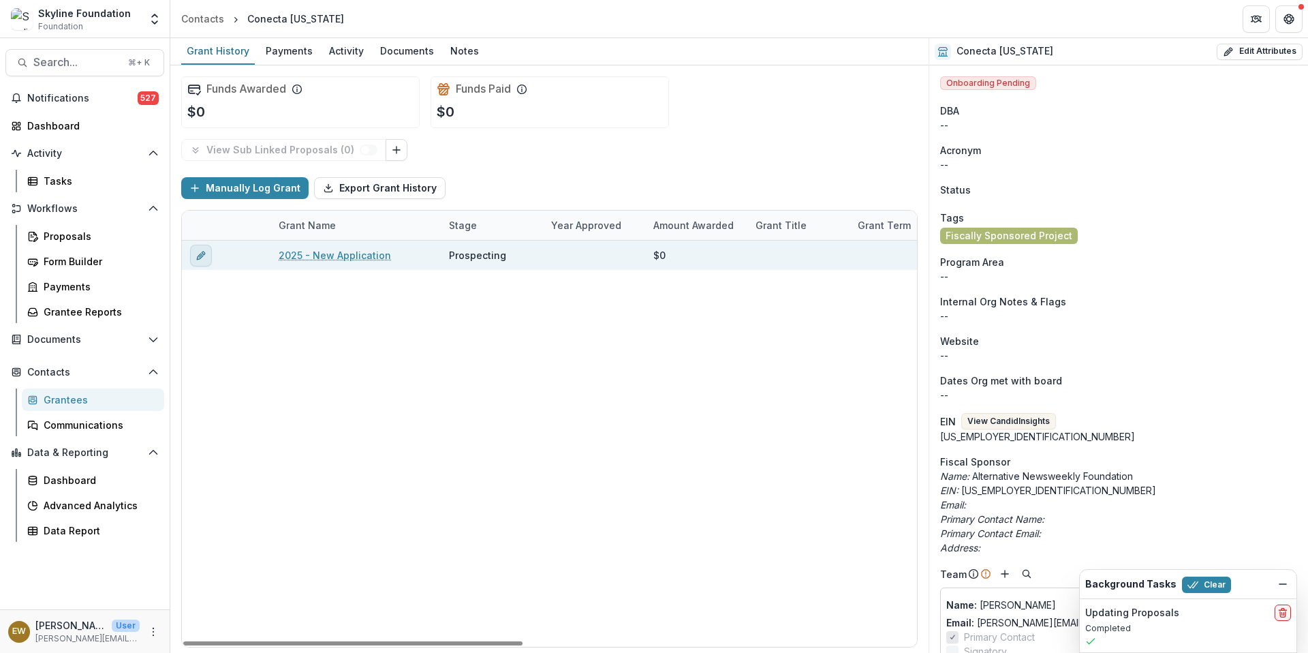
click at [190, 256] on button "edit" at bounding box center [201, 256] width 22 height 22
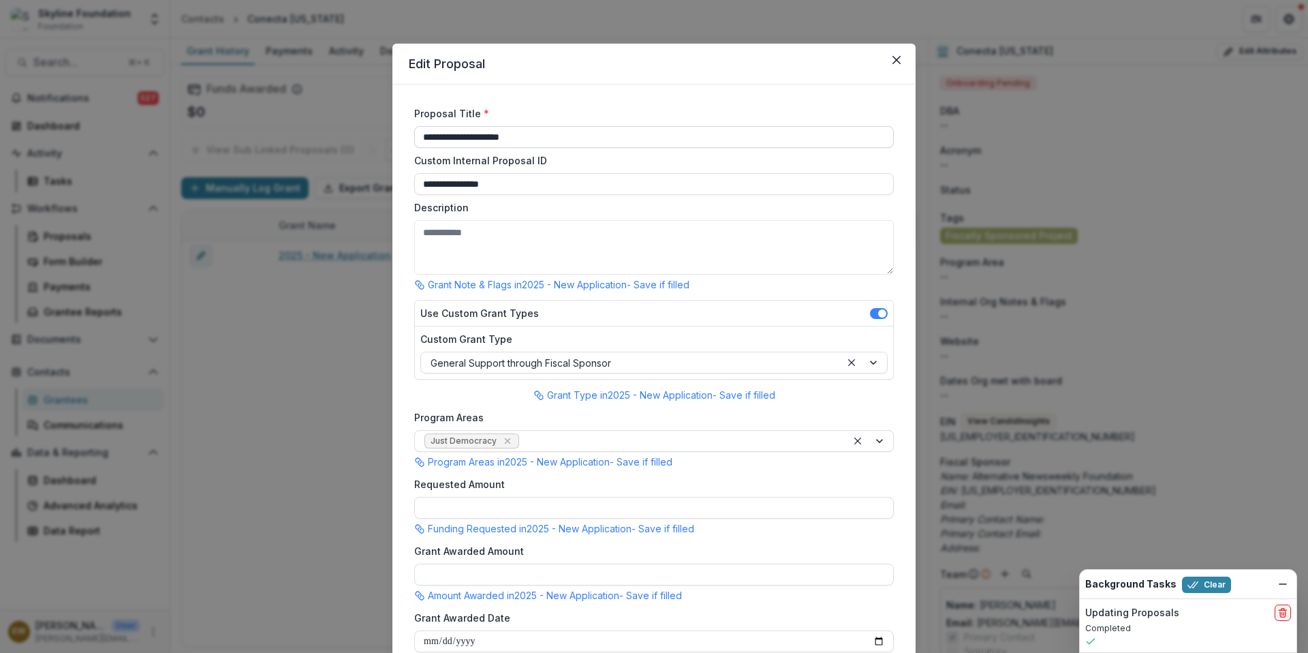
click at [441, 137] on input "**********" at bounding box center [654, 137] width 480 height 22
click at [453, 139] on input "**********" at bounding box center [654, 137] width 480 height 22
type input "**********"
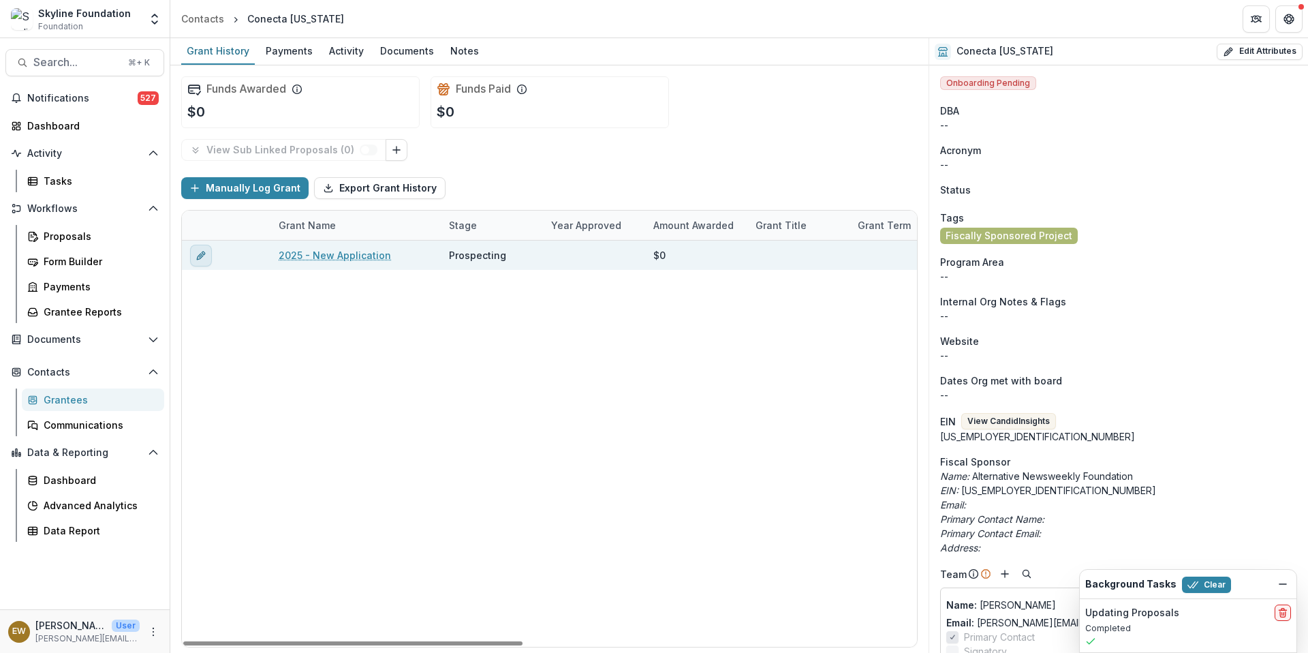
click at [191, 252] on button "edit" at bounding box center [201, 256] width 22 height 22
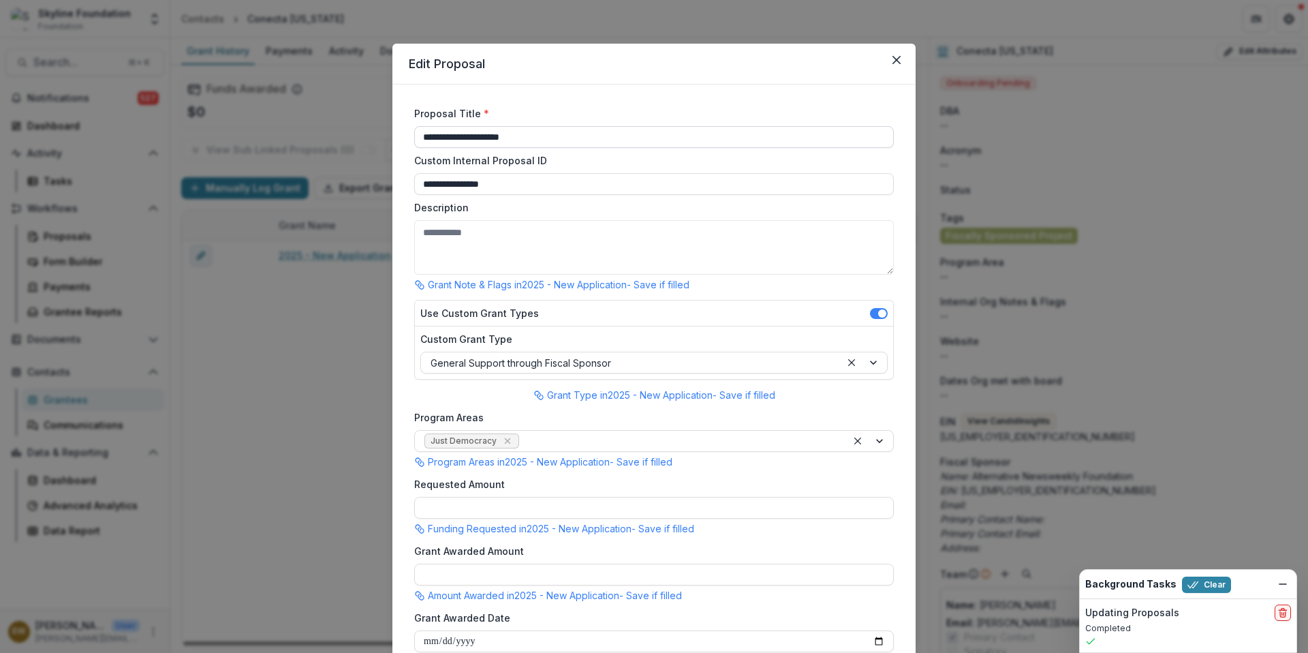
click at [454, 144] on input "**********" at bounding box center [654, 137] width 480 height 22
click at [454, 140] on input "**********" at bounding box center [654, 137] width 480 height 22
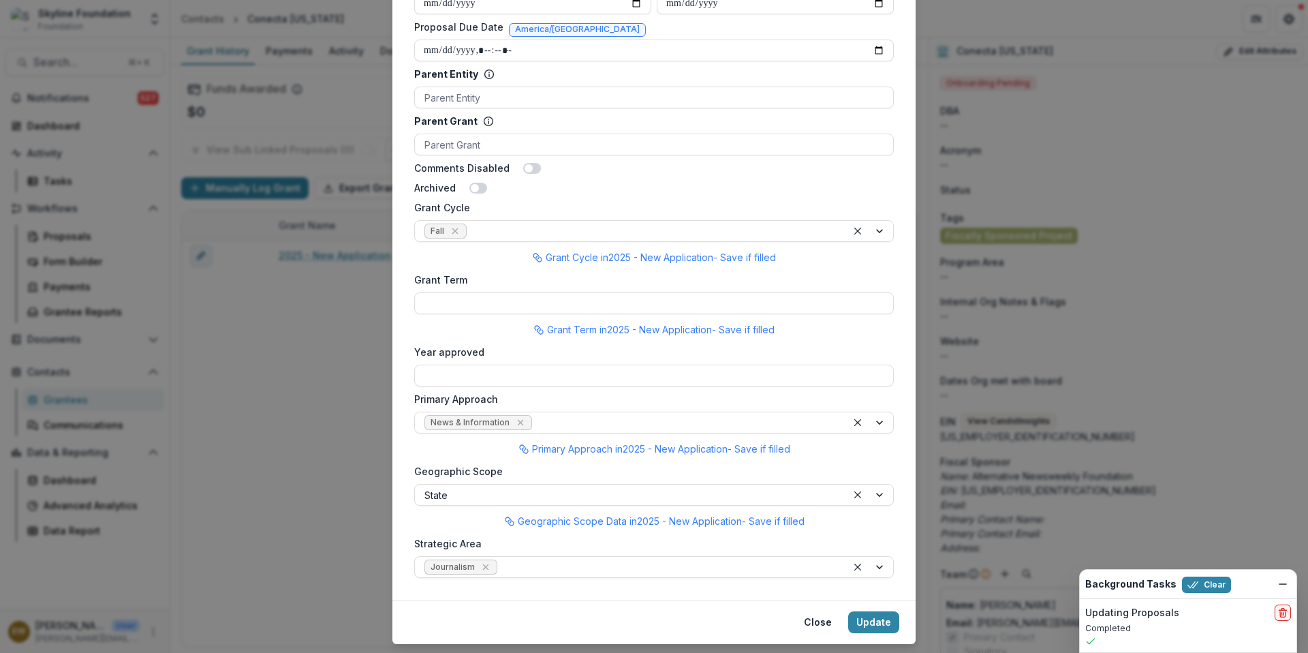
scroll to position [934, 0]
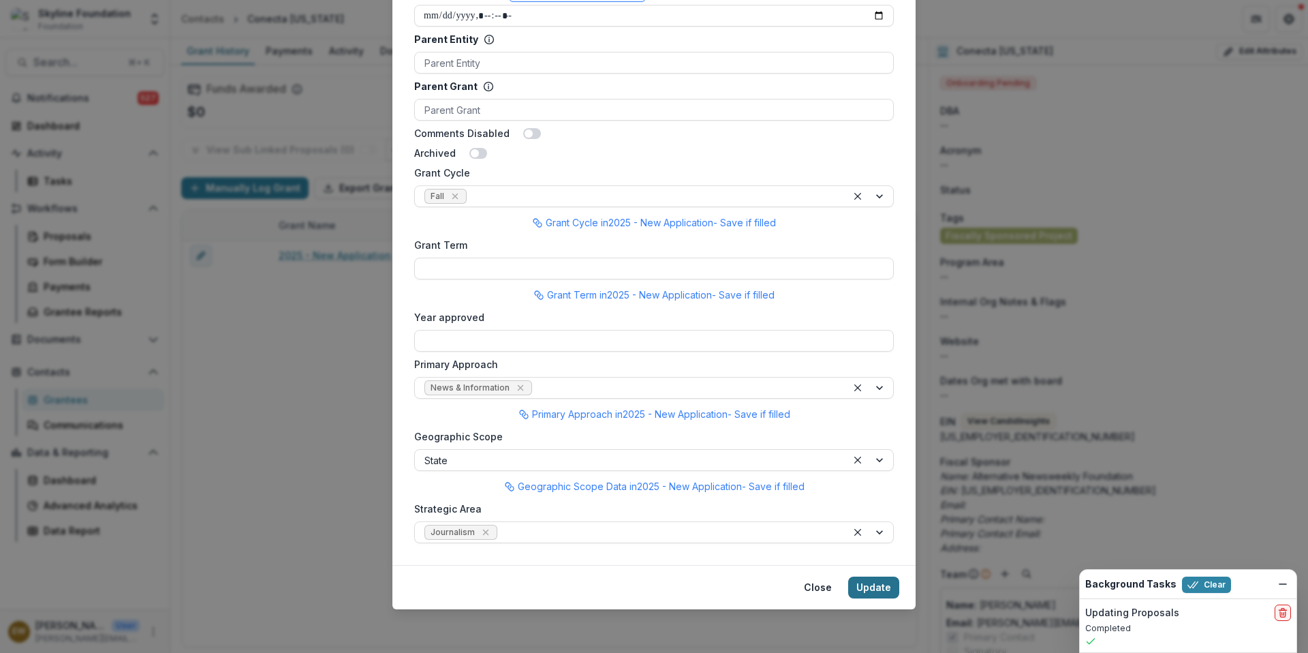
type input "**********"
click at [872, 589] on button "Update" at bounding box center [873, 587] width 51 height 22
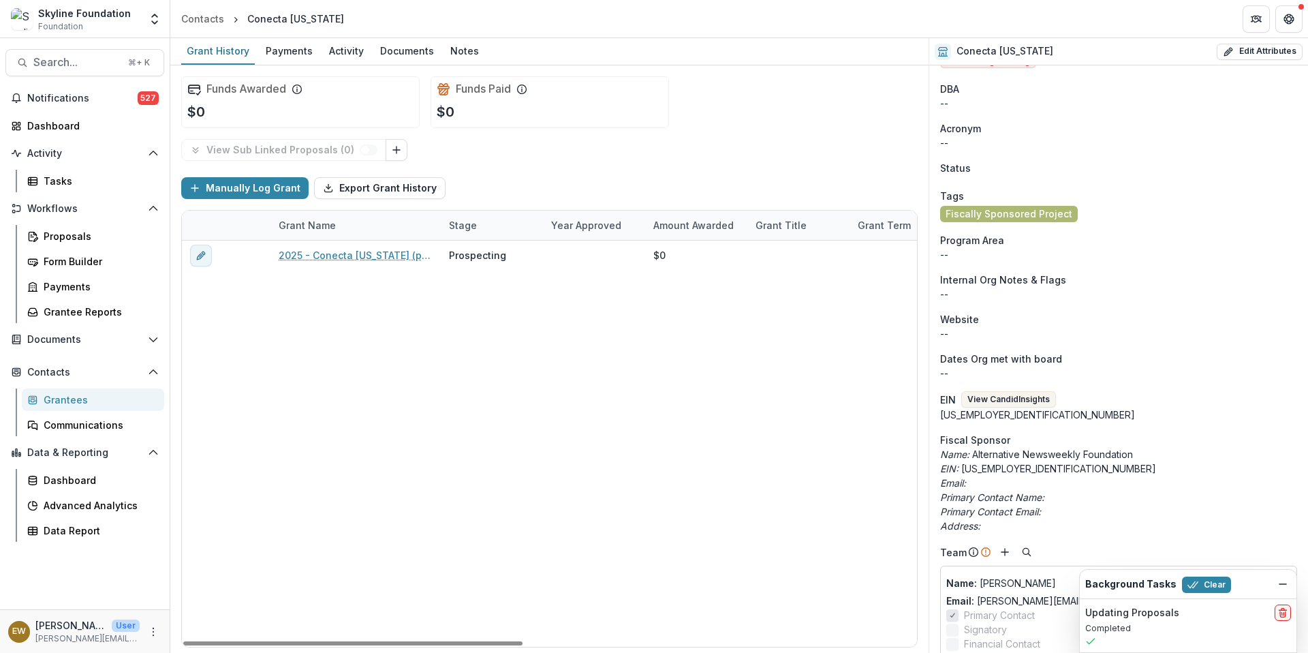
scroll to position [0, 0]
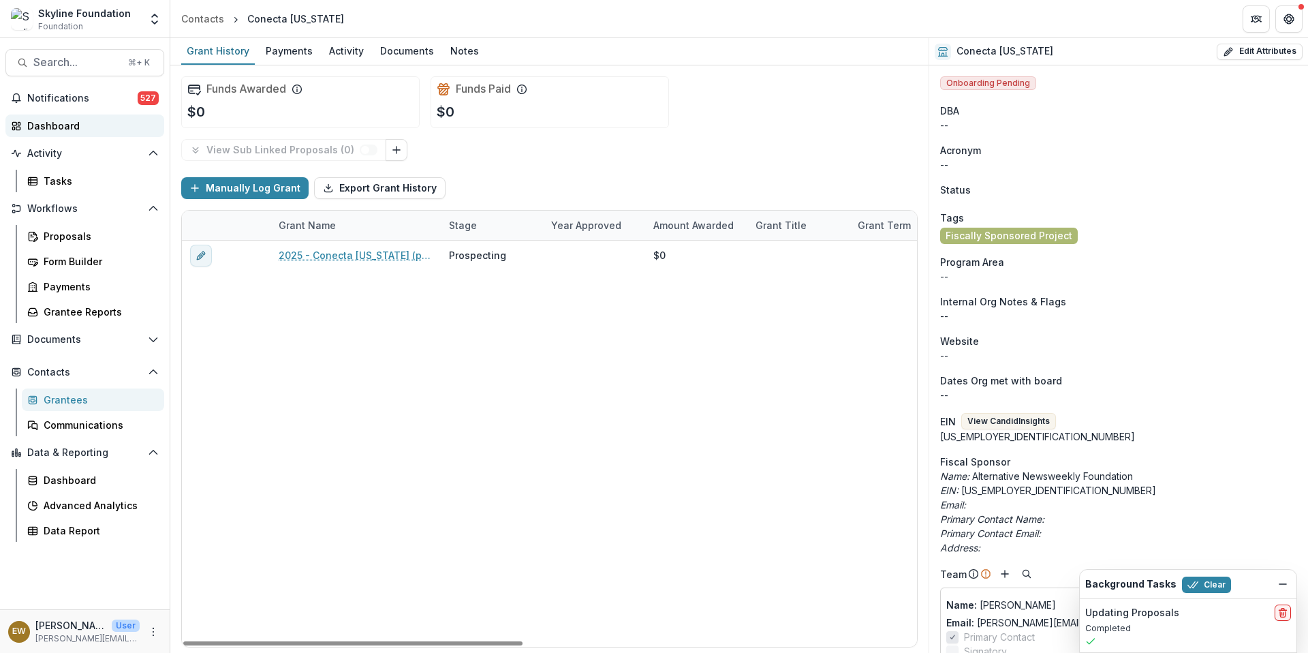
click at [58, 117] on link "Dashboard" at bounding box center [84, 125] width 159 height 22
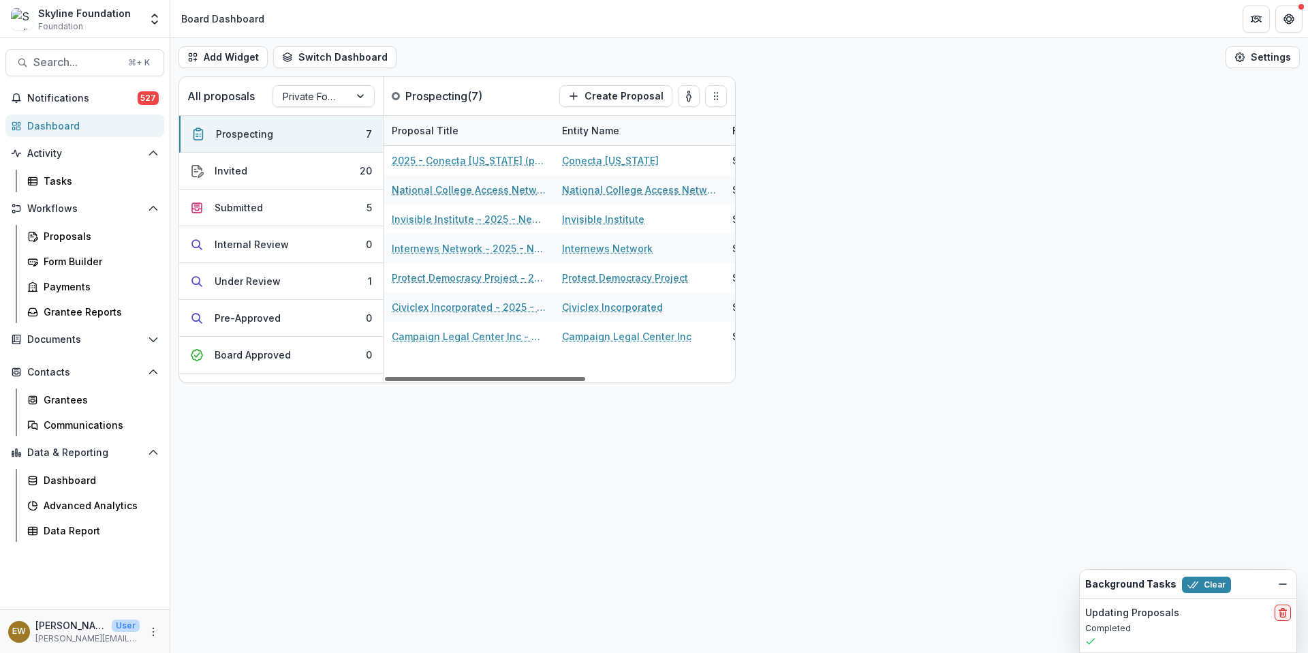
drag, startPoint x: 543, startPoint y: 378, endPoint x: 379, endPoint y: 374, distance: 164.3
click at [385, 377] on div at bounding box center [485, 379] width 200 height 4
click at [61, 239] on div "Proposals" at bounding box center [99, 236] width 110 height 14
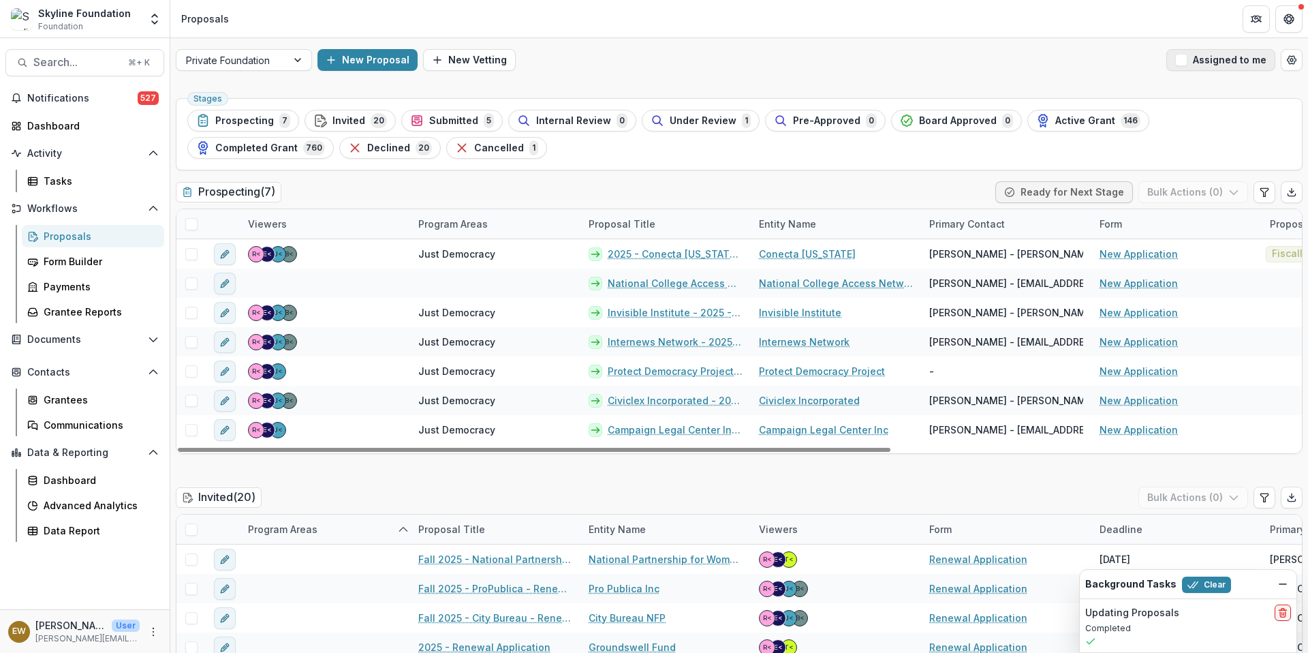
click at [1217, 65] on button "Assigned to me" at bounding box center [1221, 60] width 109 height 22
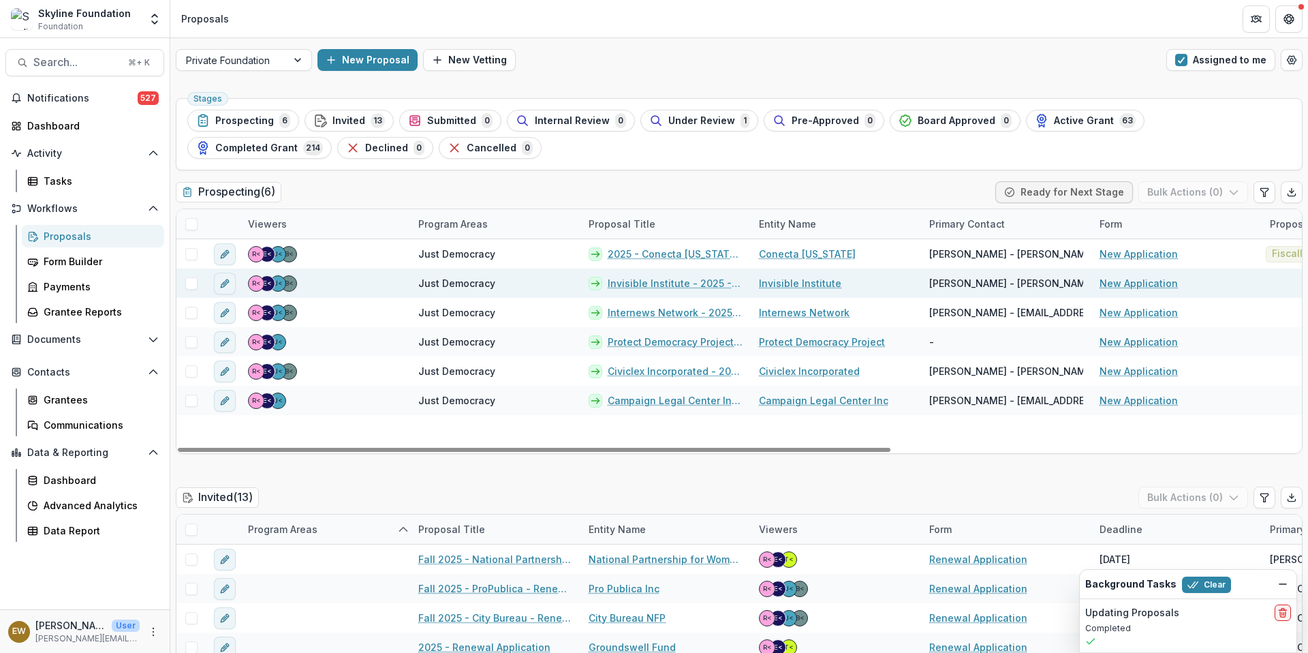
click at [1002, 281] on span "Andrew Fan - andrew@invisibleinstitute.com" at bounding box center [1092, 283] width 327 height 14
click at [985, 279] on span "Andrew Fan - andrew@invisibleinstitute.com" at bounding box center [1092, 283] width 327 height 14
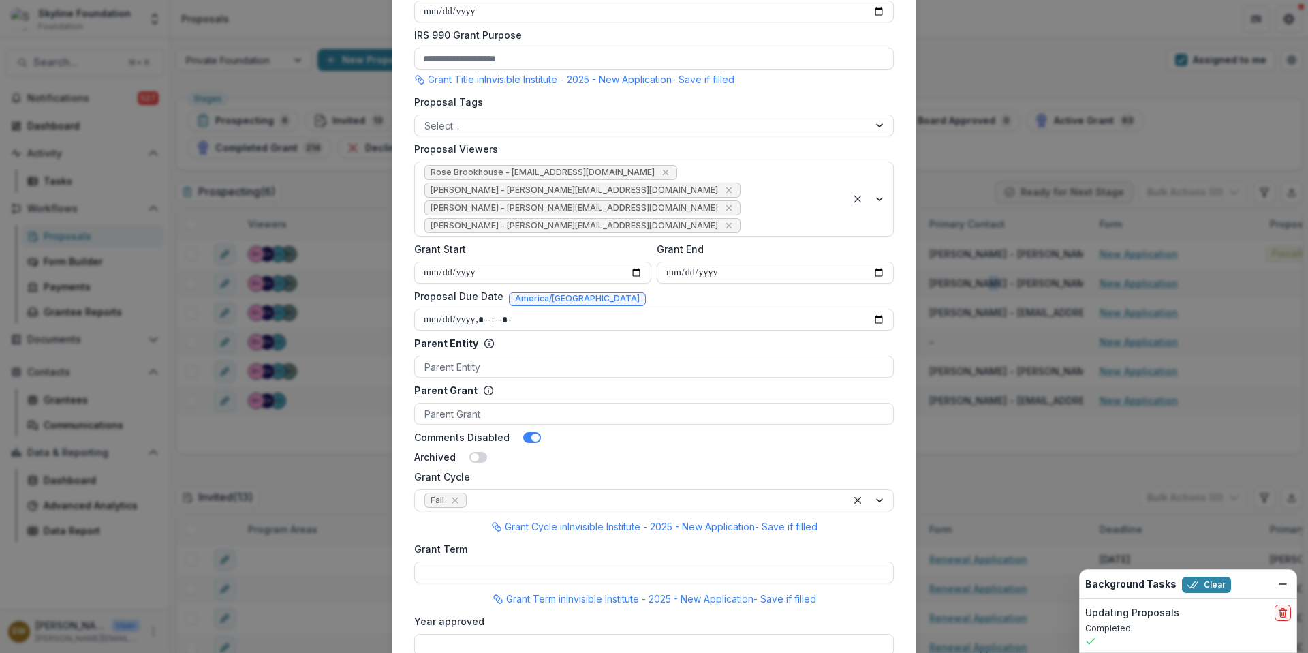
scroll to position [934, 0]
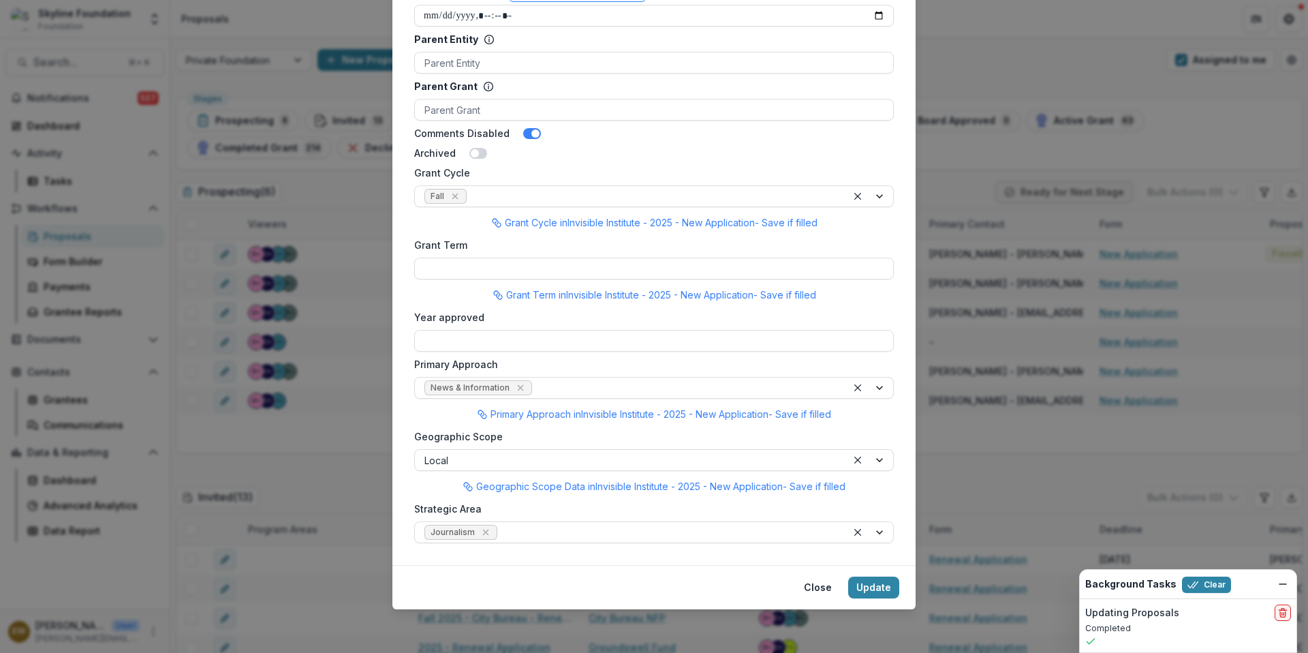
click at [259, 422] on div "**********" at bounding box center [654, 326] width 1308 height 653
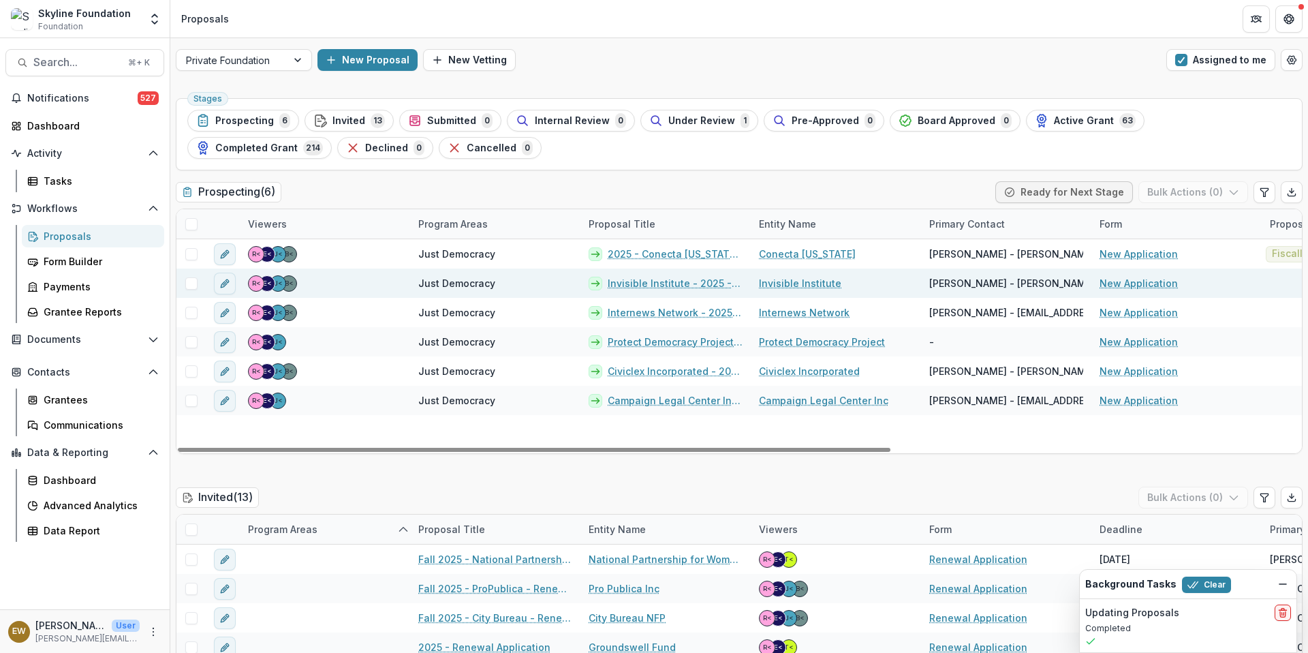
click at [793, 288] on link "Invisible Institute" at bounding box center [800, 283] width 82 height 14
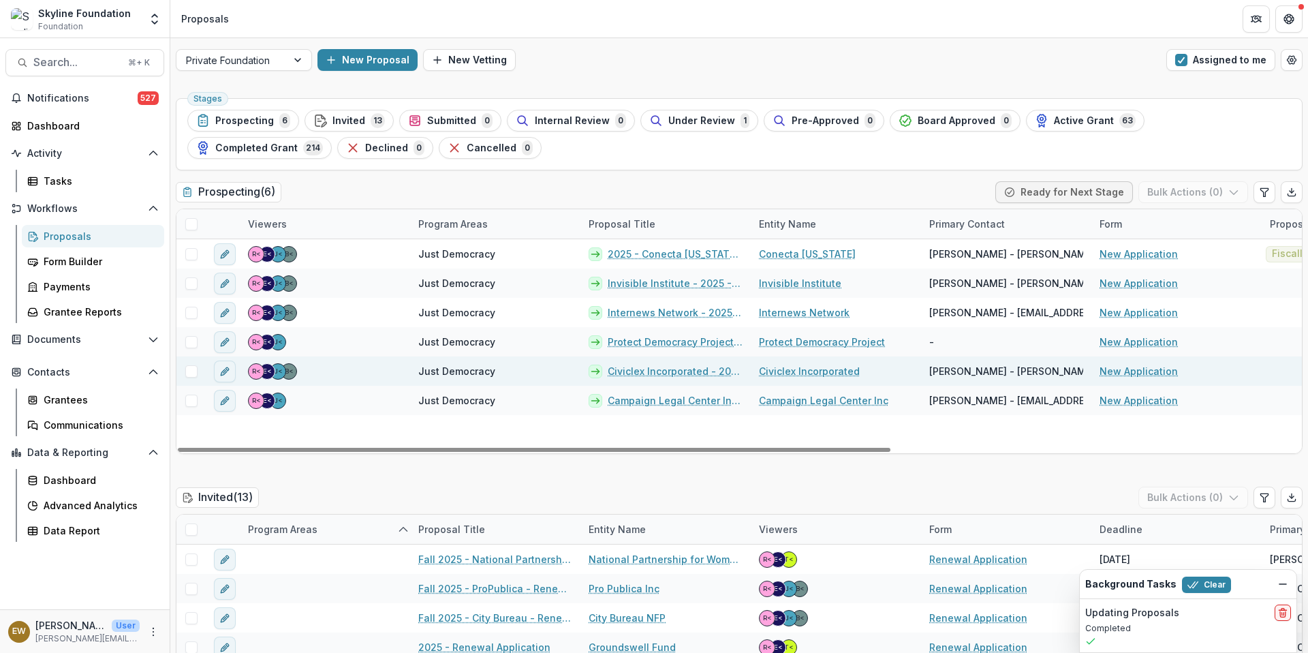
click at [798, 375] on link "Civiclex Incorporated" at bounding box center [809, 371] width 101 height 14
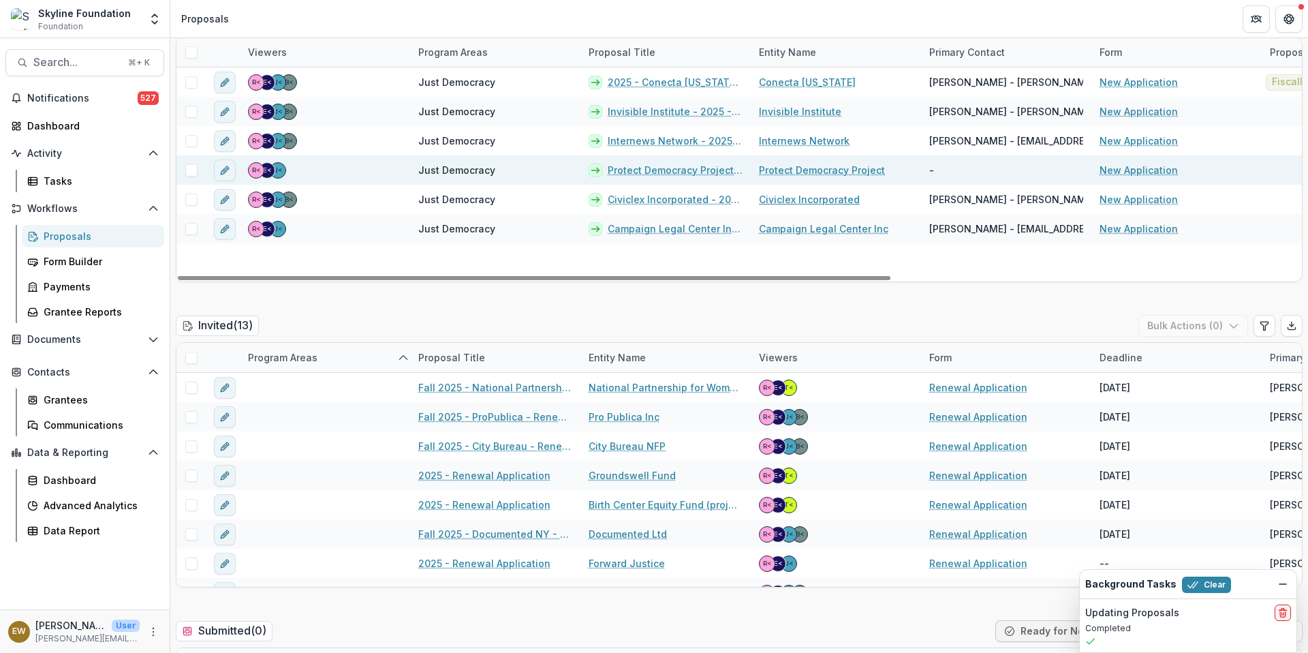
scroll to position [200, 0]
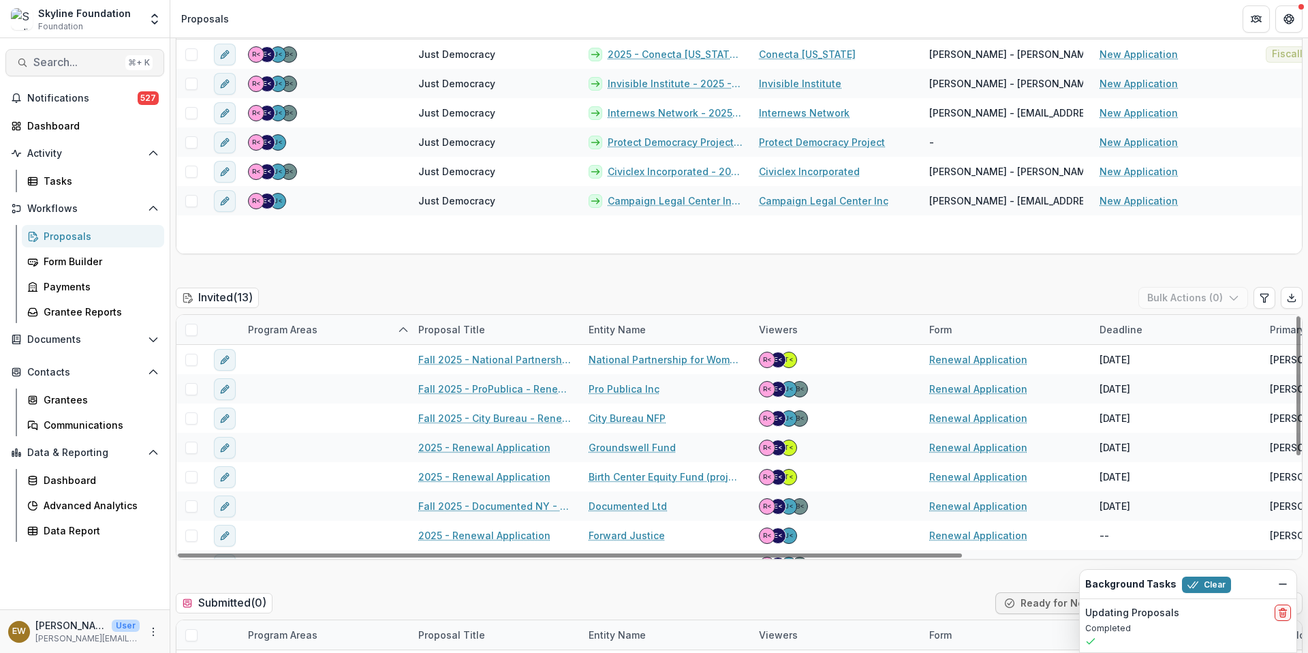
click at [85, 59] on span "Search..." at bounding box center [76, 62] width 87 height 13
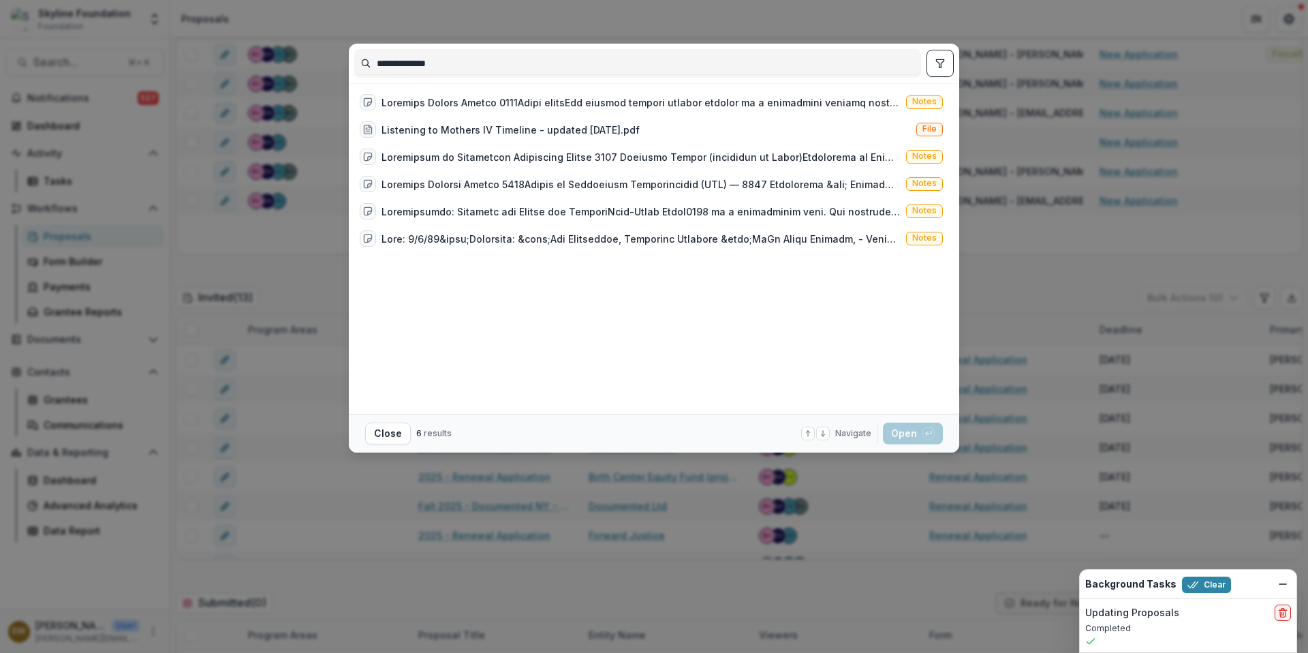
type input "**********"
drag, startPoint x: 291, startPoint y: 225, endPoint x: 257, endPoint y: 224, distance: 34.1
click at [291, 224] on div "**********" at bounding box center [654, 326] width 1308 height 653
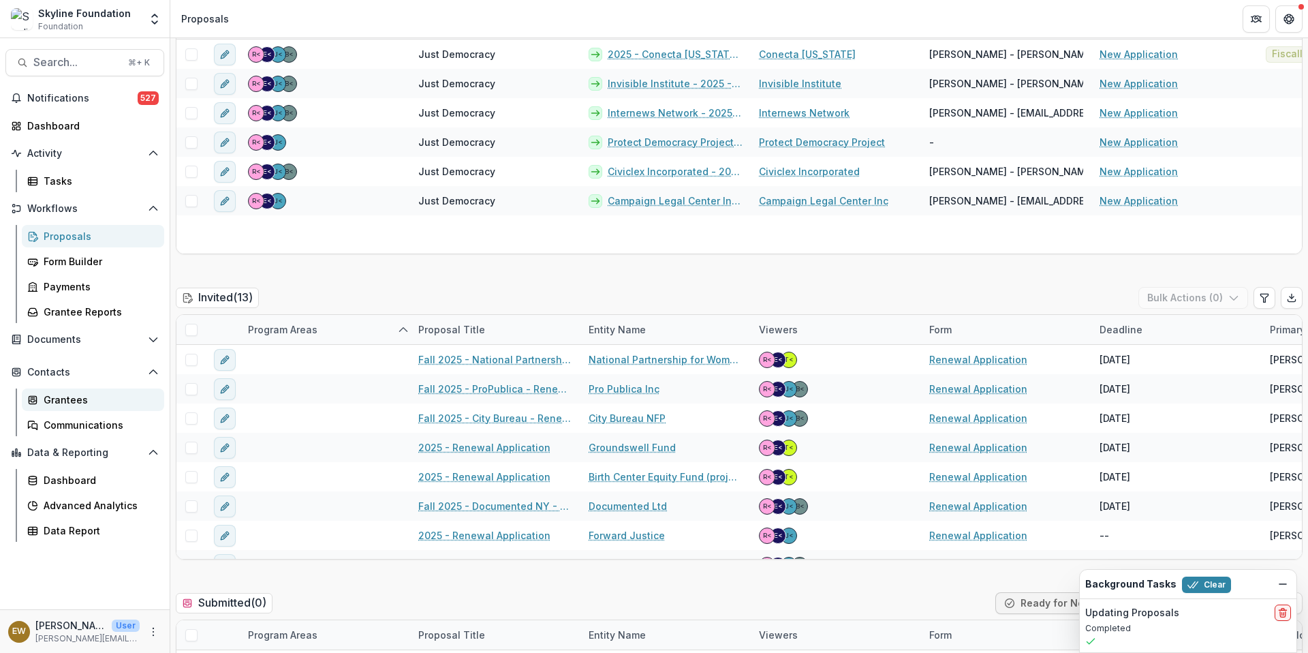
click at [93, 407] on link "Grantees" at bounding box center [93, 399] width 142 height 22
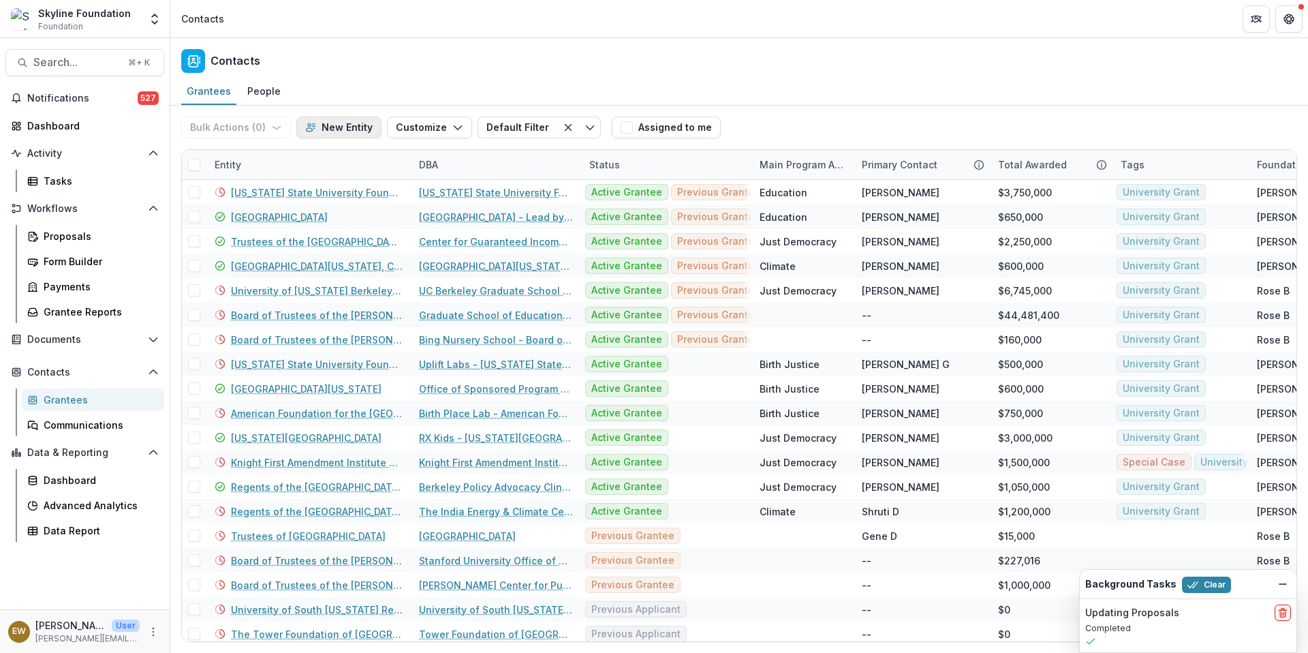
click at [350, 121] on button "New Entity" at bounding box center [338, 128] width 85 height 22
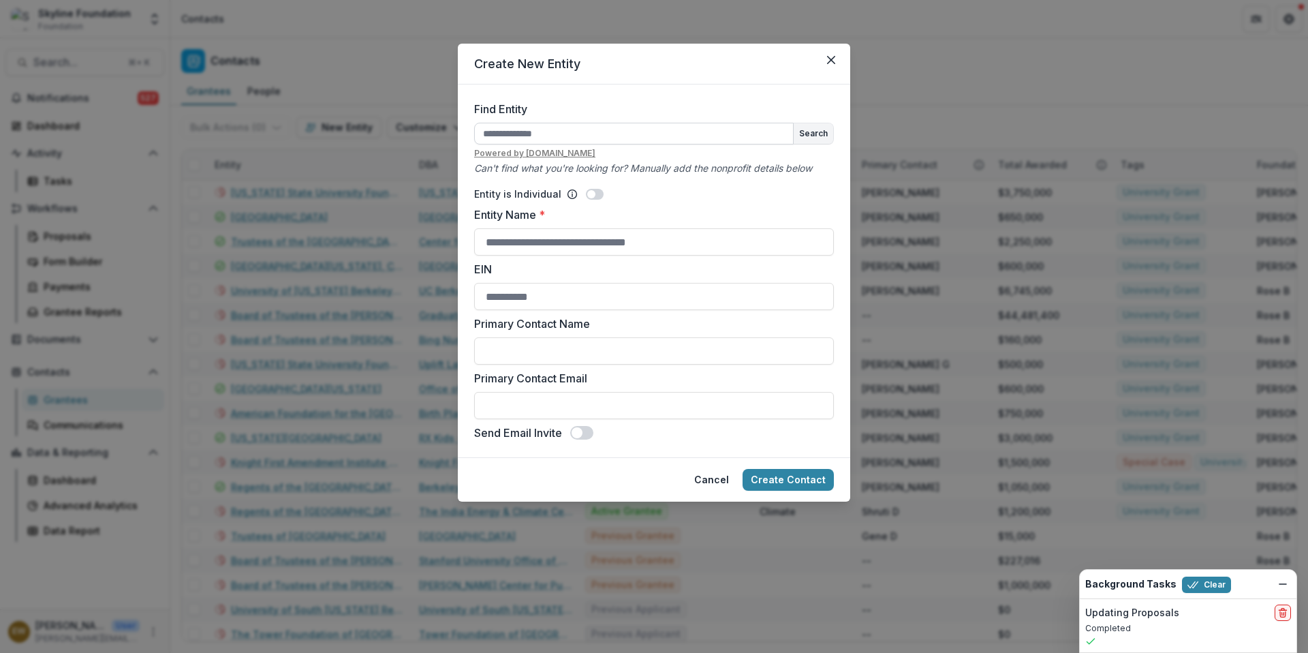
click at [565, 133] on input "Find Entity" at bounding box center [634, 134] width 320 height 22
type input "**********"
click at [827, 134] on button "Search" at bounding box center [814, 133] width 40 height 20
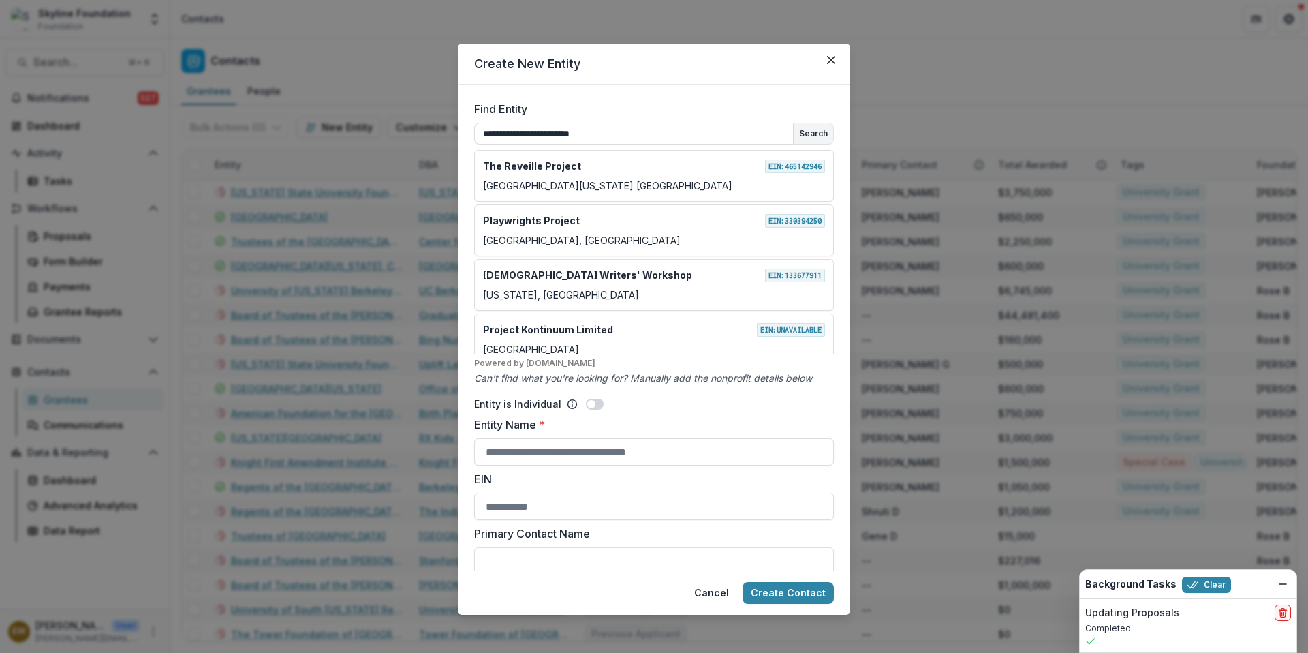
click at [405, 176] on div "**********" at bounding box center [654, 326] width 1308 height 653
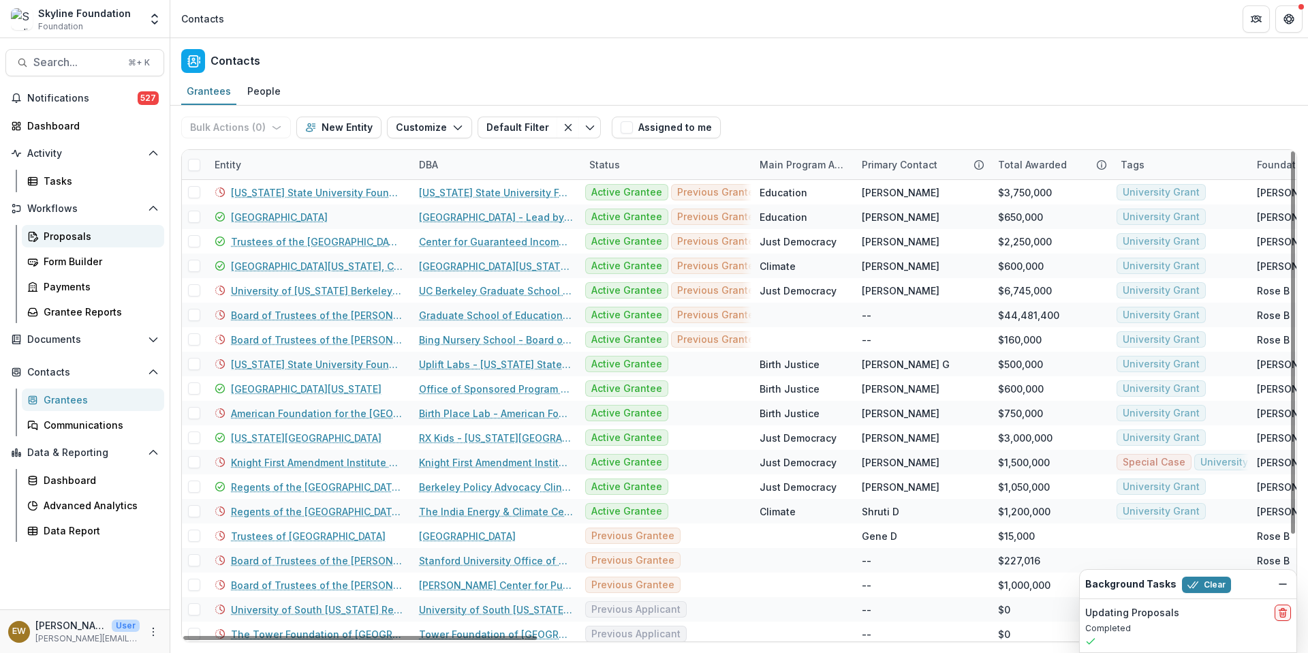
click at [89, 245] on link "Proposals" at bounding box center [93, 236] width 142 height 22
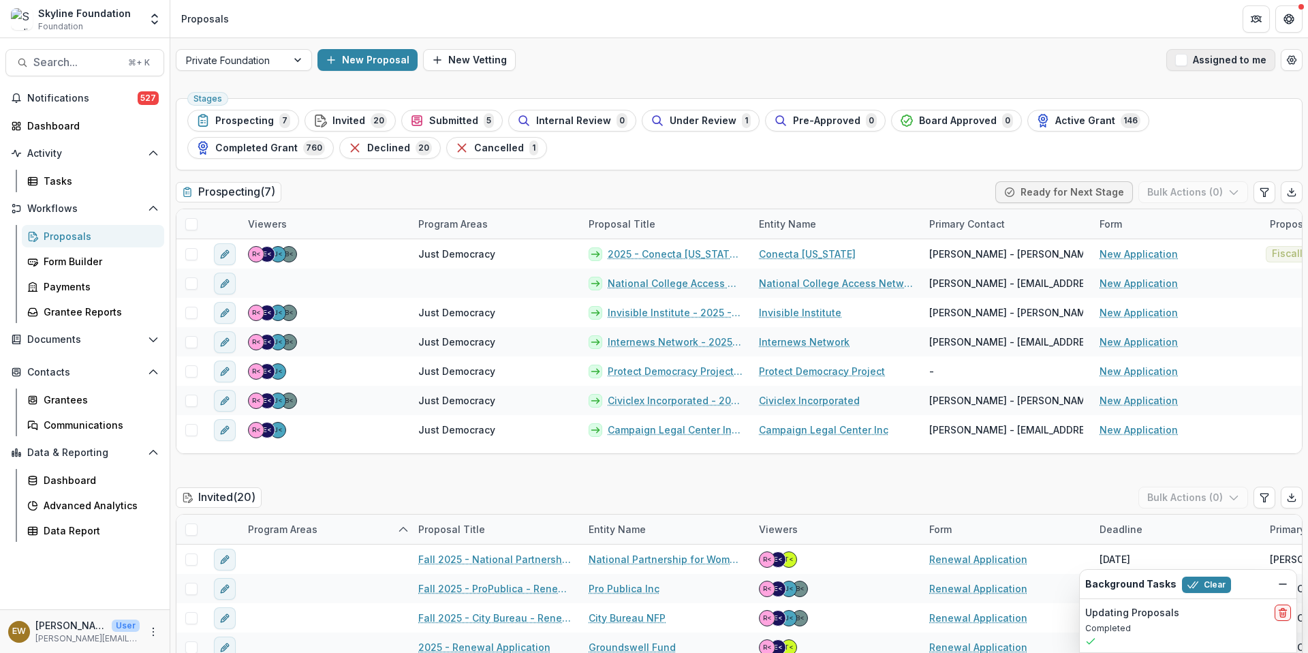
click at [1190, 65] on button "Assigned to me" at bounding box center [1221, 60] width 109 height 22
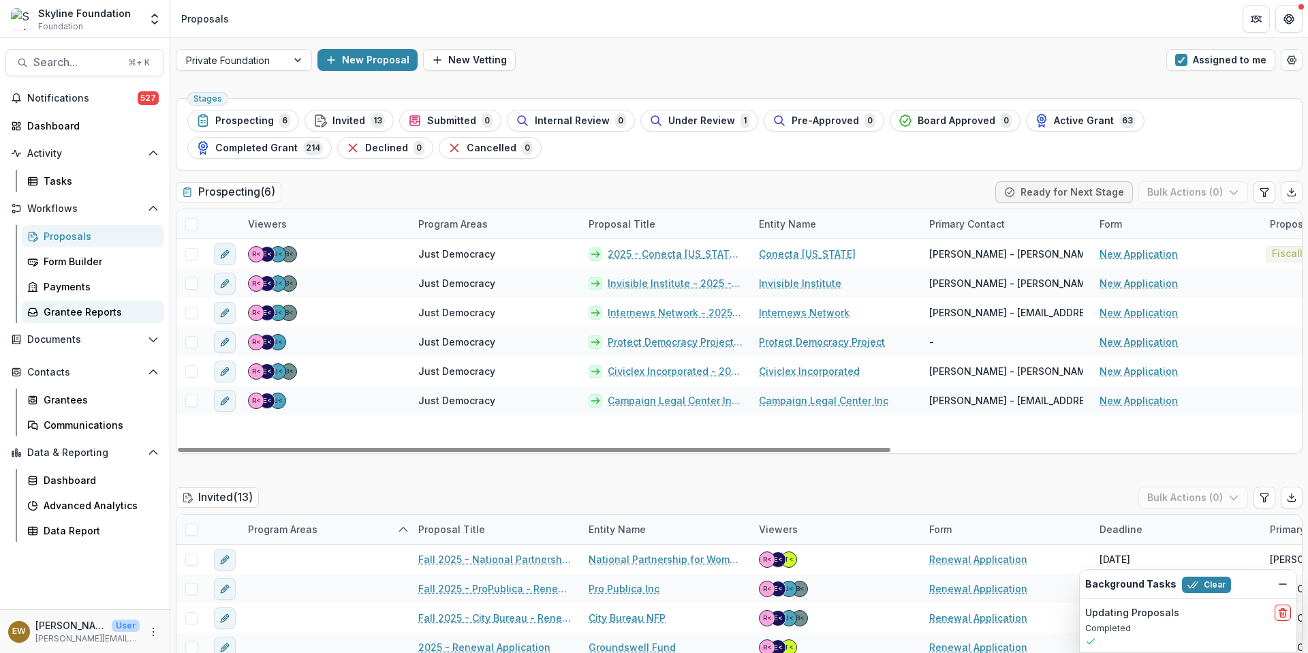
click at [101, 311] on div "Grantee Reports" at bounding box center [99, 312] width 110 height 14
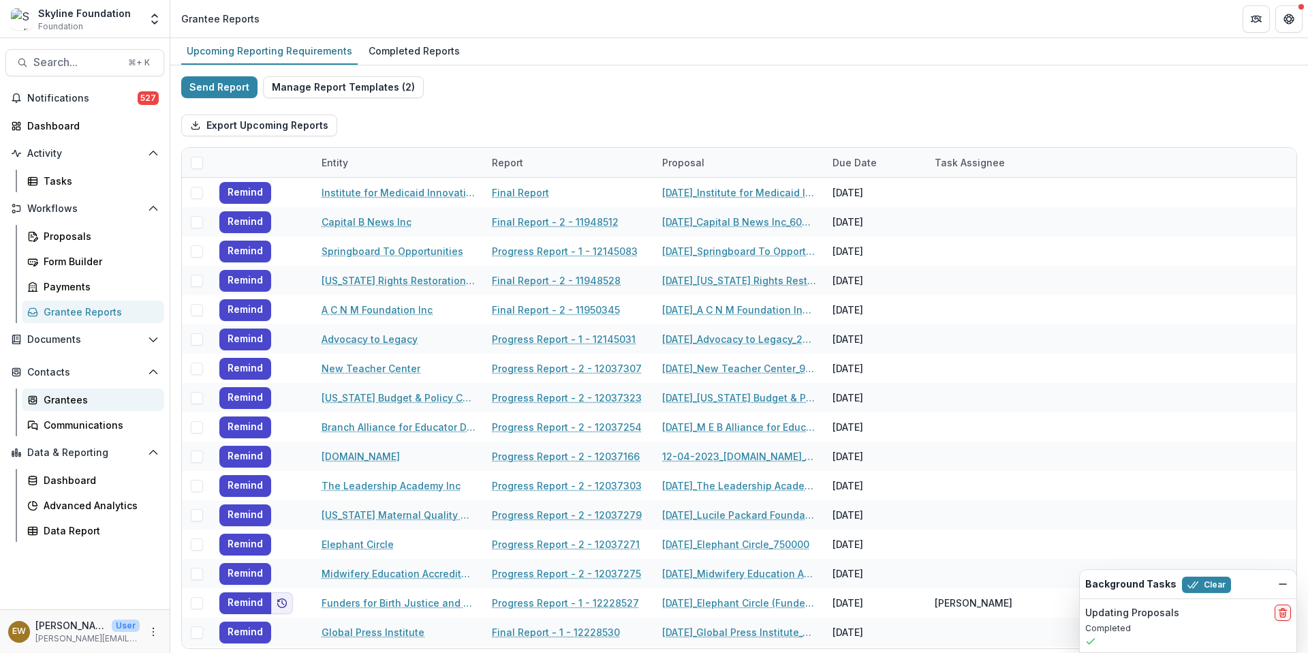
click at [62, 401] on div "Grantees" at bounding box center [99, 400] width 110 height 14
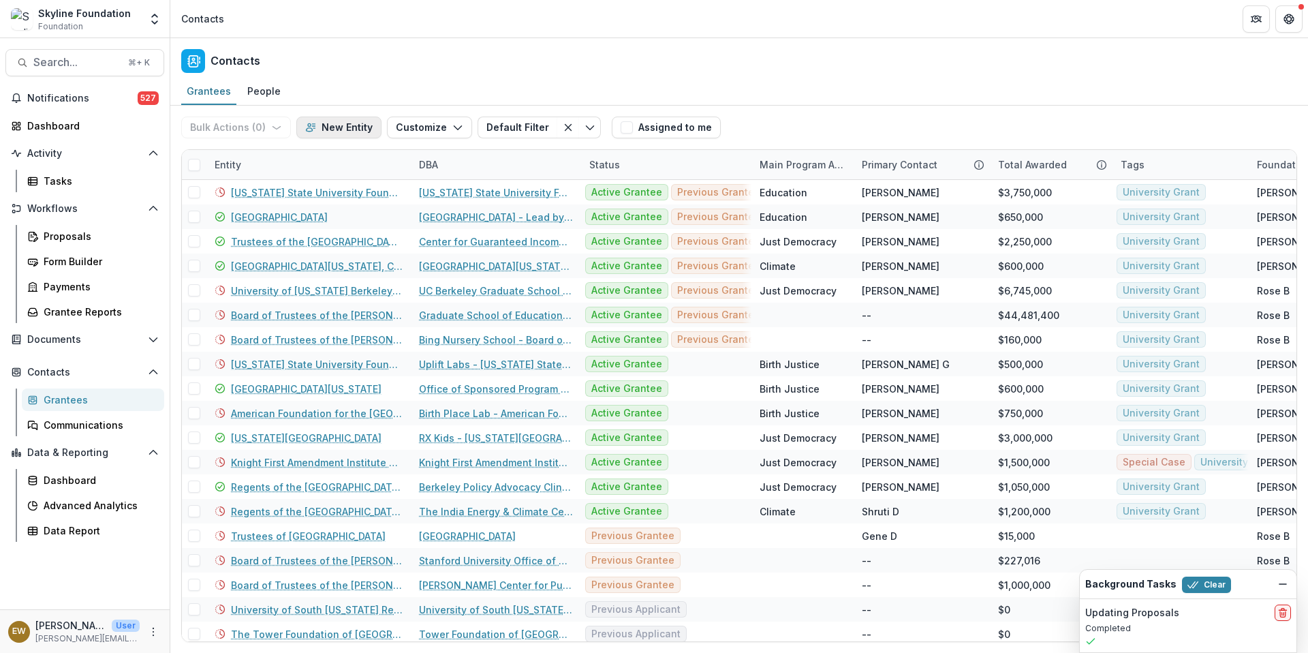
click at [343, 129] on button "New Entity" at bounding box center [338, 128] width 85 height 22
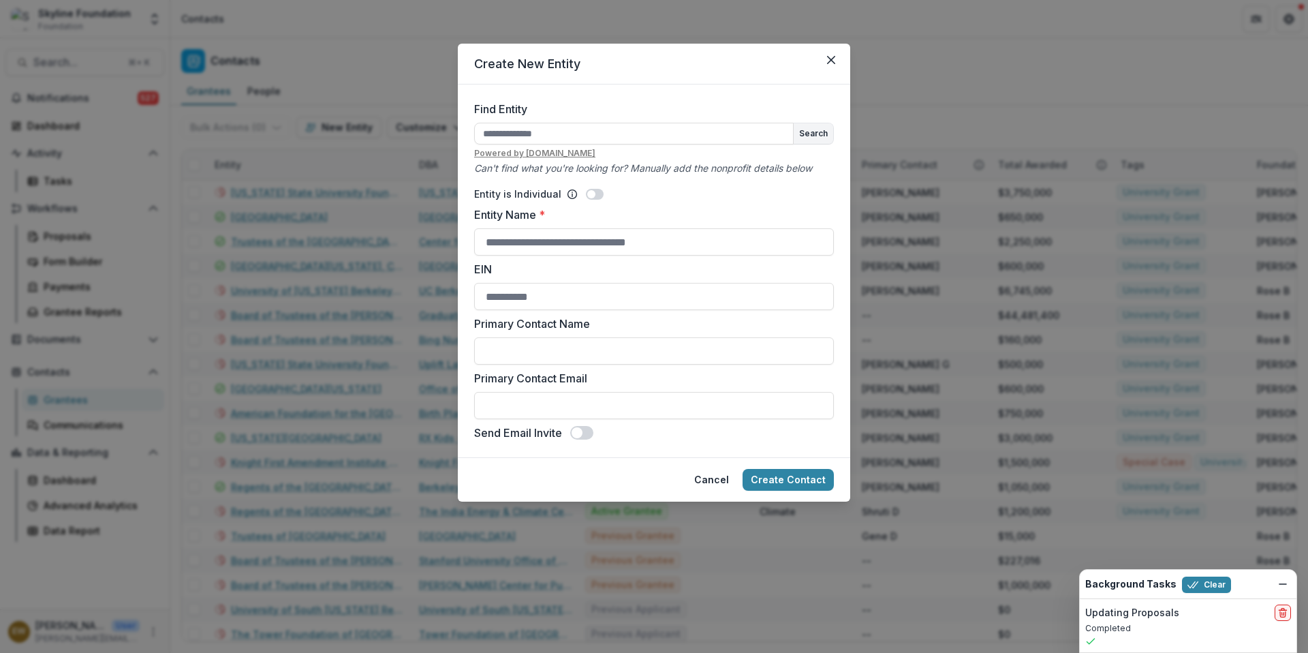
click at [91, 63] on div "Create New Entity Find Entity Search Powered by every.org Can't find what you'r…" at bounding box center [654, 326] width 1308 height 653
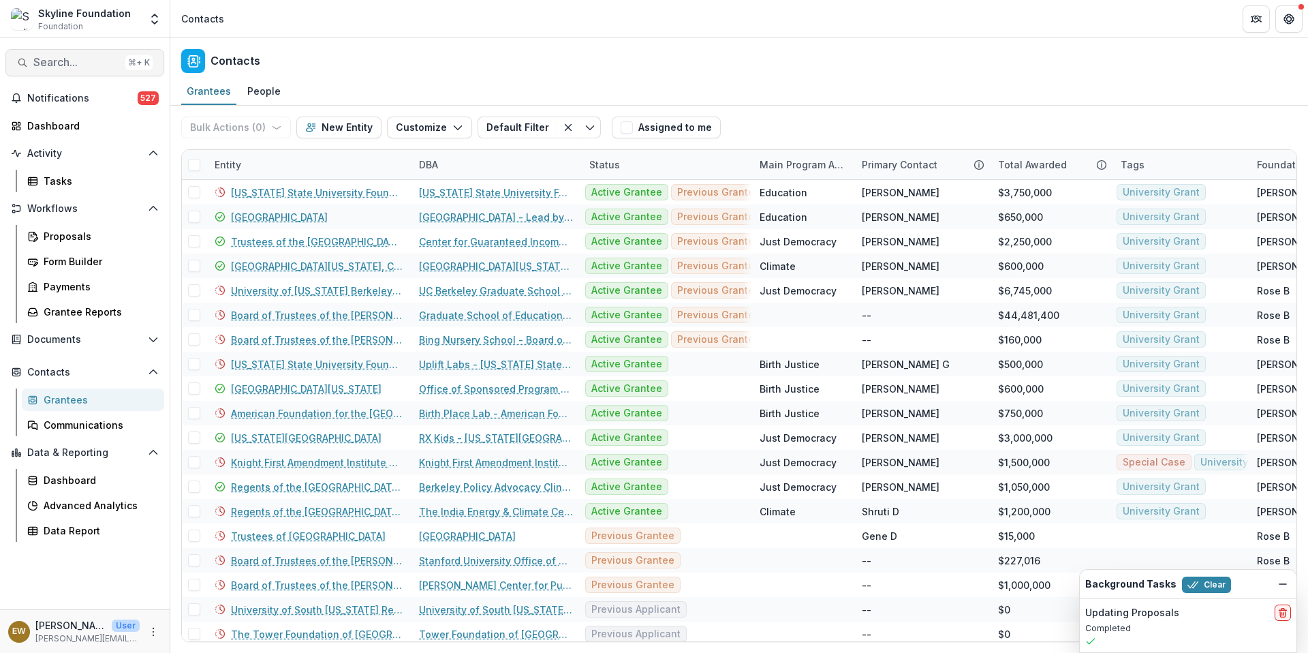
click at [65, 65] on span "Search..." at bounding box center [76, 62] width 87 height 13
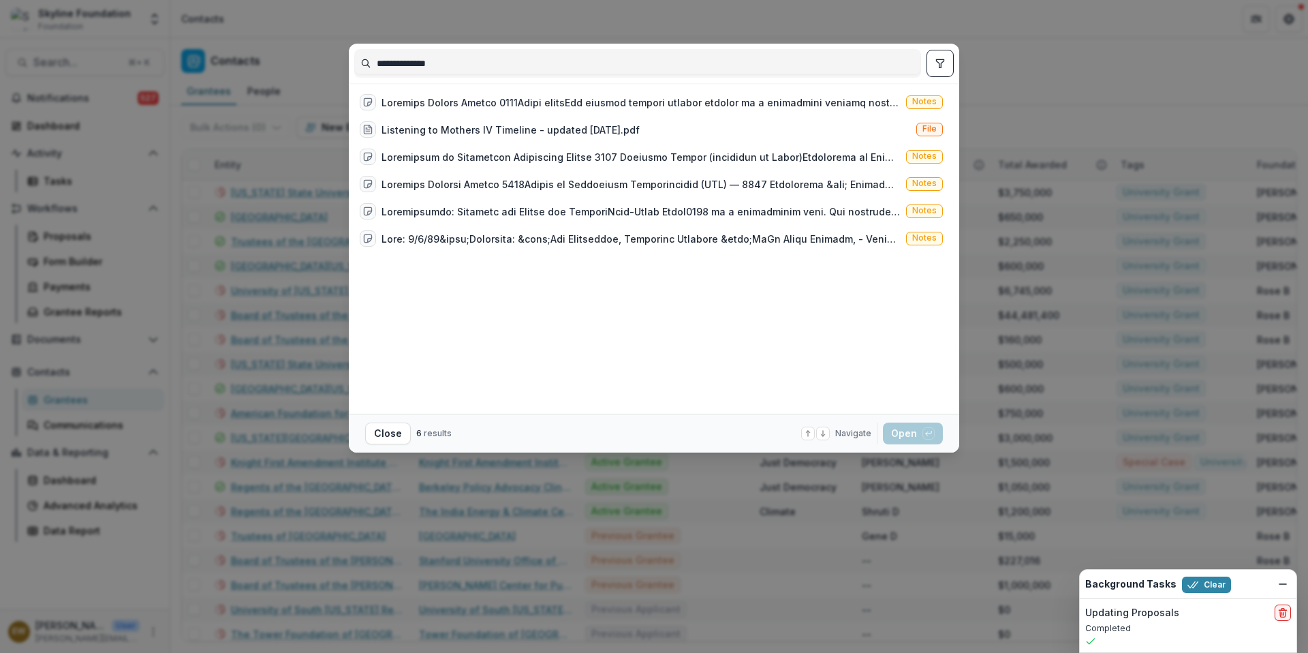
click at [497, 53] on input "**********" at bounding box center [638, 63] width 566 height 22
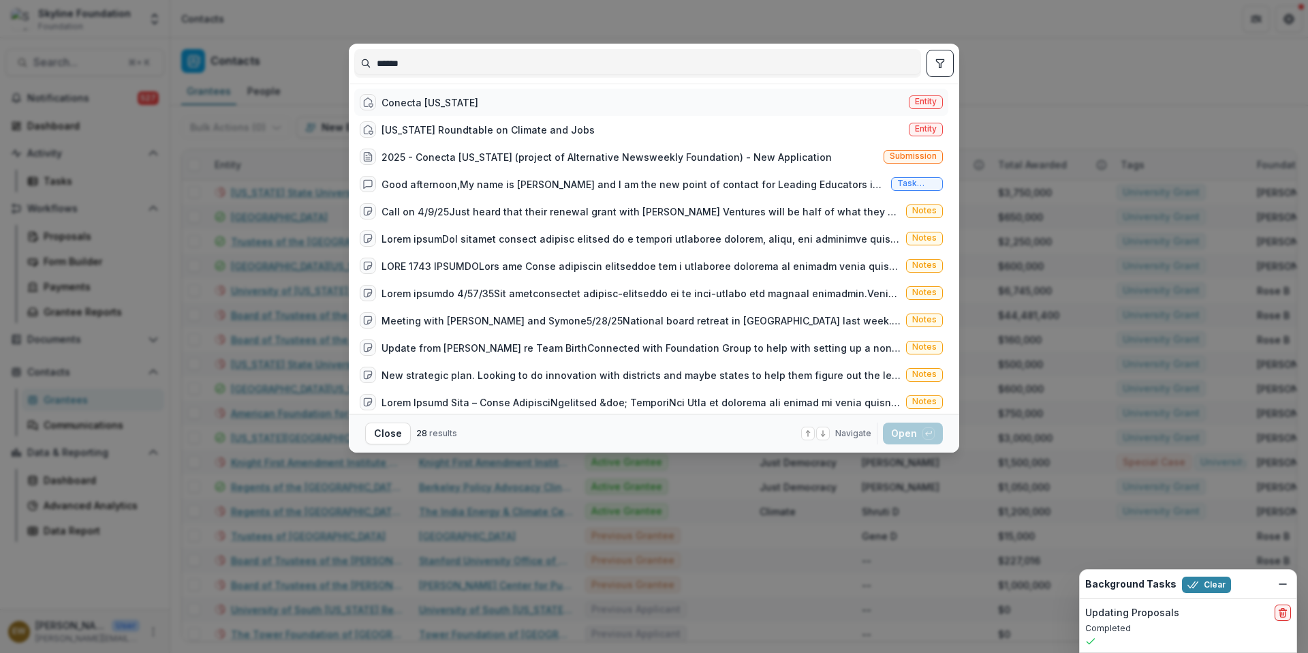
type input "******"
click at [490, 109] on div "Conecta Arizona Entity" at bounding box center [651, 102] width 594 height 27
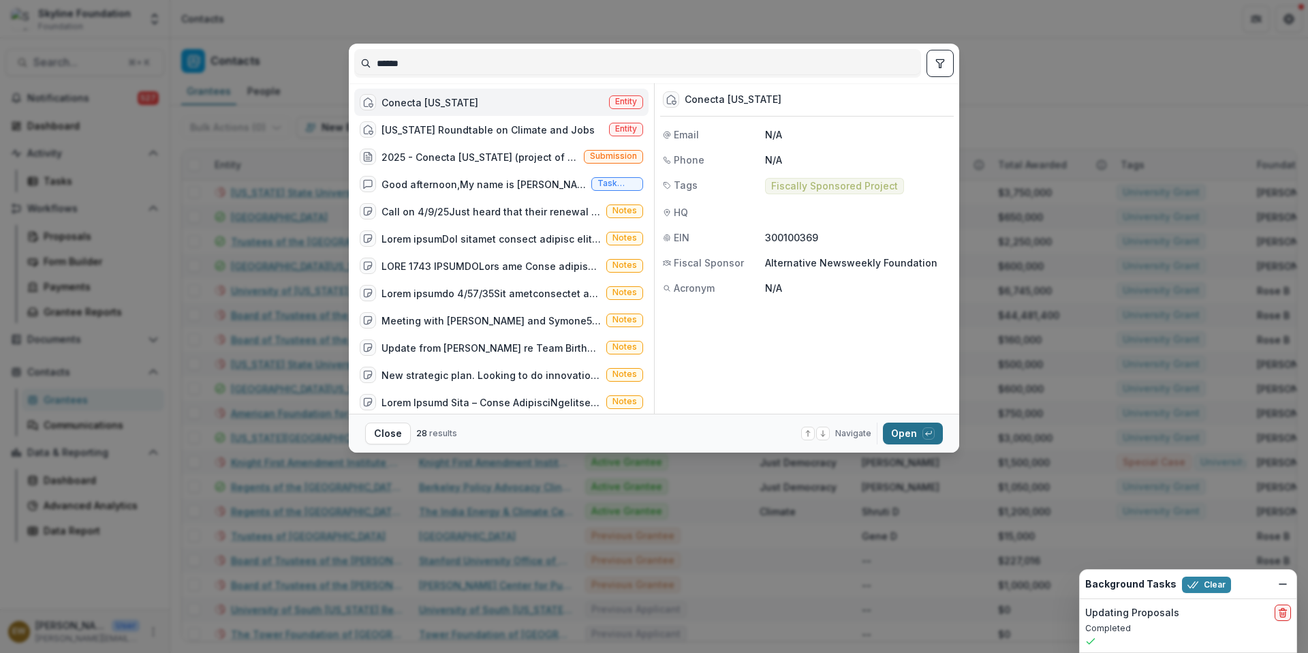
click at [910, 429] on button "Open with enter key" at bounding box center [913, 433] width 60 height 22
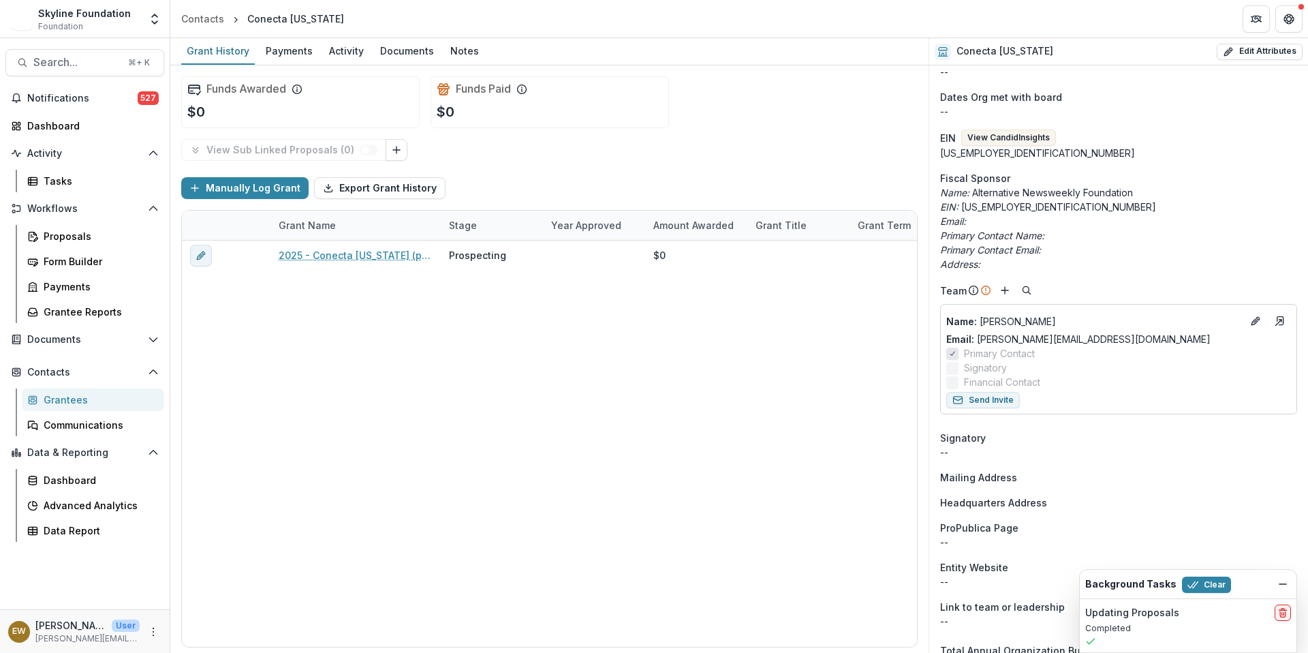
scroll to position [284, 0]
drag, startPoint x: 1137, startPoint y: 331, endPoint x: 974, endPoint y: 343, distance: 164.0
click at [974, 343] on div "Email: maritza@conectaarizona.com" at bounding box center [1119, 338] width 345 height 14
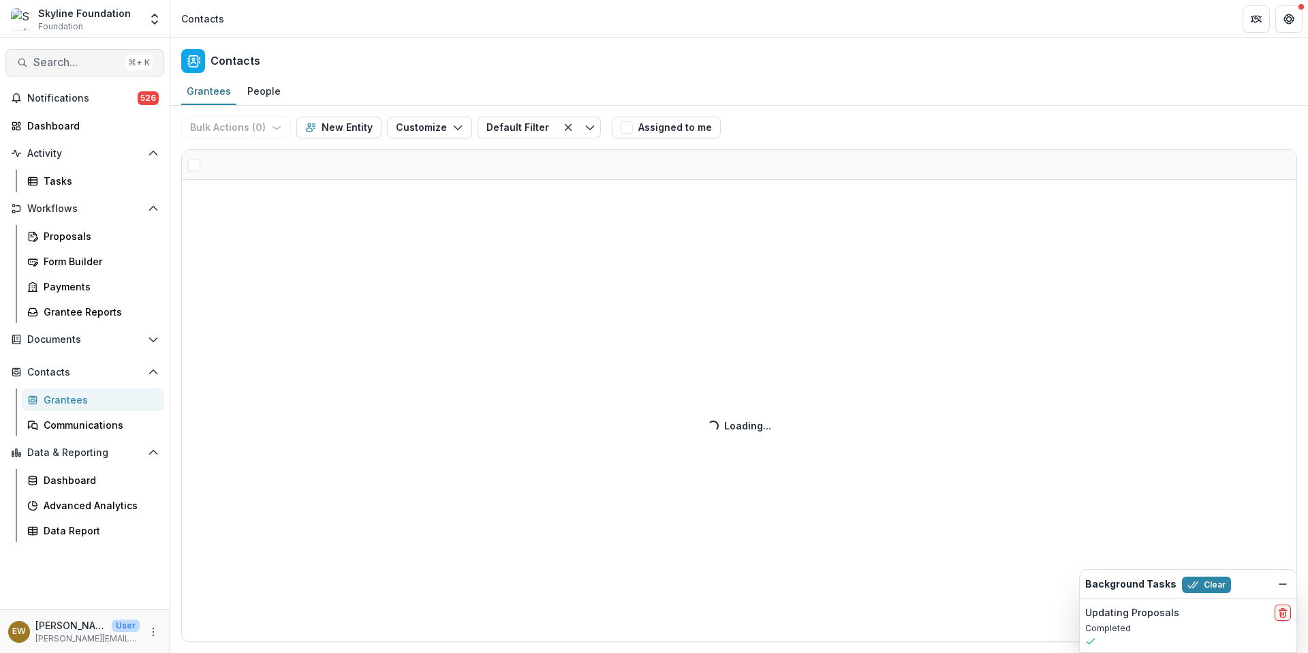
click at [97, 60] on span "Search..." at bounding box center [76, 62] width 87 height 13
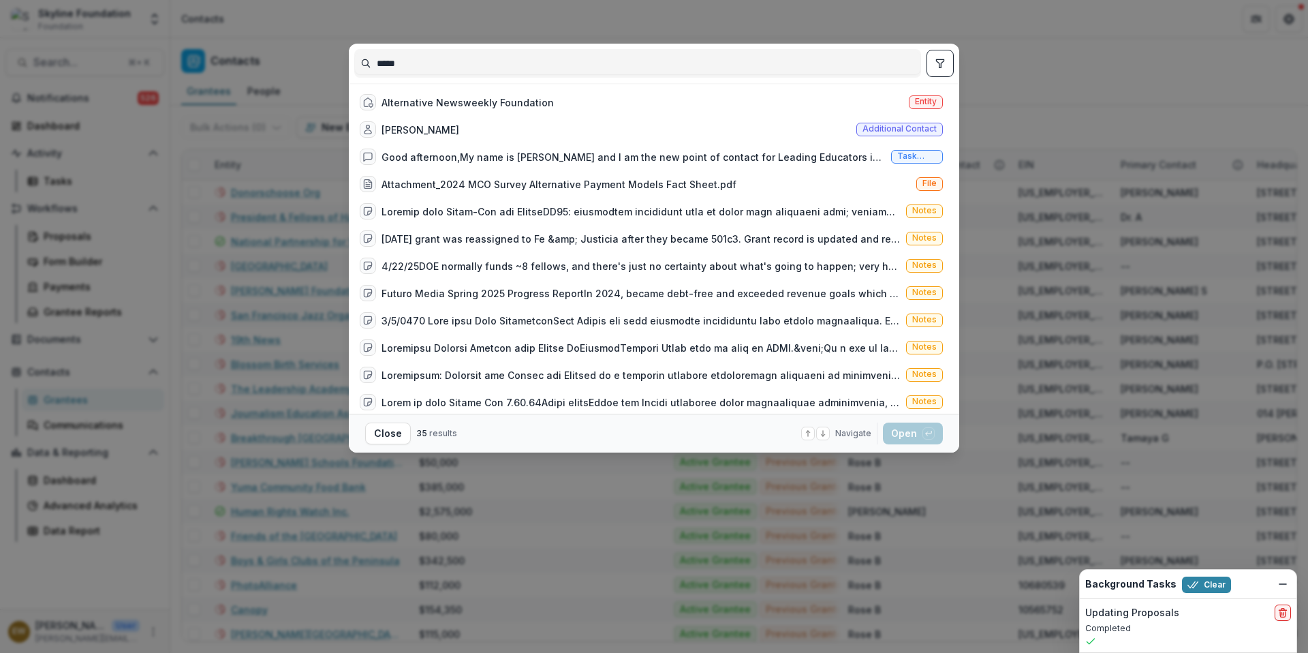
type input "*****"
click at [498, 102] on div "Alternative Newsweekly Foundation" at bounding box center [468, 102] width 172 height 14
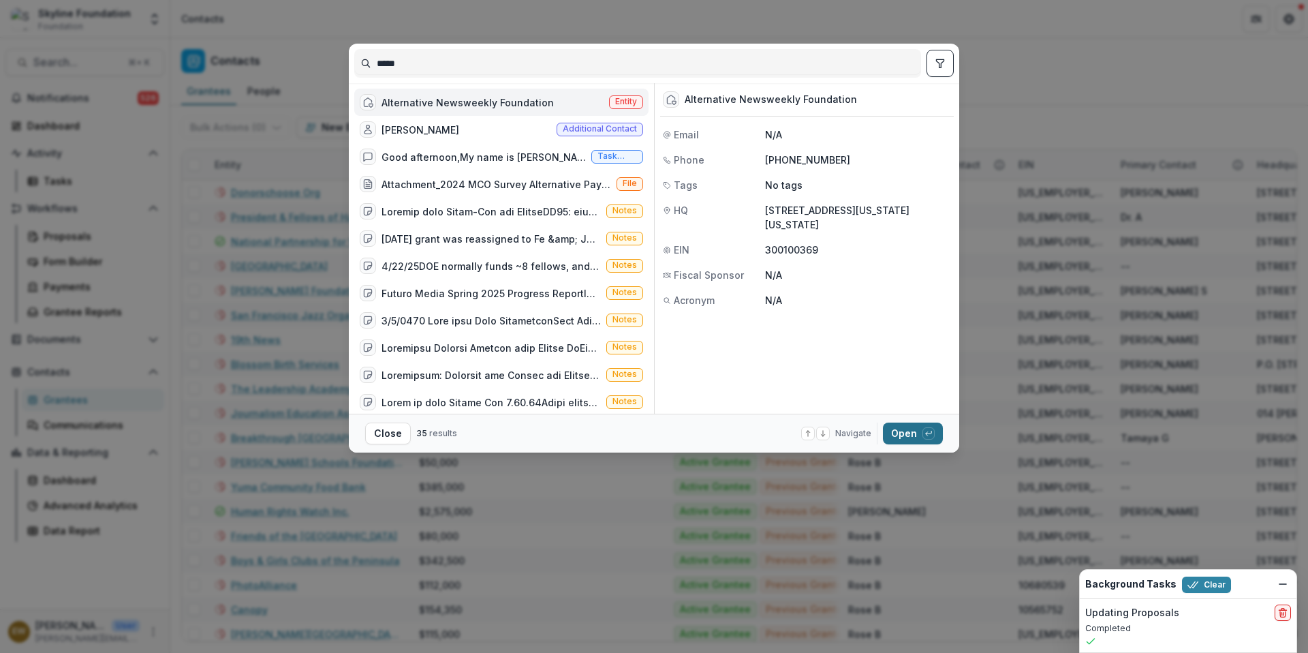
click at [913, 428] on button "Open with enter key" at bounding box center [913, 433] width 60 height 22
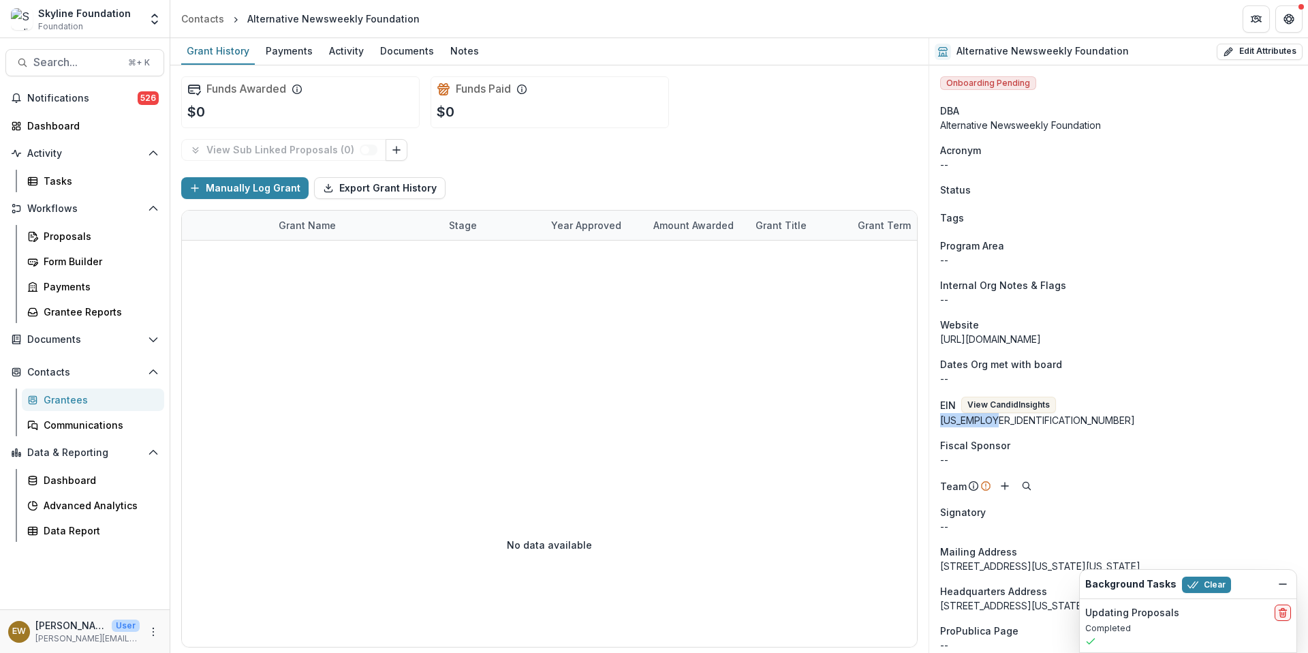
drag, startPoint x: 1003, startPoint y: 425, endPoint x: 940, endPoint y: 424, distance: 63.4
copy div "[US_EMPLOYER_IDENTIFICATION_NUMBER]"
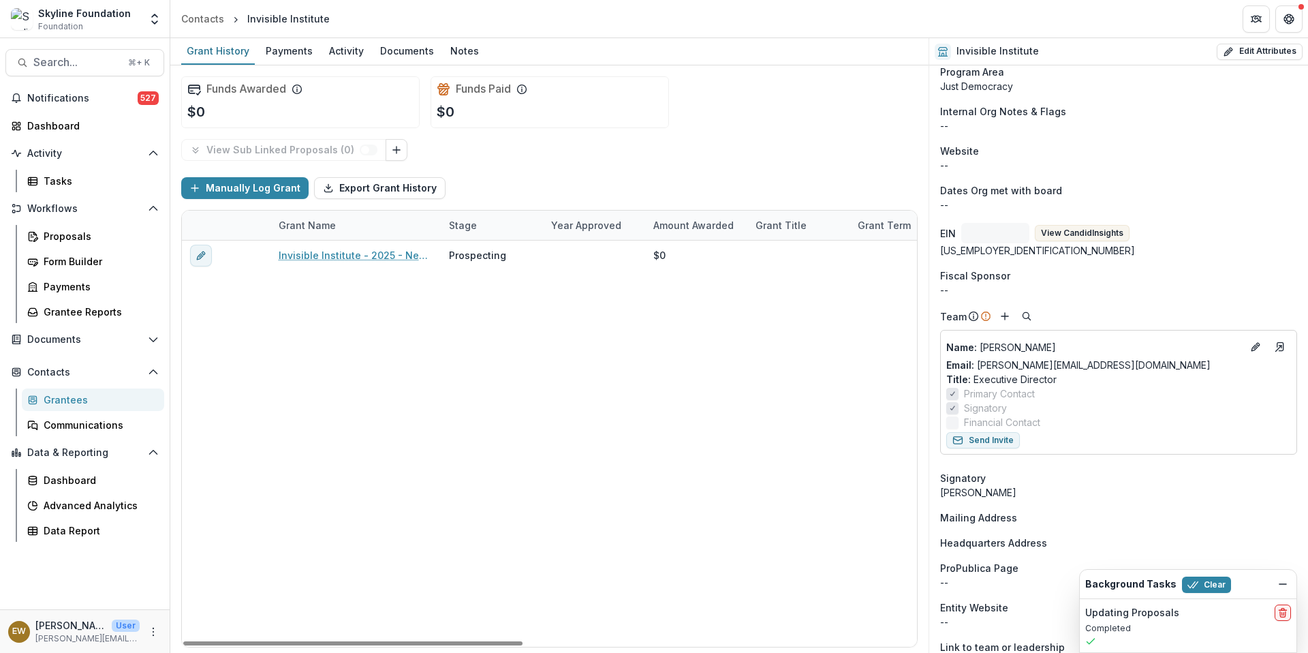
scroll to position [271, 0]
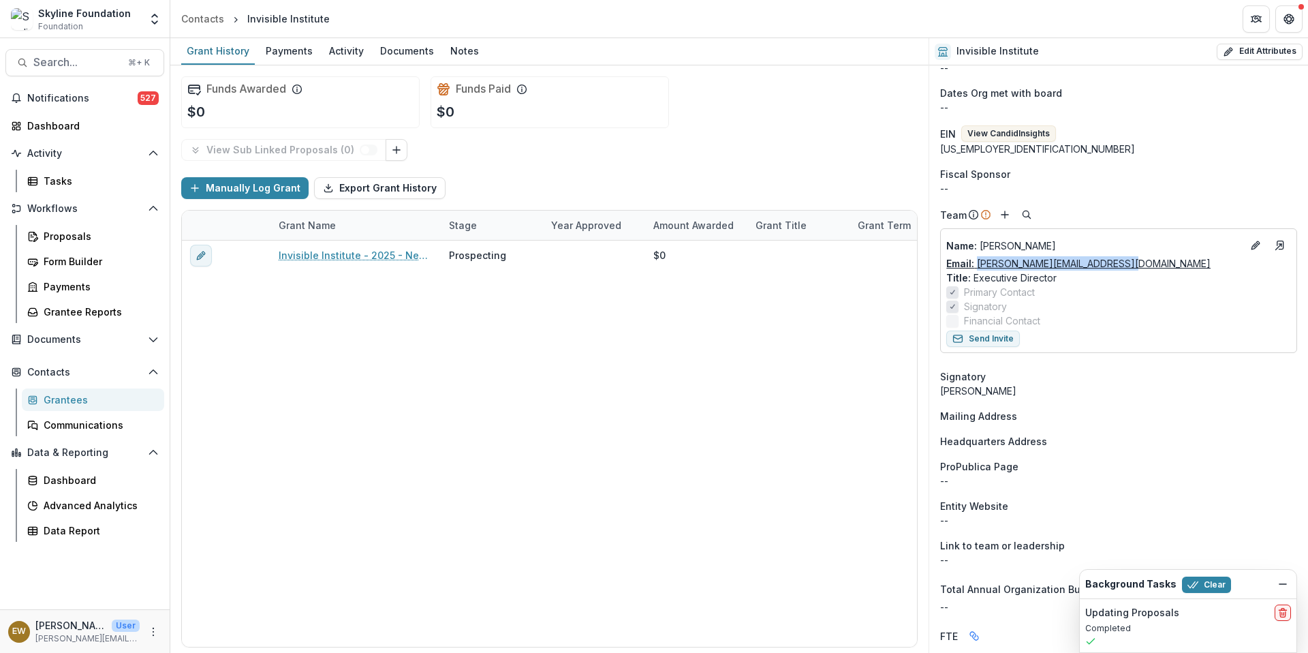
drag, startPoint x: 1145, startPoint y: 258, endPoint x: 977, endPoint y: 268, distance: 168.6
click at [977, 268] on div "Email: [PERSON_NAME][EMAIL_ADDRESS][DOMAIN_NAME]" at bounding box center [1119, 263] width 345 height 14
copy link "[PERSON_NAME][EMAIL_ADDRESS][DOMAIN_NAME]"
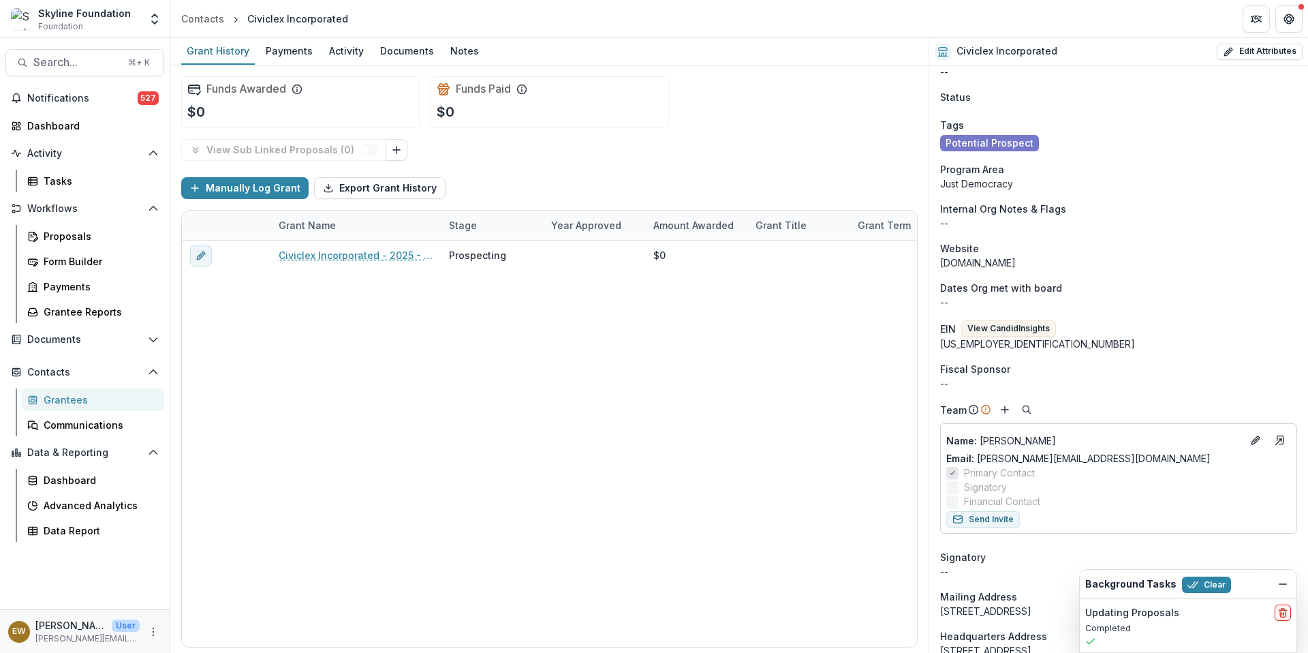
scroll to position [95, 0]
drag, startPoint x: 1100, startPoint y: 459, endPoint x: 976, endPoint y: 452, distance: 123.5
click at [976, 452] on div "Email: [PERSON_NAME][EMAIL_ADDRESS][DOMAIN_NAME]" at bounding box center [1119, 456] width 345 height 14
copy link "[PERSON_NAME][EMAIL_ADDRESS][DOMAIN_NAME]"
